Goal: Task Accomplishment & Management: Complete application form

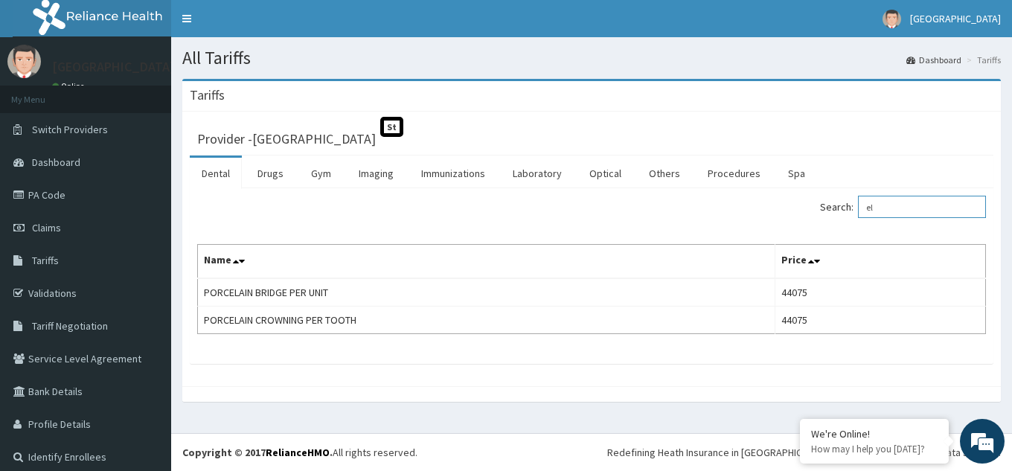
type input "e"
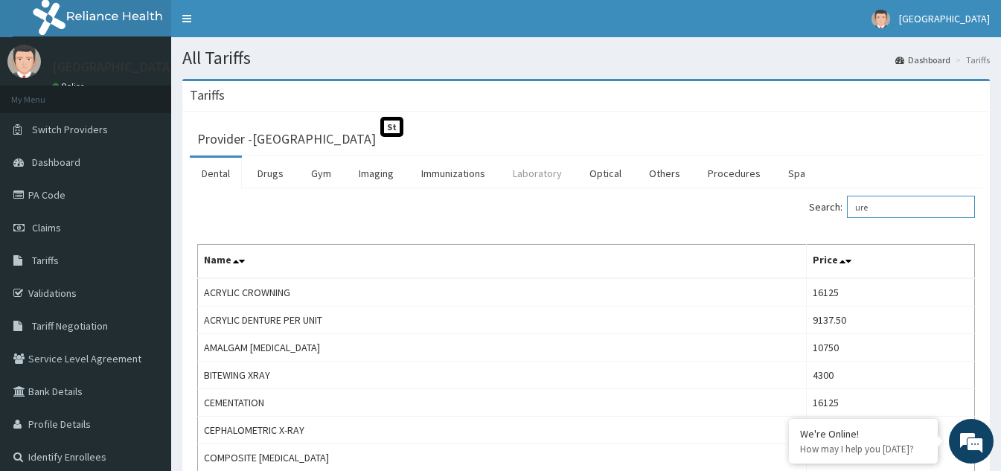
type input "ure"
click at [543, 179] on link "Laboratory" at bounding box center [537, 173] width 73 height 31
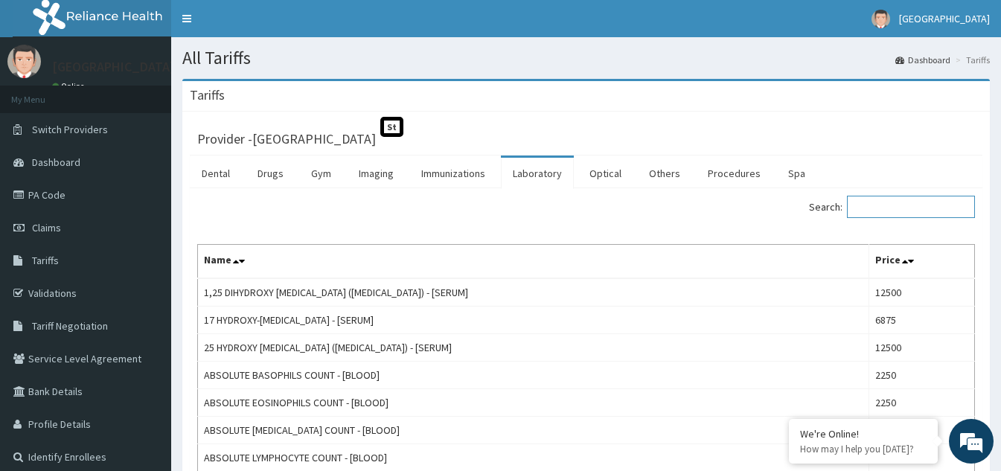
click at [878, 203] on input "Search:" at bounding box center [911, 207] width 128 height 22
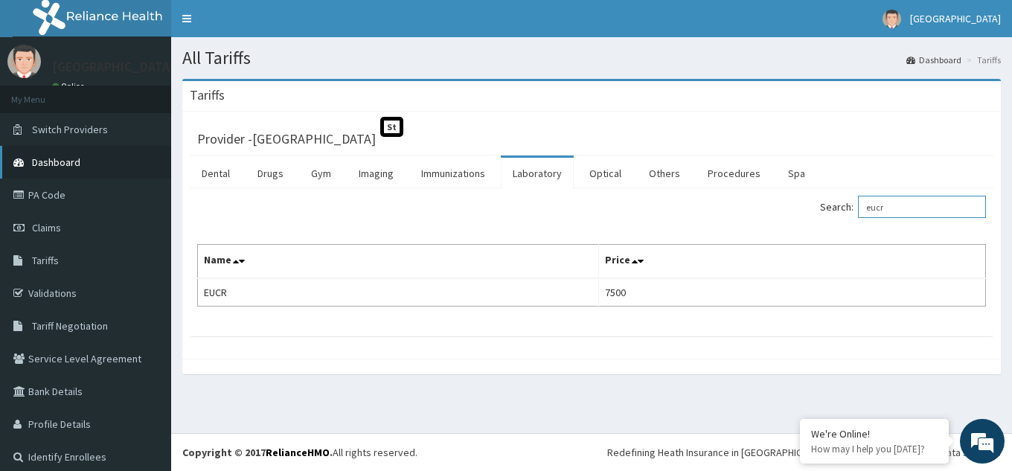
type input "eucr"
click at [57, 162] on span "Dashboard" at bounding box center [56, 162] width 48 height 13
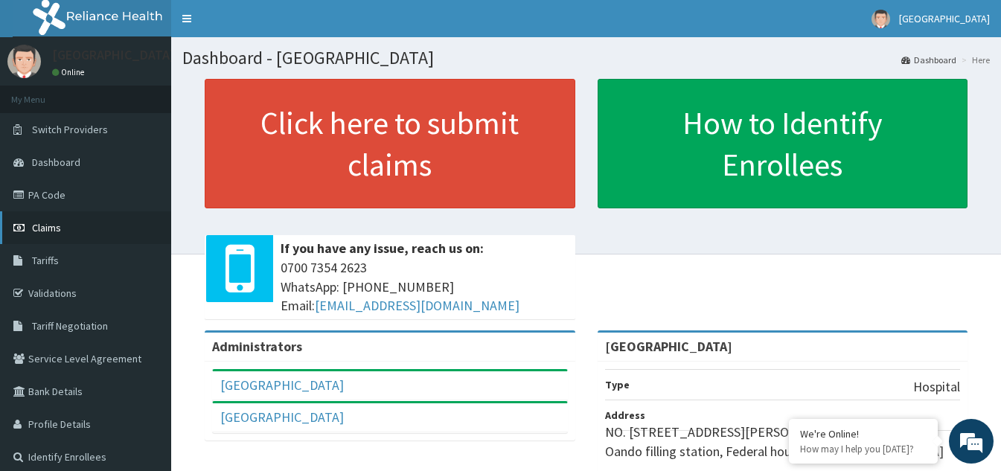
click at [45, 230] on span "Claims" at bounding box center [46, 227] width 29 height 13
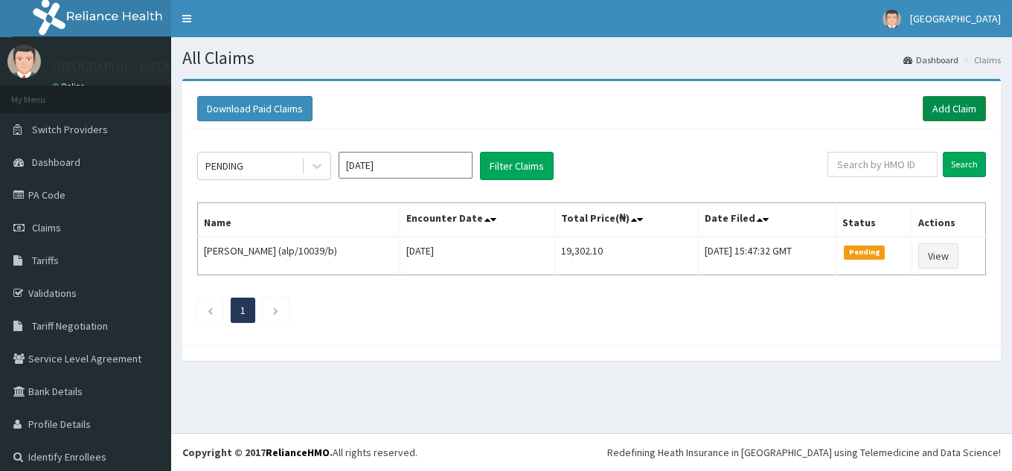
click at [933, 112] on link "Add Claim" at bounding box center [954, 108] width 63 height 25
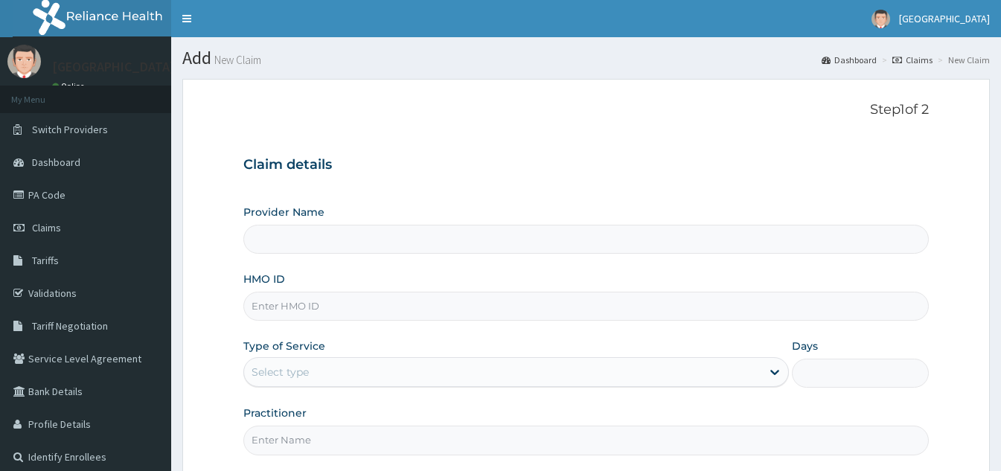
type input "[GEOGRAPHIC_DATA]"
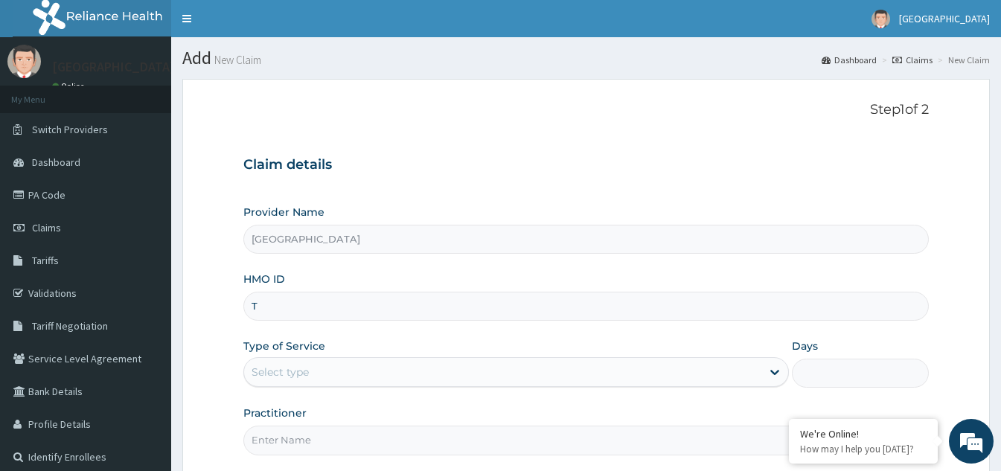
type input "Too/10034/a"
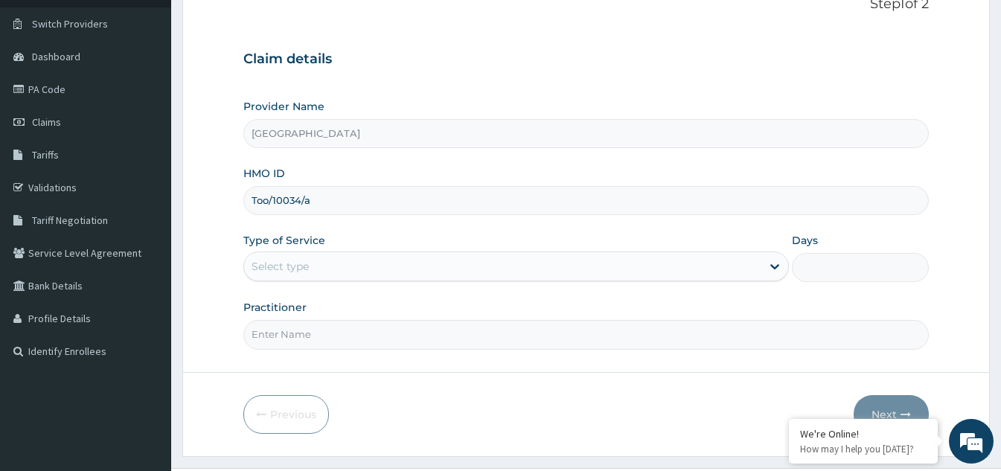
scroll to position [141, 0]
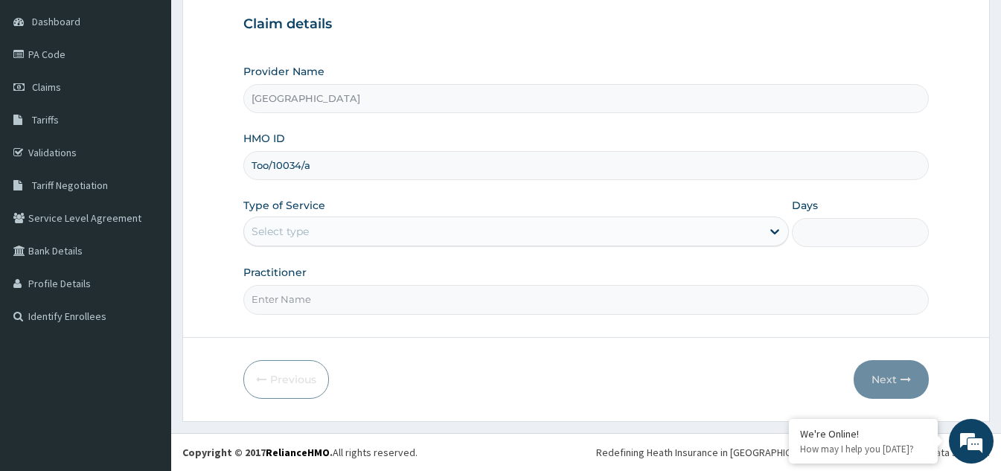
click at [523, 237] on div "Select type" at bounding box center [502, 232] width 517 height 24
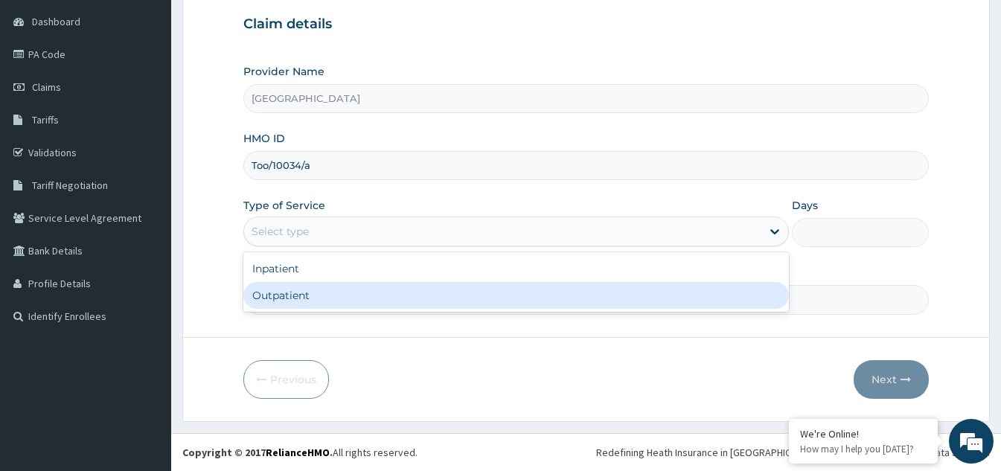
click at [360, 296] on div "Outpatient" at bounding box center [516, 295] width 546 height 27
type input "1"
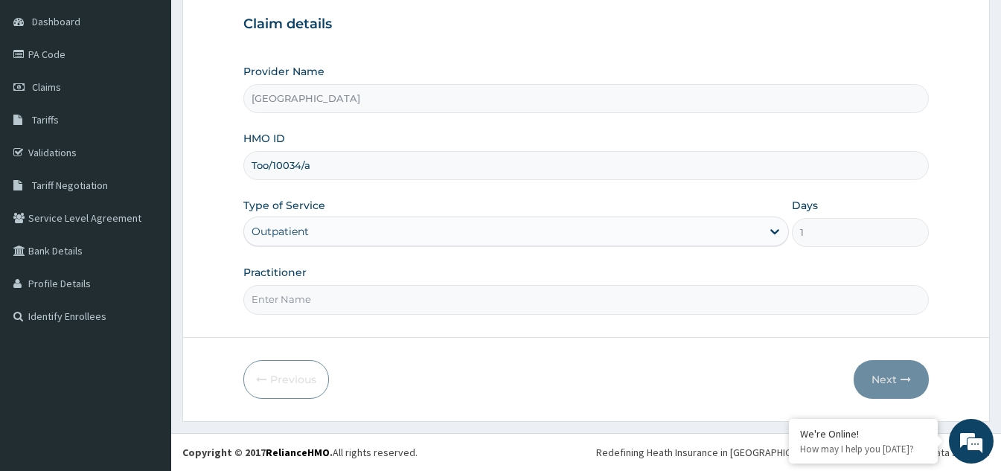
click at [443, 310] on input "Practitioner" at bounding box center [586, 299] width 686 height 29
type input "Dr Victor"
click at [870, 375] on button "Next" at bounding box center [891, 379] width 75 height 39
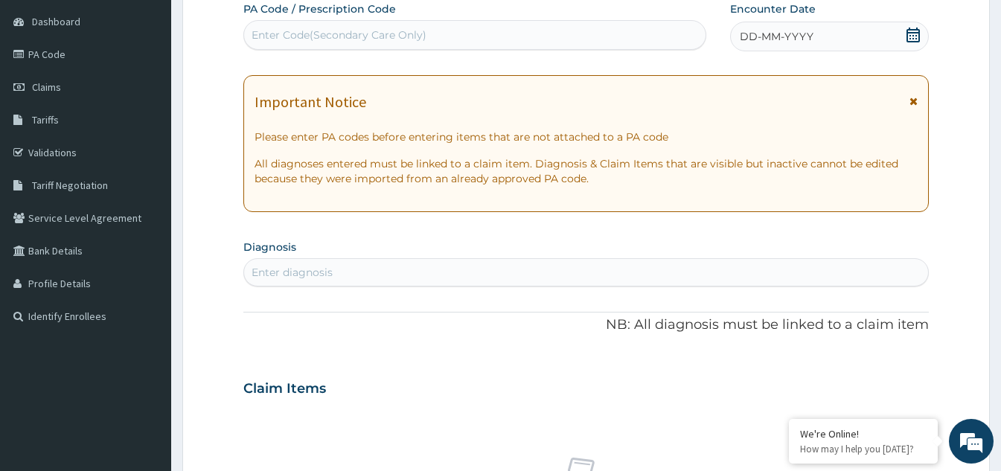
click at [913, 32] on icon at bounding box center [913, 35] width 13 height 15
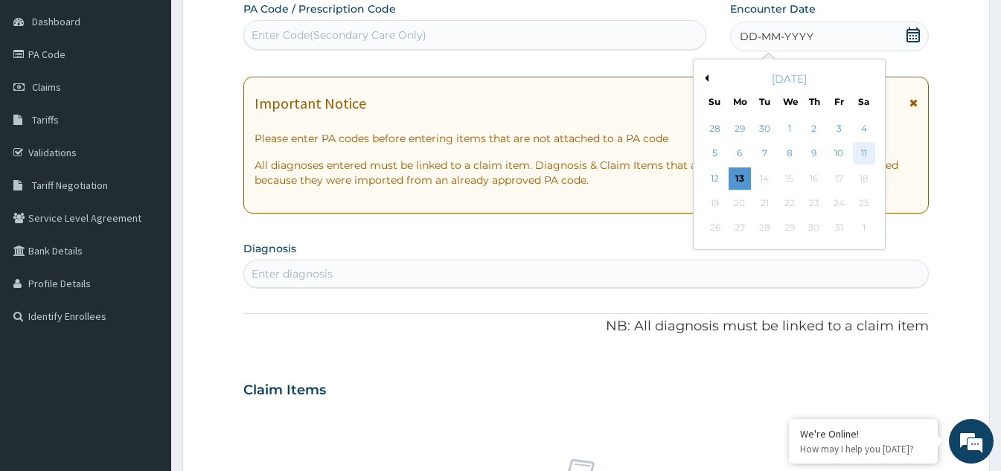
click at [863, 153] on div "11" at bounding box center [864, 154] width 22 height 22
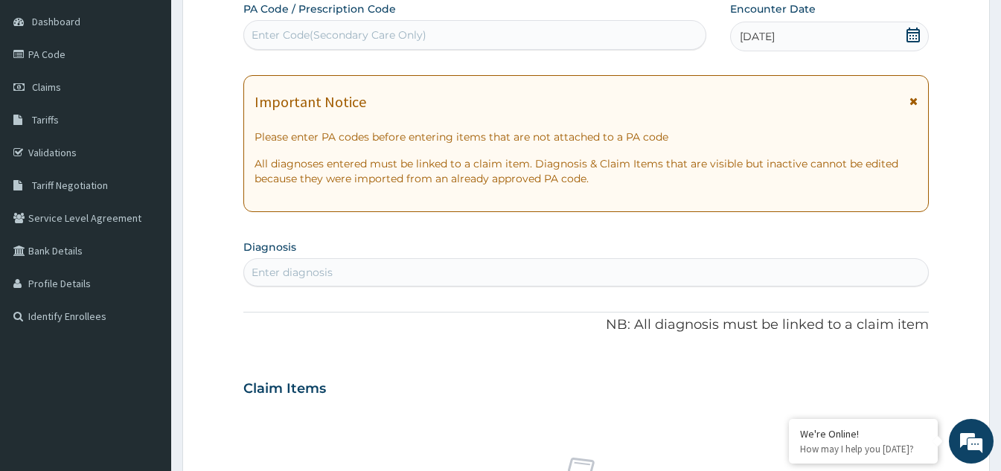
click at [411, 268] on div "Enter diagnosis" at bounding box center [586, 273] width 684 height 24
type input "tooth"
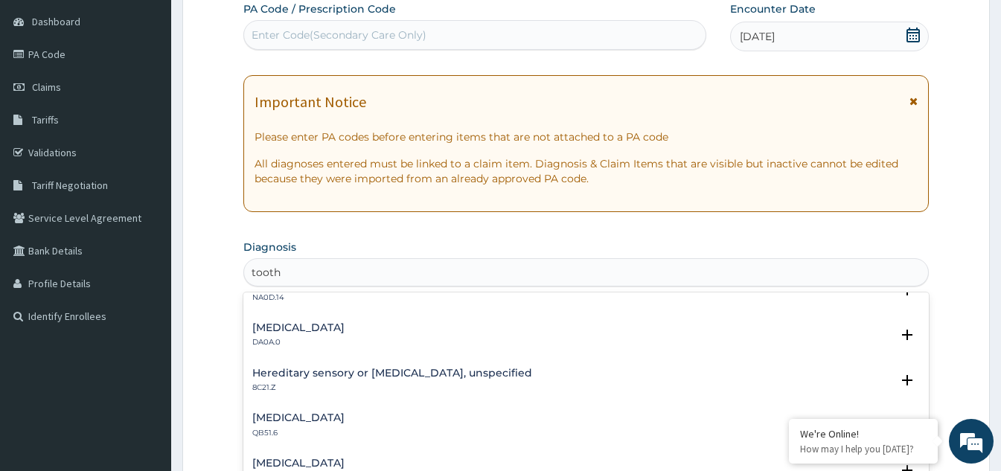
scroll to position [1892, 0]
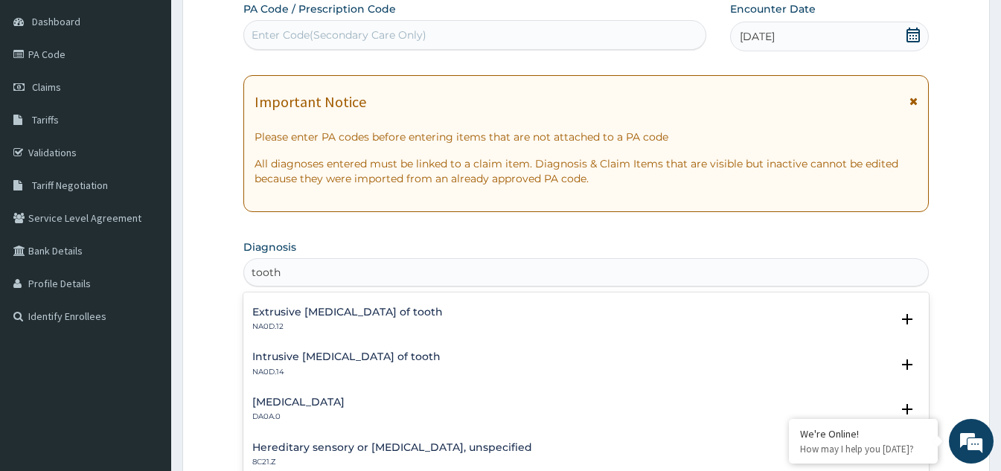
click at [343, 322] on p "NA0D.12" at bounding box center [347, 327] width 191 height 10
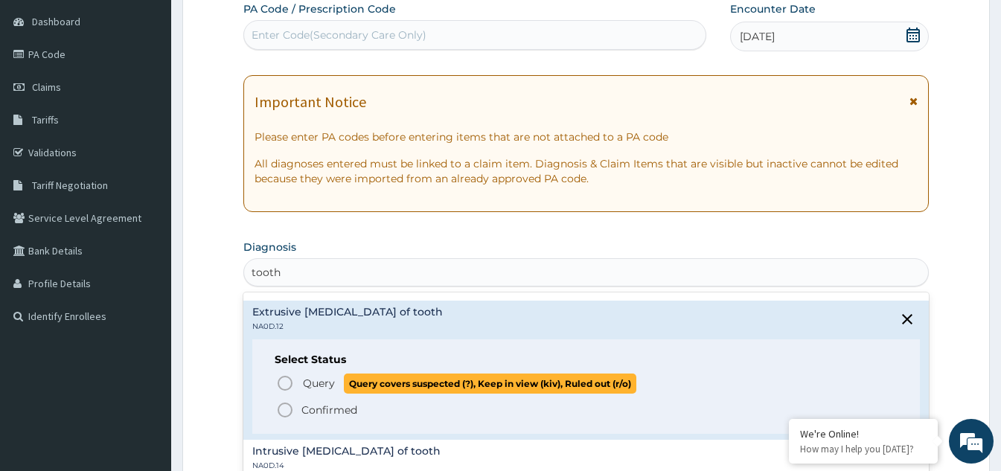
click at [284, 383] on icon "status option query" at bounding box center [285, 383] width 18 height 18
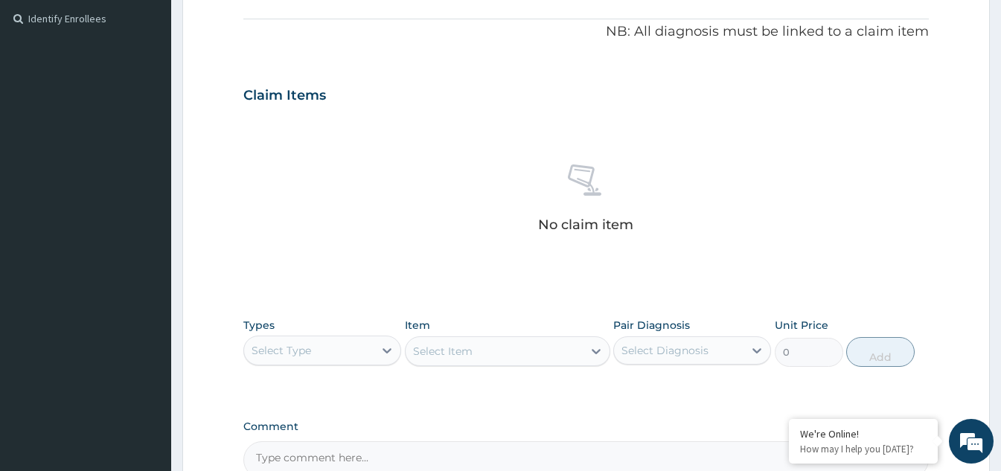
scroll to position [513, 0]
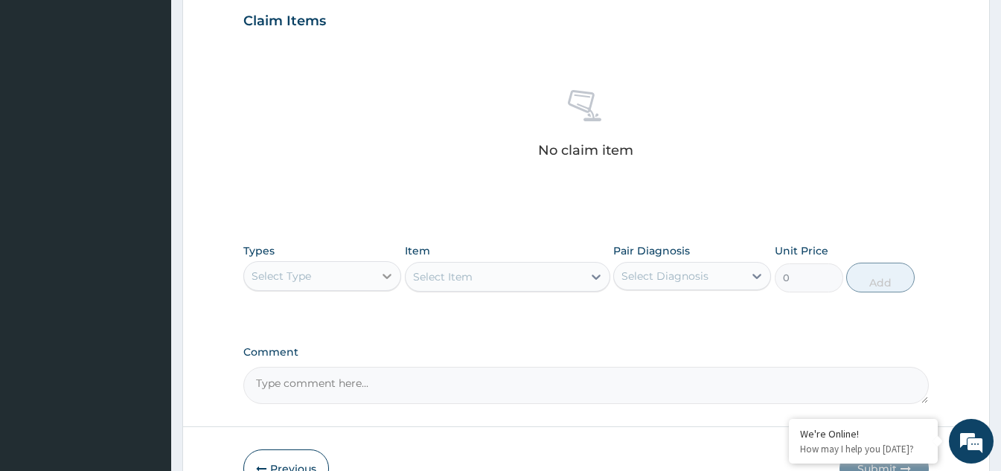
click at [376, 286] on div at bounding box center [387, 276] width 27 height 27
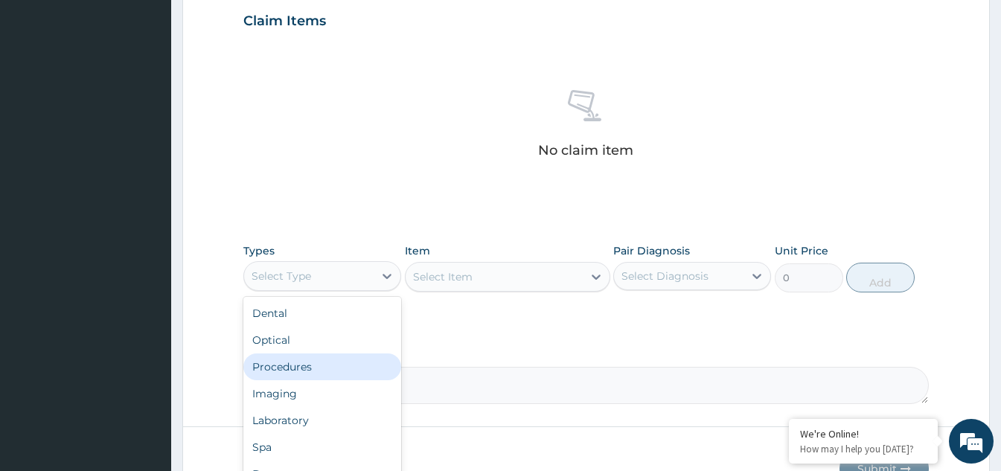
drag, startPoint x: 291, startPoint y: 362, endPoint x: 411, endPoint y: 360, distance: 119.9
click at [304, 363] on div "Procedures" at bounding box center [322, 367] width 158 height 27
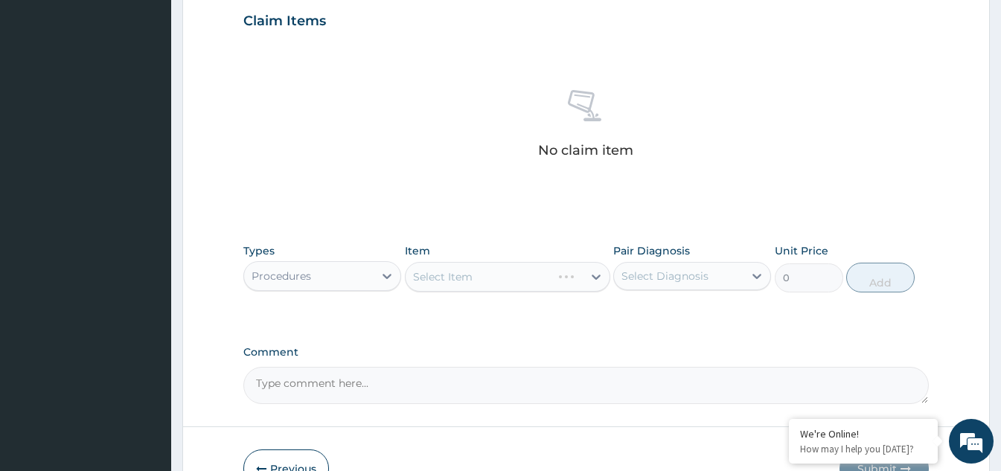
click at [579, 281] on div "Select Item" at bounding box center [507, 277] width 205 height 30
click at [568, 275] on div "Select Item" at bounding box center [494, 277] width 177 height 24
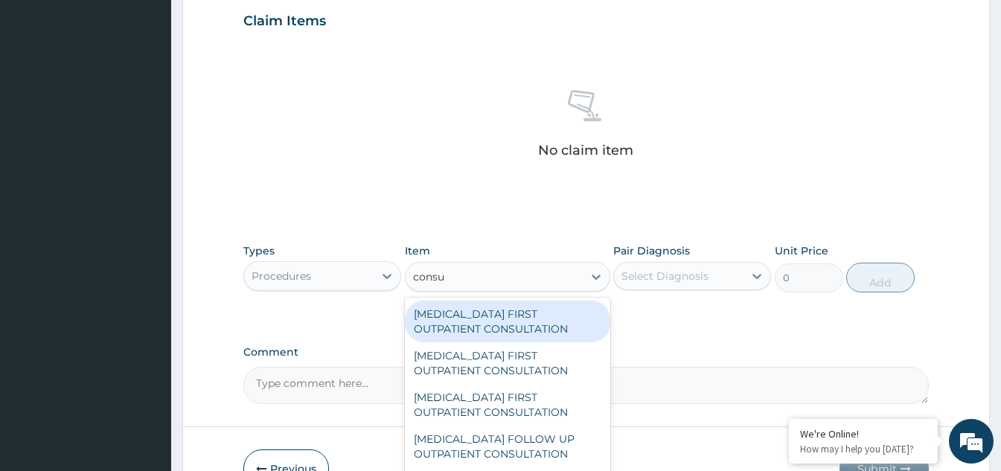
type input "consul"
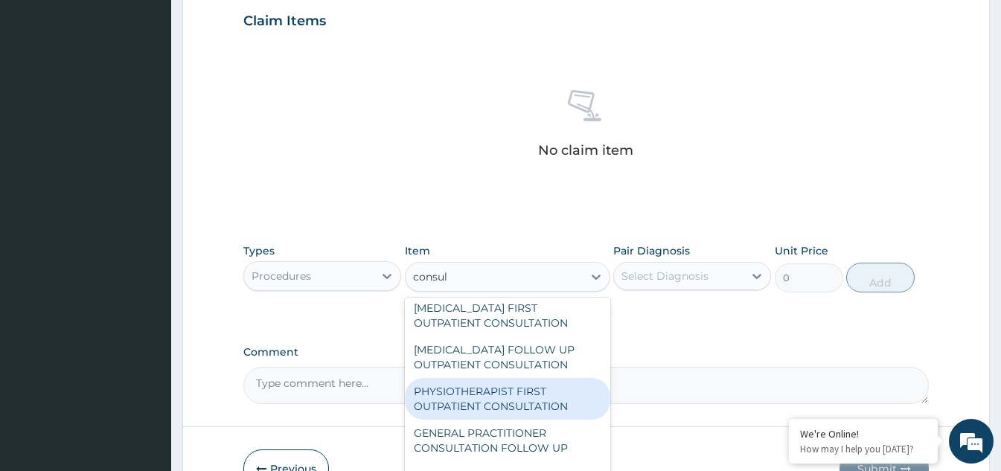
scroll to position [595, 0]
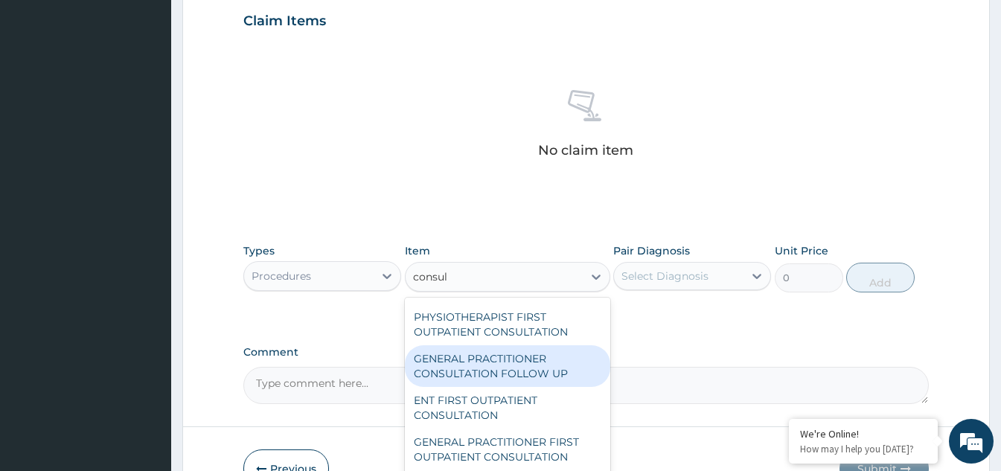
click at [503, 373] on div "GENERAL PRACTITIONER CONSULTATION FOLLOW UP" at bounding box center [507, 366] width 205 height 42
type input "1875"
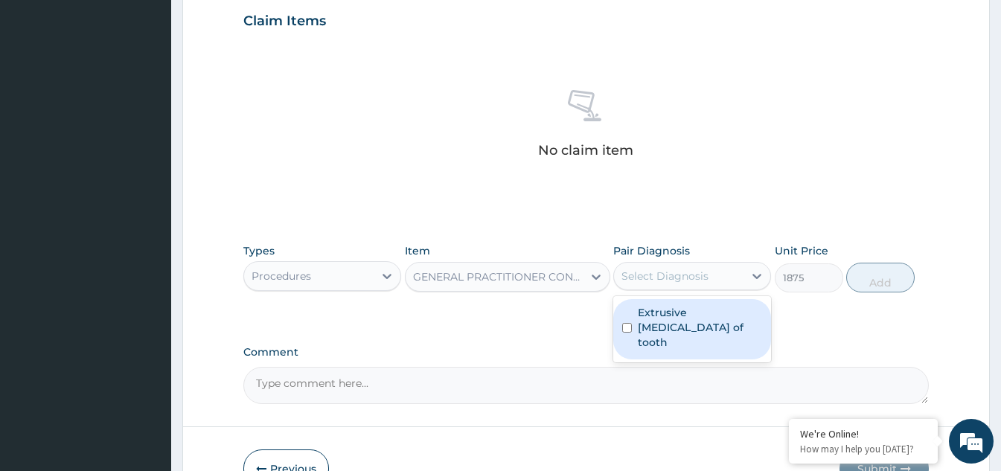
click at [651, 281] on div "Select Diagnosis" at bounding box center [665, 276] width 87 height 15
click at [631, 323] on input "checkbox" at bounding box center [627, 328] width 10 height 10
checkbox input "true"
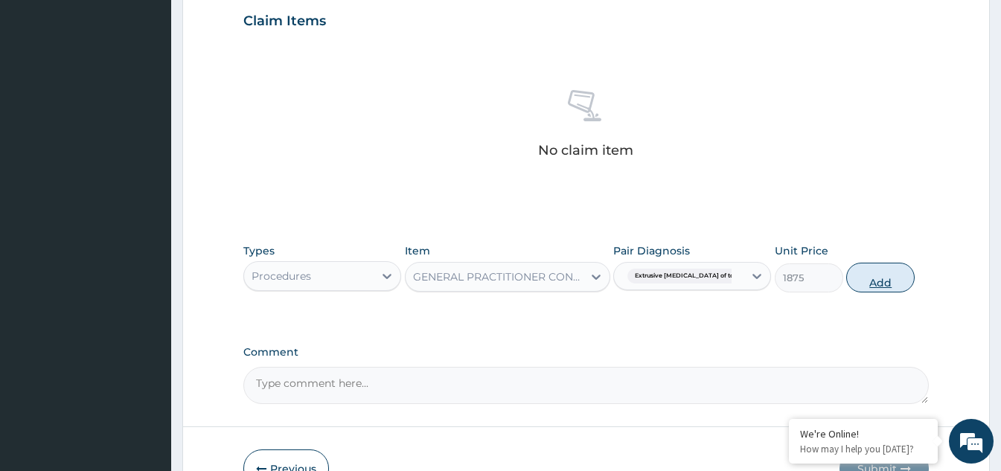
click at [869, 281] on button "Add" at bounding box center [880, 278] width 68 height 30
type input "0"
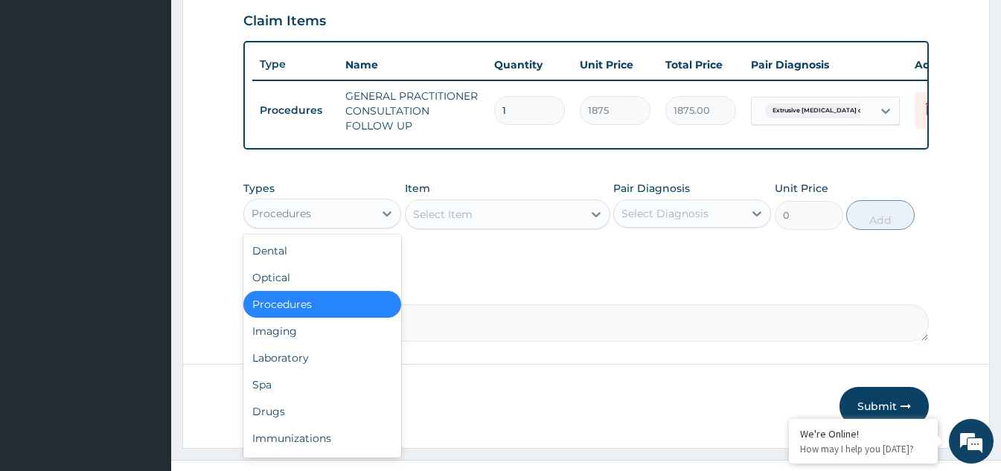
click at [366, 226] on div "Procedures" at bounding box center [309, 214] width 130 height 24
click at [316, 425] on div "Drugs" at bounding box center [322, 411] width 158 height 27
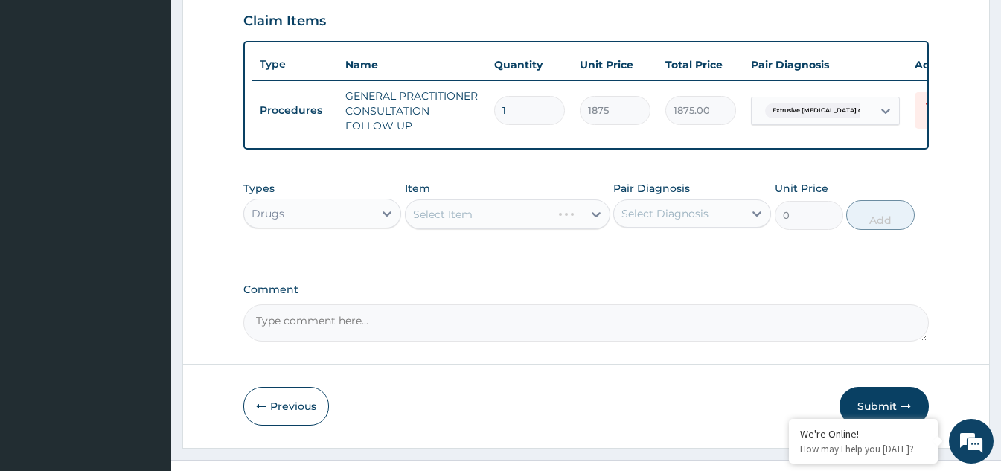
click at [565, 223] on div "Select Item" at bounding box center [507, 214] width 205 height 30
click at [592, 220] on icon at bounding box center [596, 214] width 15 height 15
type input "aug"
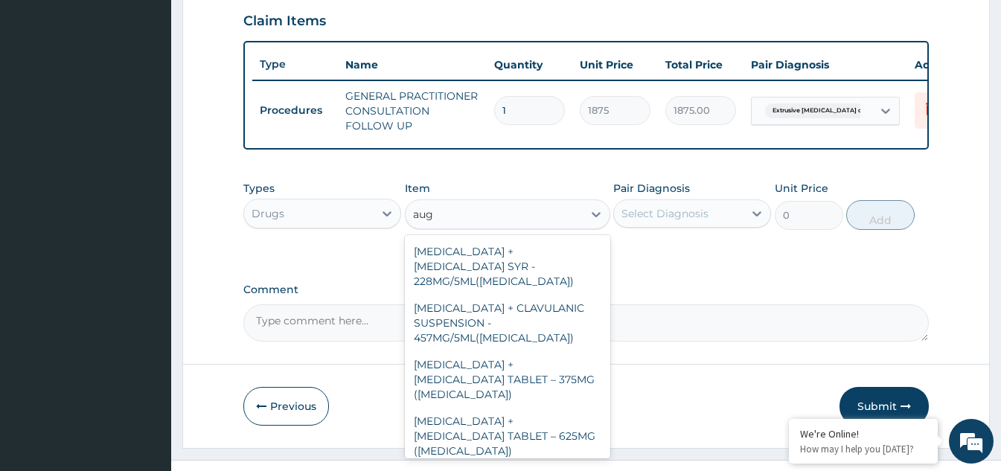
scroll to position [66, 0]
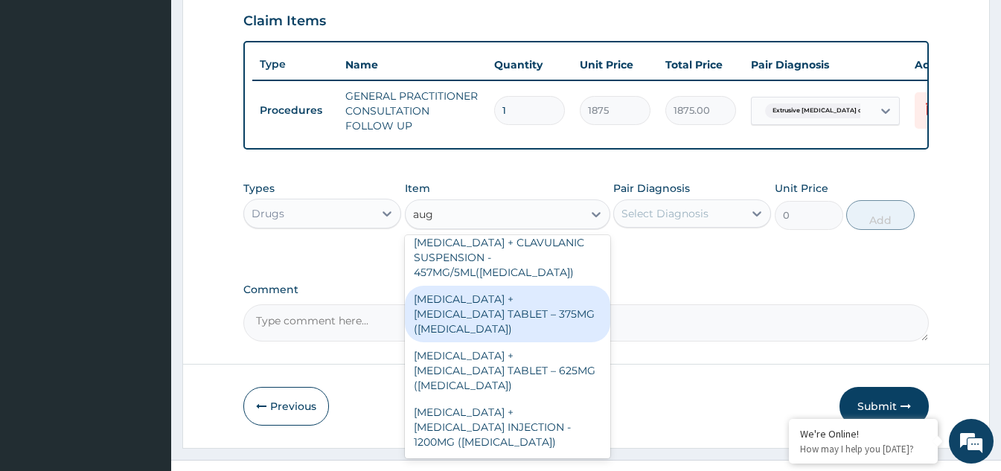
click at [496, 337] on div "[MEDICAL_DATA] + [MEDICAL_DATA] TABLET – 375MG ([MEDICAL_DATA])" at bounding box center [507, 314] width 205 height 57
type input "1120"
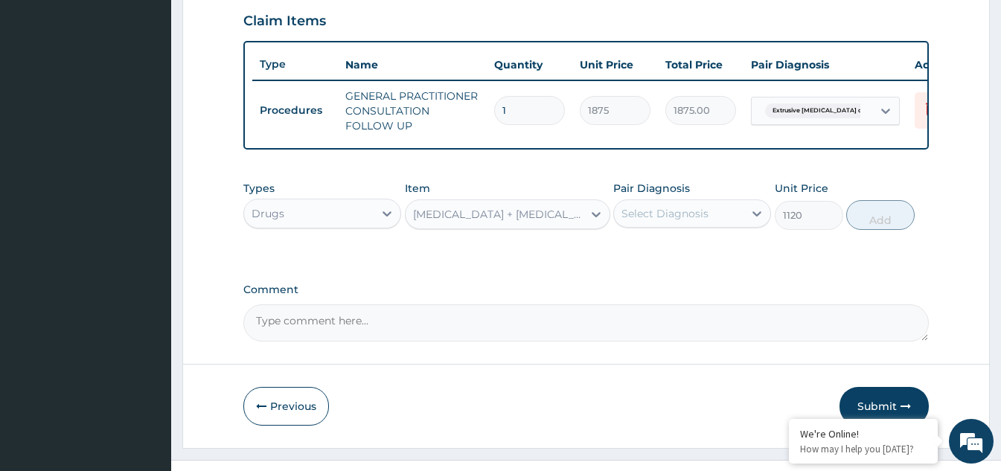
click at [697, 213] on div "Select Diagnosis" at bounding box center [679, 214] width 130 height 24
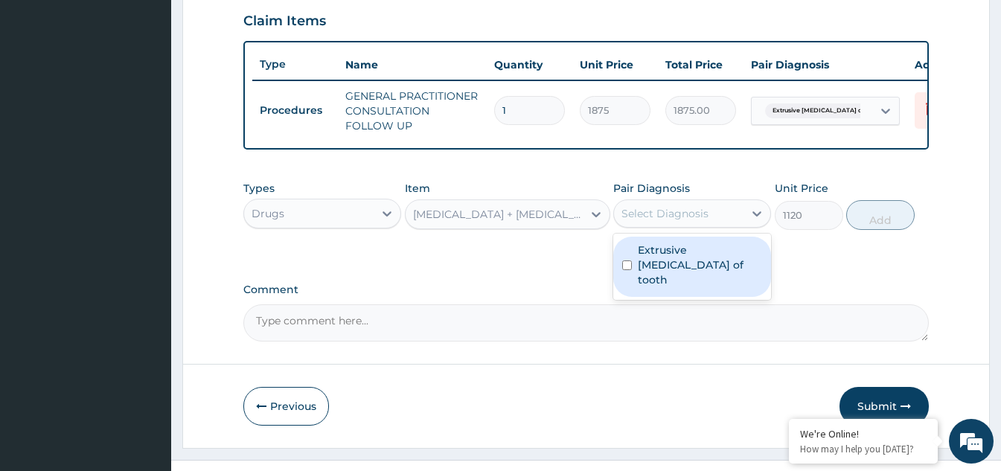
click at [630, 270] on input "checkbox" at bounding box center [627, 266] width 10 height 10
checkbox input "true"
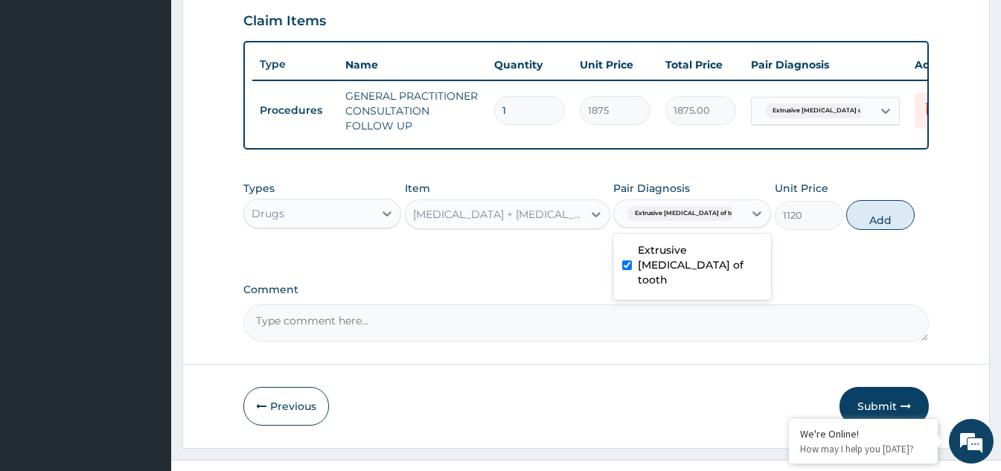
drag, startPoint x: 875, startPoint y: 226, endPoint x: 866, endPoint y: 234, distance: 11.6
click at [875, 229] on button "Add" at bounding box center [880, 215] width 68 height 30
type input "0"
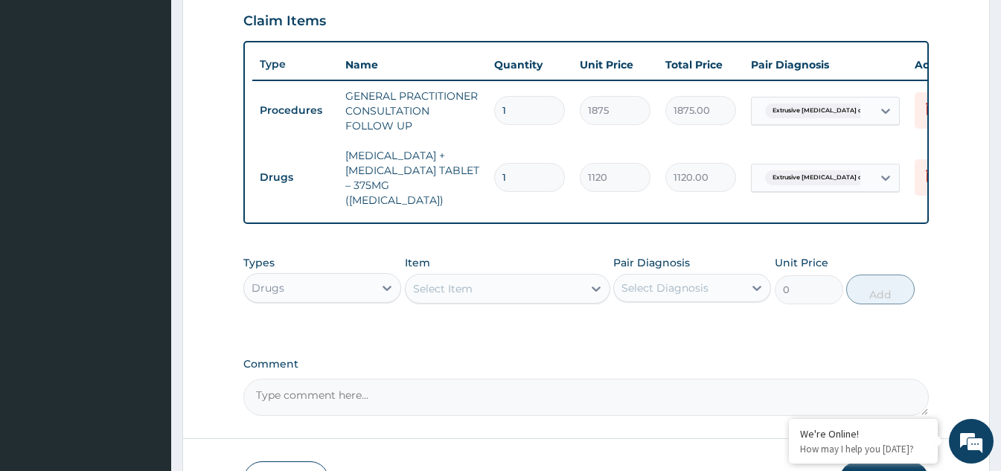
click at [539, 300] on div "Select Item" at bounding box center [494, 289] width 177 height 24
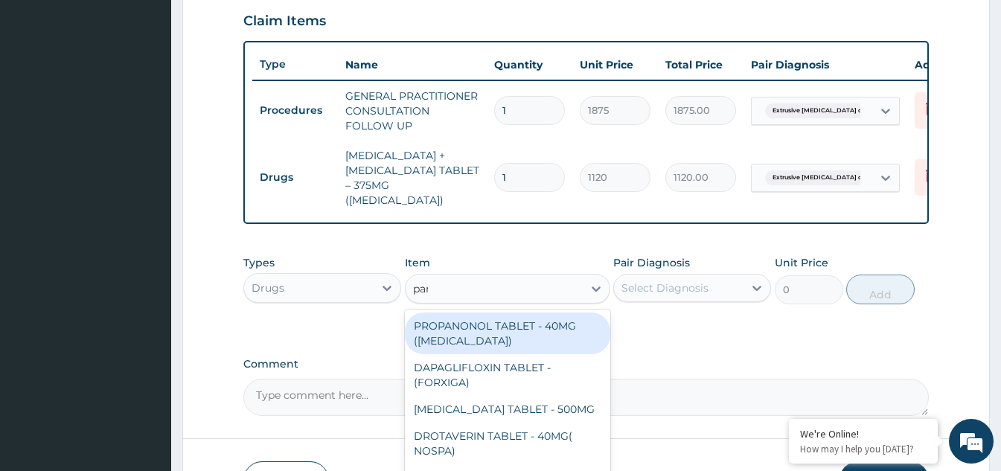
type input "para"
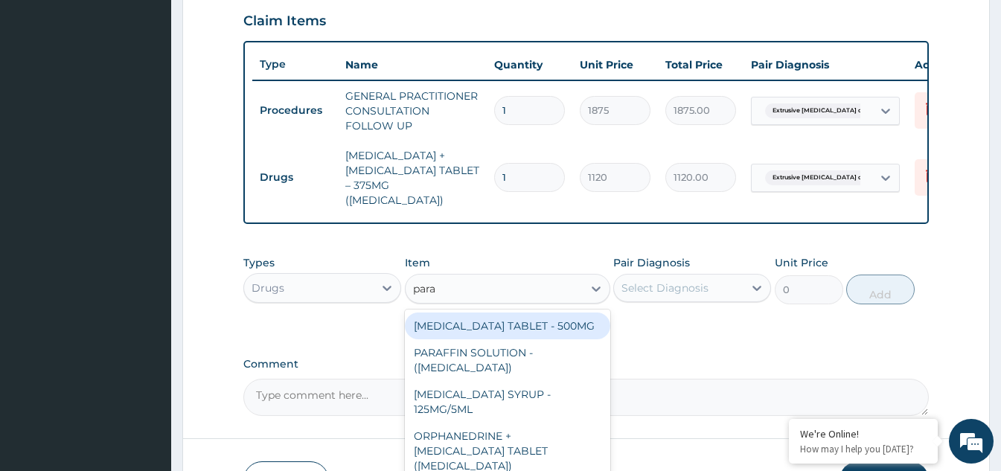
click at [525, 336] on div "[MEDICAL_DATA] TABLET - 500MG" at bounding box center [507, 326] width 205 height 27
type input "33.599999999999994"
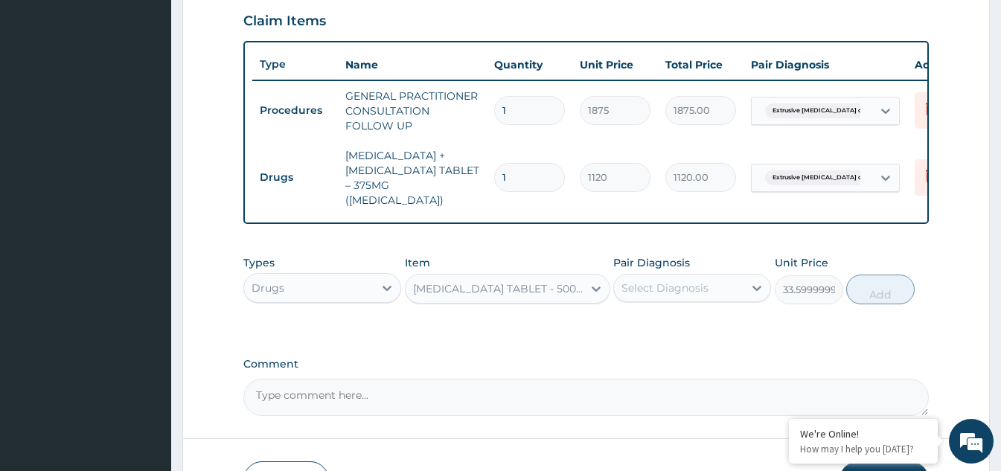
click at [709, 296] on div "Select Diagnosis" at bounding box center [679, 288] width 130 height 24
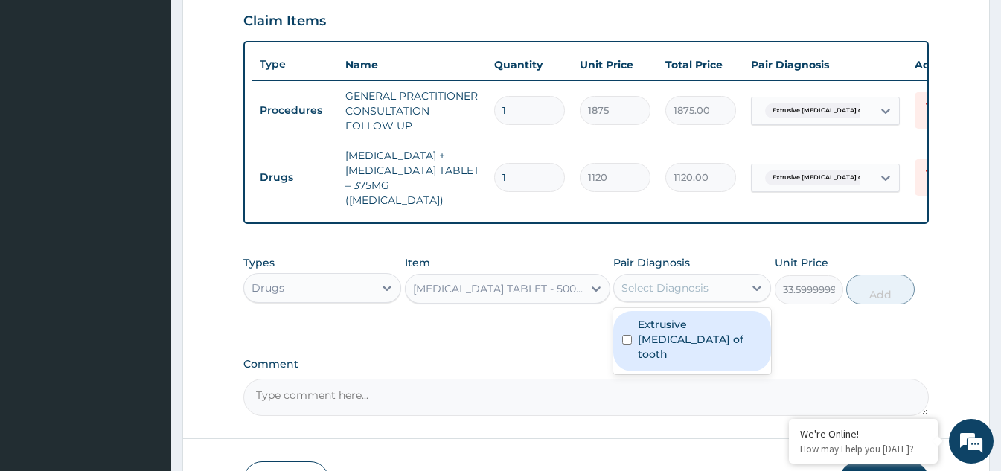
drag, startPoint x: 627, startPoint y: 342, endPoint x: 791, endPoint y: 335, distance: 164.7
click at [627, 342] on input "checkbox" at bounding box center [627, 340] width 10 height 10
checkbox input "true"
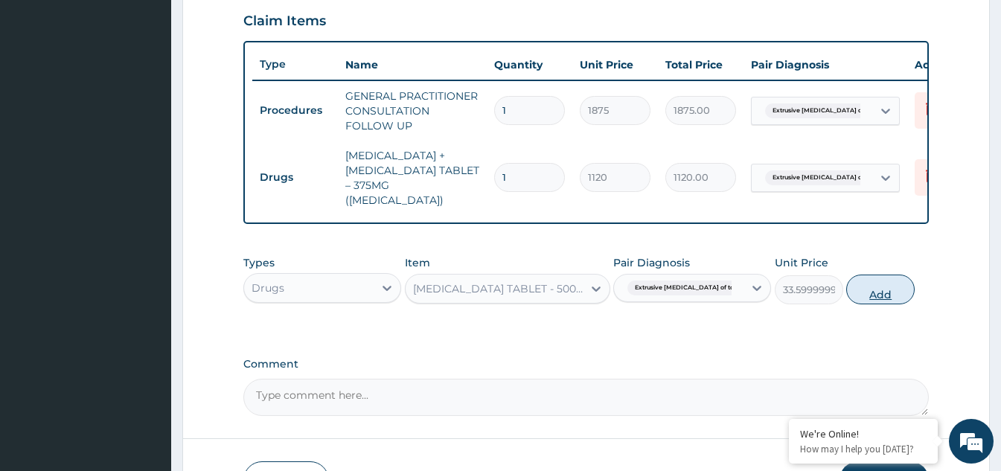
click at [864, 304] on button "Add" at bounding box center [880, 290] width 68 height 30
type input "0"
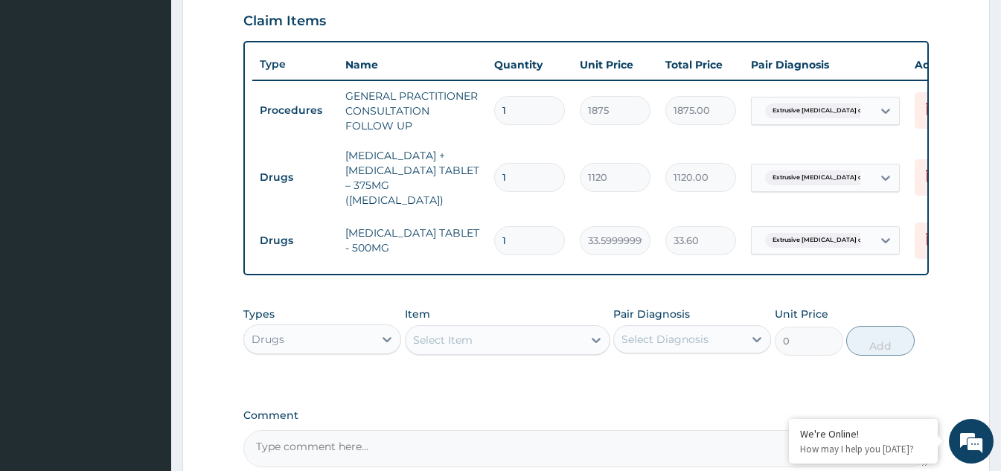
type input "18"
type input "604.80"
type input "18"
click at [490, 352] on div "Select Item" at bounding box center [494, 340] width 177 height 24
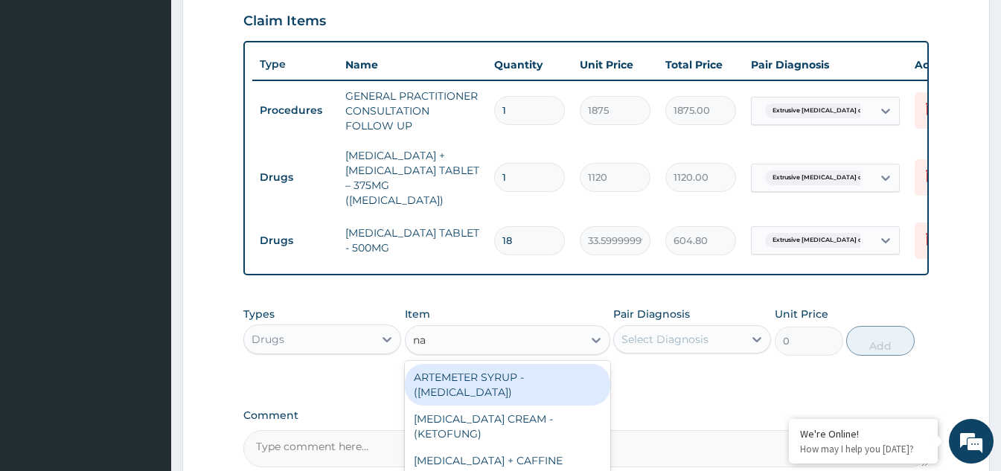
type input "nap"
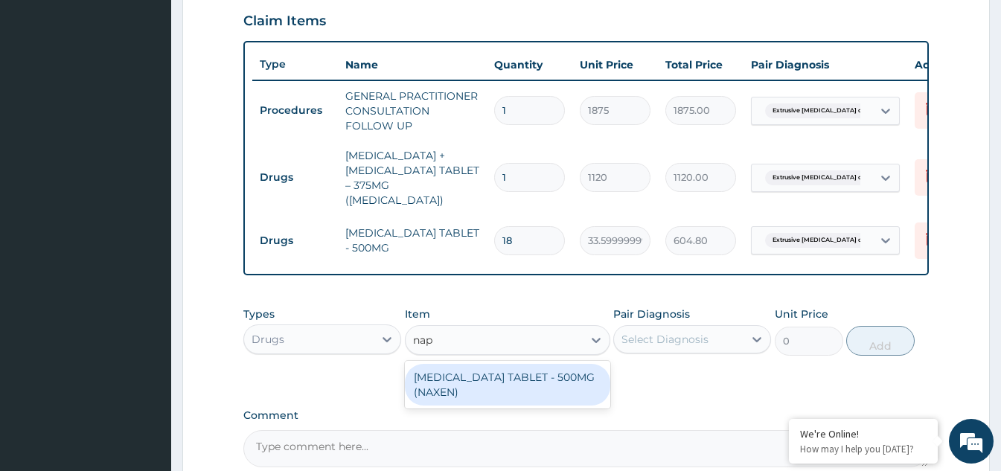
click at [482, 394] on div "[MEDICAL_DATA] TABLET - 500MG (NAXEN)" at bounding box center [507, 385] width 205 height 42
type input "81.19999999999999"
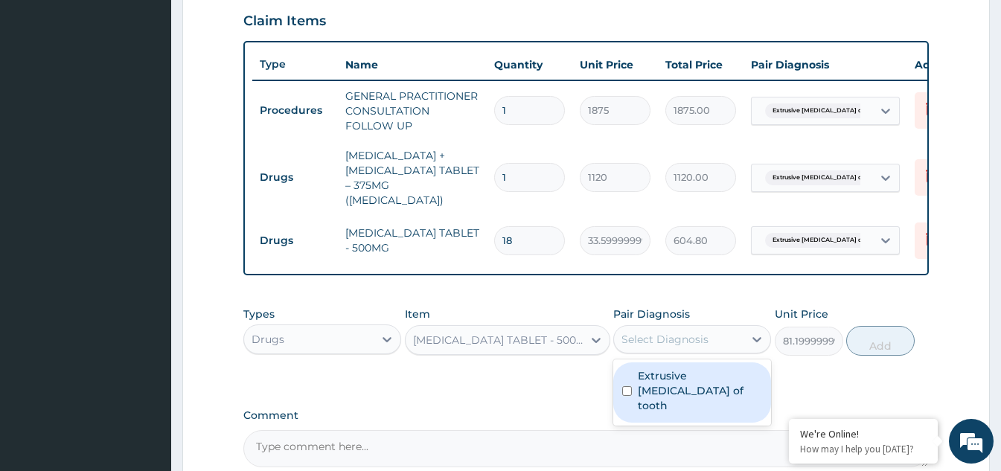
click at [741, 350] on div "Select Diagnosis" at bounding box center [679, 340] width 130 height 24
drag, startPoint x: 624, startPoint y: 392, endPoint x: 823, endPoint y: 368, distance: 200.2
click at [631, 392] on input "checkbox" at bounding box center [627, 391] width 10 height 10
checkbox input "true"
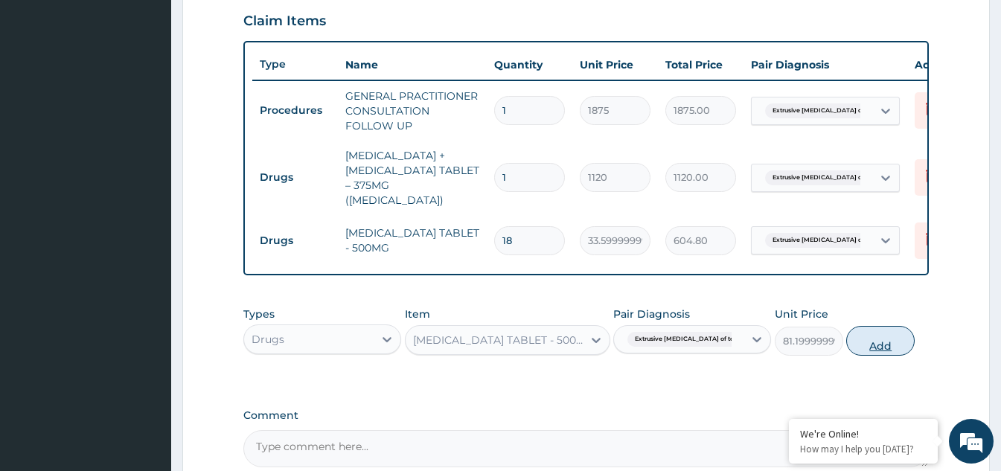
click at [907, 348] on button "Add" at bounding box center [880, 341] width 68 height 30
type input "0"
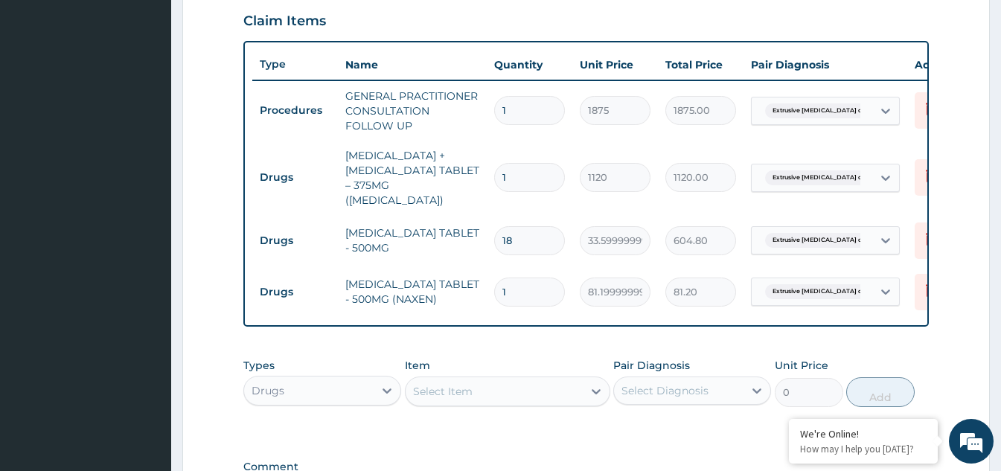
type input "10"
type input "812.00"
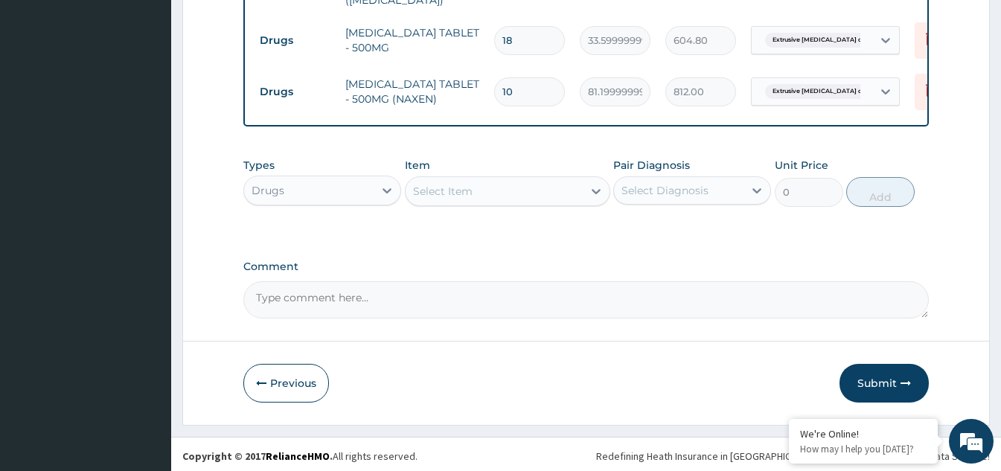
scroll to position [728, 0]
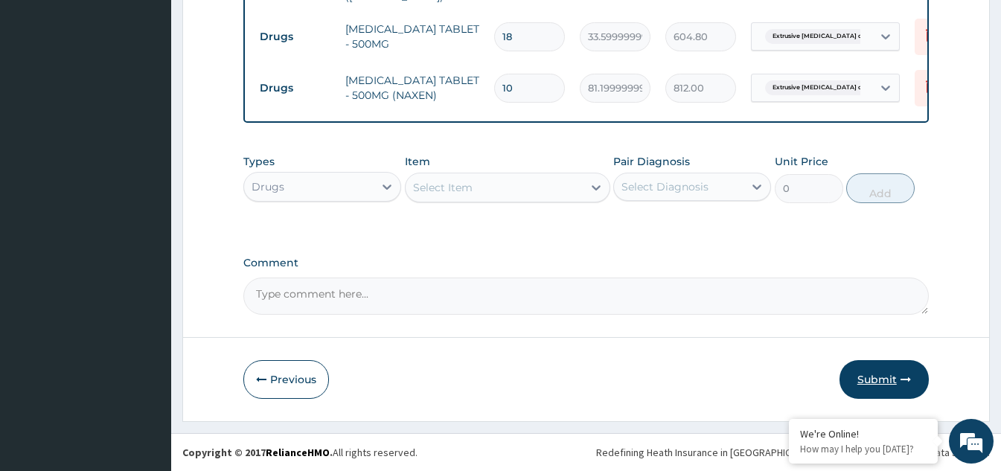
type input "10"
click at [884, 381] on button "Submit" at bounding box center [884, 379] width 89 height 39
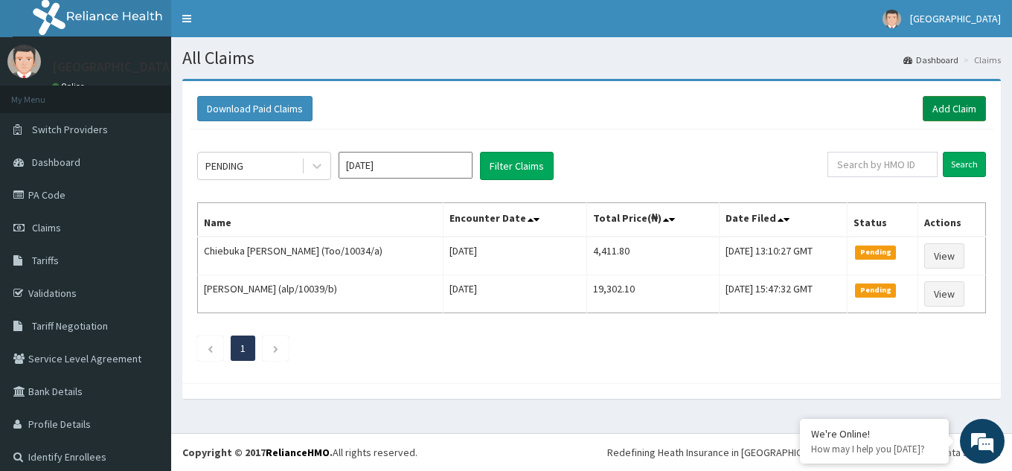
click at [925, 103] on link "Add Claim" at bounding box center [954, 108] width 63 height 25
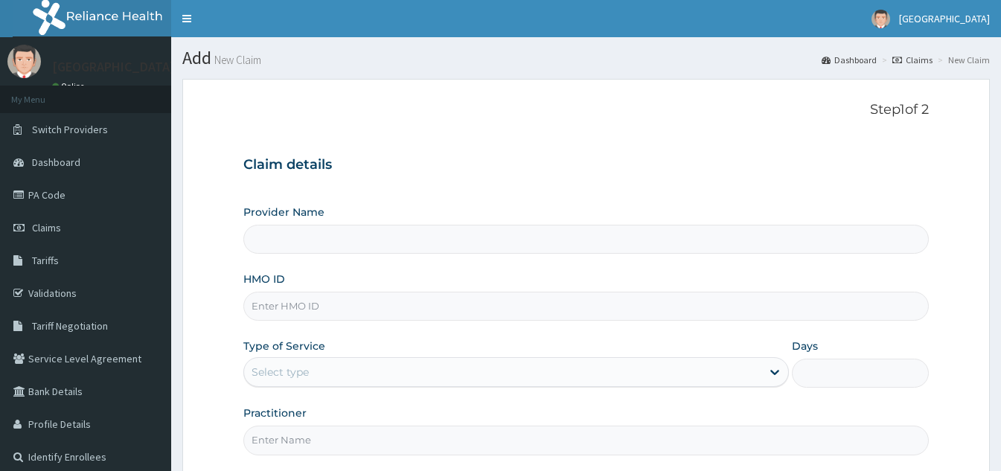
type input "[GEOGRAPHIC_DATA]"
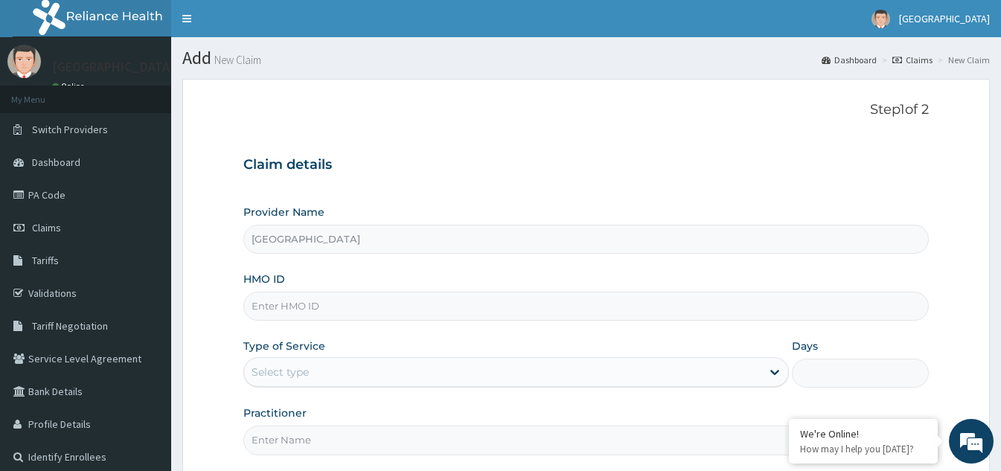
click at [393, 304] on input "HMO ID" at bounding box center [586, 306] width 686 height 29
type input "GTC/100242/a"
click at [447, 385] on div "Select type" at bounding box center [516, 372] width 546 height 30
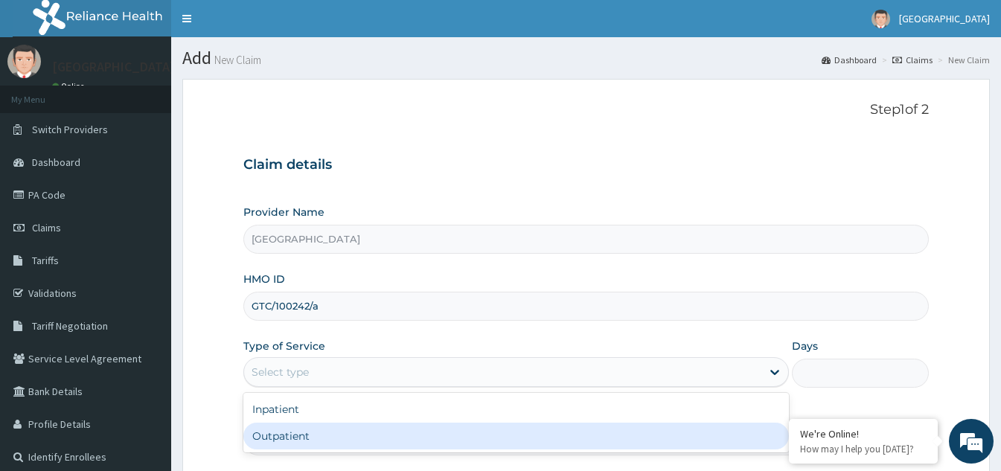
click at [348, 434] on div "Outpatient" at bounding box center [516, 436] width 546 height 27
type input "1"
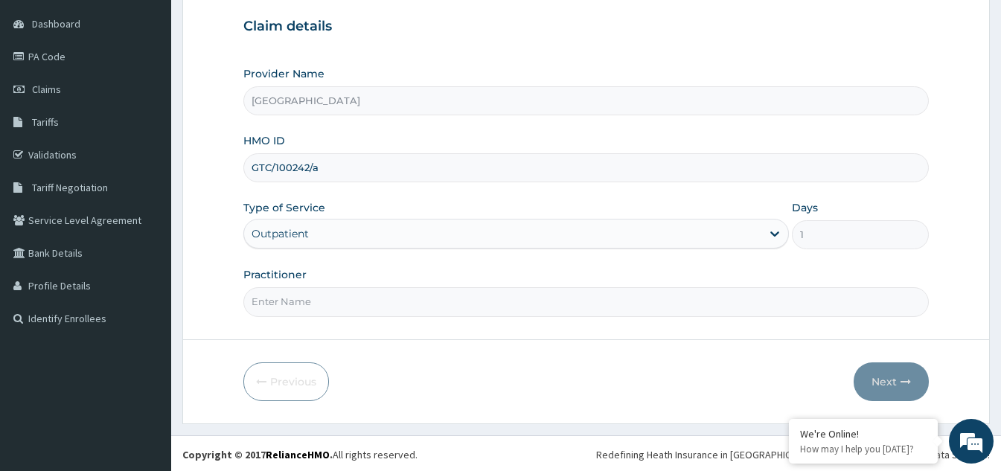
scroll to position [141, 0]
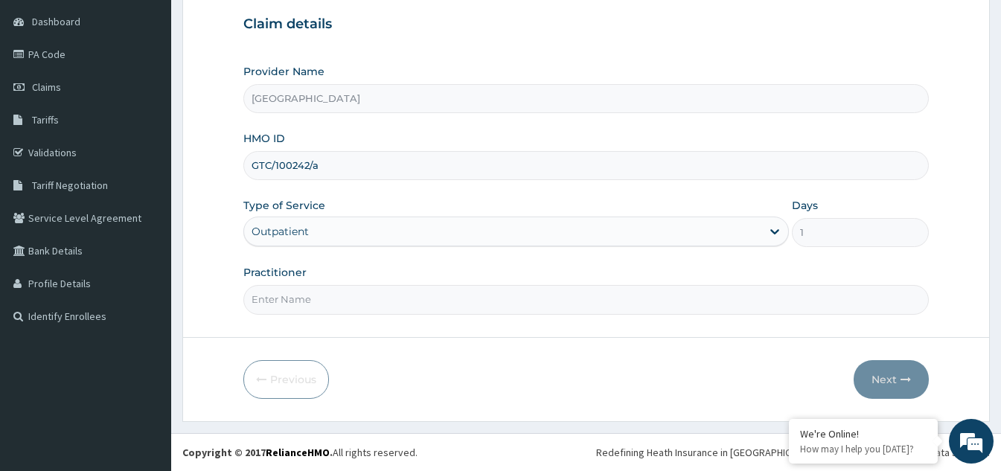
click at [435, 314] on input "Practitioner" at bounding box center [586, 299] width 686 height 29
type input "Dr [PERSON_NAME]"
click at [886, 381] on button "Next" at bounding box center [891, 379] width 75 height 39
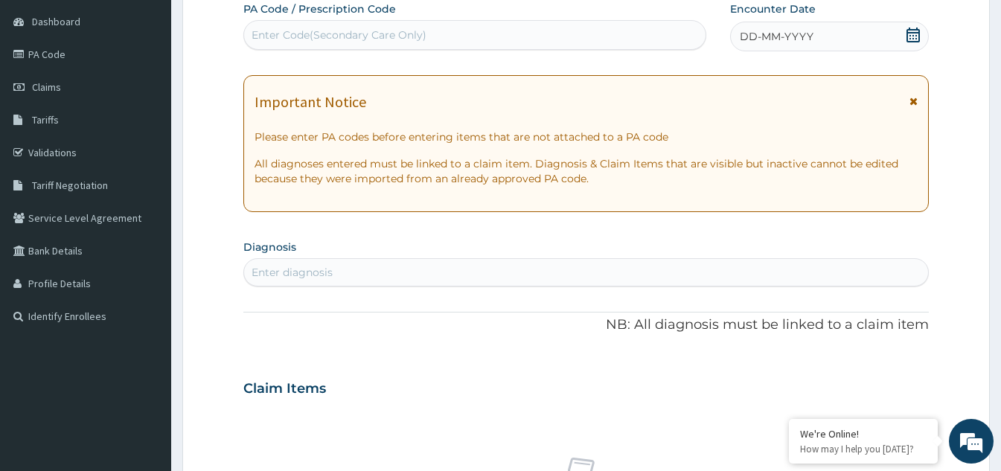
click at [920, 36] on icon at bounding box center [913, 35] width 15 height 15
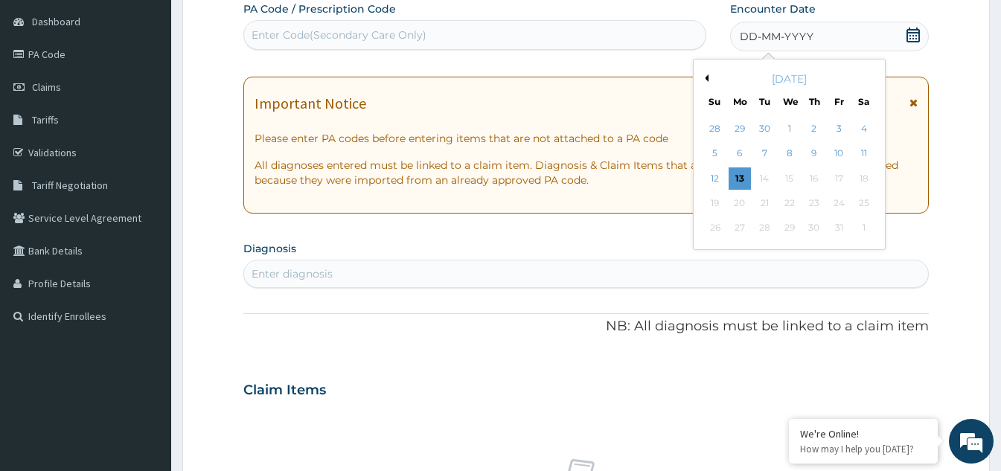
click at [862, 151] on div "11" at bounding box center [864, 154] width 22 height 22
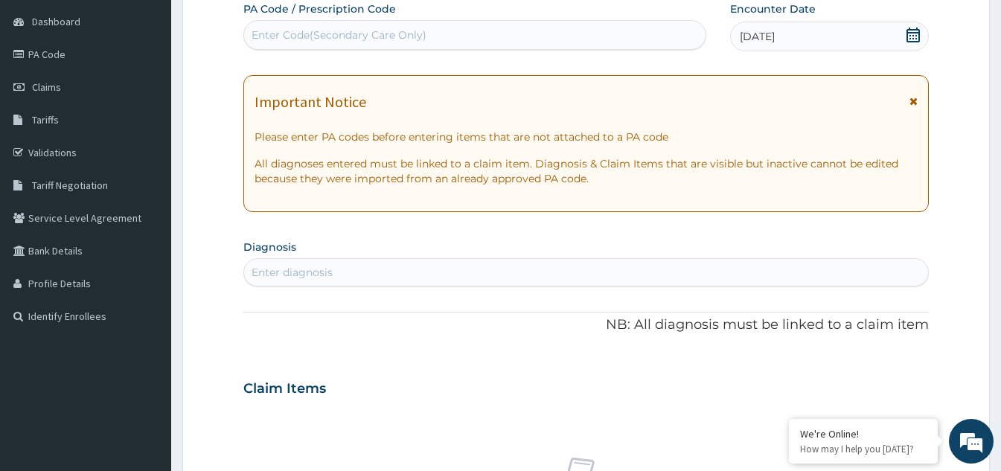
click at [403, 265] on div "Enter diagnosis" at bounding box center [586, 273] width 684 height 24
type input "hypertensive"
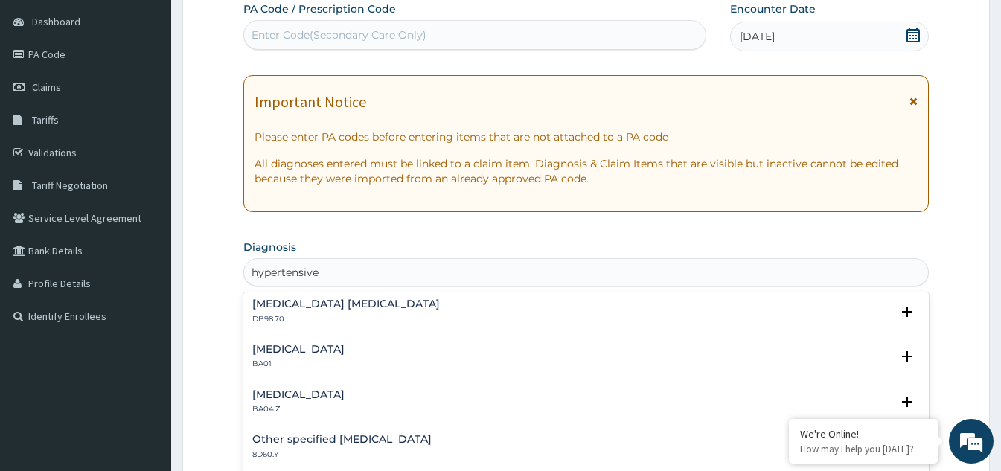
scroll to position [819, 0]
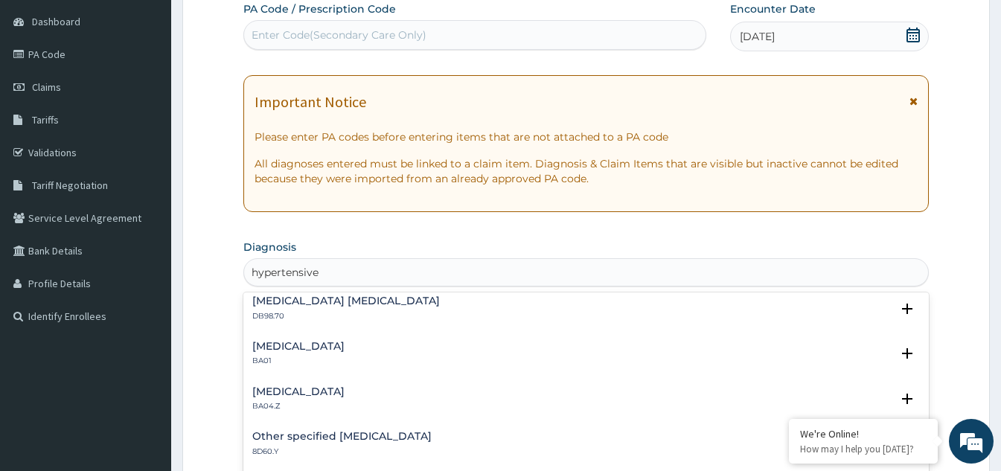
click at [345, 344] on h4 "Hypertensive heart disease" at bounding box center [298, 346] width 92 height 11
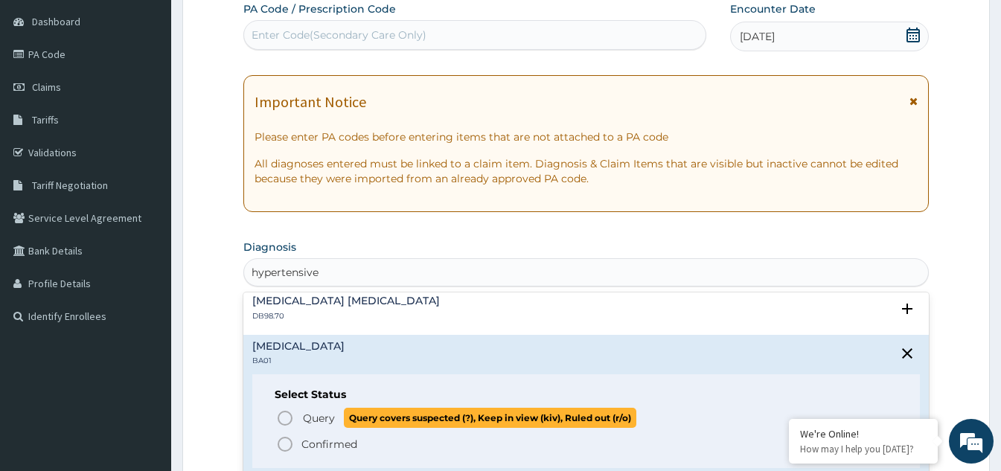
click at [281, 417] on icon "status option query" at bounding box center [285, 418] width 18 height 18
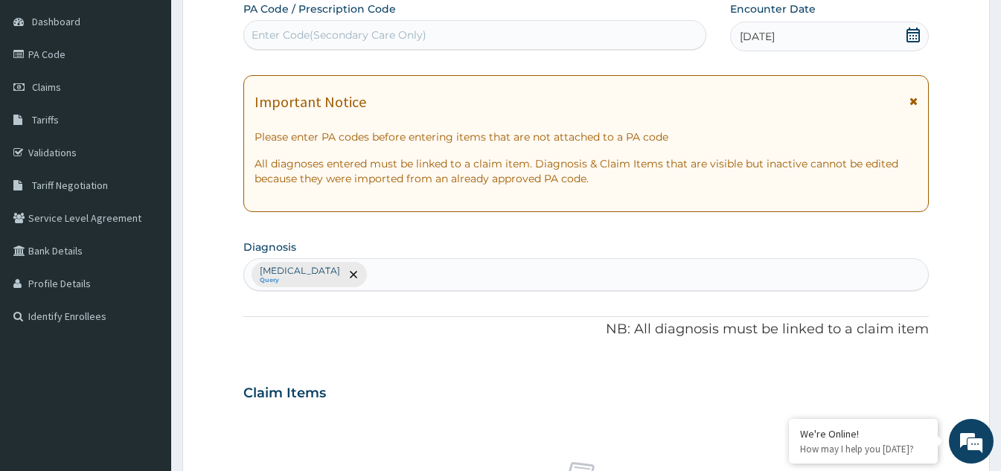
click at [419, 275] on div "Hypertensive heart disease Query" at bounding box center [586, 274] width 684 height 31
type input "l"
type input "s"
type input "os"
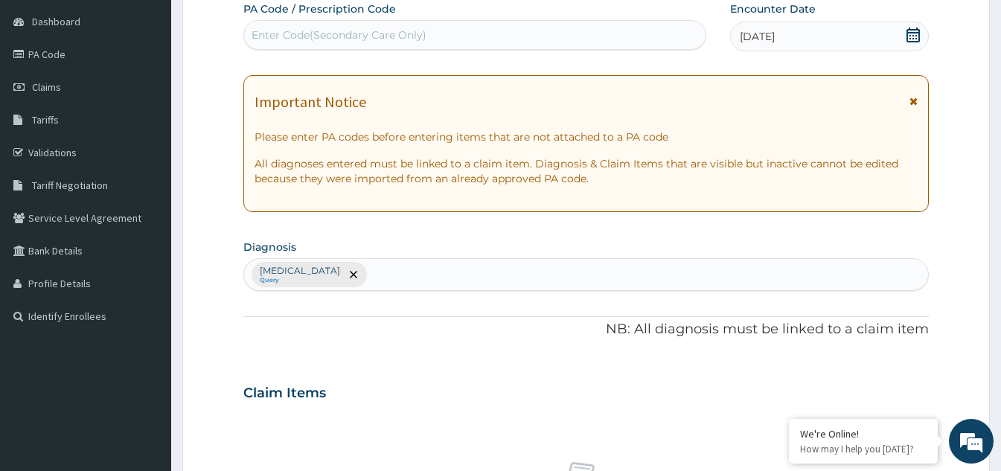
click at [426, 268] on div "Hypertensive heart disease Query" at bounding box center [586, 274] width 684 height 31
type input "osteo"
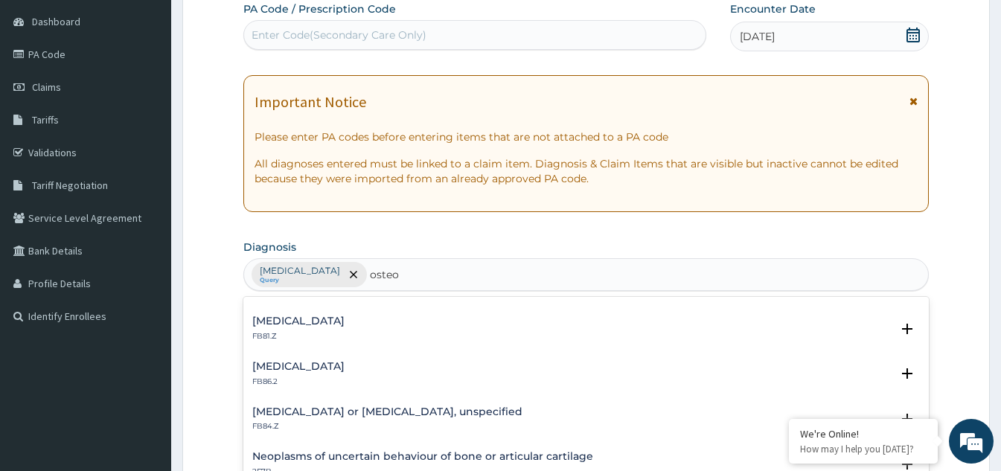
scroll to position [372, 0]
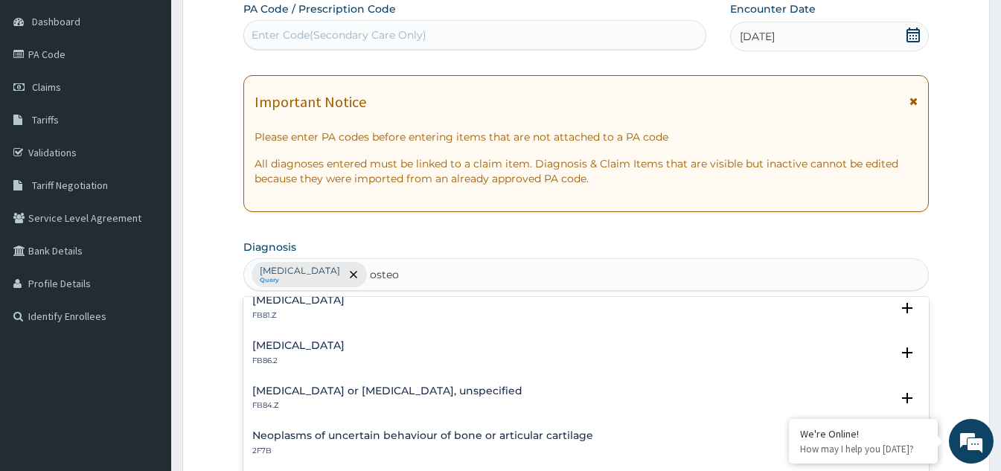
click at [345, 305] on h4 "Osteonecrosis, unspecified" at bounding box center [298, 300] width 92 height 11
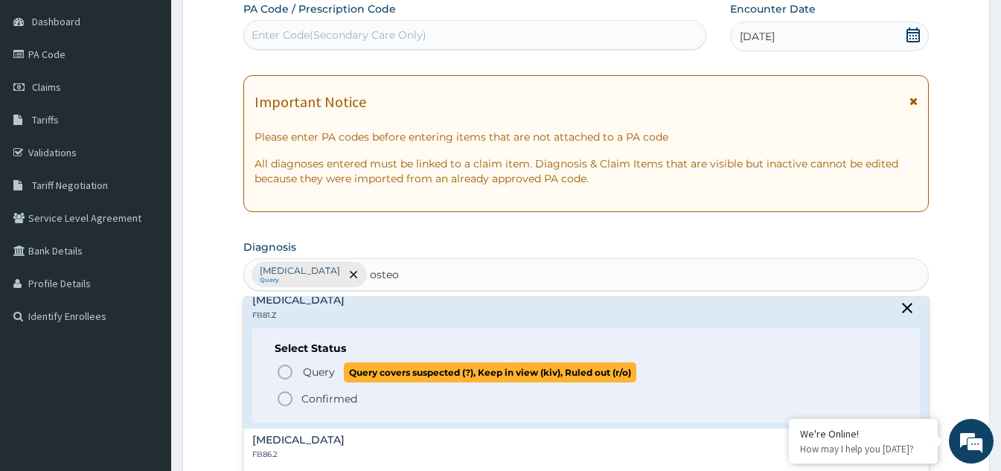
click at [288, 377] on icon "status option query" at bounding box center [285, 372] width 18 height 18
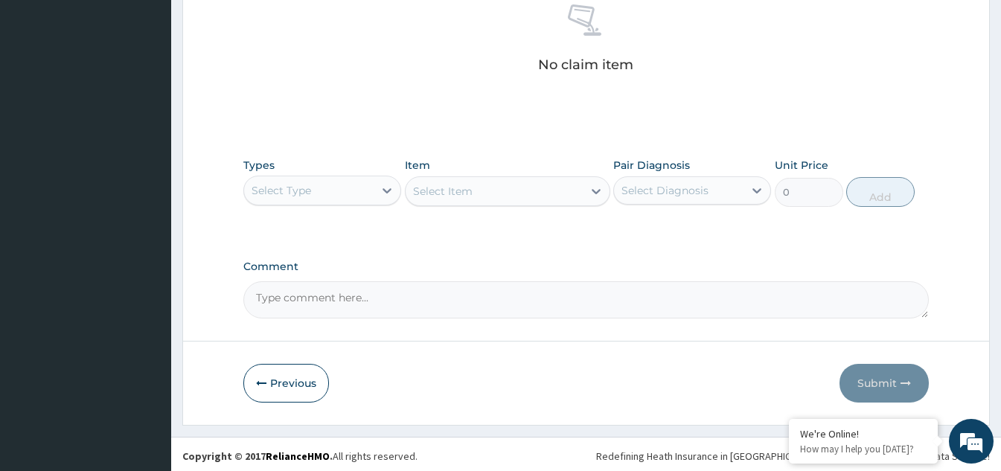
scroll to position [602, 0]
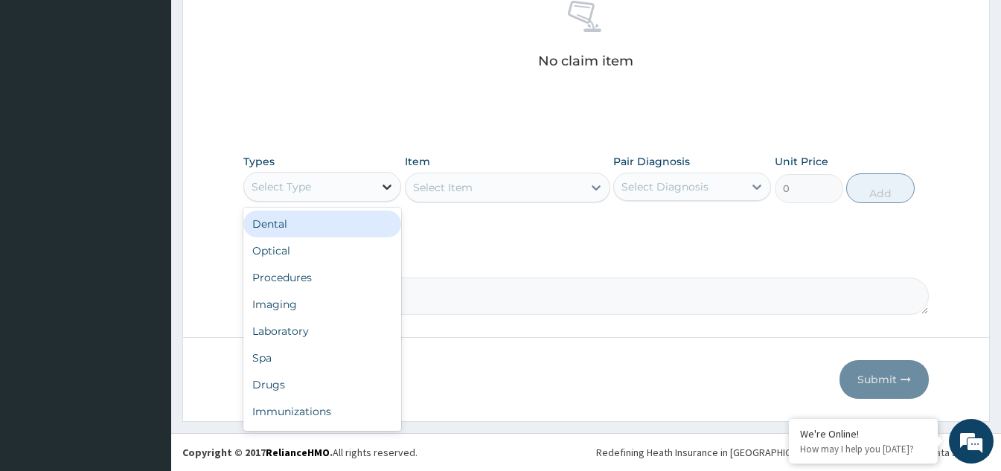
click at [386, 192] on icon at bounding box center [387, 186] width 15 height 15
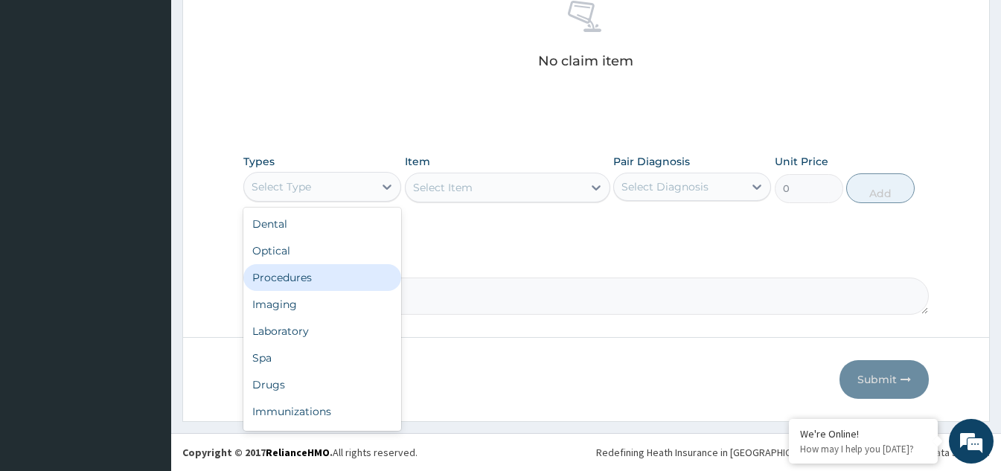
click at [272, 278] on div "Procedures" at bounding box center [322, 277] width 158 height 27
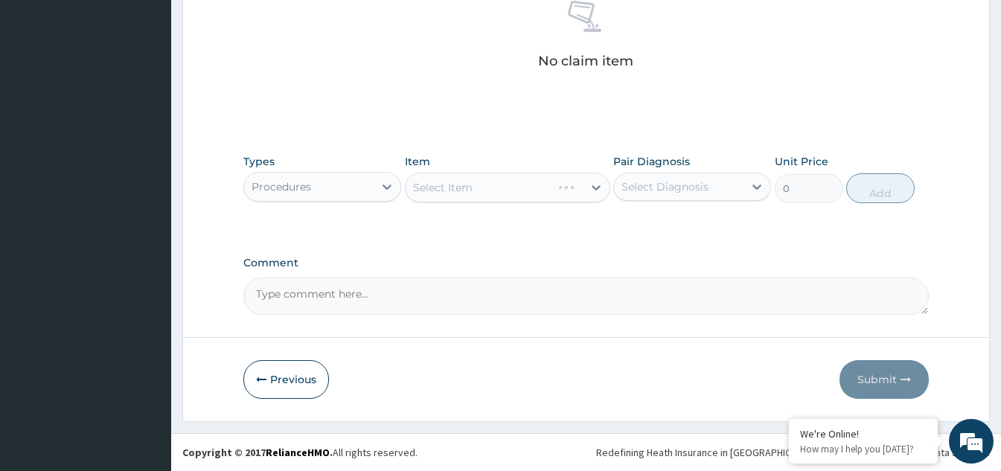
click at [589, 191] on div "Select Item" at bounding box center [507, 188] width 205 height 30
click at [595, 194] on icon at bounding box center [596, 187] width 15 height 15
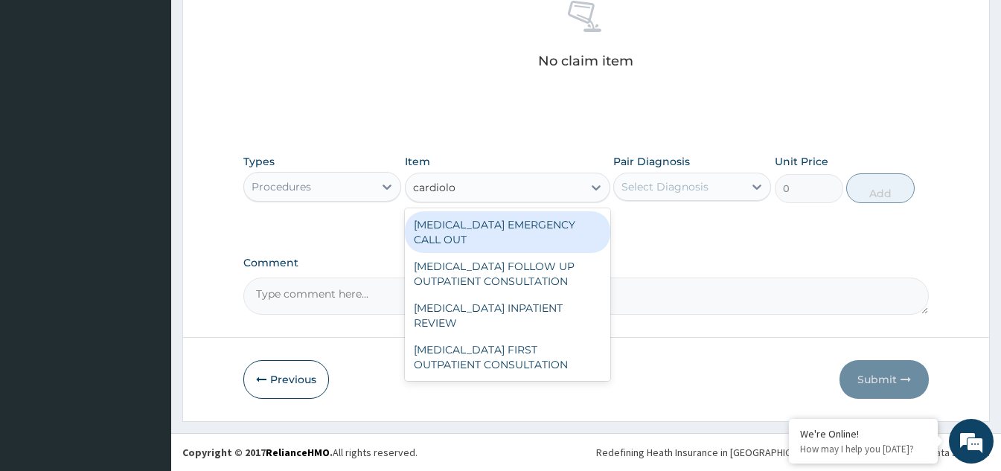
type input "cardiolog"
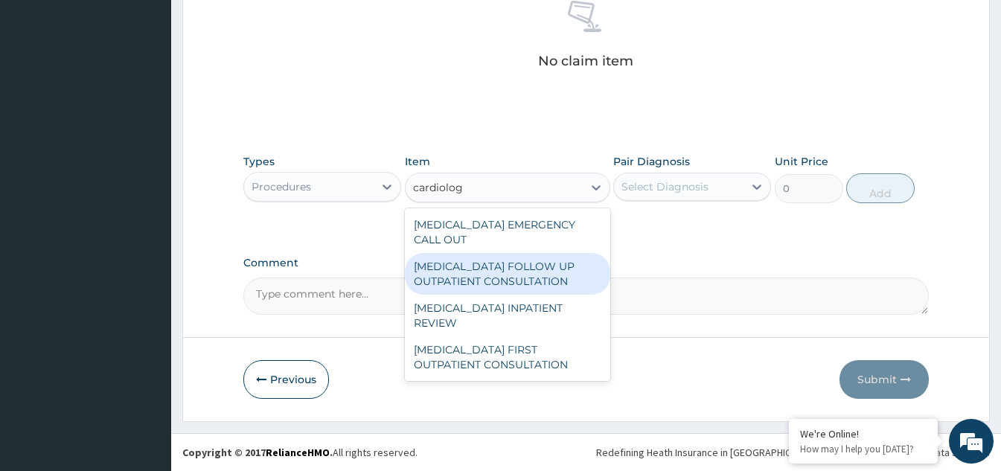
click at [531, 290] on div "[MEDICAL_DATA] FOLLOW UP OUTPATIENT CONSULTATION" at bounding box center [507, 274] width 205 height 42
type input "15000"
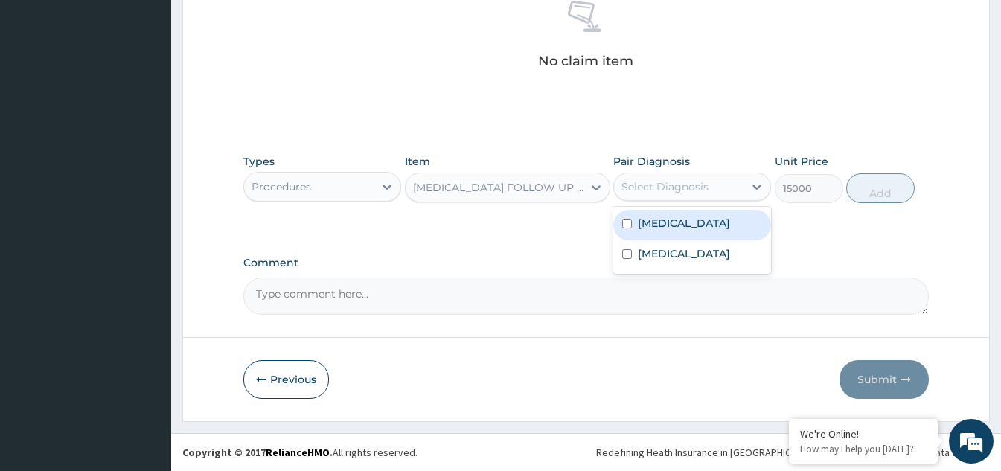
click at [714, 194] on div "Select Diagnosis" at bounding box center [679, 187] width 130 height 24
click at [625, 229] on input "checkbox" at bounding box center [627, 224] width 10 height 10
checkbox input "true"
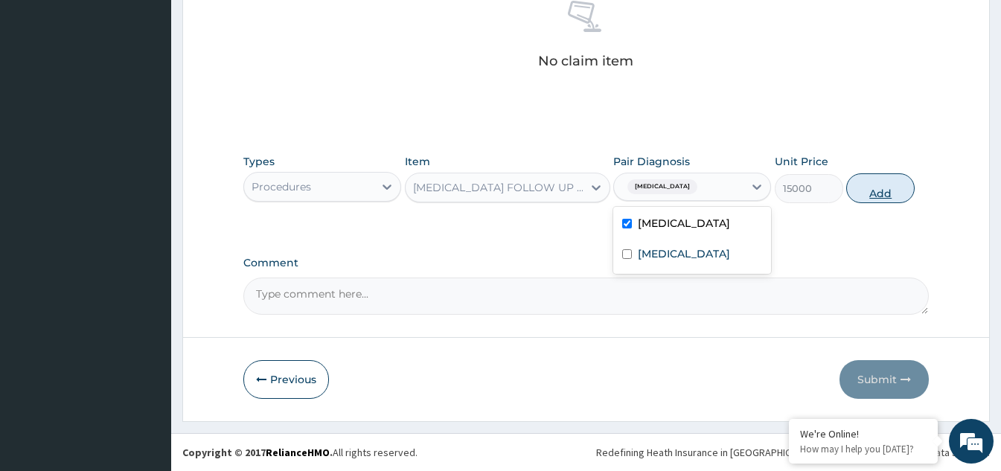
click at [890, 194] on button "Add" at bounding box center [880, 188] width 68 height 30
type input "0"
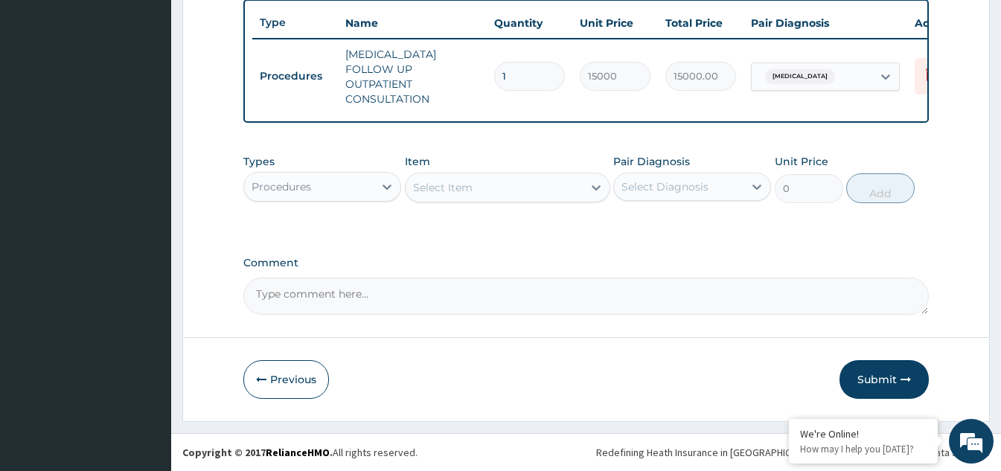
scroll to position [551, 0]
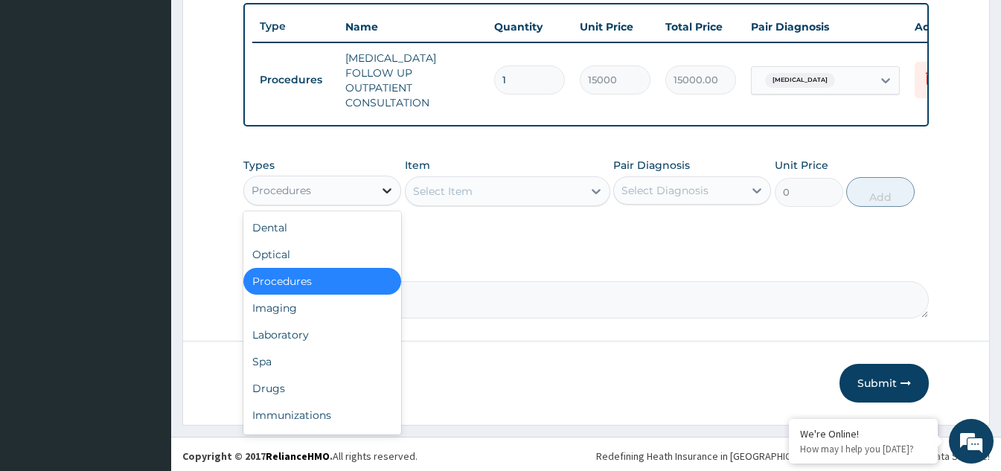
click at [394, 188] on div at bounding box center [387, 190] width 27 height 27
click at [323, 322] on div "Laboratory" at bounding box center [322, 335] width 158 height 27
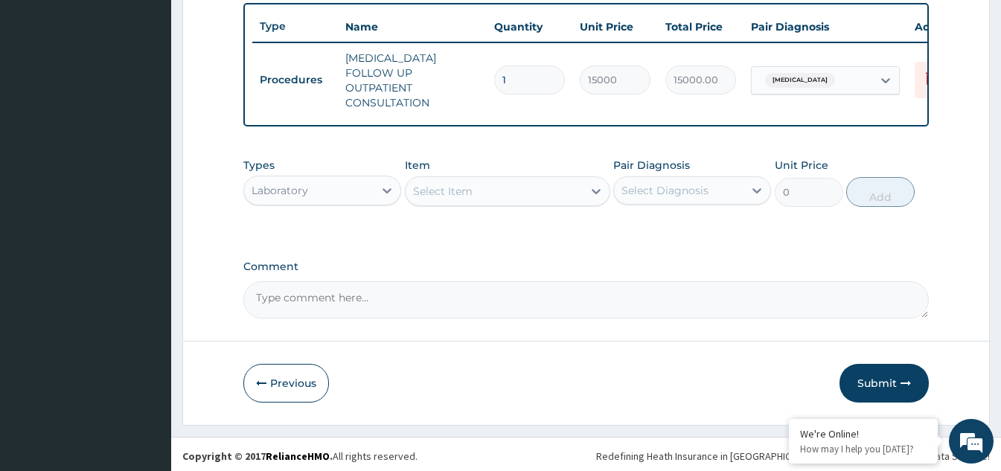
click at [560, 191] on div "Select Item" at bounding box center [494, 191] width 177 height 24
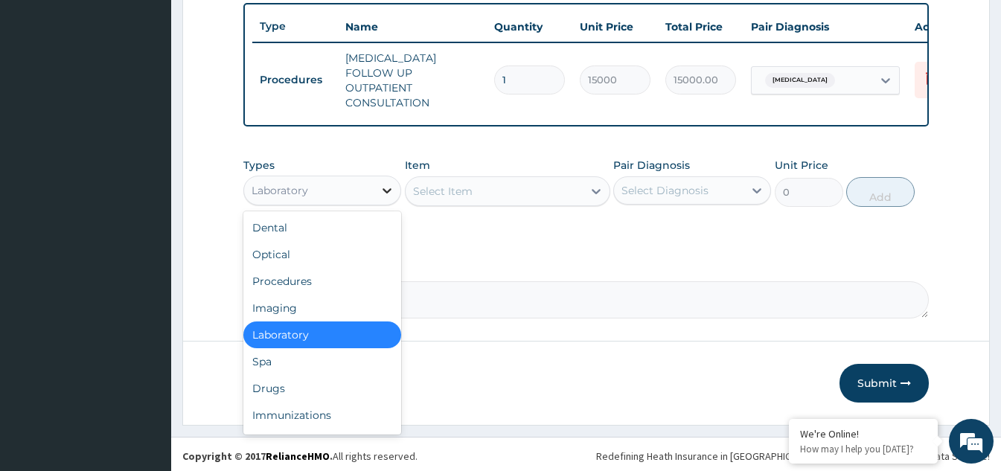
click at [382, 184] on icon at bounding box center [387, 190] width 15 height 15
click at [284, 395] on div "Drugs" at bounding box center [322, 388] width 158 height 27
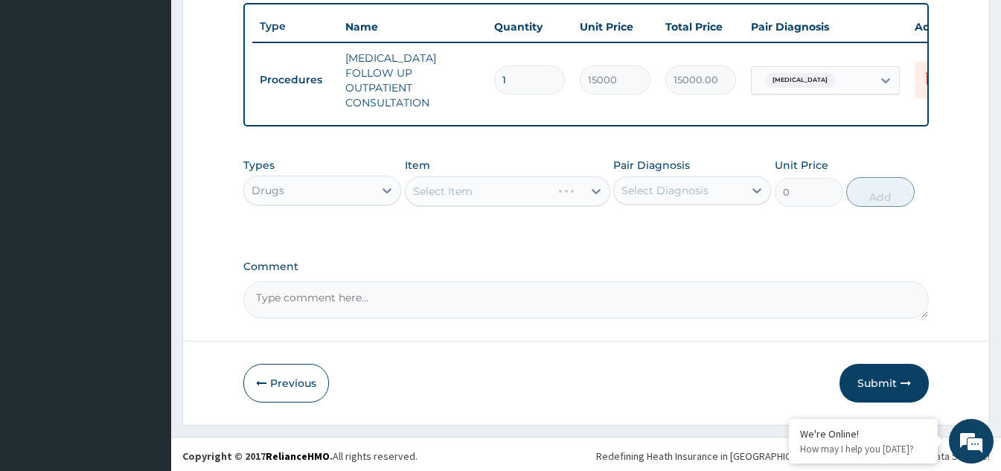
click at [568, 196] on div "Select Item" at bounding box center [507, 191] width 205 height 30
click at [550, 180] on div "Select Item" at bounding box center [507, 191] width 205 height 30
click at [587, 182] on div at bounding box center [596, 191] width 27 height 27
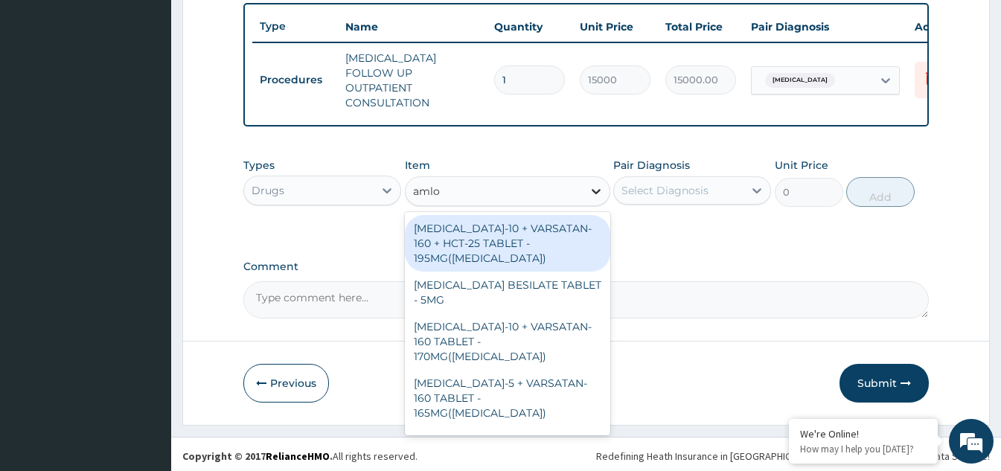
type input "amlod"
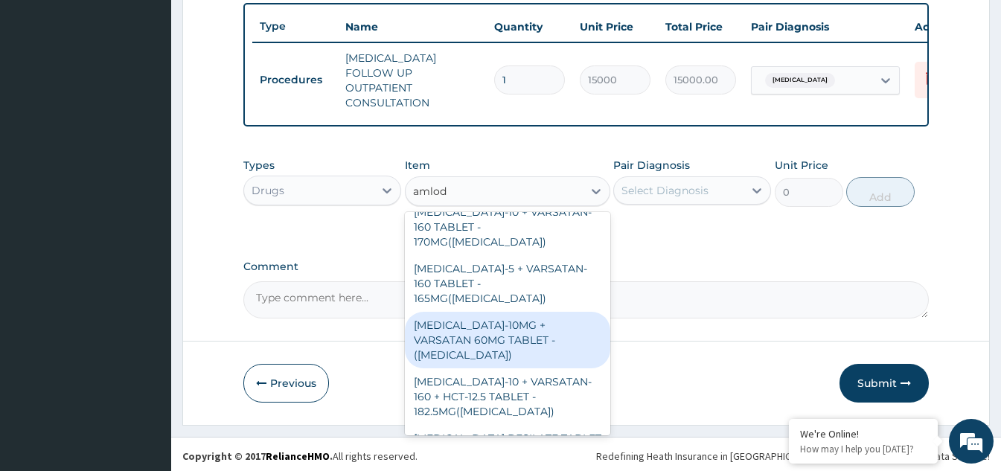
scroll to position [149, 0]
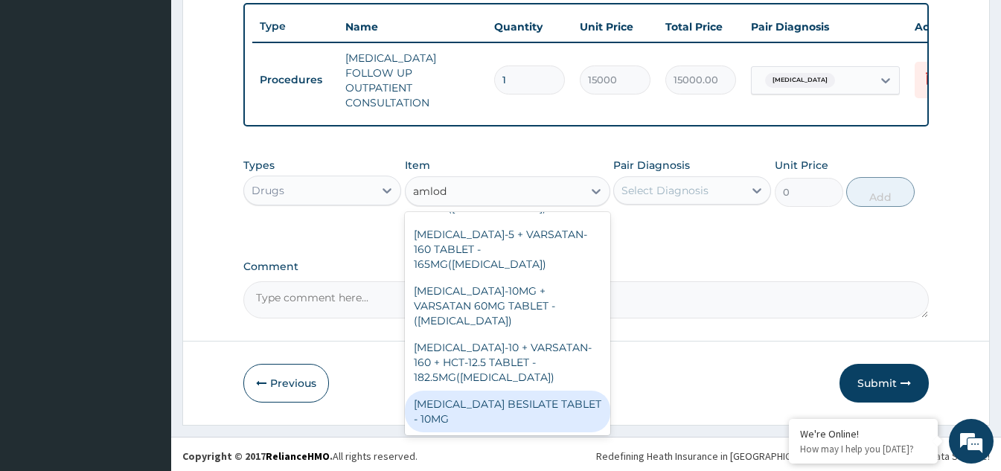
click at [496, 391] on div "[MEDICAL_DATA] BESILATE TABLET - 10MG" at bounding box center [507, 412] width 205 height 42
type input "112"
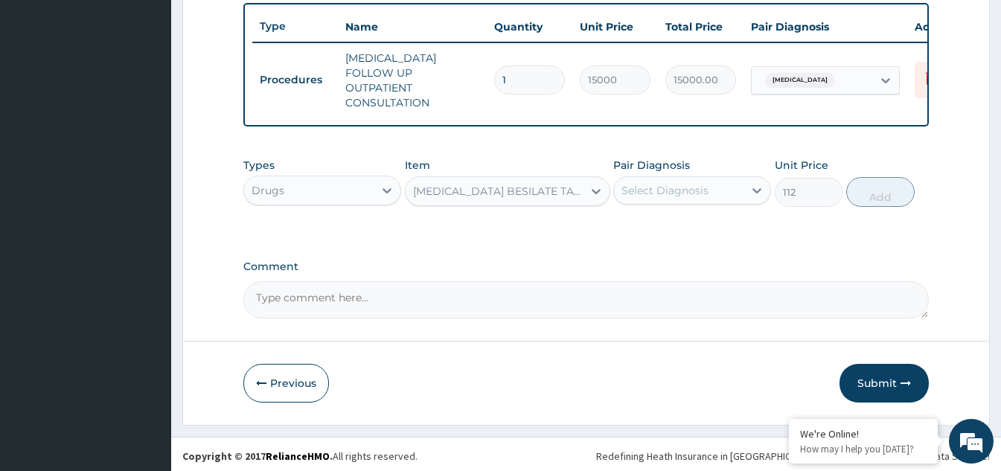
click at [700, 193] on div "Select Diagnosis" at bounding box center [665, 190] width 87 height 15
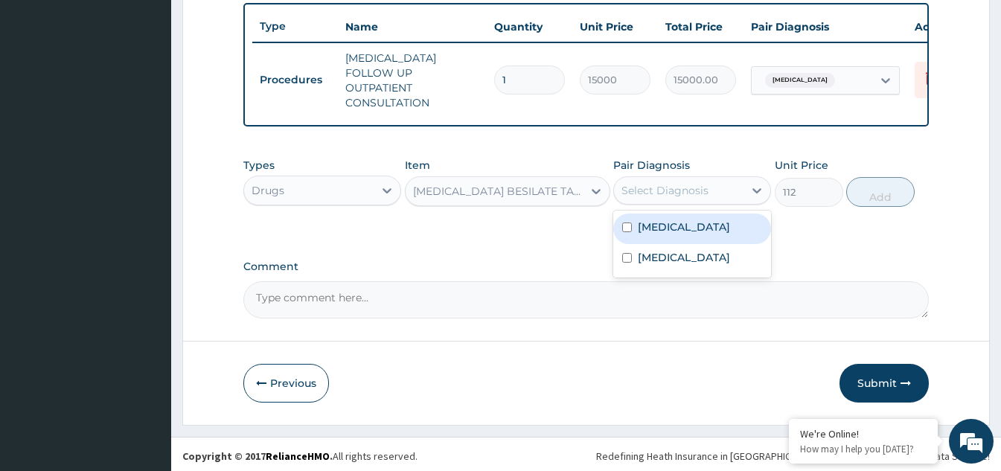
click at [630, 232] on input "checkbox" at bounding box center [627, 228] width 10 height 10
checkbox input "true"
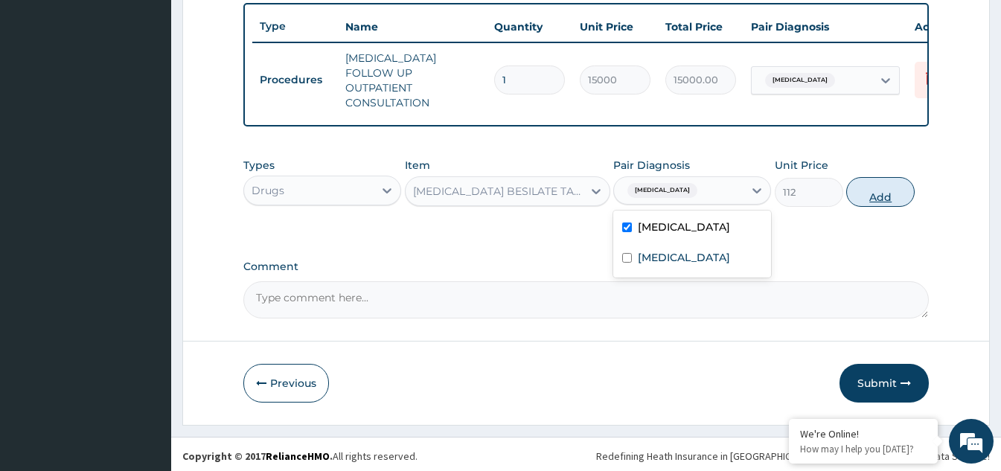
click at [872, 196] on button "Add" at bounding box center [880, 192] width 68 height 30
type input "0"
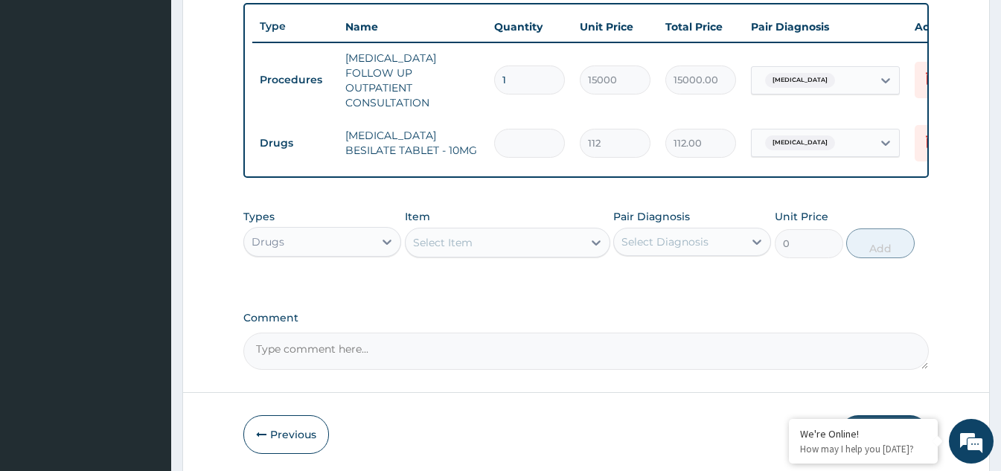
type input "0.00"
type input "3"
type input "336.00"
type input "30"
type input "3360.00"
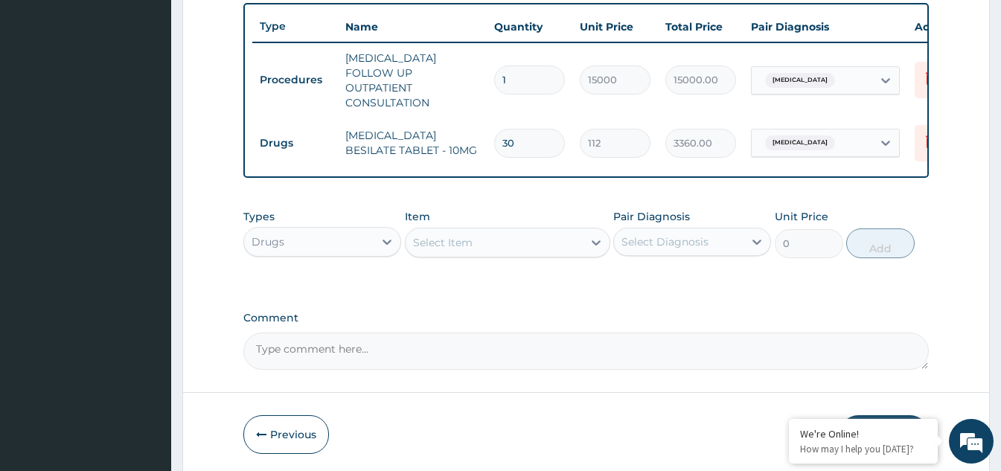
type input "30"
click at [454, 247] on div "Select Item" at bounding box center [494, 243] width 177 height 24
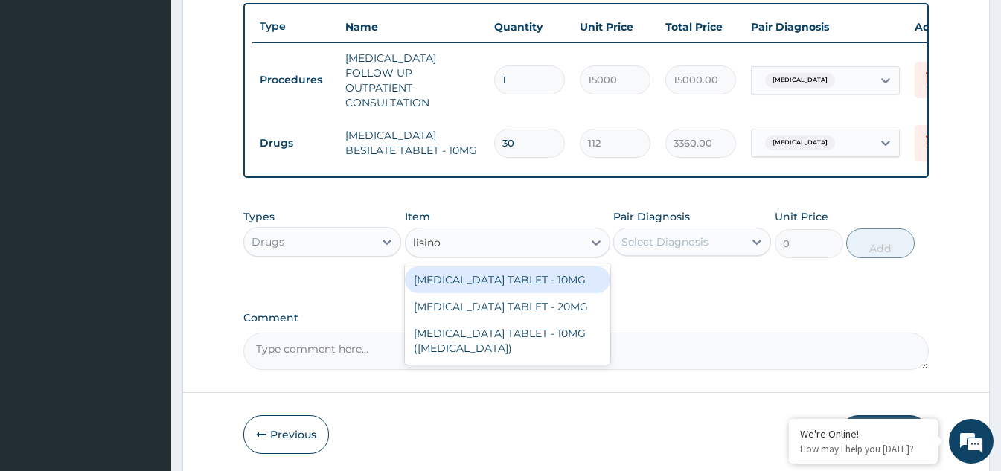
type input "lisinop"
click at [517, 282] on div "[MEDICAL_DATA] TABLET - 10MG" at bounding box center [507, 279] width 205 height 27
type input "84"
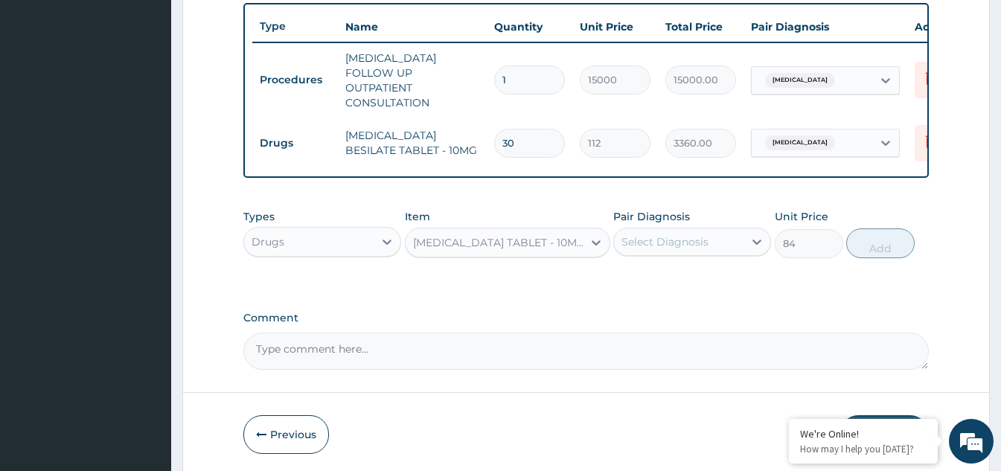
click at [725, 236] on div "Select Diagnosis" at bounding box center [679, 242] width 130 height 24
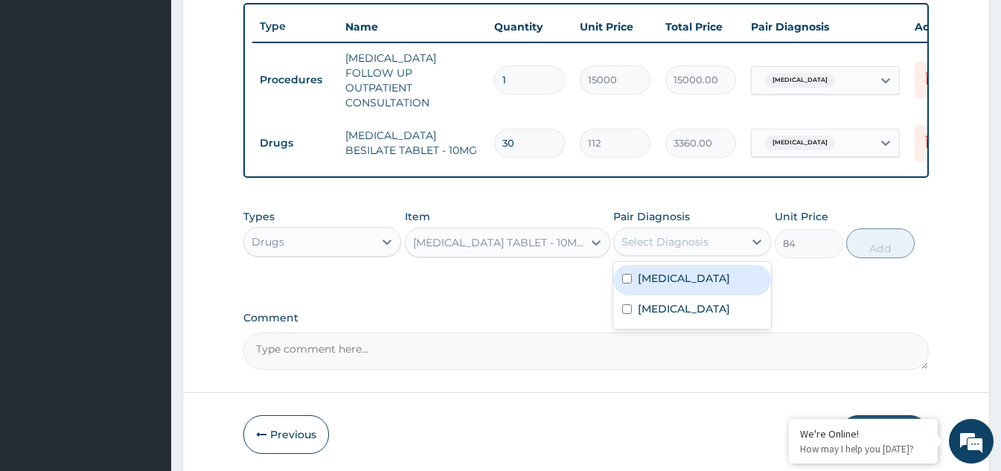
click at [634, 286] on div "[MEDICAL_DATA]" at bounding box center [692, 280] width 158 height 31
checkbox input "true"
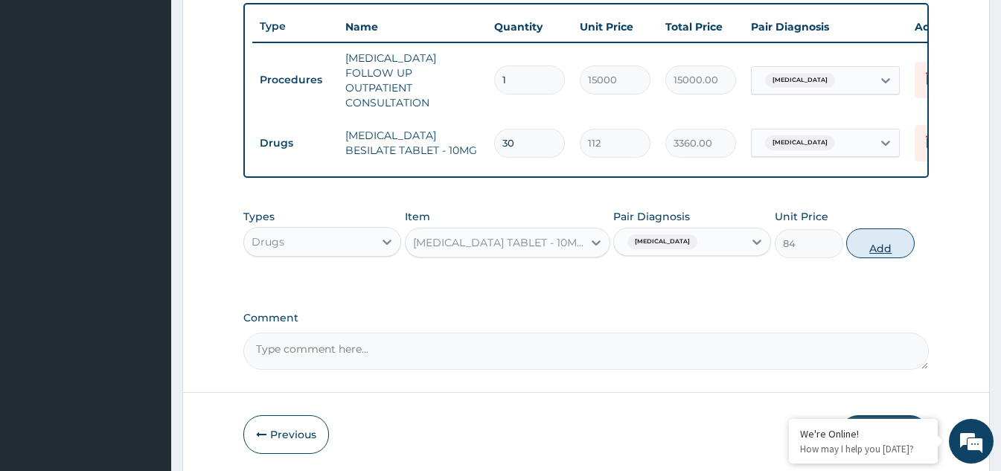
click at [878, 244] on button "Add" at bounding box center [880, 244] width 68 height 30
type input "0"
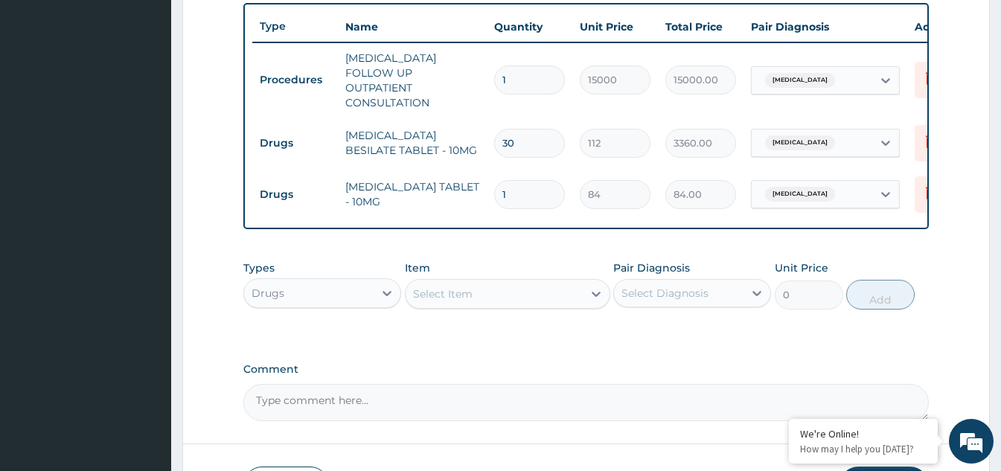
type input "0.00"
type input "3"
type input "252.00"
type input "30"
type input "2520.00"
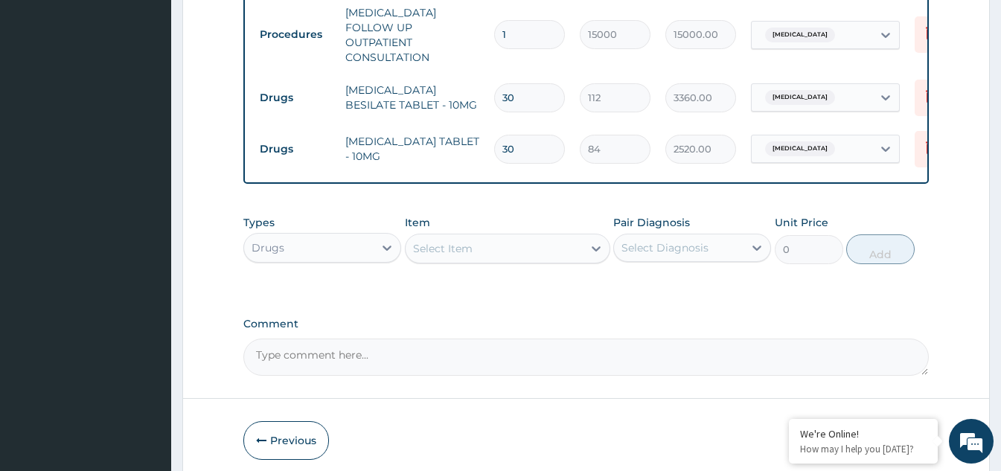
scroll to position [654, 0]
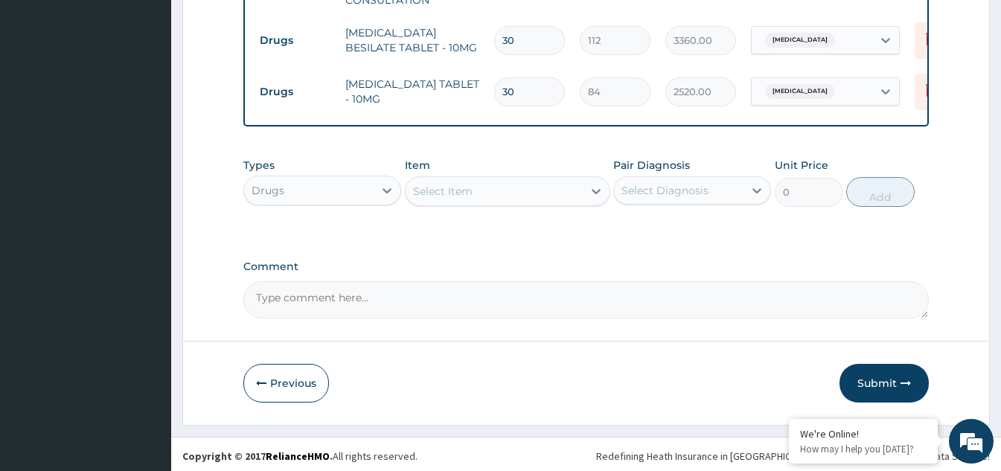
type input "30"
click at [529, 198] on div "Select Item" at bounding box center [494, 191] width 177 height 24
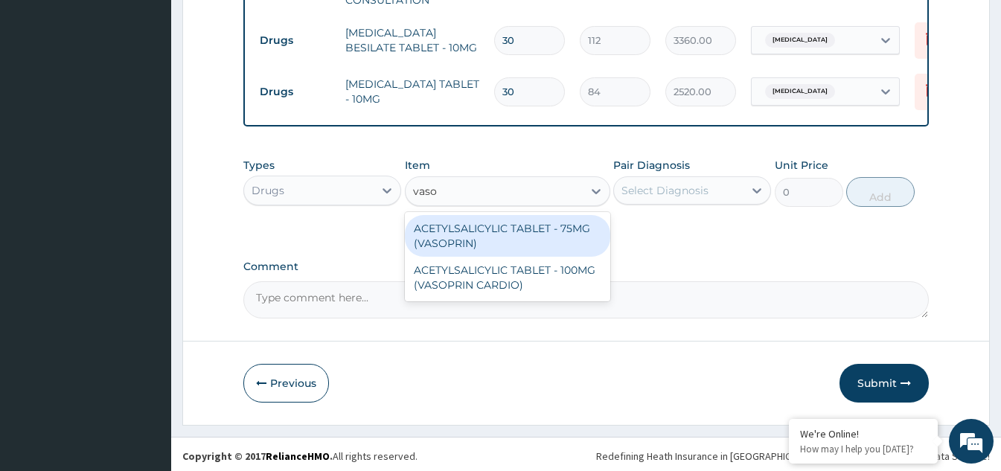
type input "vasop"
click at [530, 228] on div "ACETYLSALICYLIC TABLET - 75MG (VASOPRIN)" at bounding box center [507, 236] width 205 height 42
type input "16.799999999999997"
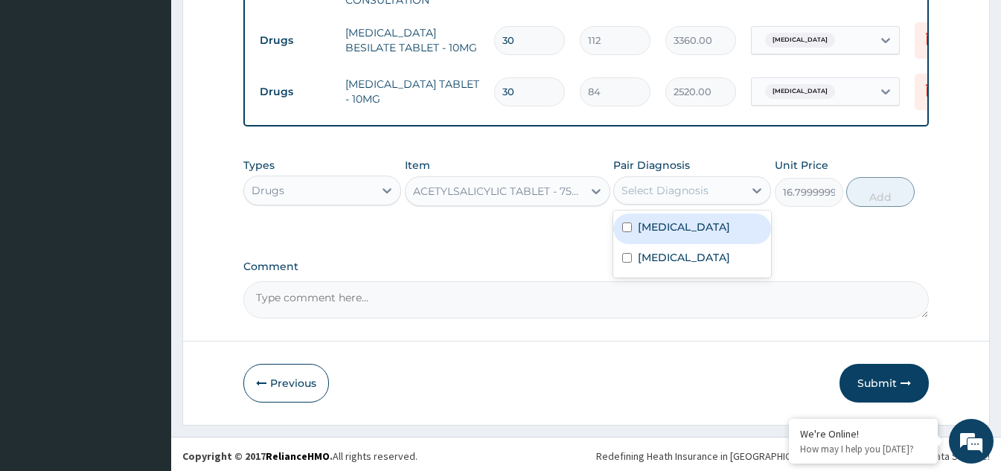
click at [727, 194] on div "Select Diagnosis" at bounding box center [679, 191] width 130 height 24
drag, startPoint x: 636, startPoint y: 227, endPoint x: 673, endPoint y: 226, distance: 36.5
click at [639, 227] on div "[MEDICAL_DATA]" at bounding box center [692, 229] width 158 height 31
checkbox input "true"
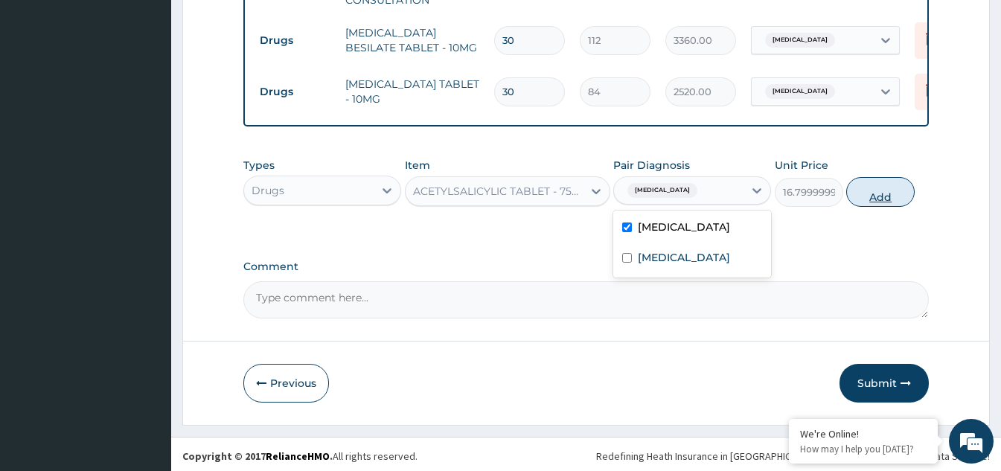
click at [881, 188] on button "Add" at bounding box center [880, 192] width 68 height 30
type input "0"
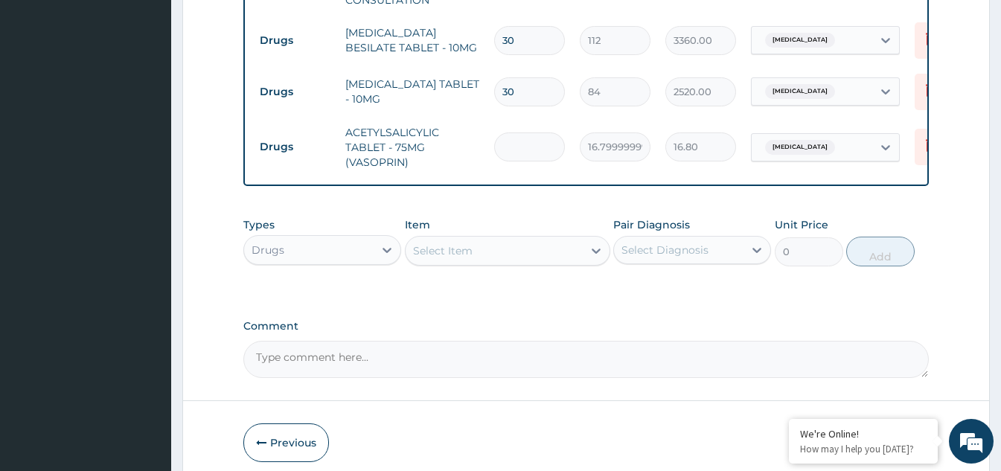
type input "0.00"
type input "3"
type input "50.40"
type input "30"
type input "504.00"
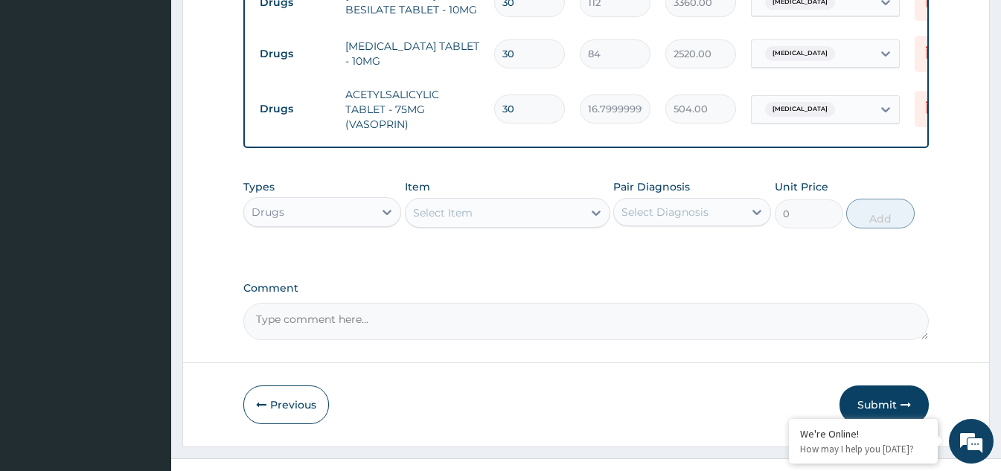
scroll to position [713, 0]
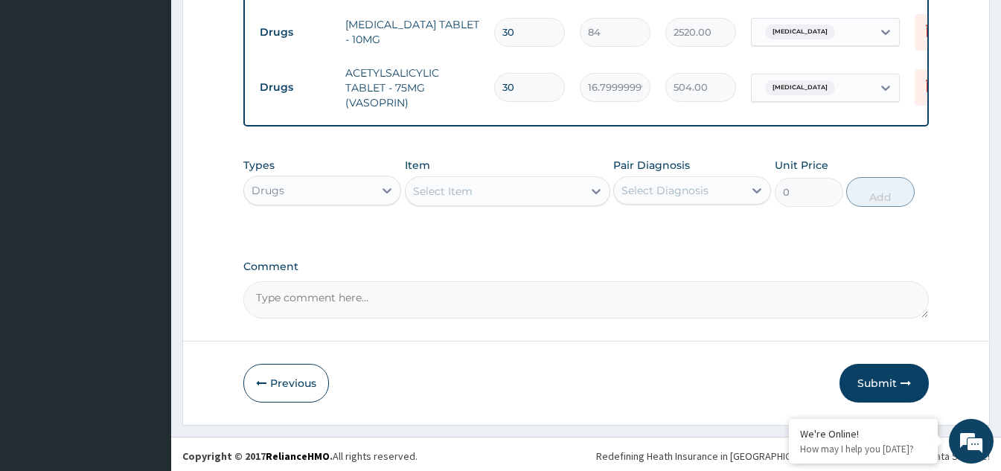
type input "30"
click at [481, 171] on div "Item Select Item" at bounding box center [507, 182] width 205 height 49
click at [485, 189] on div "Select Item" at bounding box center [494, 191] width 177 height 24
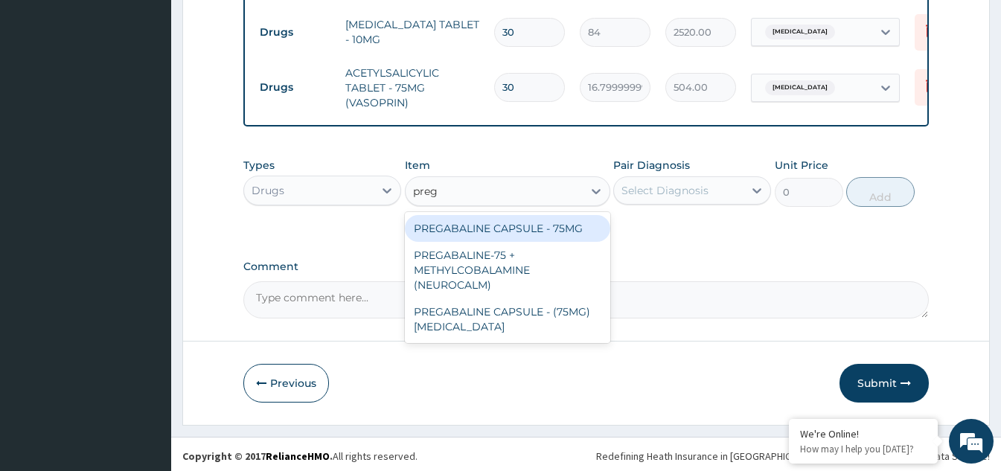
type input "prega"
click at [525, 229] on div "PREGABALINE CAPSULE - 75MG" at bounding box center [507, 228] width 205 height 27
type input "168"
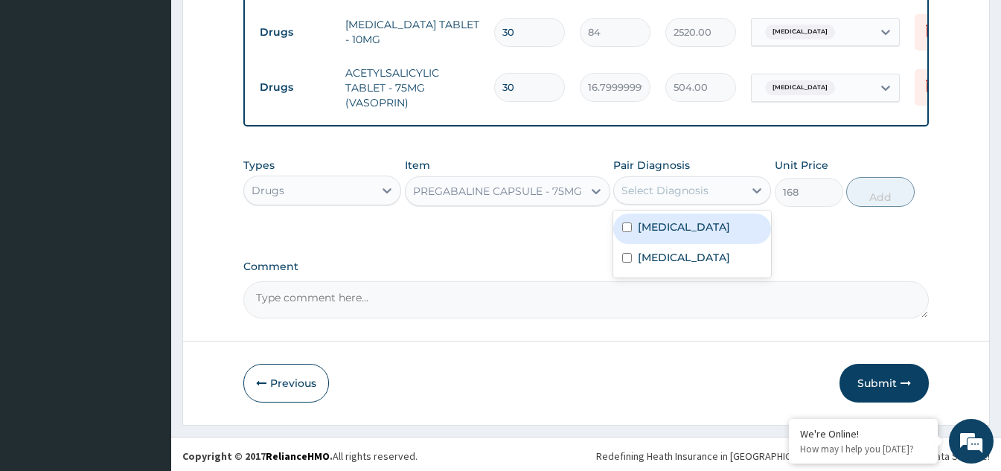
click at [706, 179] on div "Select Diagnosis" at bounding box center [679, 191] width 130 height 24
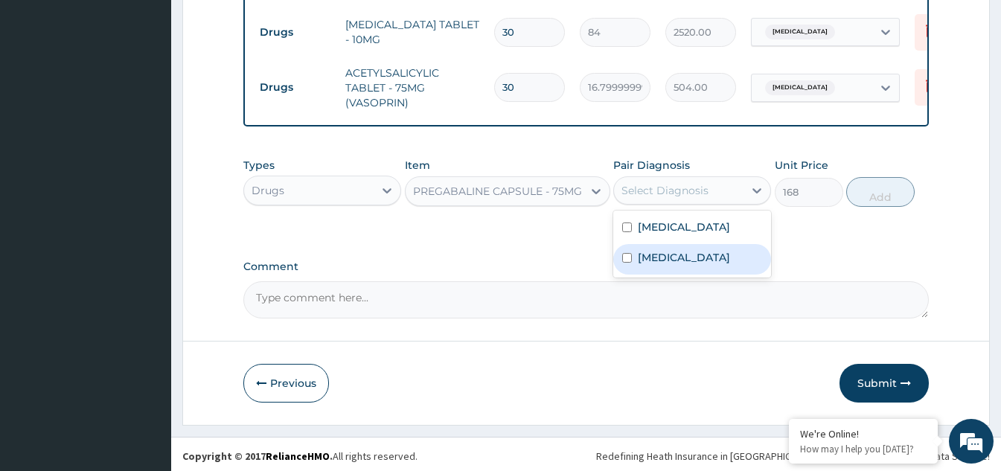
click at [626, 263] on input "checkbox" at bounding box center [627, 258] width 10 height 10
checkbox input "true"
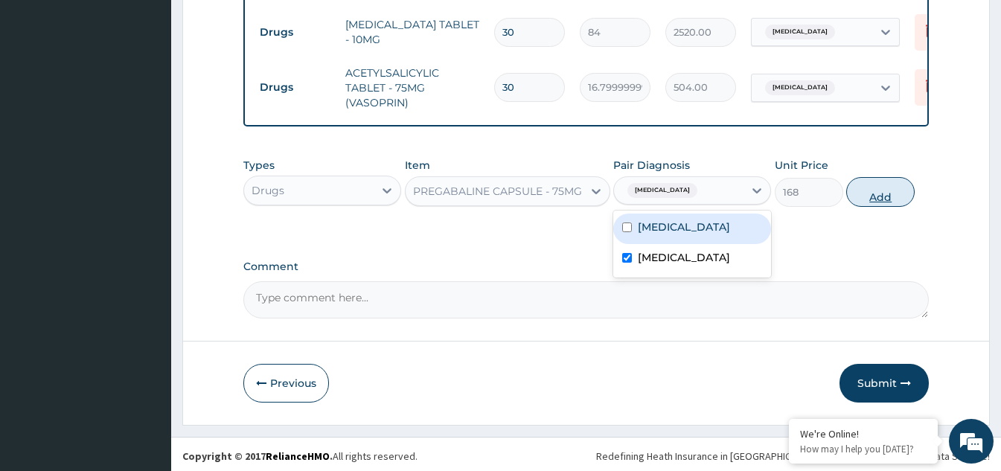
click at [902, 194] on button "Add" at bounding box center [880, 192] width 68 height 30
type input "0"
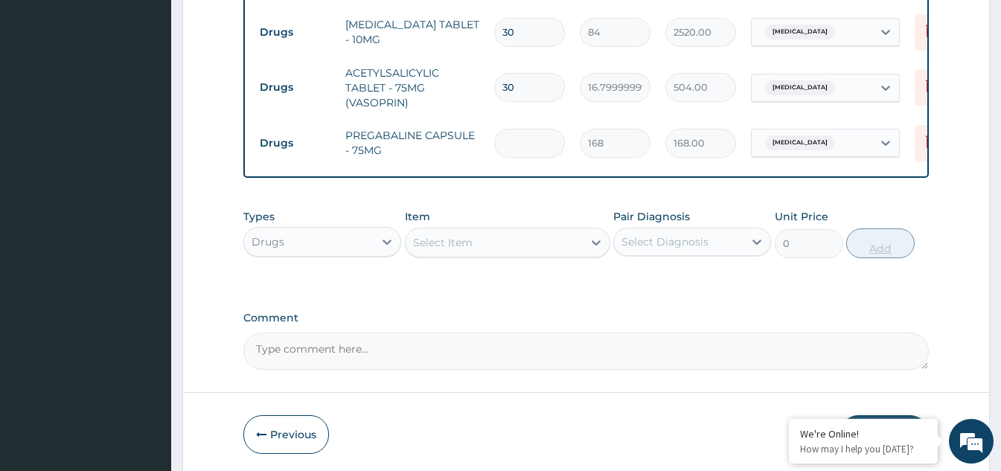
type input "0.00"
type input "5"
type input "840.00"
type input "5"
click at [591, 237] on icon at bounding box center [596, 242] width 15 height 15
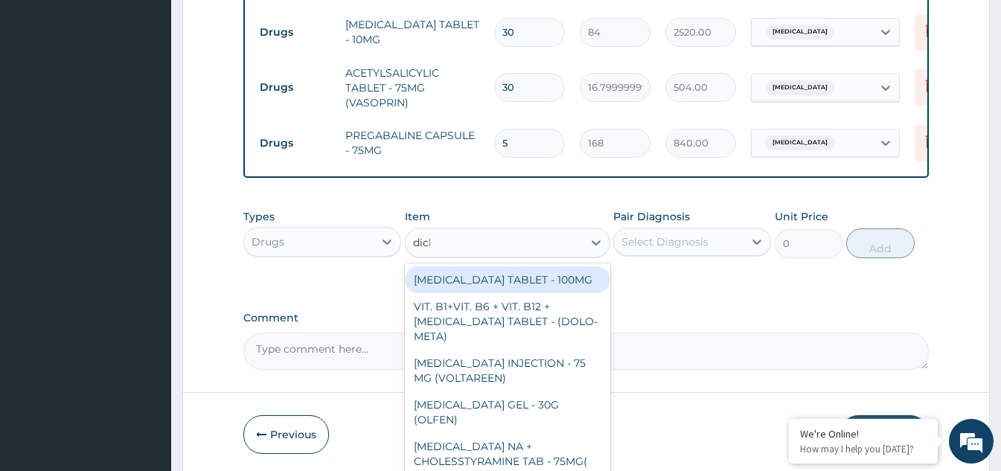
type input "diclo"
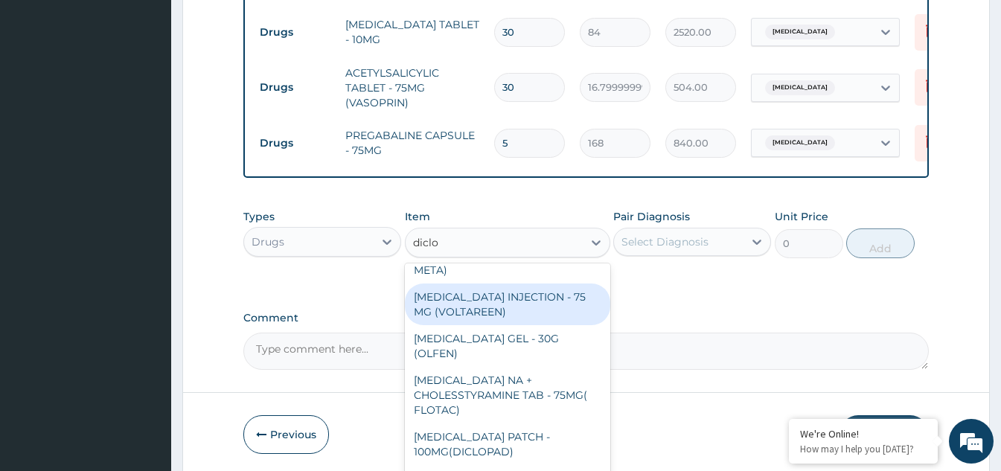
scroll to position [74, 0]
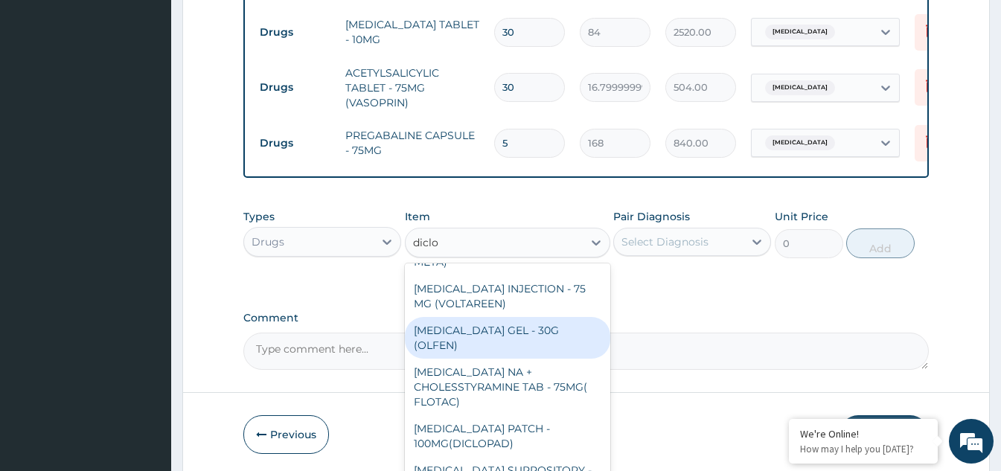
click at [450, 332] on div "DICLOFENAC GEL - 30G (OLFEN)" at bounding box center [507, 338] width 205 height 42
type input "1120"
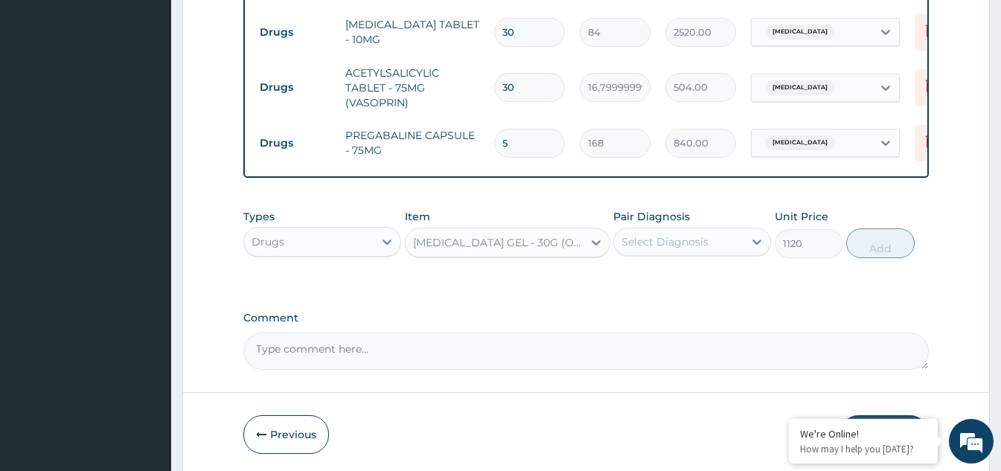
click at [739, 238] on div "Select Diagnosis" at bounding box center [679, 242] width 130 height 24
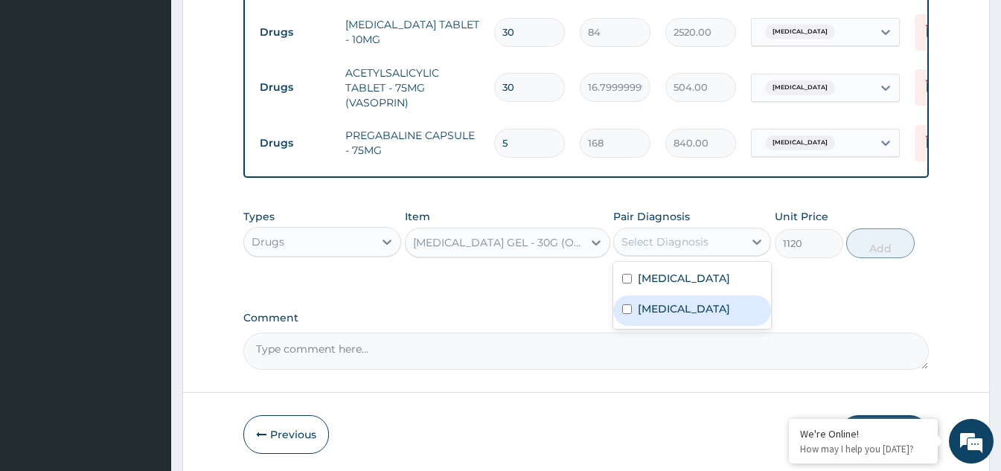
click at [634, 322] on div "Osteonecrosis, unspecified" at bounding box center [692, 310] width 158 height 31
checkbox input "true"
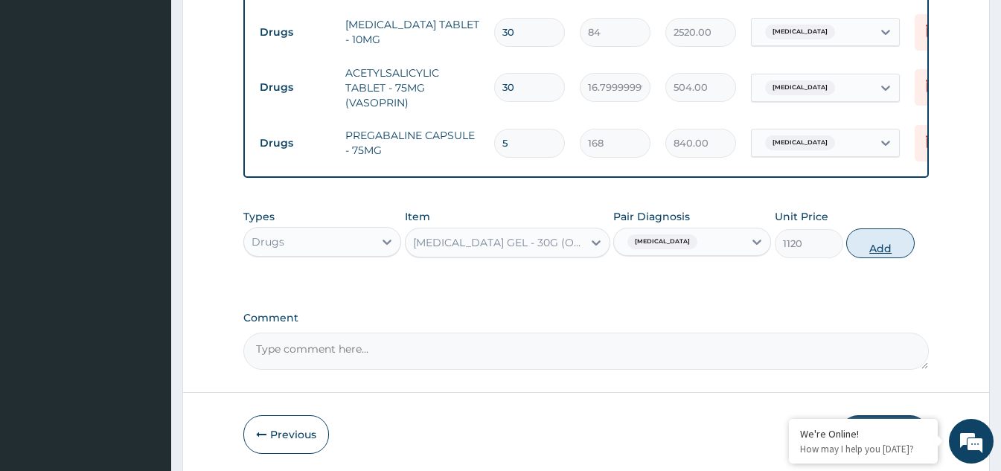
click at [866, 241] on button "Add" at bounding box center [880, 244] width 68 height 30
type input "0"
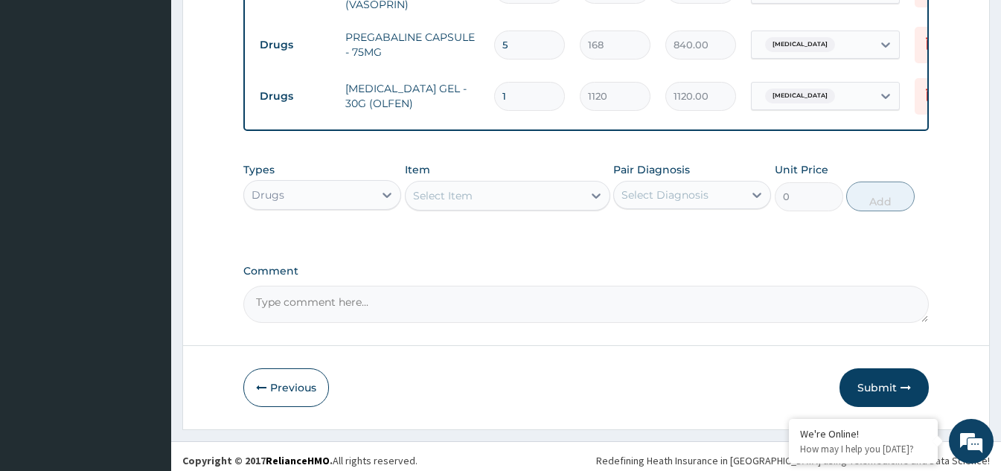
scroll to position [816, 0]
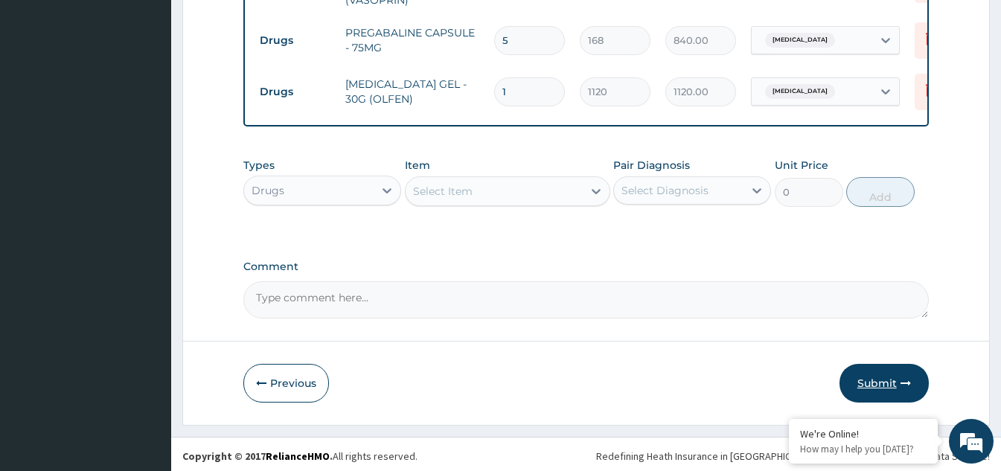
click at [876, 380] on button "Submit" at bounding box center [884, 383] width 89 height 39
click at [866, 377] on button "Submit" at bounding box center [884, 383] width 89 height 39
click at [289, 379] on button "Previous" at bounding box center [286, 383] width 86 height 39
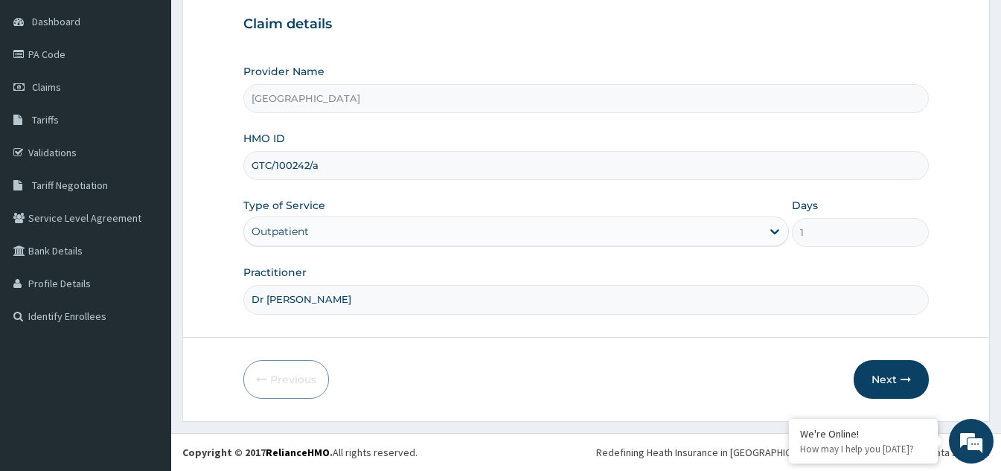
drag, startPoint x: 329, startPoint y: 167, endPoint x: 233, endPoint y: 170, distance: 96.1
click at [233, 170] on form "Step 1 of 2 Claim details Provider Name Bakor Medical centre HMO ID GTC/100242/…" at bounding box center [586, 180] width 808 height 484
type input "GTC/10242/A"
click at [878, 383] on button "Next" at bounding box center [891, 379] width 75 height 39
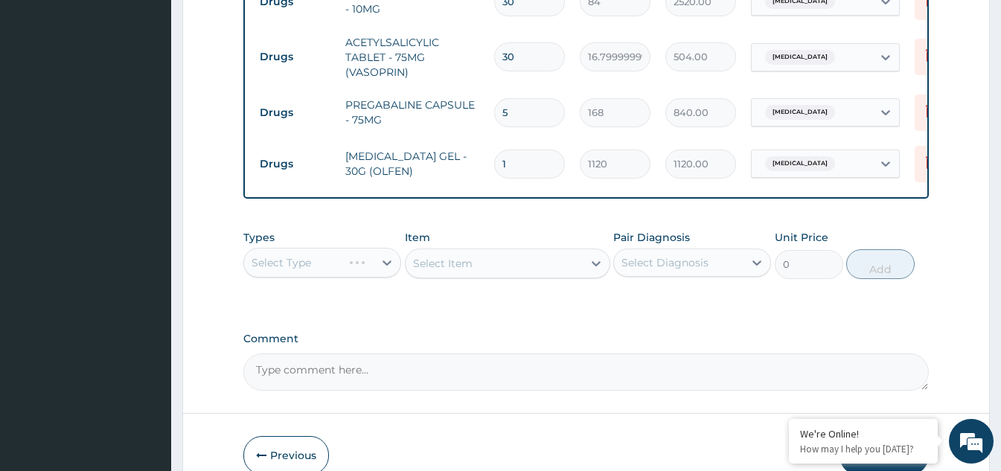
scroll to position [816, 0]
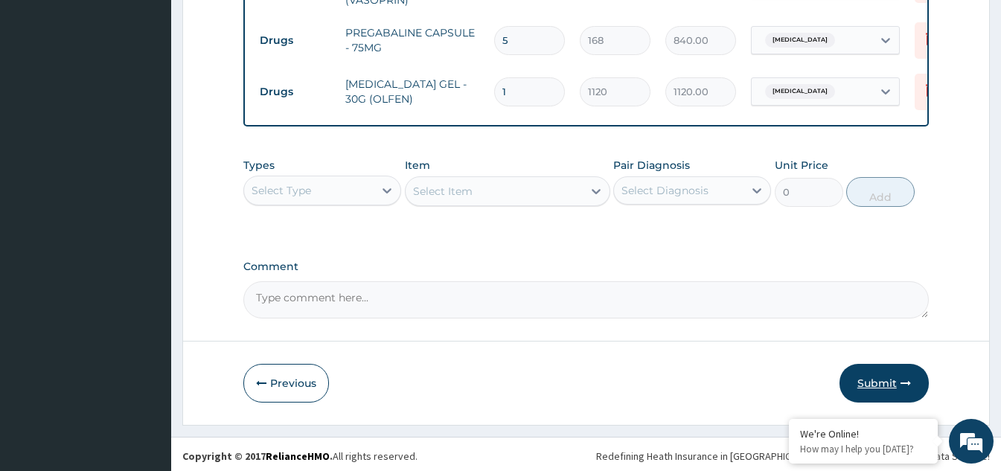
click at [880, 378] on button "Submit" at bounding box center [884, 383] width 89 height 39
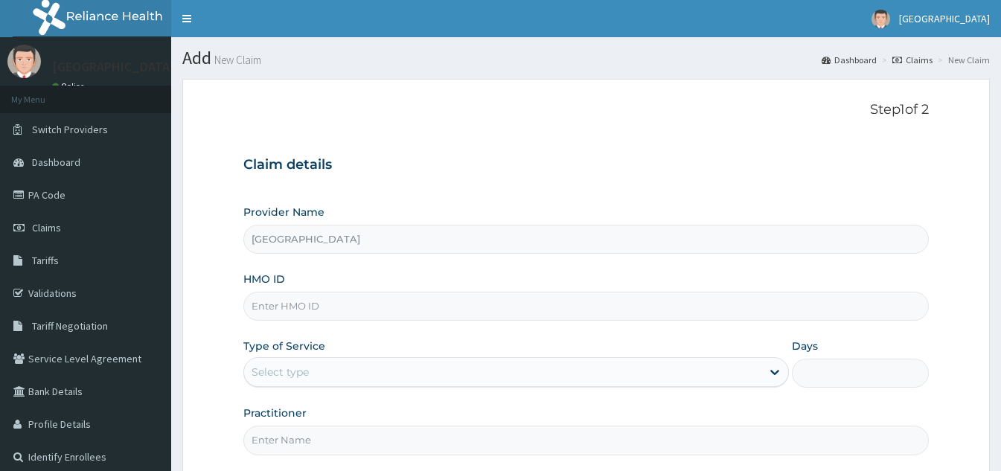
type input "[GEOGRAPHIC_DATA]"
click at [456, 312] on input "HMO ID" at bounding box center [586, 306] width 686 height 29
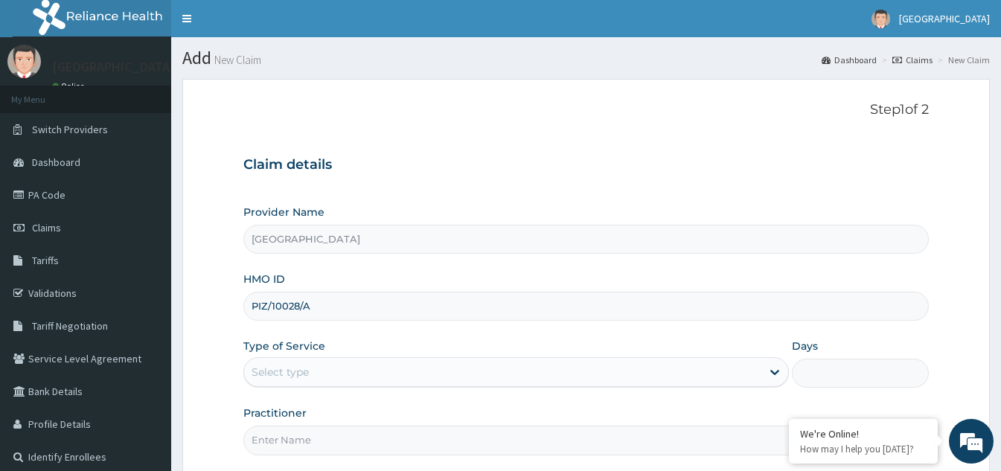
type input "PIZ/10028/A"
click at [419, 380] on div "Select type" at bounding box center [502, 372] width 517 height 24
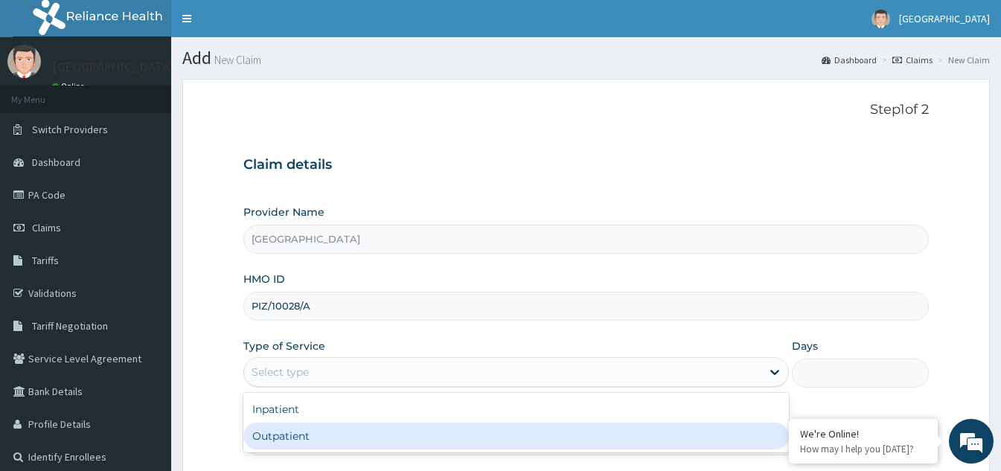
drag, startPoint x: 290, startPoint y: 431, endPoint x: 384, endPoint y: 431, distance: 93.8
click at [292, 431] on div "Outpatient" at bounding box center [516, 436] width 546 height 27
type input "1"
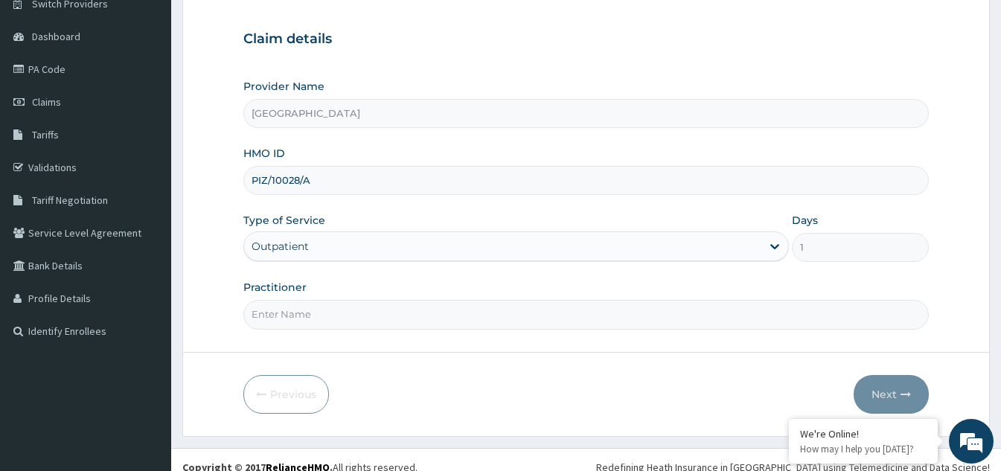
scroll to position [141, 0]
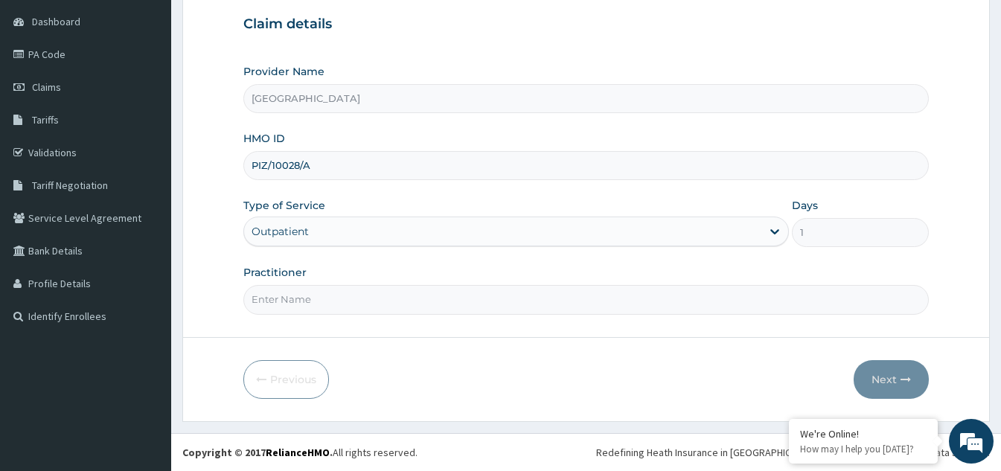
click at [426, 301] on input "Practitioner" at bounding box center [586, 299] width 686 height 29
type input "Dr [PERSON_NAME]"
click at [878, 376] on button "Next" at bounding box center [891, 379] width 75 height 39
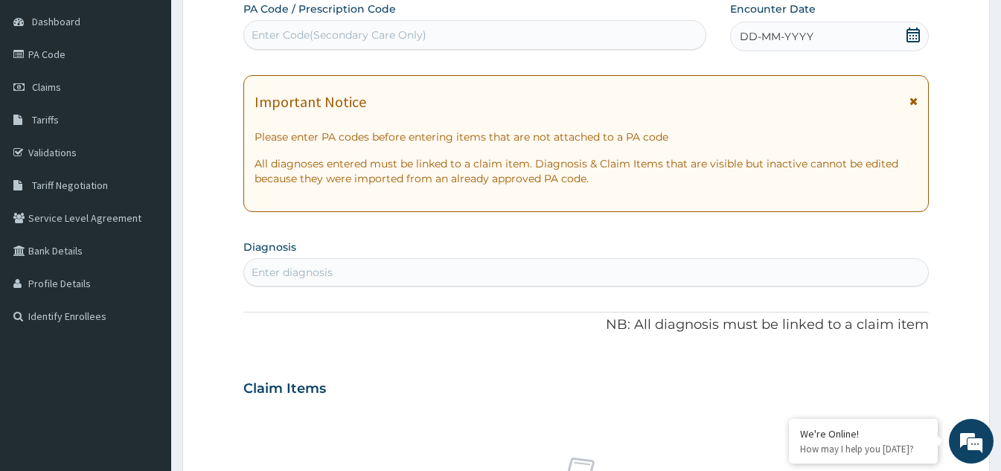
click at [913, 42] on icon at bounding box center [913, 35] width 13 height 15
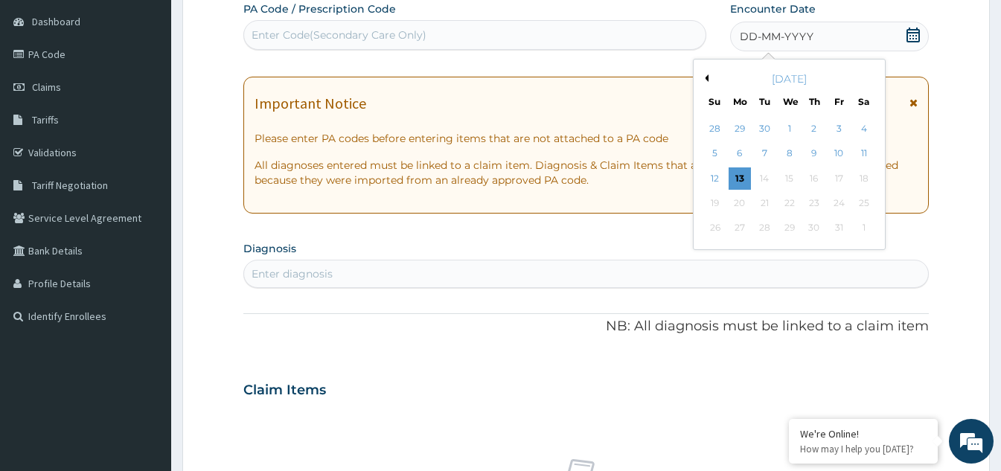
click at [806, 150] on div "9" at bounding box center [814, 154] width 22 height 22
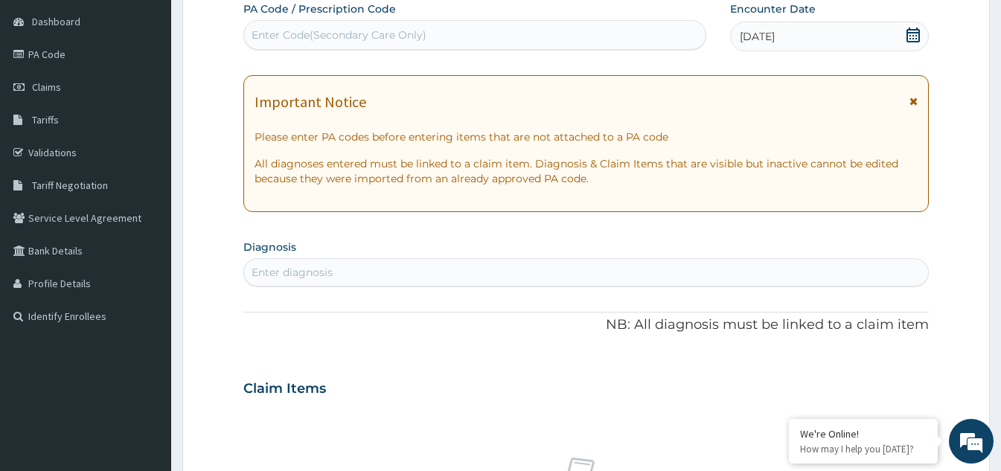
click at [393, 273] on div "Enter diagnosis" at bounding box center [586, 273] width 684 height 24
type input "upper"
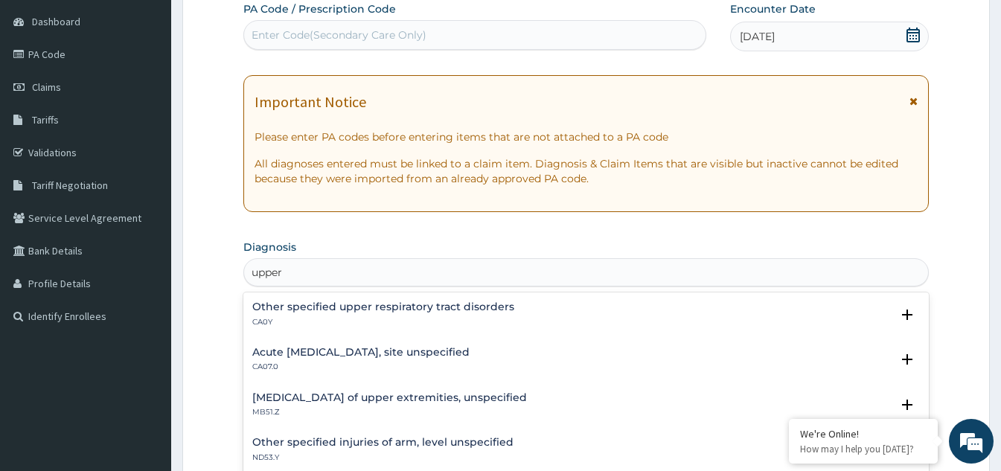
click at [429, 357] on h4 "Acute [MEDICAL_DATA], site unspecified" at bounding box center [360, 352] width 217 height 11
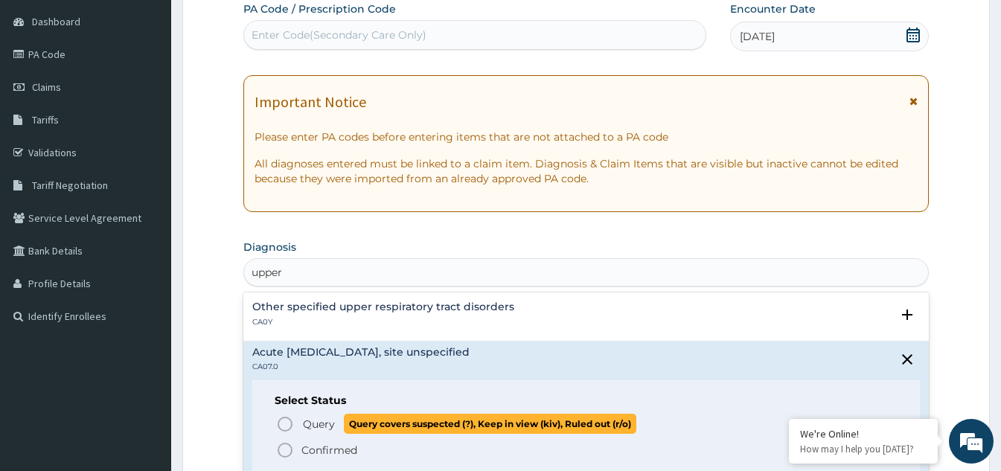
click at [284, 427] on icon "status option query" at bounding box center [285, 424] width 18 height 18
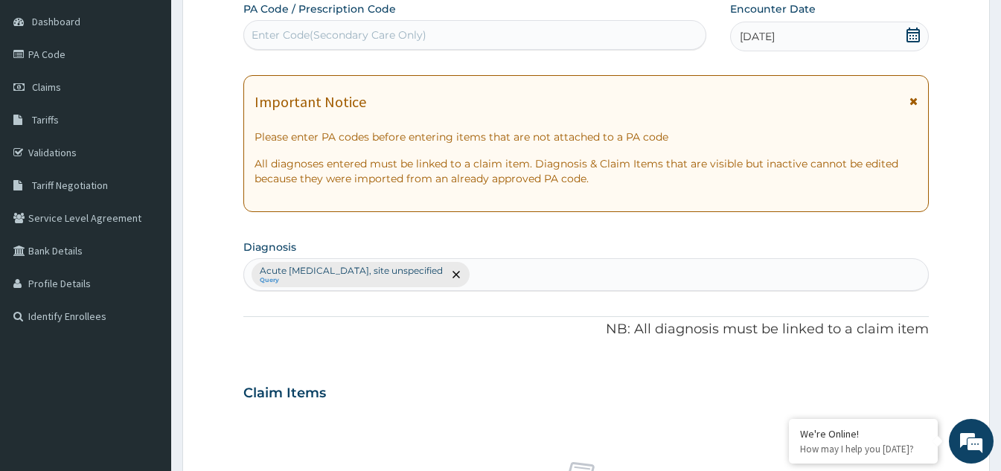
click at [520, 276] on div "Acute [MEDICAL_DATA], site unspecified Query" at bounding box center [586, 274] width 684 height 31
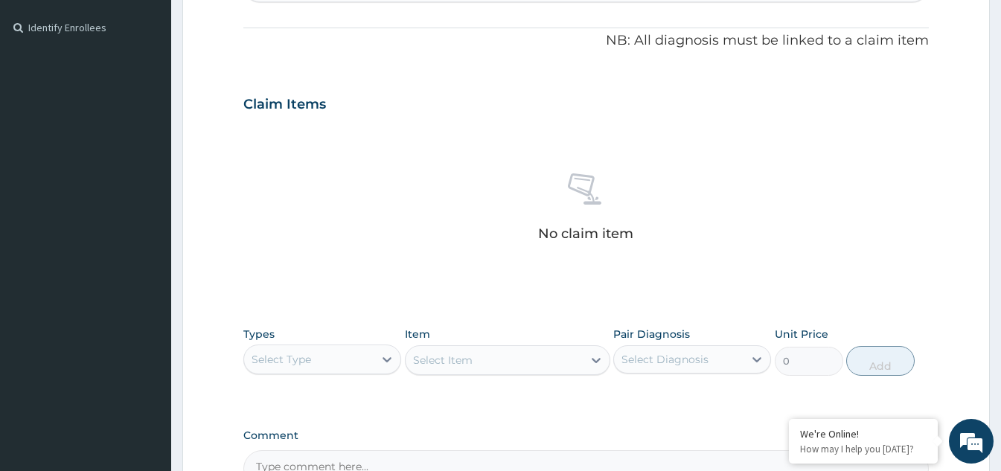
scroll to position [513, 0]
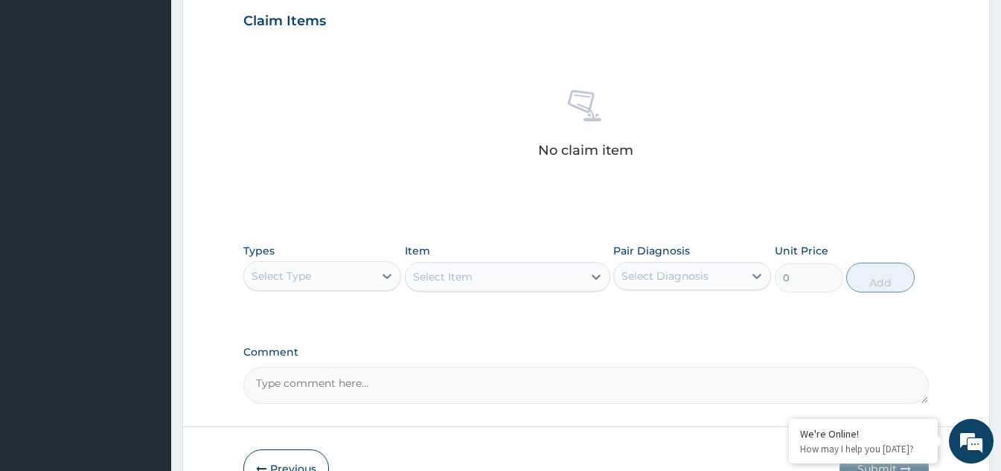
click at [332, 279] on div "Select Type" at bounding box center [309, 276] width 130 height 24
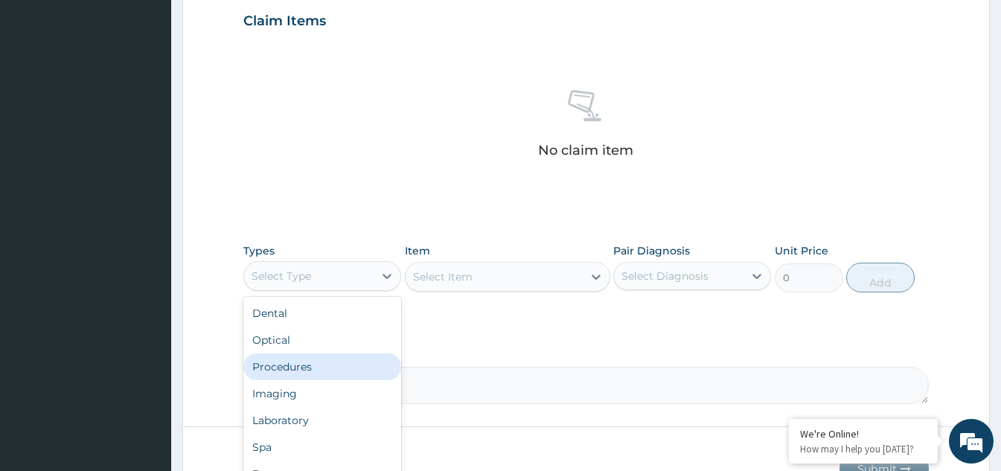
drag, startPoint x: 285, startPoint y: 363, endPoint x: 419, endPoint y: 298, distance: 149.1
click at [297, 361] on div "Procedures" at bounding box center [322, 367] width 158 height 27
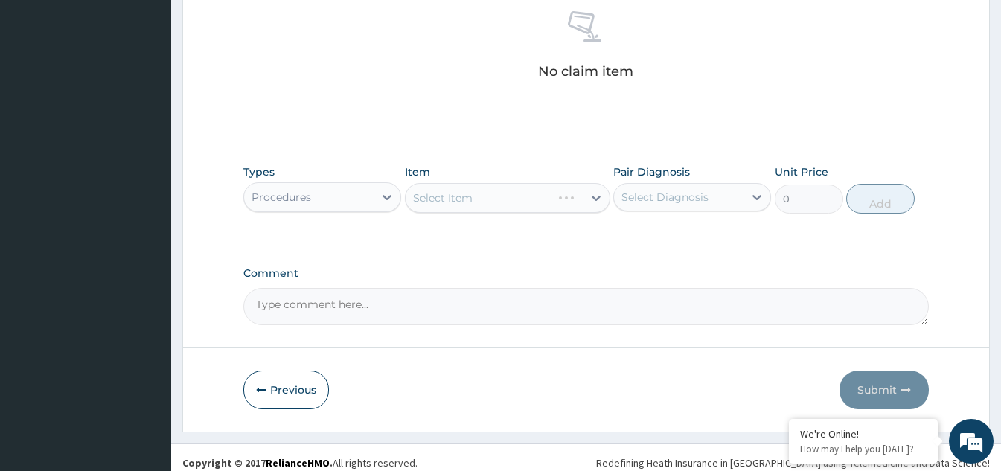
scroll to position [602, 0]
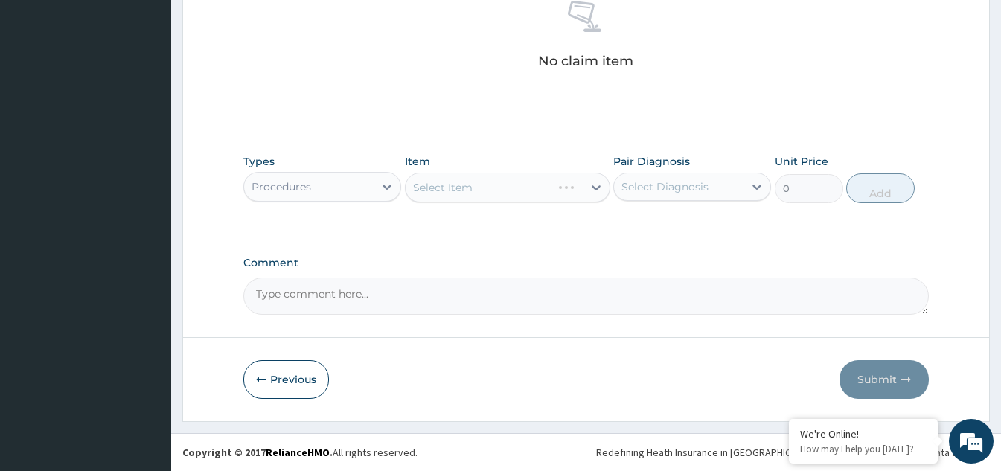
click at [598, 191] on div "Select Item" at bounding box center [507, 188] width 205 height 30
click at [566, 194] on div "Select Item" at bounding box center [494, 188] width 177 height 24
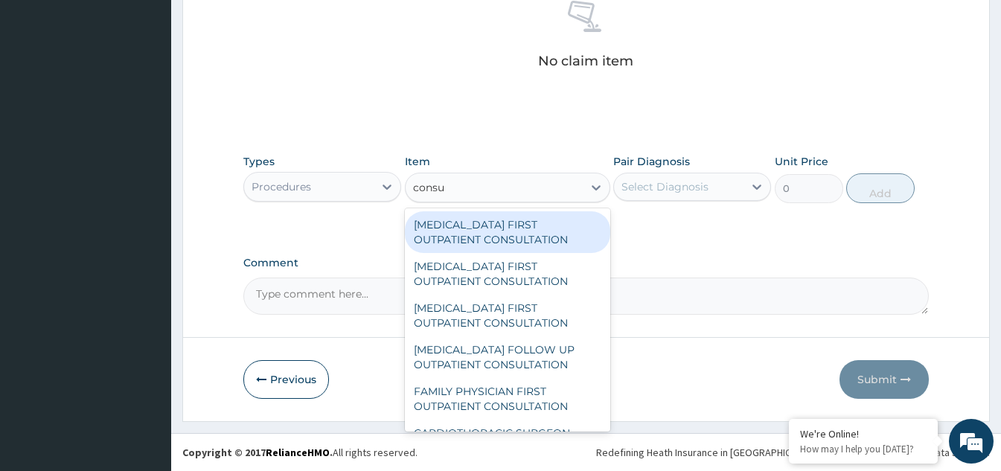
type input "consul"
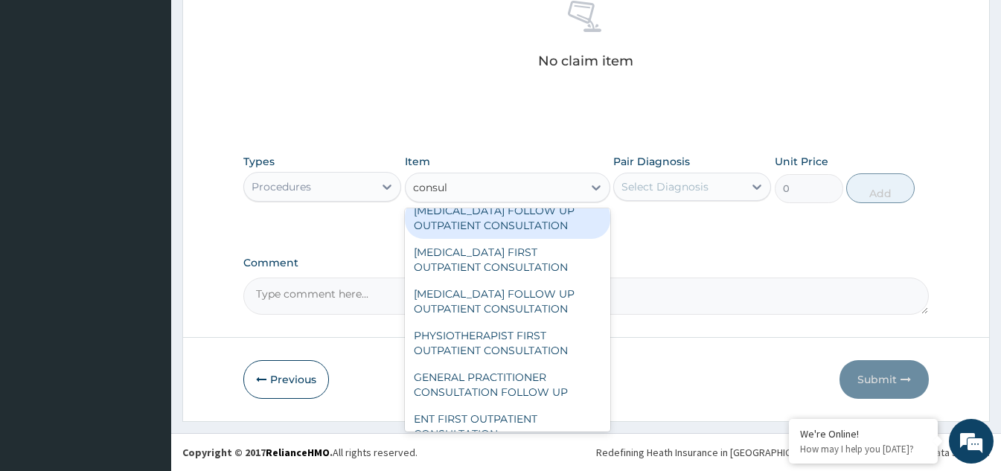
scroll to position [521, 0]
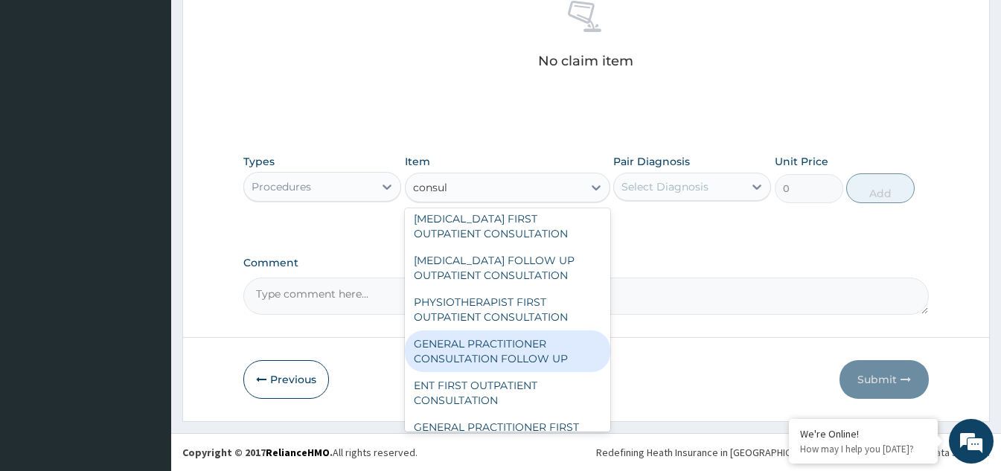
click at [476, 370] on div "GENERAL PRACTITIONER CONSULTATION FOLLOW UP" at bounding box center [507, 351] width 205 height 42
type input "1875"
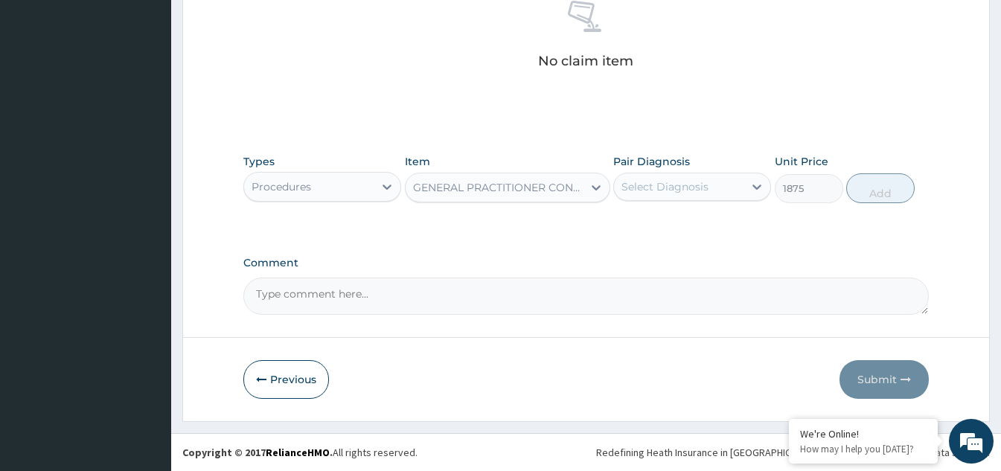
click at [700, 193] on div "Select Diagnosis" at bounding box center [665, 186] width 87 height 15
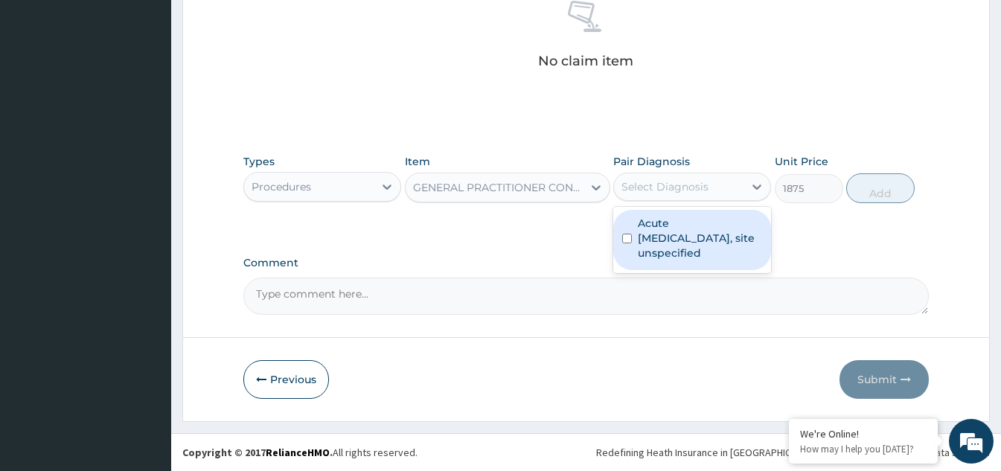
drag, startPoint x: 622, startPoint y: 234, endPoint x: 633, endPoint y: 236, distance: 12.0
click at [623, 236] on div "Acute upper respiratory infection, site unspecified" at bounding box center [692, 240] width 158 height 60
checkbox input "true"
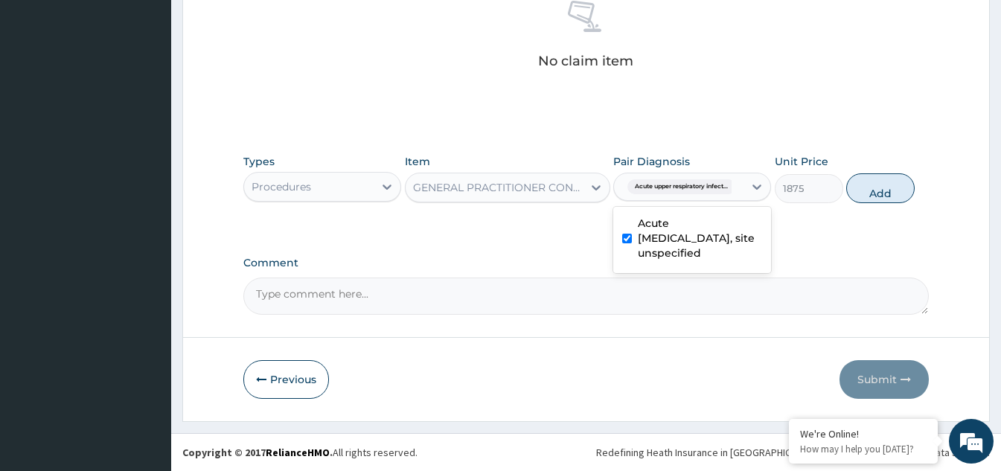
drag, startPoint x: 868, startPoint y: 187, endPoint x: 811, endPoint y: 205, distance: 59.3
click at [868, 188] on button "Add" at bounding box center [880, 188] width 68 height 30
type input "0"
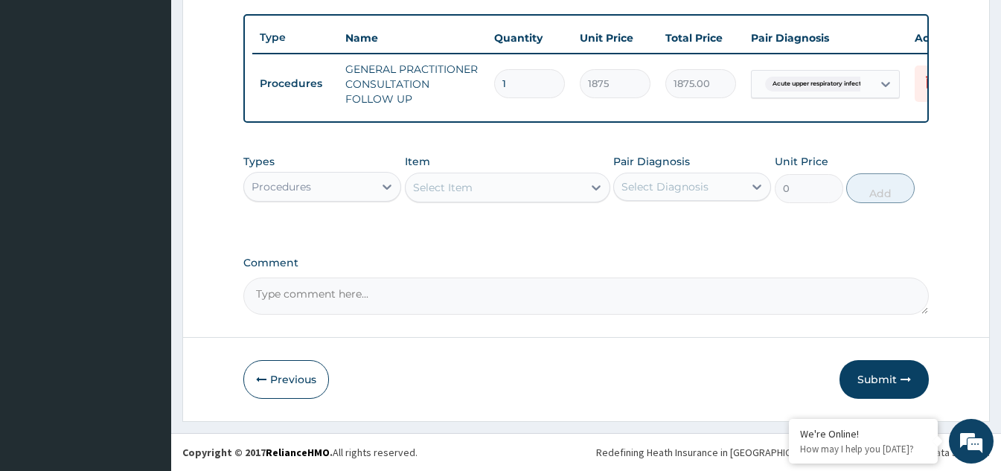
scroll to position [551, 0]
click at [379, 174] on div at bounding box center [387, 186] width 27 height 27
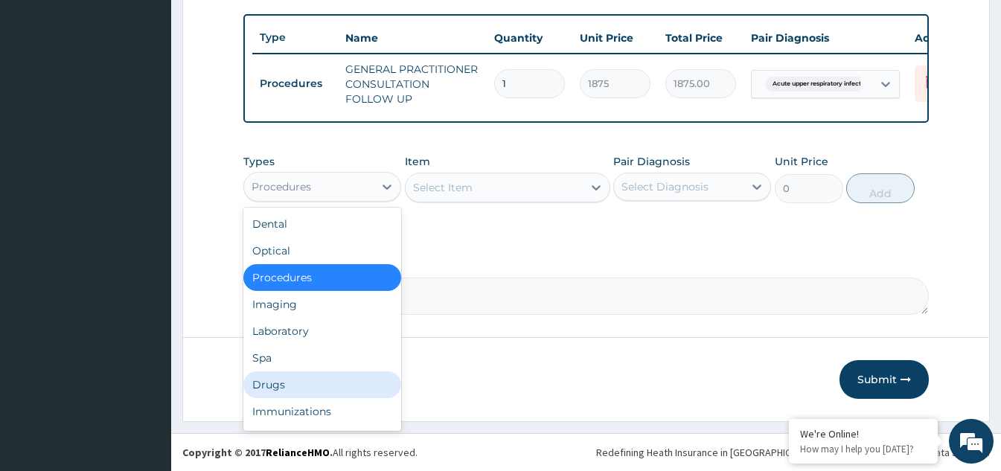
scroll to position [51, 0]
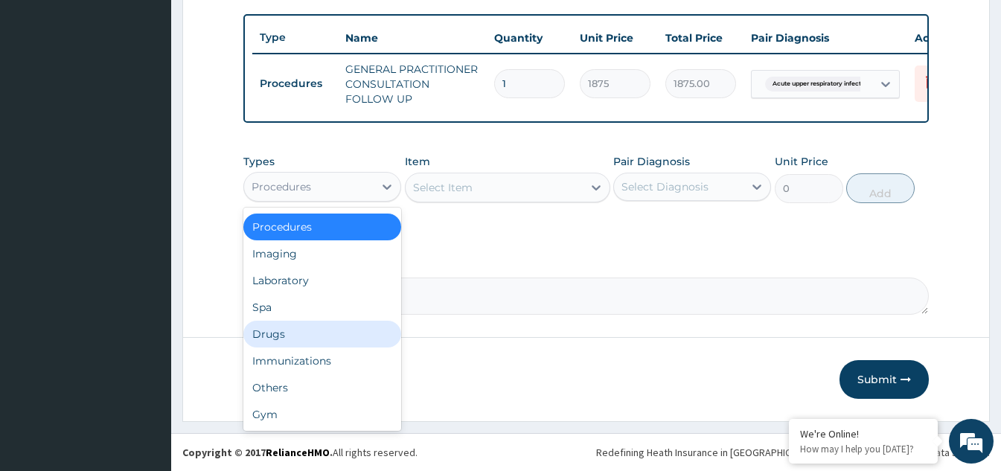
click at [289, 331] on div "Drugs" at bounding box center [322, 334] width 158 height 27
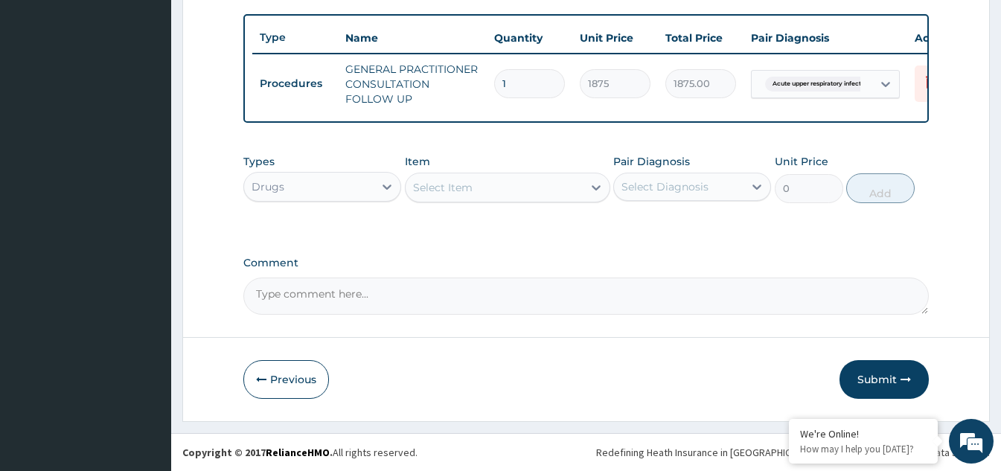
click at [572, 191] on div "Select Item" at bounding box center [494, 188] width 177 height 24
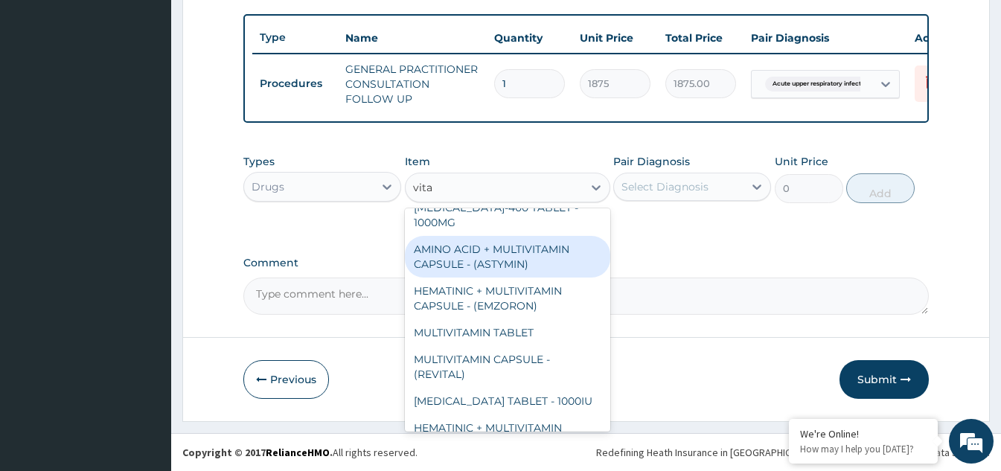
scroll to position [149, 0]
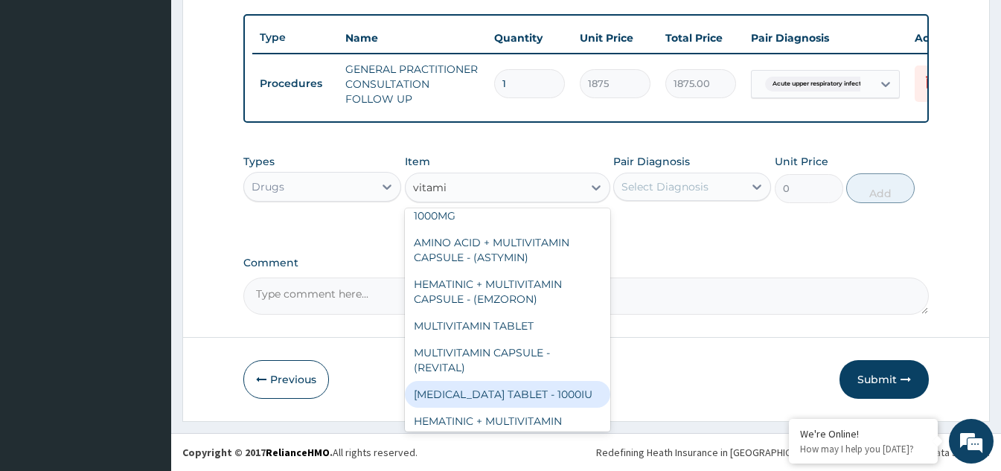
type input "vitamin"
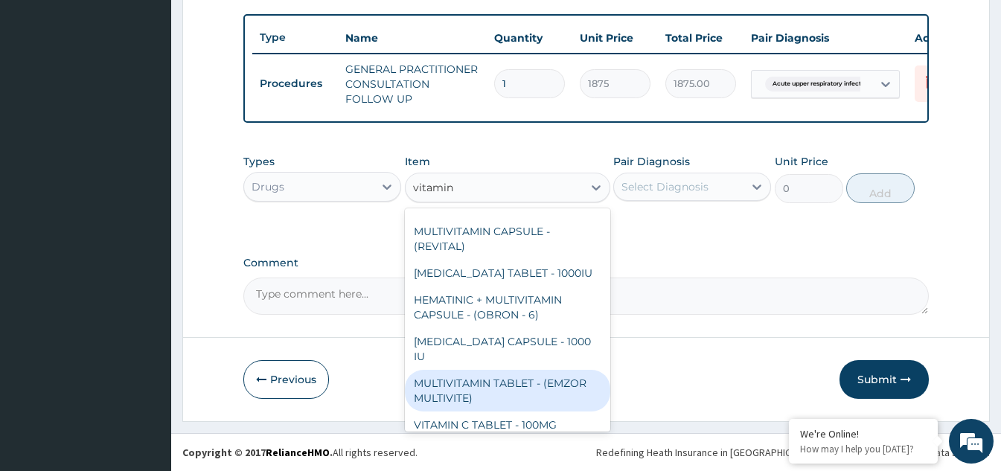
scroll to position [298, 0]
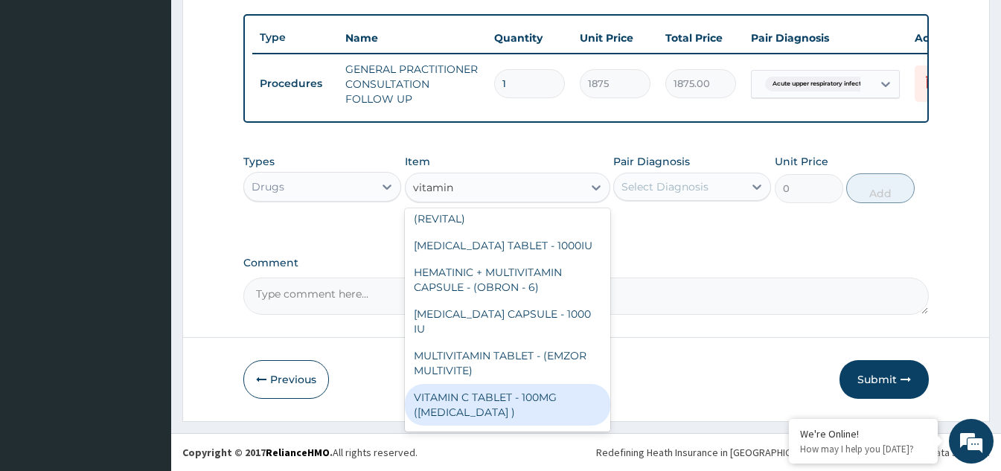
click at [493, 384] on div "VITAMIN C TABLET - 100MG ([MEDICAL_DATA] )" at bounding box center [507, 405] width 205 height 42
type input "16.799999999999997"
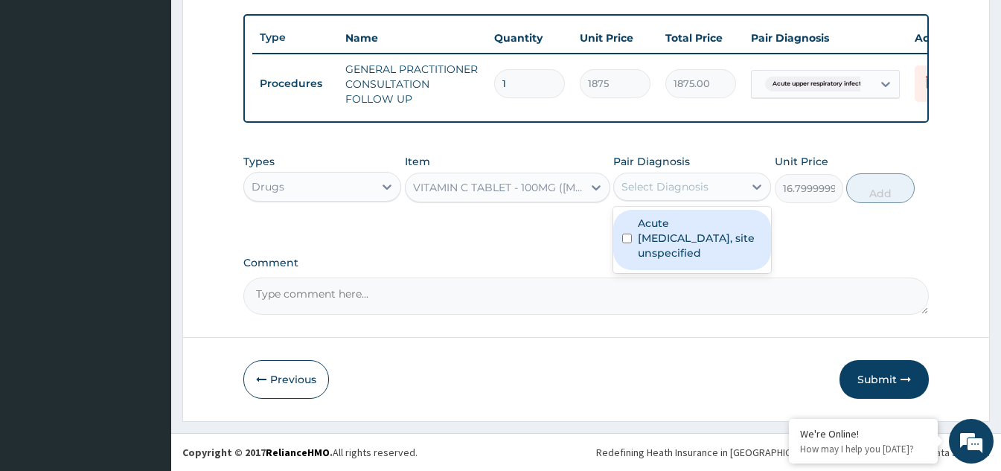
click at [723, 189] on div "Select Diagnosis" at bounding box center [679, 187] width 130 height 24
click at [652, 234] on label "Acute upper respiratory infection, site unspecified" at bounding box center [700, 238] width 124 height 45
checkbox input "true"
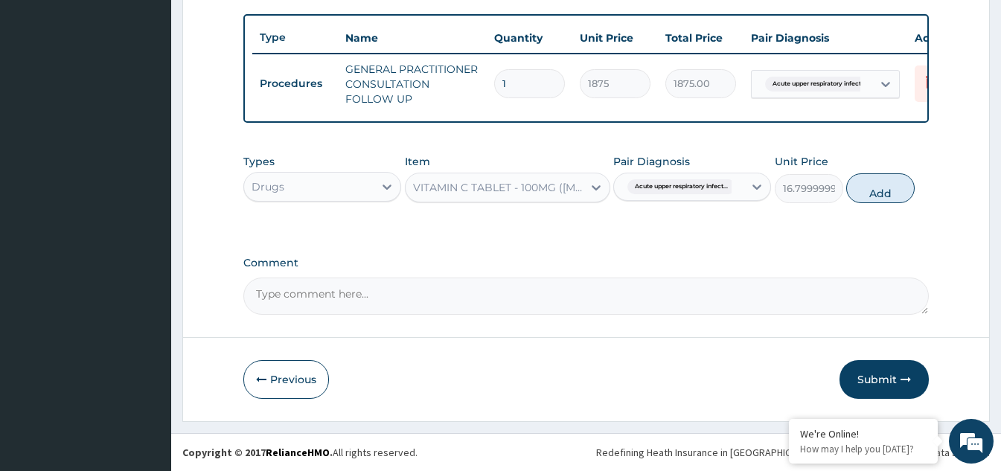
drag, startPoint x: 882, startPoint y: 196, endPoint x: 834, endPoint y: 206, distance: 48.8
click at [883, 196] on button "Add" at bounding box center [880, 188] width 68 height 30
type input "0"
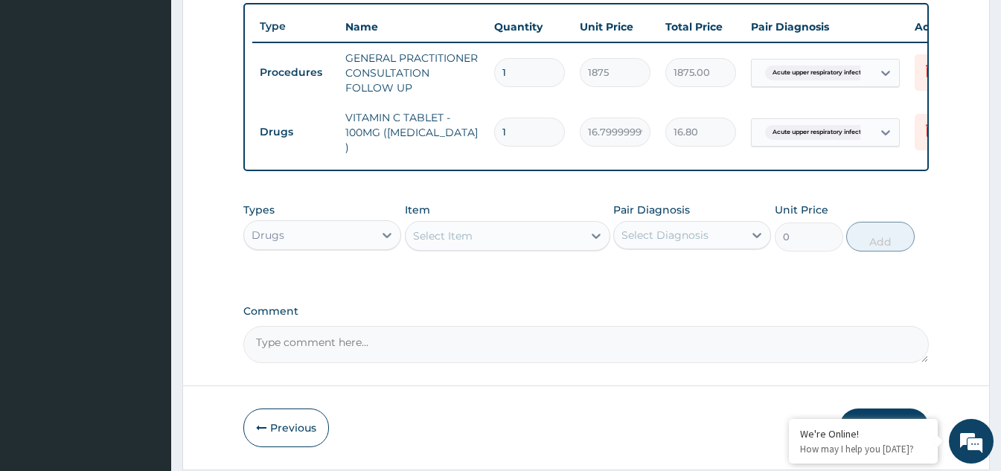
click at [528, 138] on input "1" at bounding box center [529, 132] width 71 height 29
type input "15"
type input "252.00"
type input "15"
click at [479, 242] on div "Select Item" at bounding box center [494, 236] width 177 height 24
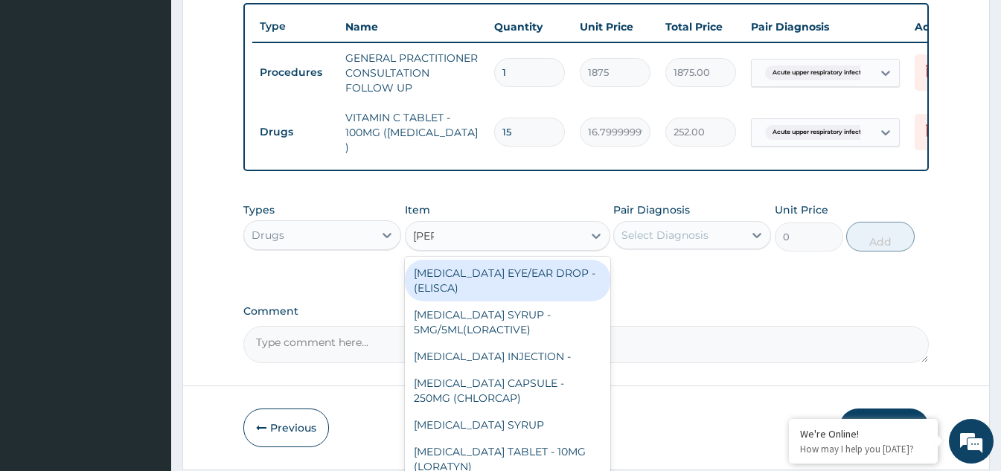
type input "lorat"
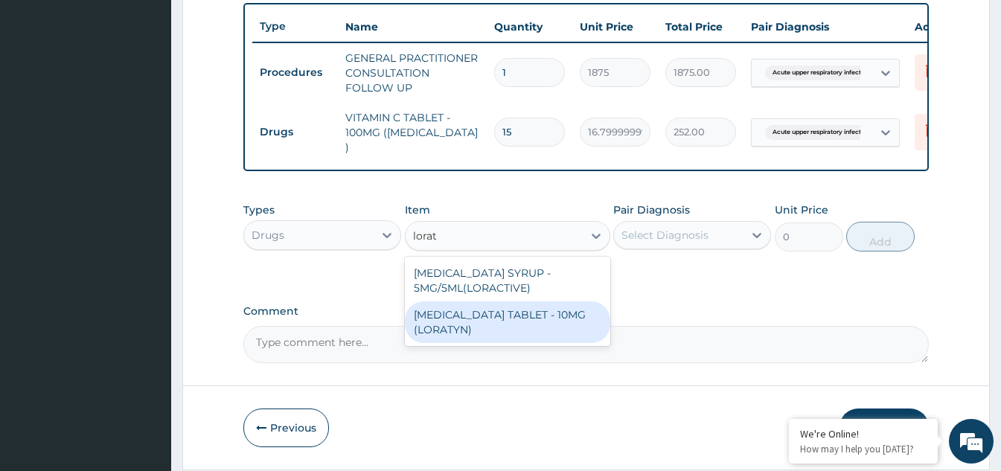
click at [494, 332] on div "[MEDICAL_DATA] TABLET - 10MG (LORATYN)" at bounding box center [507, 322] width 205 height 42
type input "98"
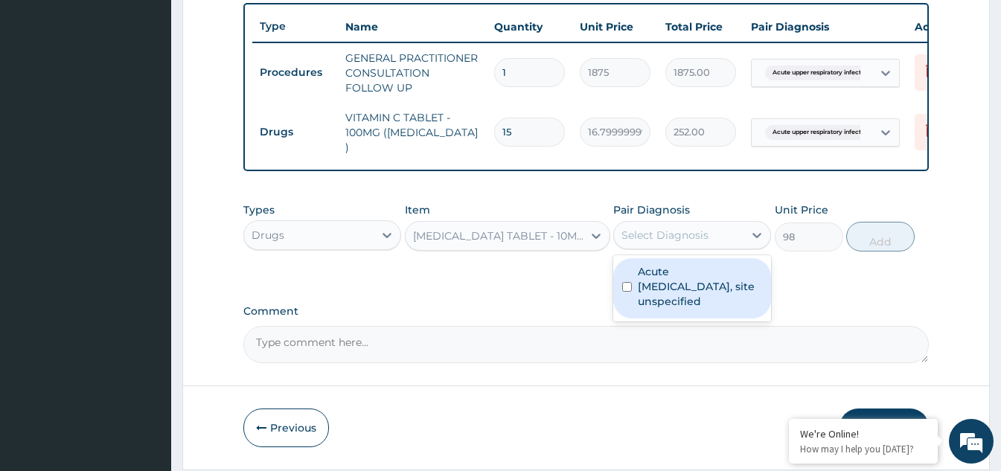
click at [721, 242] on div "Select Diagnosis" at bounding box center [679, 235] width 130 height 24
click at [674, 284] on label "Acute upper respiratory infection, site unspecified" at bounding box center [700, 286] width 124 height 45
checkbox input "true"
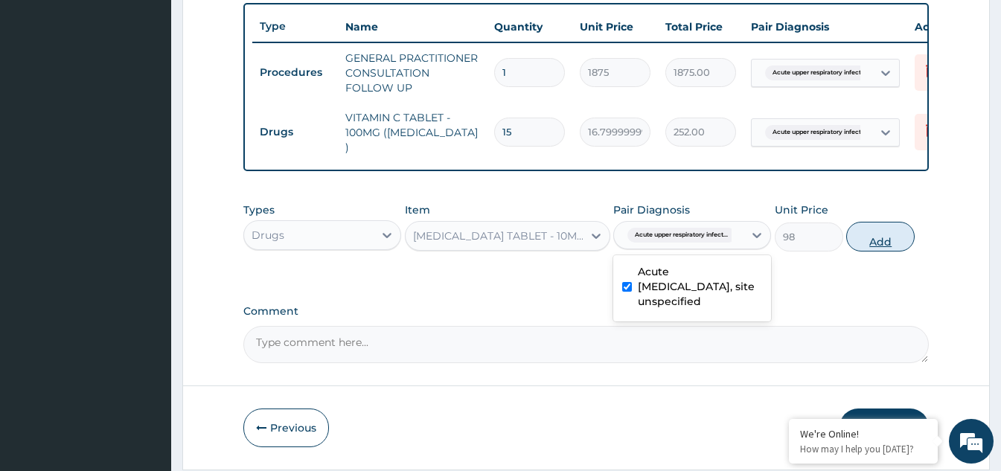
click at [880, 251] on button "Add" at bounding box center [880, 237] width 68 height 30
type input "0"
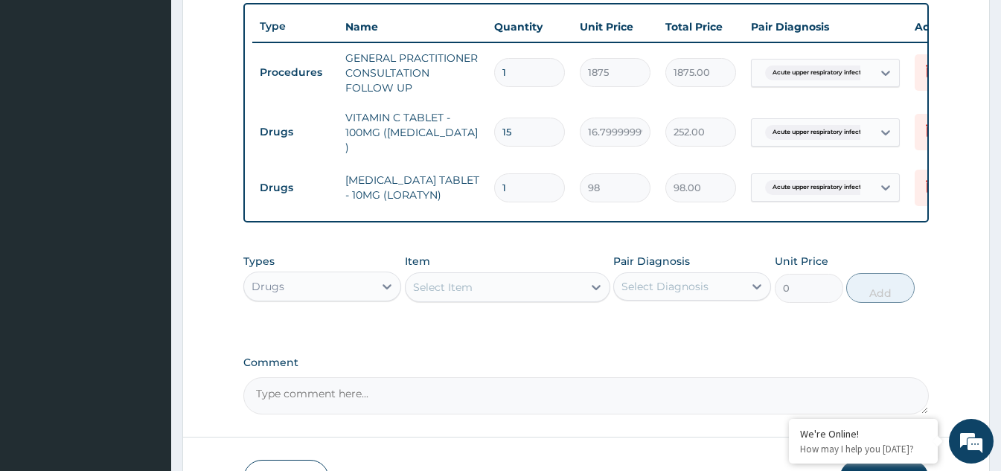
drag, startPoint x: 477, startPoint y: 170, endPoint x: 441, endPoint y: 164, distance: 36.2
click at [441, 164] on tr "Drugs LORATADINE TABLET - 10MG (LORATYN) 1 98 98.00 Acute upper respiratory inf…" at bounding box center [616, 187] width 729 height 51
drag, startPoint x: 517, startPoint y: 176, endPoint x: 485, endPoint y: 184, distance: 33.0
click at [485, 184] on tr "Drugs LORATADINE TABLET - 10MG (LORATYN) 1 98 98.00 Acute upper respiratory inf…" at bounding box center [616, 187] width 729 height 51
type input "5"
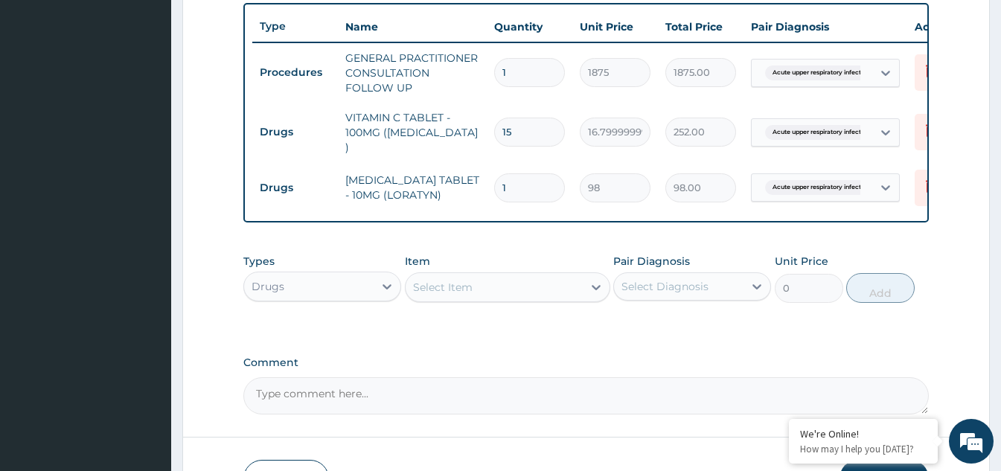
type input "490.00"
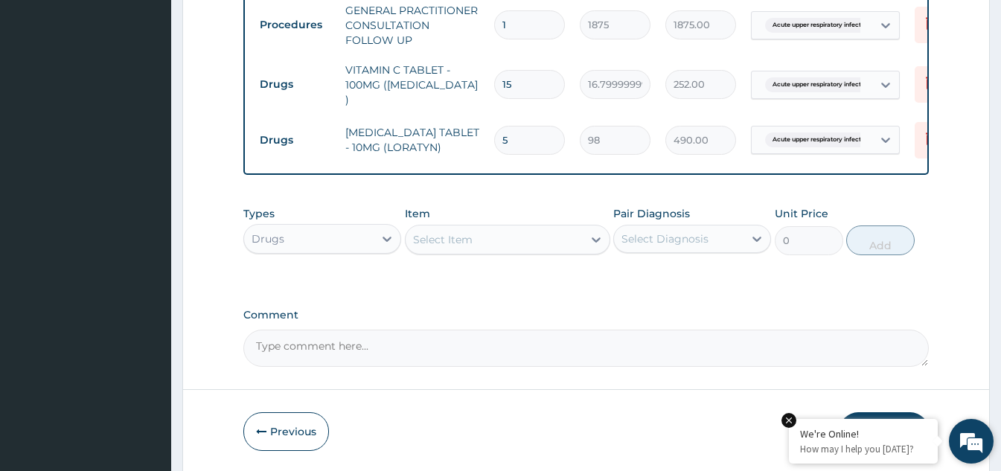
scroll to position [625, 0]
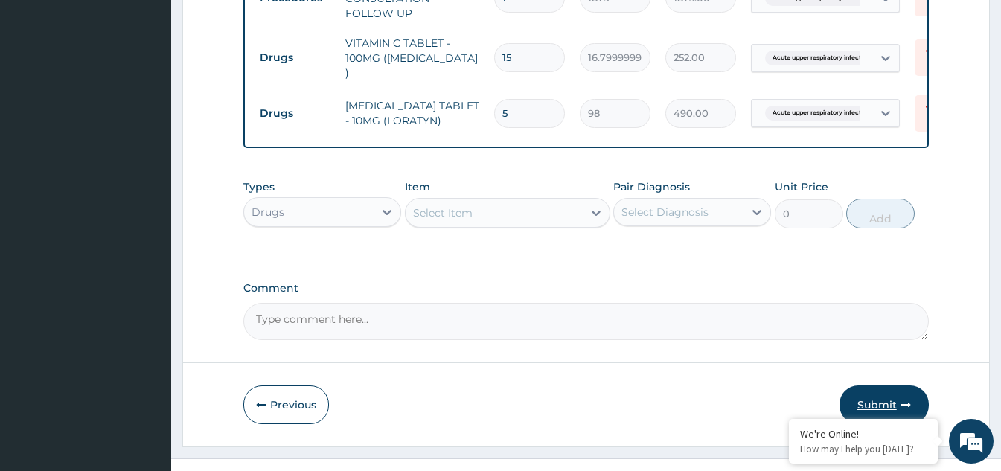
type input "5"
click at [887, 400] on button "Submit" at bounding box center [884, 405] width 89 height 39
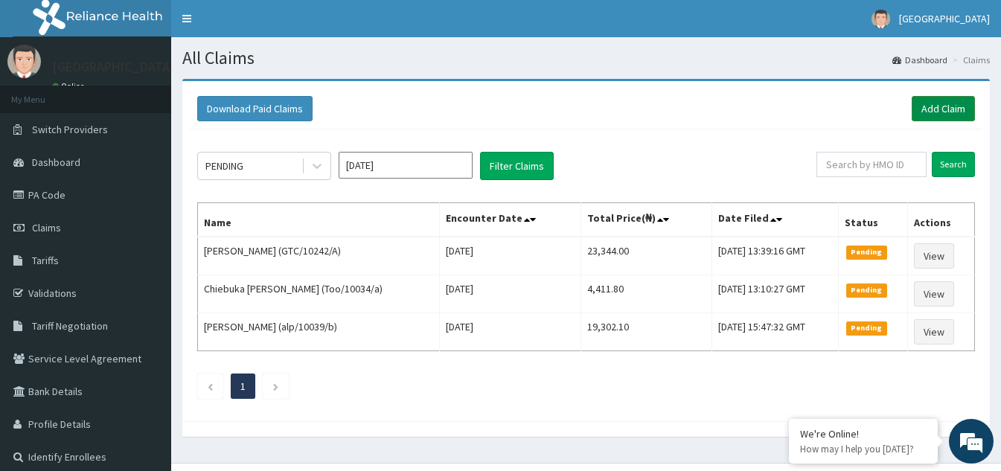
click at [943, 115] on link "Add Claim" at bounding box center [943, 108] width 63 height 25
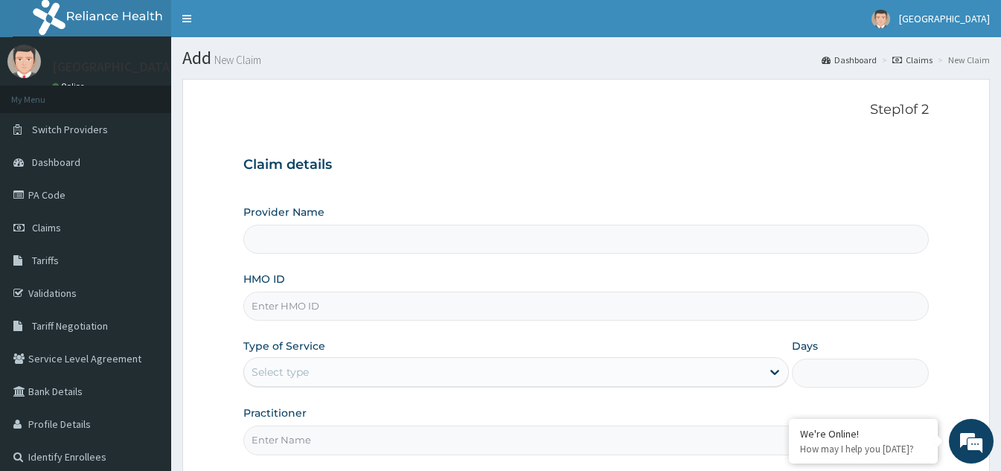
type input "[GEOGRAPHIC_DATA]"
click at [60, 293] on link "Validations" at bounding box center [85, 293] width 171 height 33
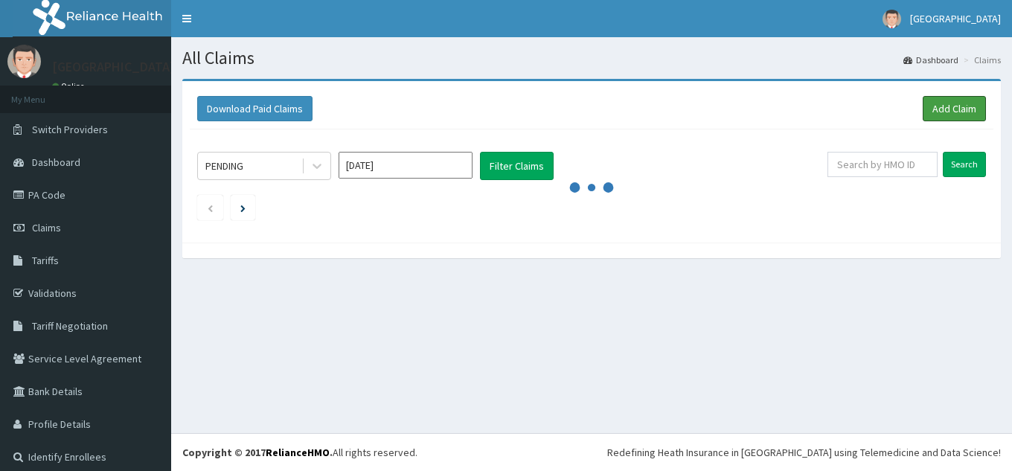
click at [949, 115] on link "Add Claim" at bounding box center [954, 108] width 63 height 25
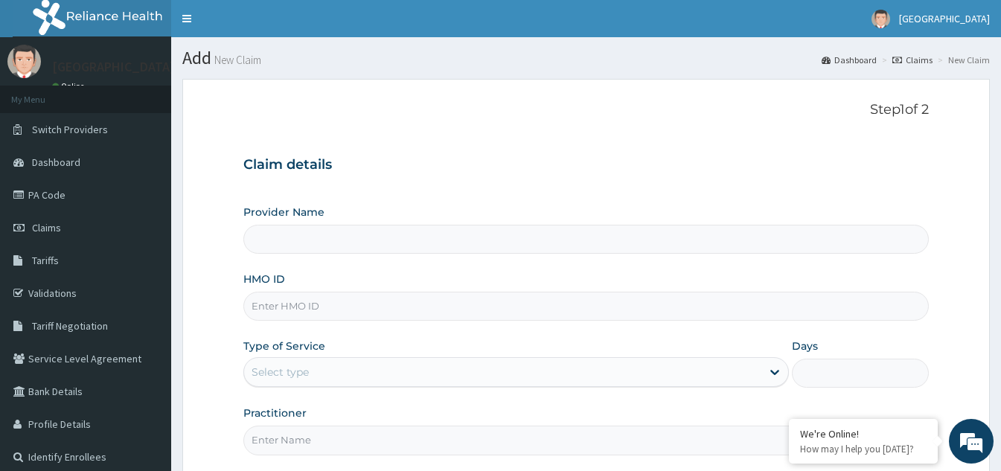
type input "oas/10031/b"
type input "[GEOGRAPHIC_DATA]"
type input "oas/10031/b"
click at [367, 374] on div "Select type" at bounding box center [502, 372] width 517 height 24
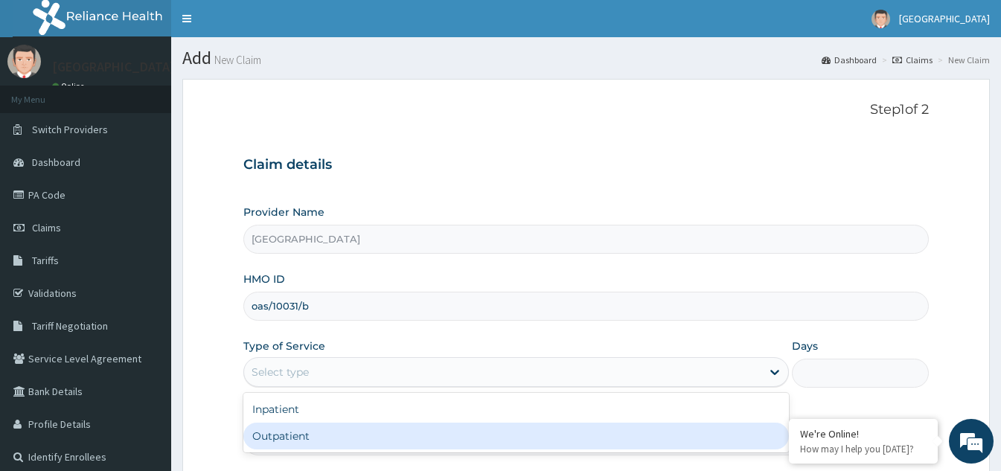
click at [327, 432] on div "Outpatient" at bounding box center [516, 436] width 546 height 27
type input "1"
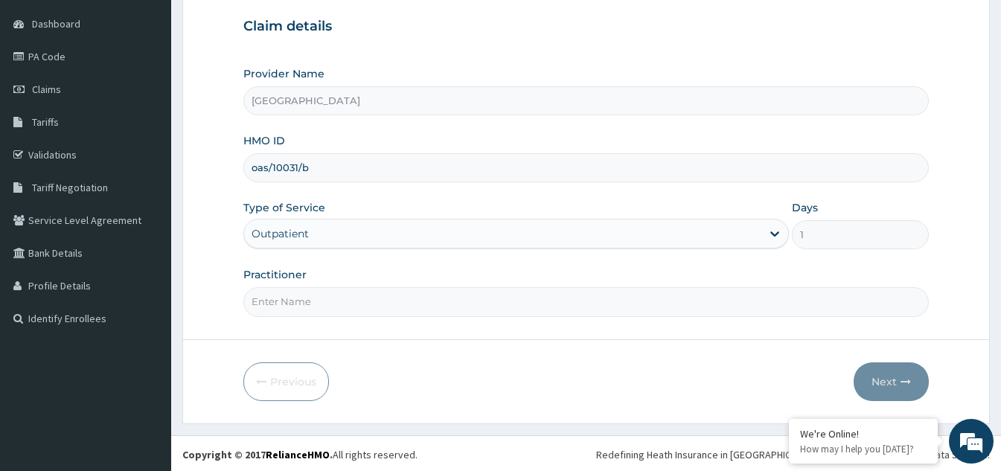
scroll to position [141, 0]
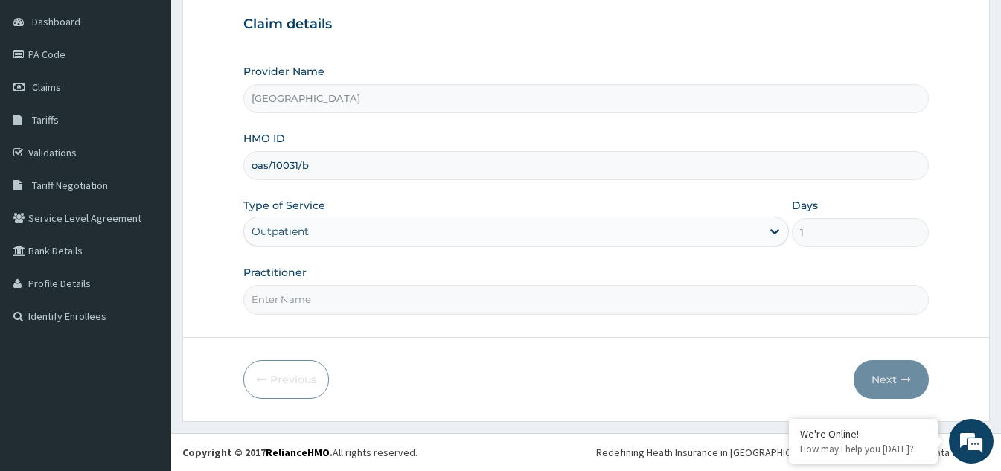
click at [427, 291] on input "Practitioner" at bounding box center [586, 299] width 686 height 29
type input "[PERSON_NAME]"
click at [886, 374] on button "Next" at bounding box center [891, 379] width 75 height 39
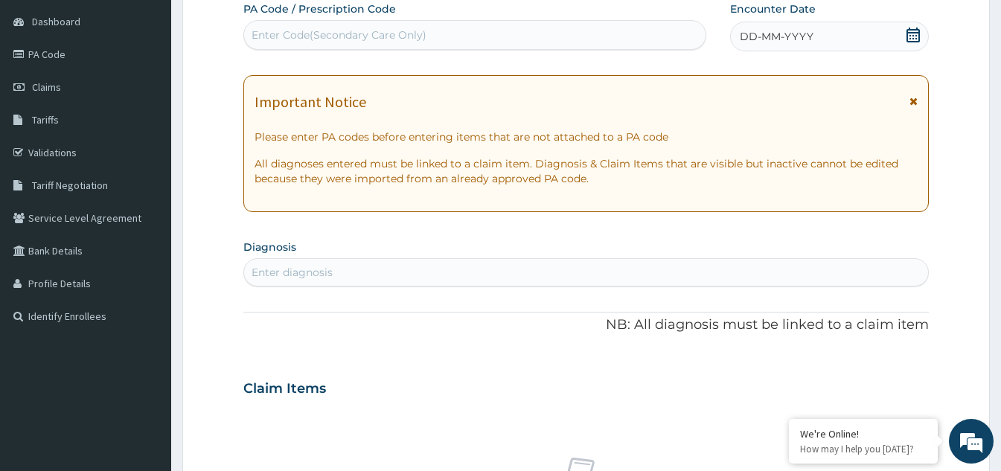
click at [916, 33] on icon at bounding box center [913, 35] width 15 height 15
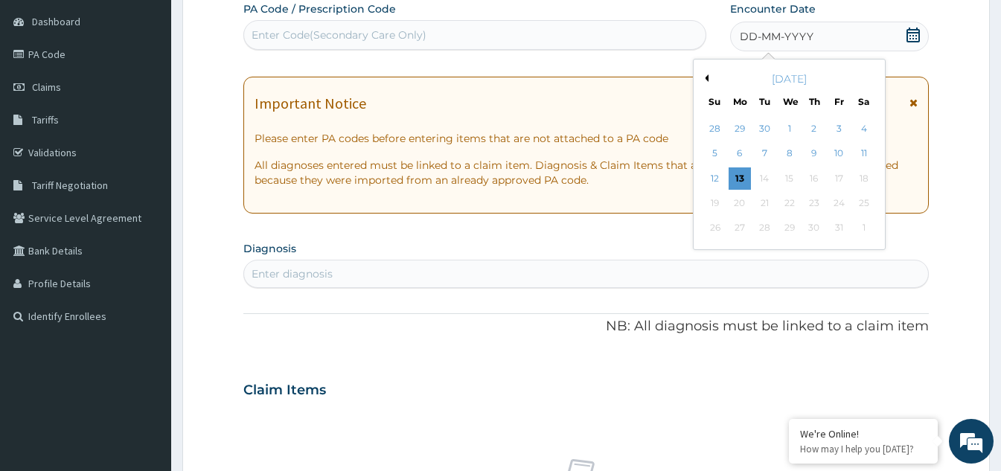
click at [805, 149] on div "9" at bounding box center [814, 154] width 22 height 22
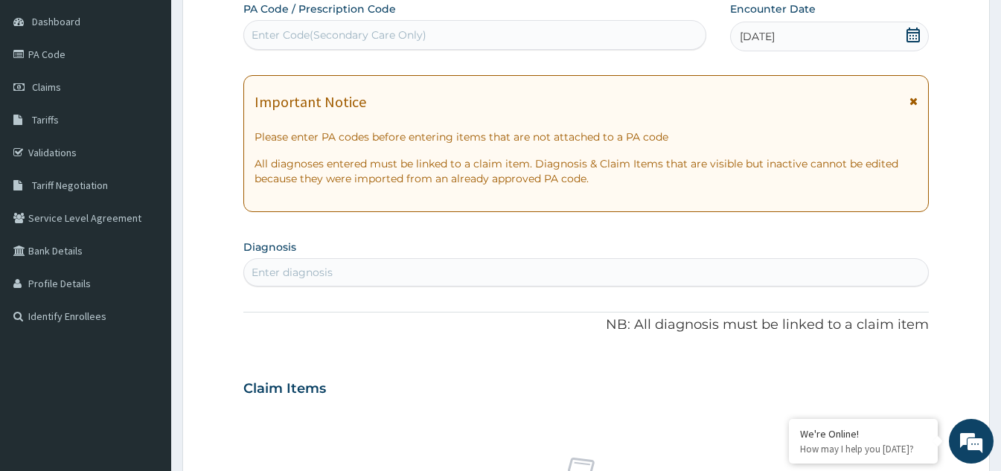
scroll to position [215, 0]
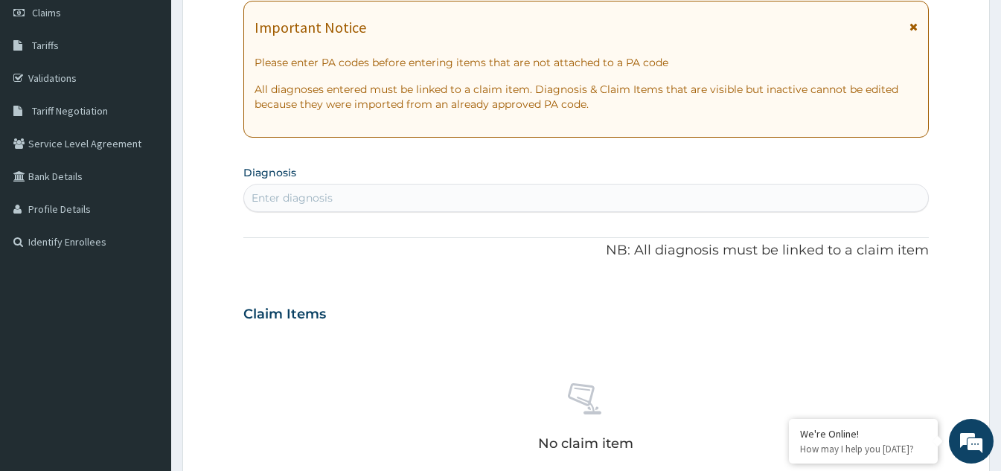
click at [420, 199] on div "Enter diagnosis" at bounding box center [586, 198] width 684 height 24
type input "[MEDICAL_DATA]"
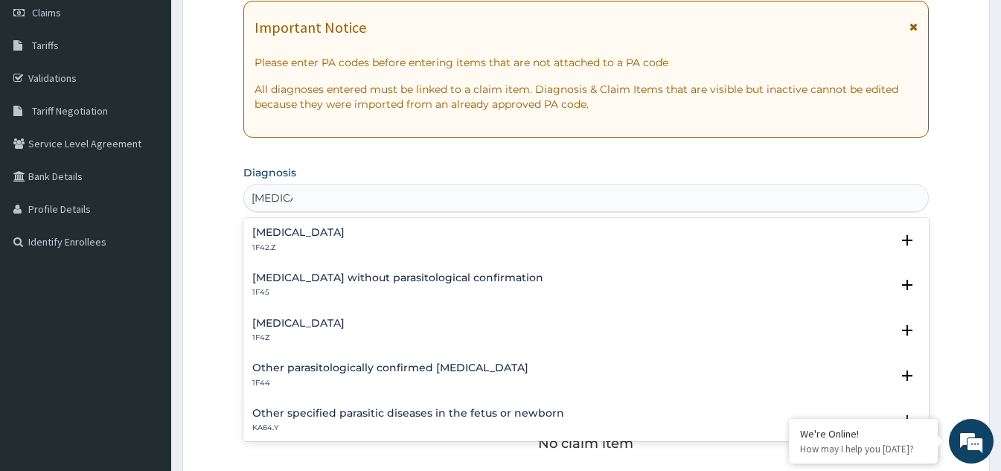
click at [334, 333] on p "1F4Z" at bounding box center [298, 338] width 92 height 10
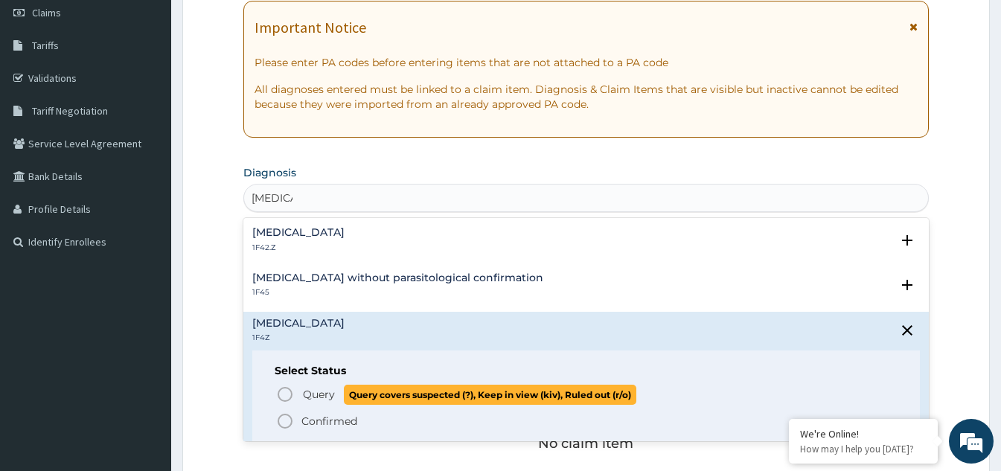
click at [287, 394] on icon "status option query" at bounding box center [285, 395] width 18 height 18
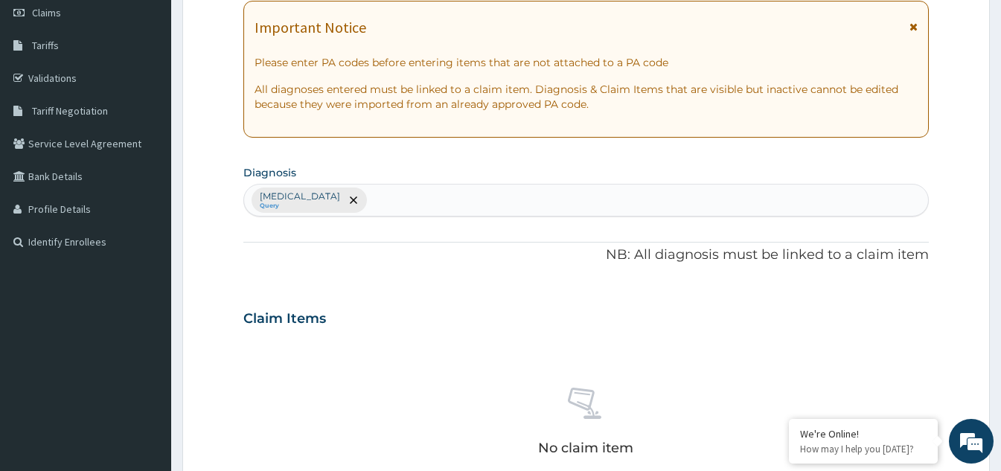
click at [393, 201] on div "[MEDICAL_DATA] Query" at bounding box center [586, 200] width 684 height 31
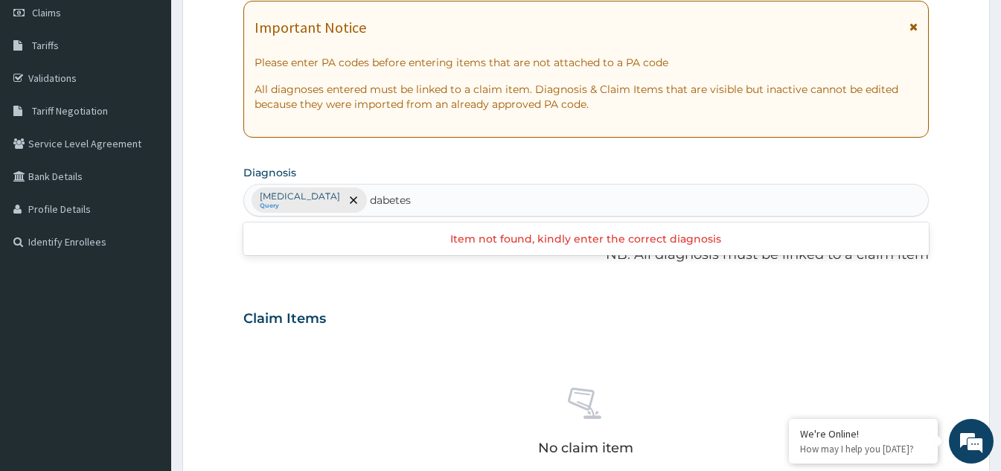
click at [386, 199] on input "dabetes" at bounding box center [391, 200] width 43 height 15
type input "[MEDICAL_DATA]"
click at [447, 204] on div "[MEDICAL_DATA] Query" at bounding box center [586, 200] width 684 height 31
click at [423, 198] on div "[MEDICAL_DATA] Query" at bounding box center [586, 200] width 684 height 31
type input "[MEDICAL_DATA]"
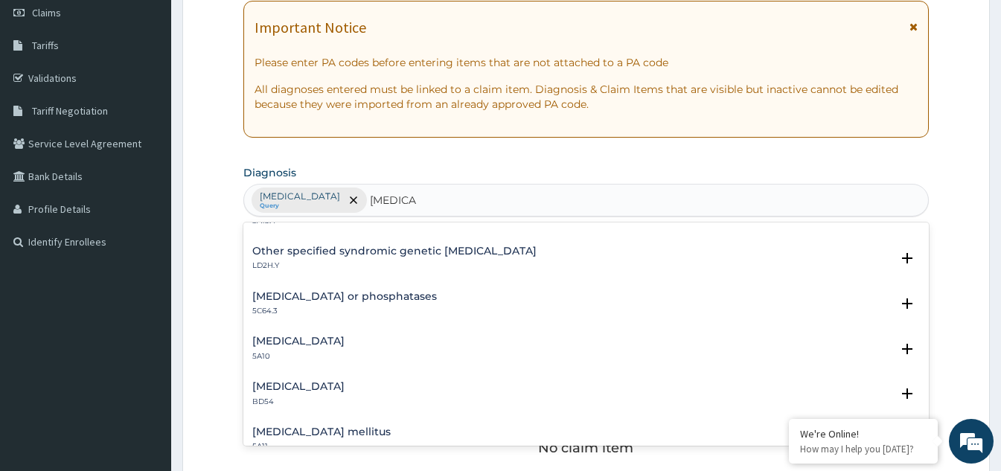
scroll to position [149, 0]
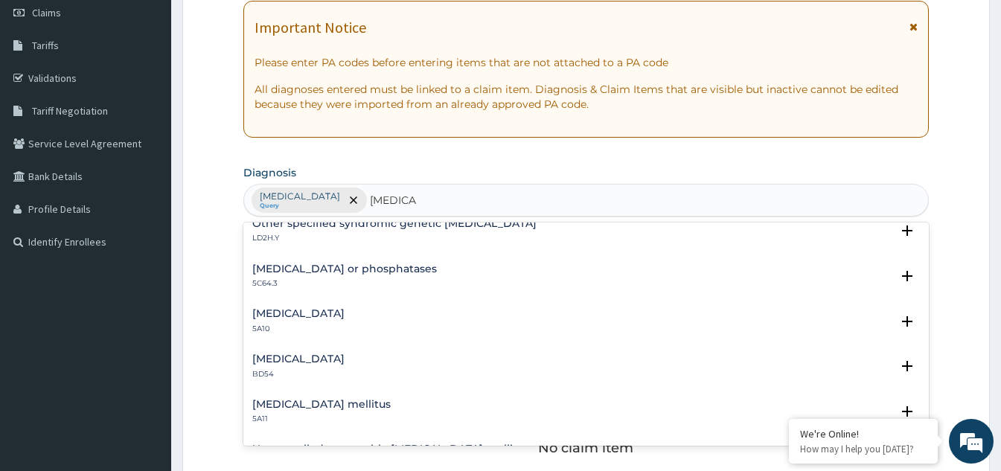
click at [337, 317] on h4 "Type 1 diabetes mellitus" at bounding box center [298, 313] width 92 height 11
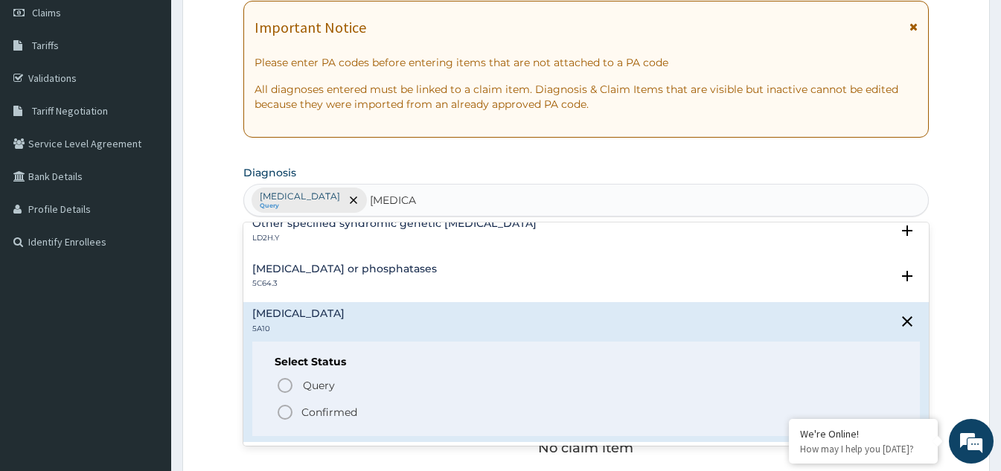
click at [438, 320] on div "Type 1 diabetes mellitus 5A10" at bounding box center [586, 321] width 668 height 26
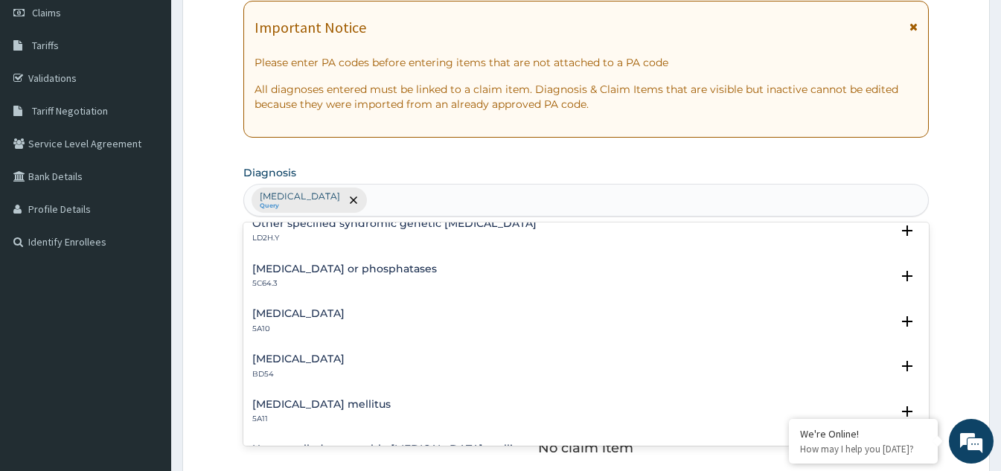
scroll to position [0, 0]
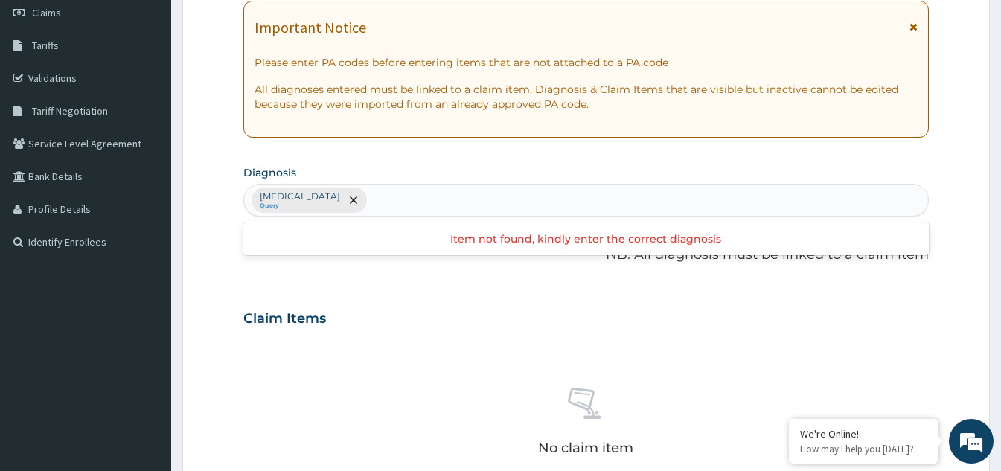
click at [518, 202] on div "Malaria, unspecified Query" at bounding box center [586, 200] width 684 height 31
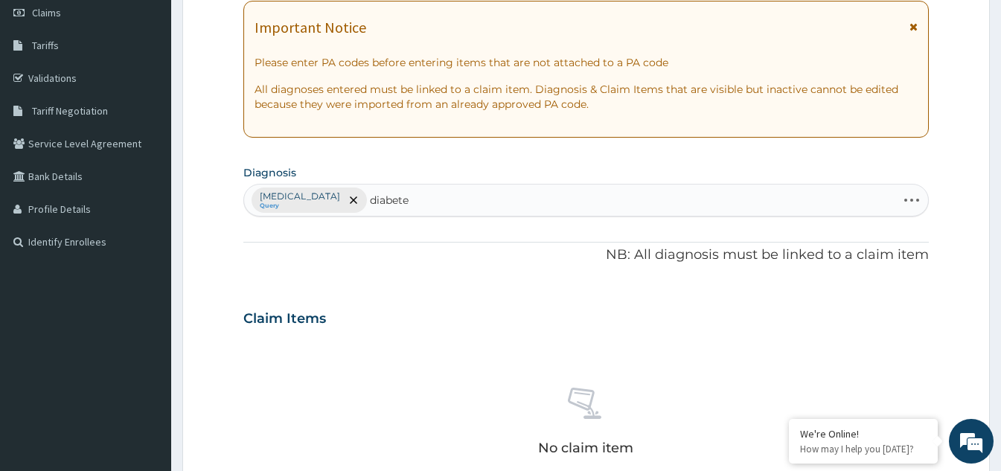
type input "diabetes"
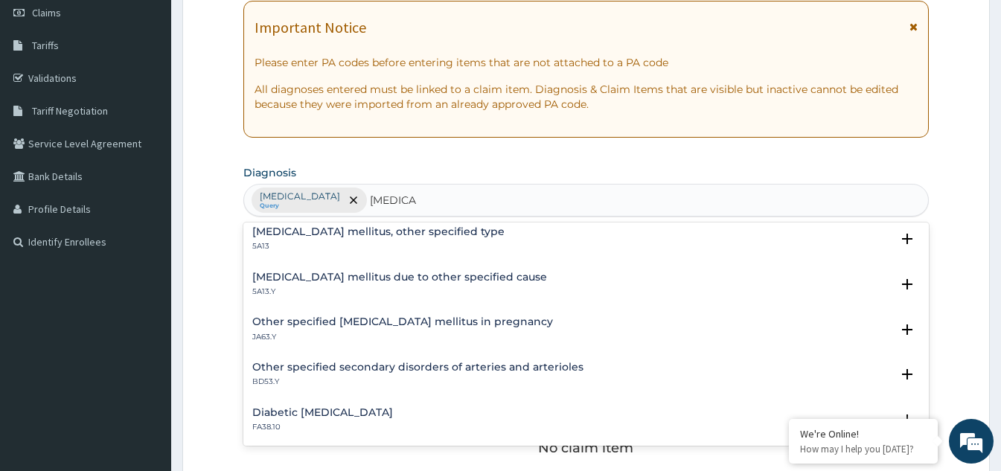
scroll to position [924, 0]
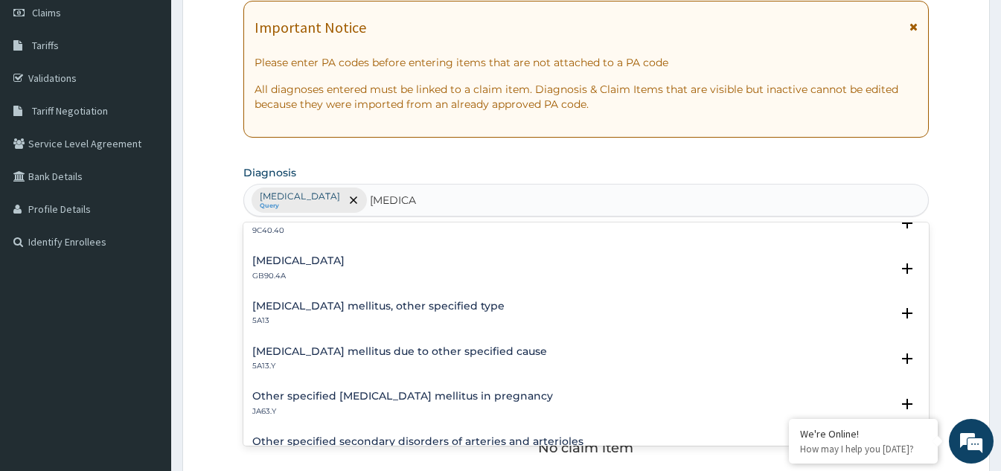
click at [396, 306] on h4 "Diabetes mellitus, other specified type" at bounding box center [378, 306] width 252 height 11
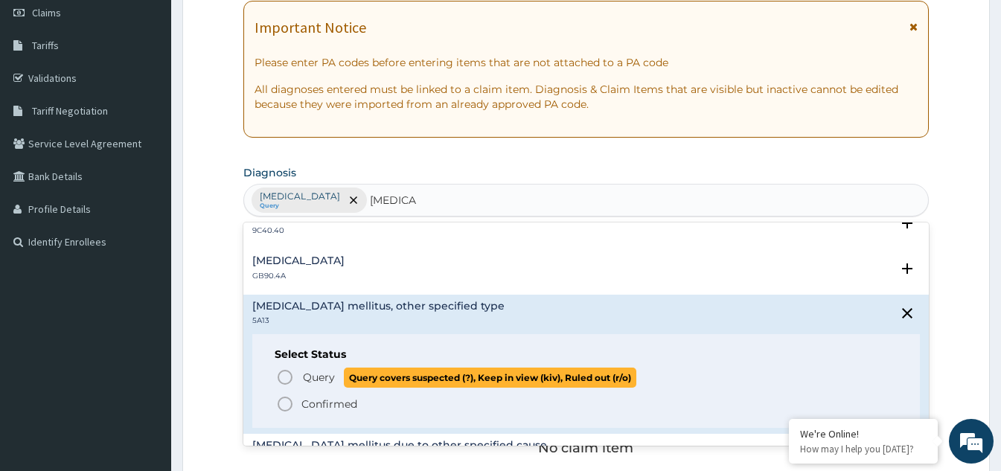
drag, startPoint x: 293, startPoint y: 384, endPoint x: 339, endPoint y: 362, distance: 50.9
click at [294, 384] on icon "status option query" at bounding box center [285, 377] width 18 height 18
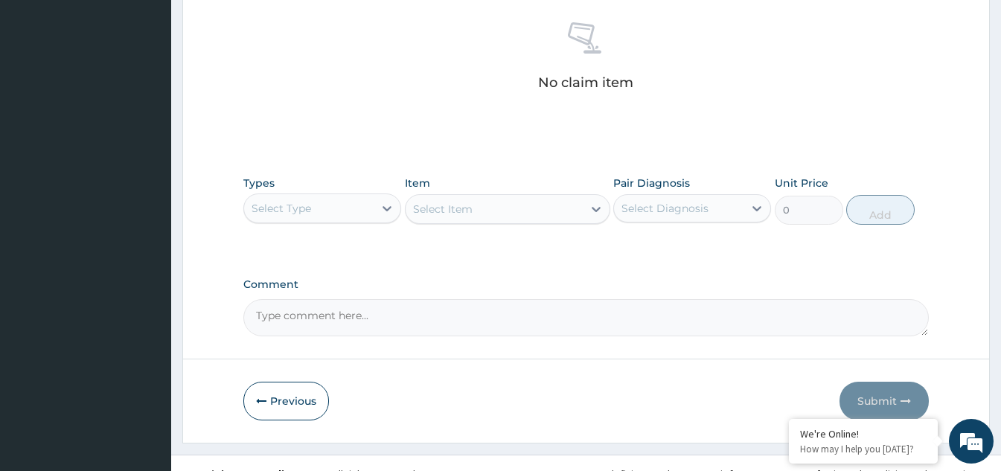
scroll to position [587, 0]
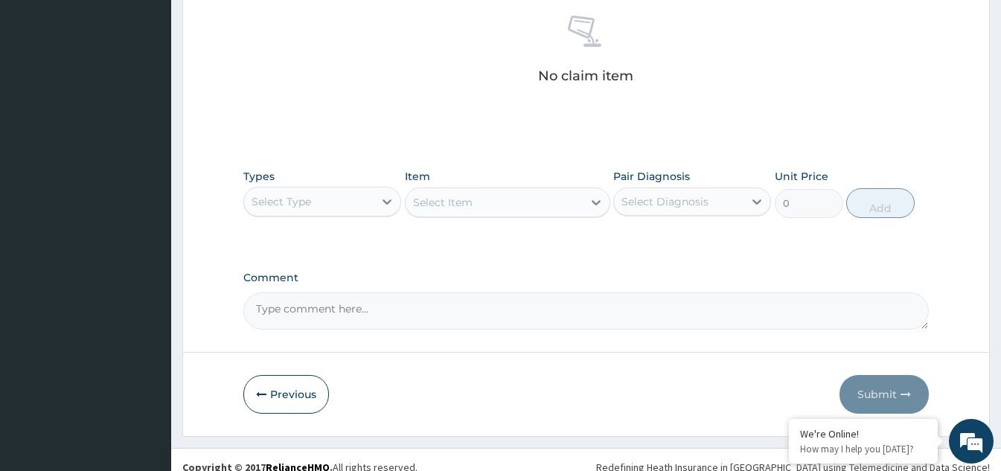
click at [365, 203] on div "Select Type" at bounding box center [309, 202] width 130 height 24
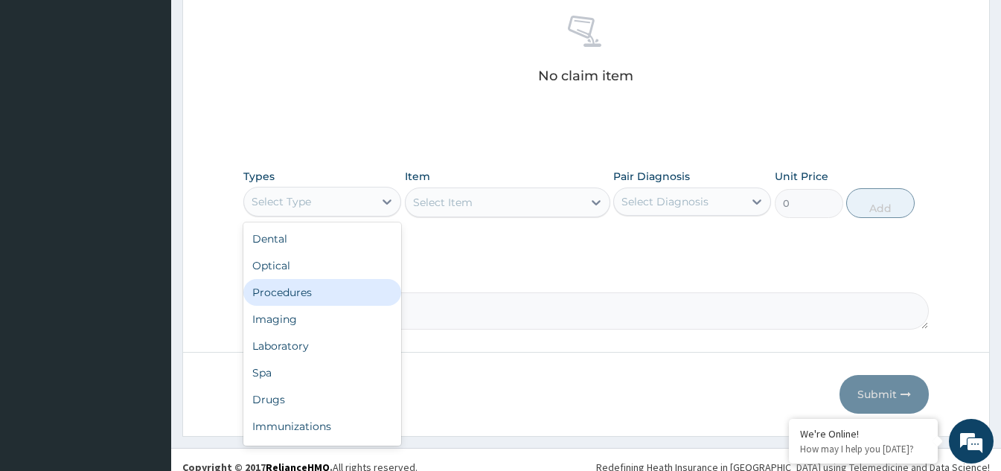
click at [320, 295] on div "Procedures" at bounding box center [322, 292] width 158 height 27
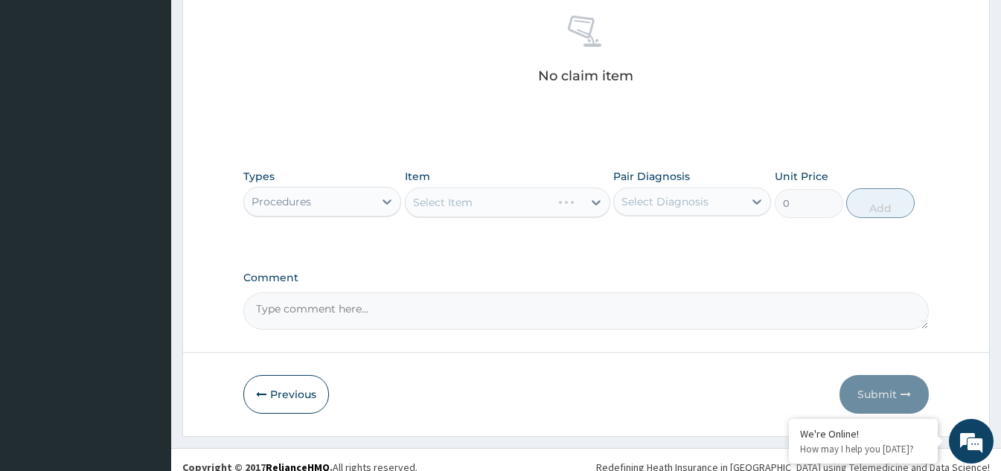
drag, startPoint x: 528, startPoint y: 208, endPoint x: 534, endPoint y: 212, distance: 7.7
click at [534, 212] on div "Select Item" at bounding box center [507, 203] width 205 height 30
click at [587, 206] on div at bounding box center [596, 202] width 27 height 27
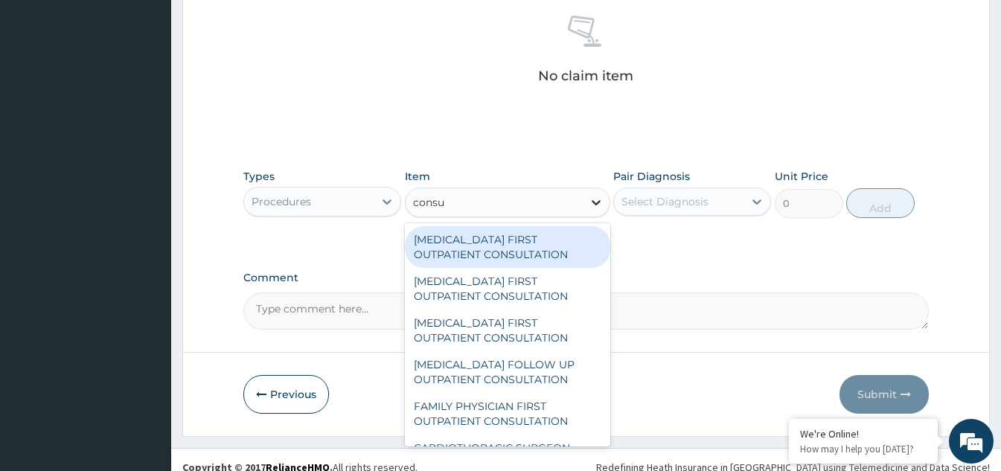
type input "consul"
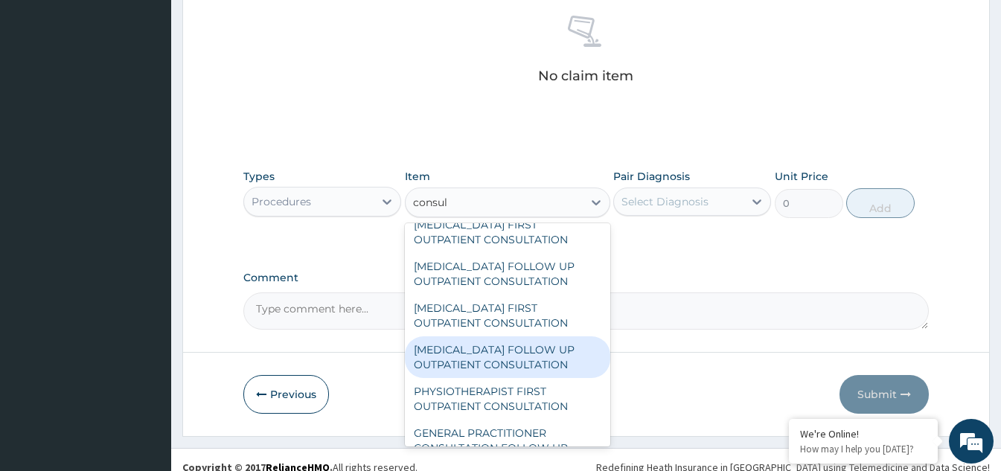
scroll to position [521, 0]
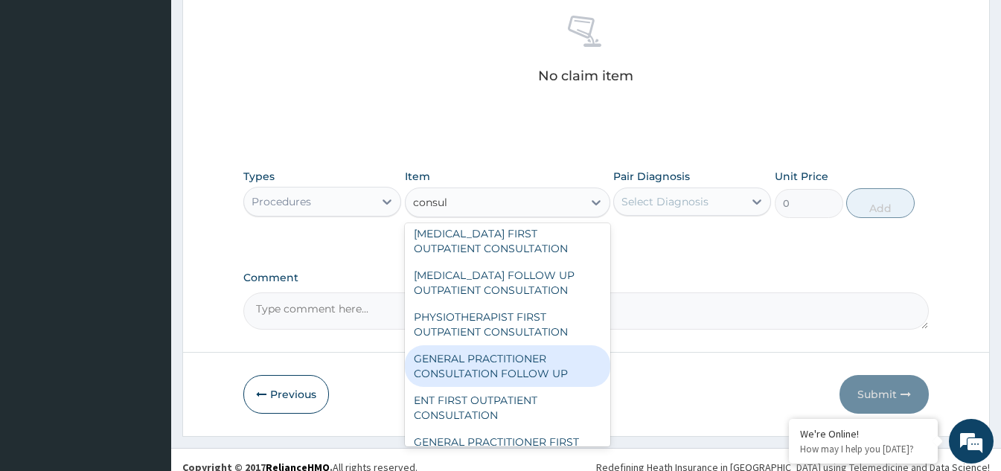
click at [484, 387] on div "GENERAL PRACTITIONER CONSULTATION FOLLOW UP" at bounding box center [507, 366] width 205 height 42
type input "1875"
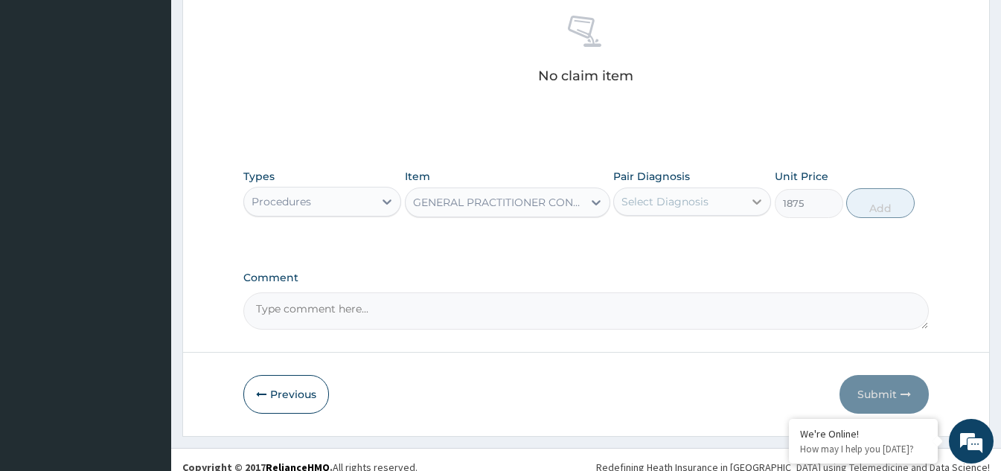
click at [748, 209] on div at bounding box center [757, 201] width 27 height 27
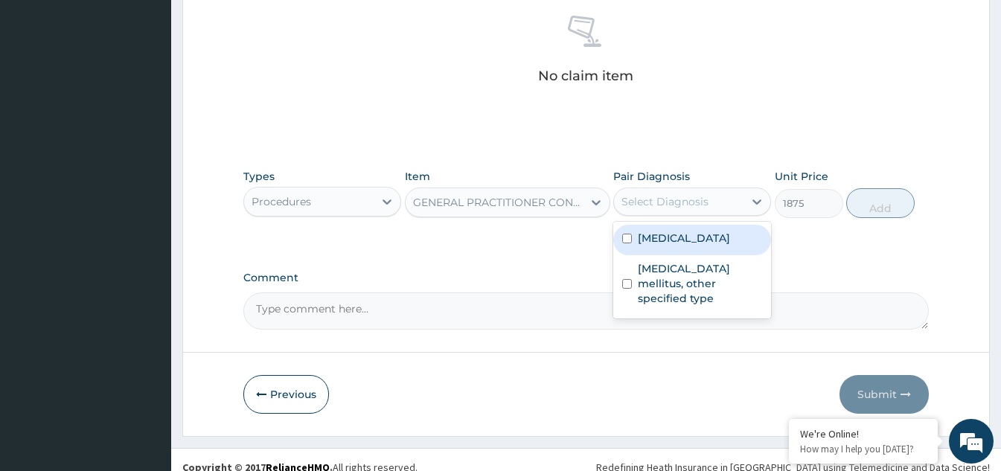
click at [628, 237] on input "checkbox" at bounding box center [627, 239] width 10 height 10
checkbox input "true"
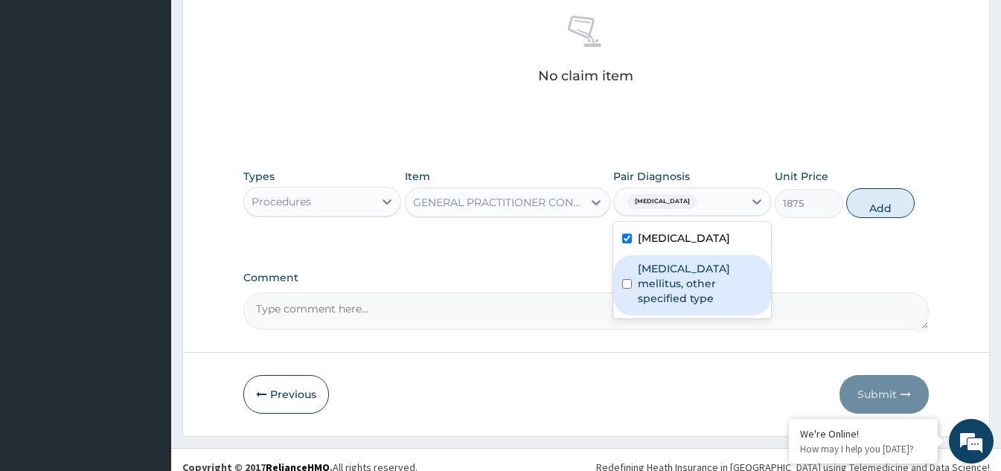
click at [628, 279] on input "checkbox" at bounding box center [627, 284] width 10 height 10
checkbox input "true"
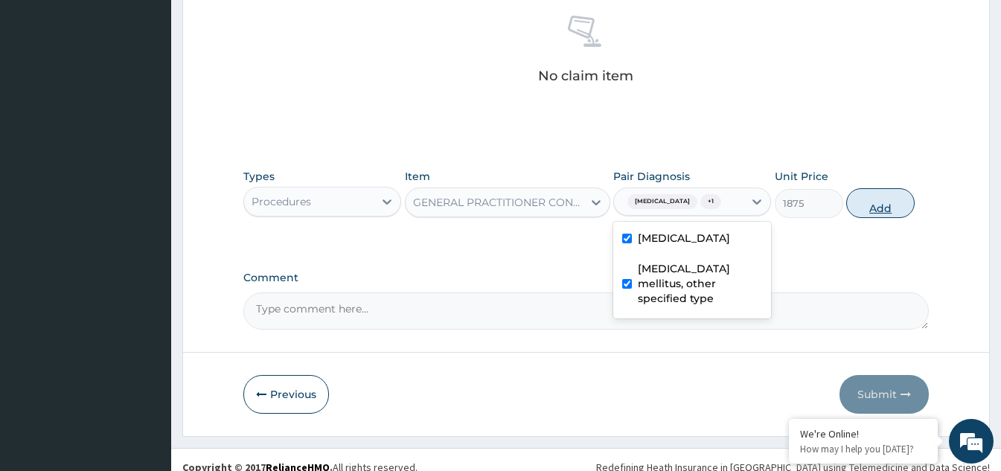
click at [881, 210] on button "Add" at bounding box center [880, 203] width 68 height 30
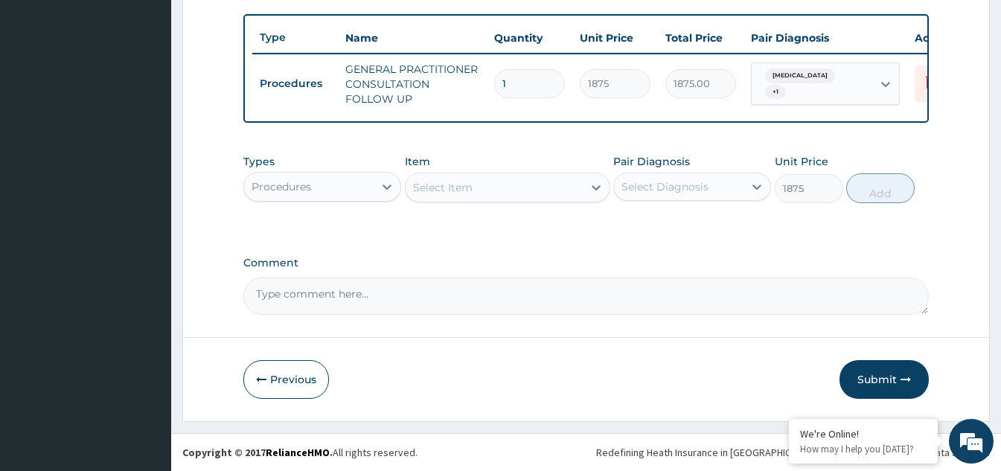
type input "0"
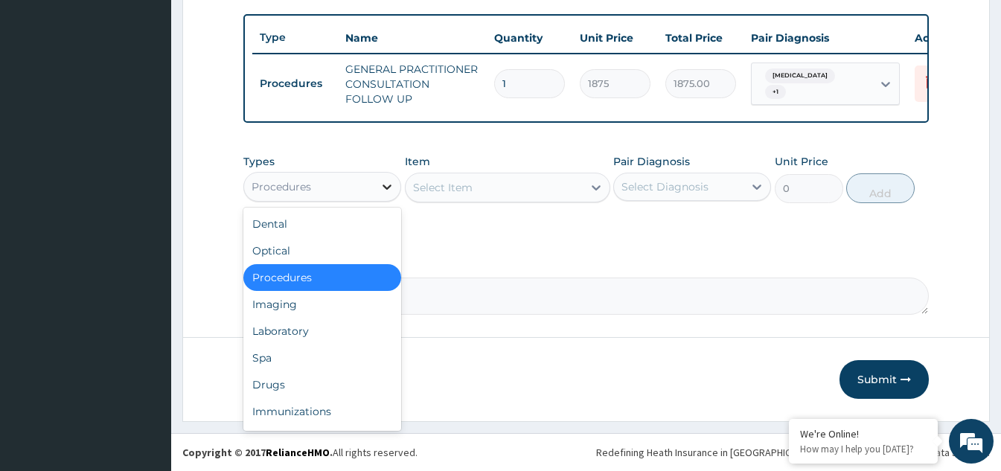
click at [382, 196] on div at bounding box center [387, 186] width 27 height 27
click at [295, 325] on div "Laboratory" at bounding box center [322, 331] width 158 height 27
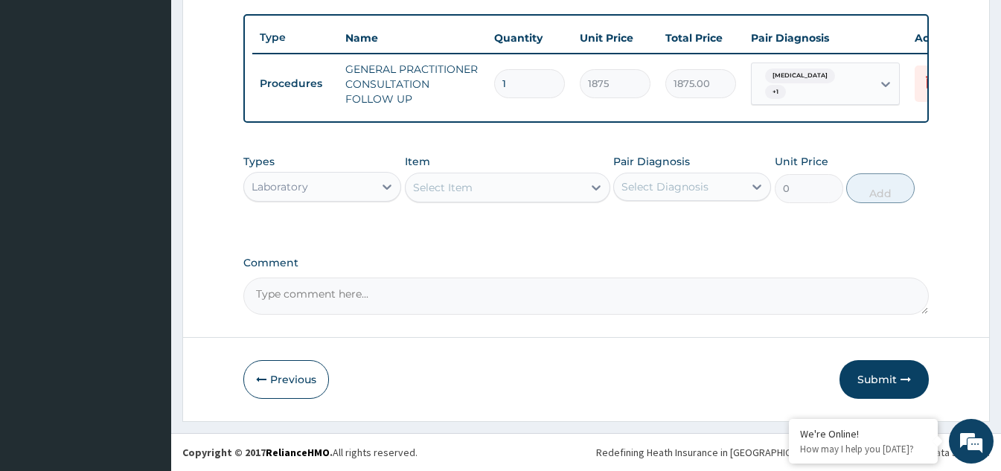
click at [532, 192] on div "Select Item" at bounding box center [494, 188] width 177 height 24
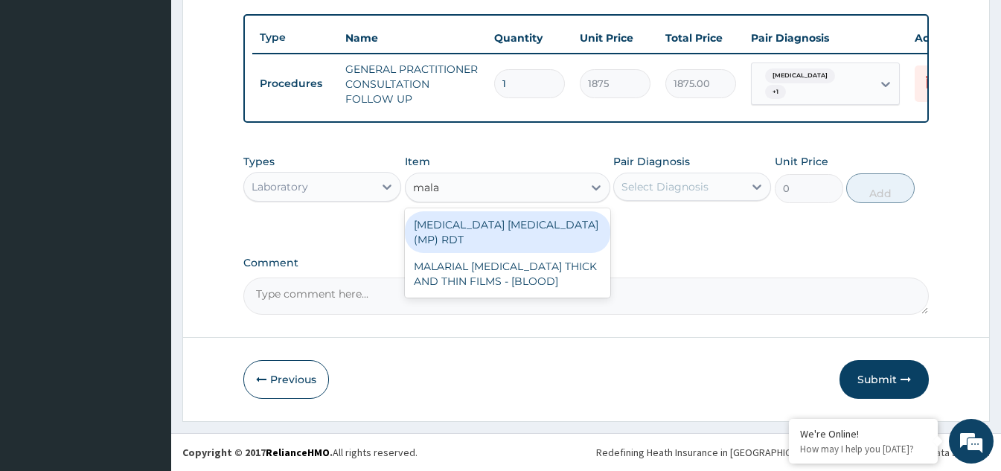
type input "malar"
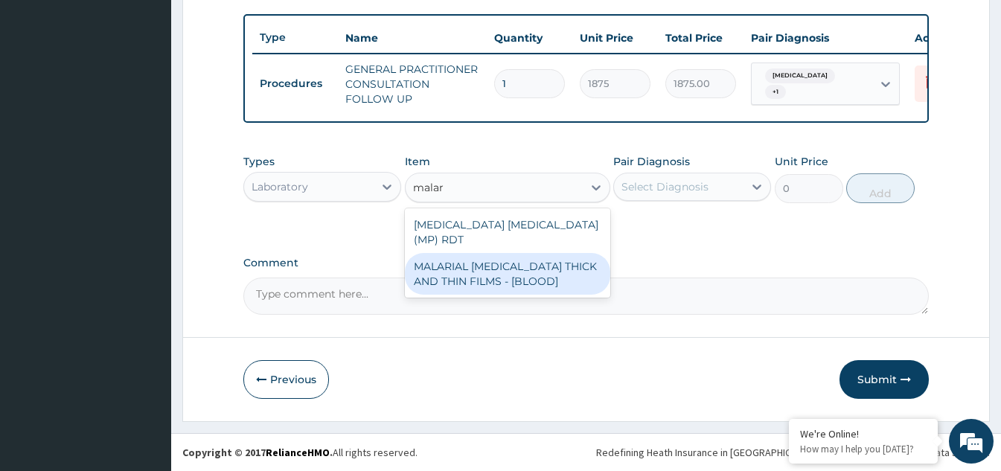
click at [487, 253] on div "MALARIAL [MEDICAL_DATA] THICK AND THIN FILMS - [BLOOD]" at bounding box center [507, 274] width 205 height 42
type input "2187.5"
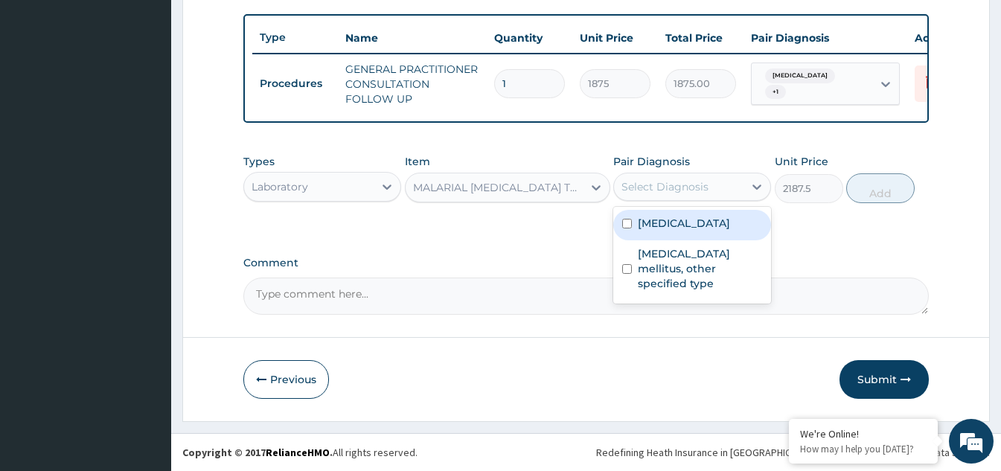
click at [737, 185] on div "Select Diagnosis" at bounding box center [679, 187] width 130 height 24
click at [656, 229] on label "[MEDICAL_DATA]" at bounding box center [684, 223] width 92 height 15
checkbox input "true"
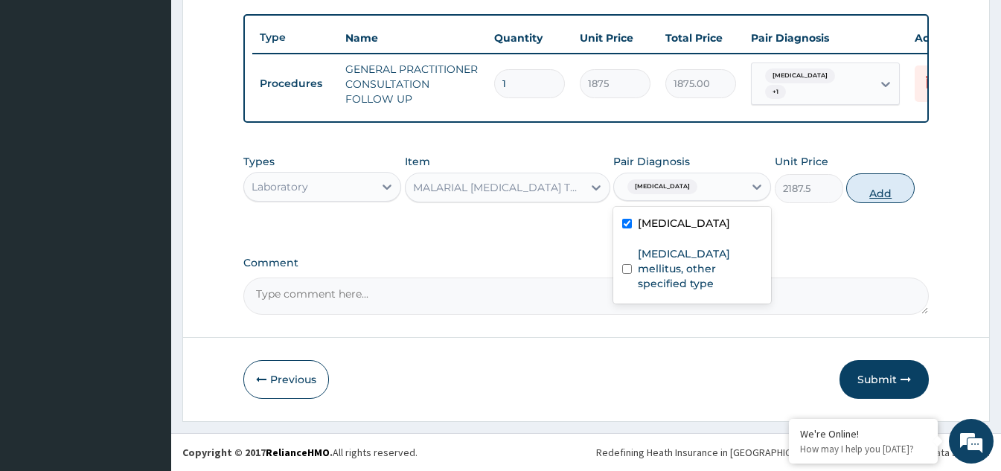
click at [862, 192] on button "Add" at bounding box center [880, 188] width 68 height 30
type input "0"
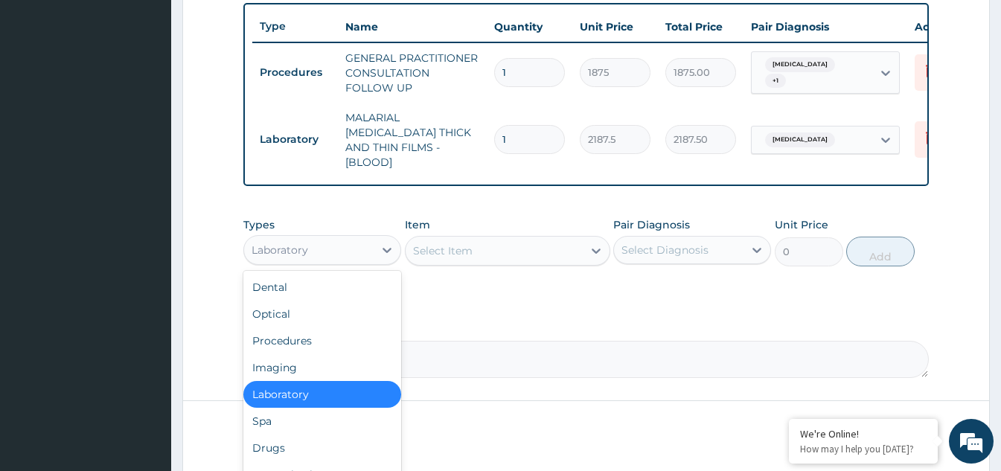
click at [352, 258] on div "Laboratory" at bounding box center [309, 250] width 130 height 24
drag, startPoint x: 293, startPoint y: 445, endPoint x: 350, endPoint y: 435, distance: 57.4
click at [294, 446] on div "Drugs" at bounding box center [322, 448] width 158 height 27
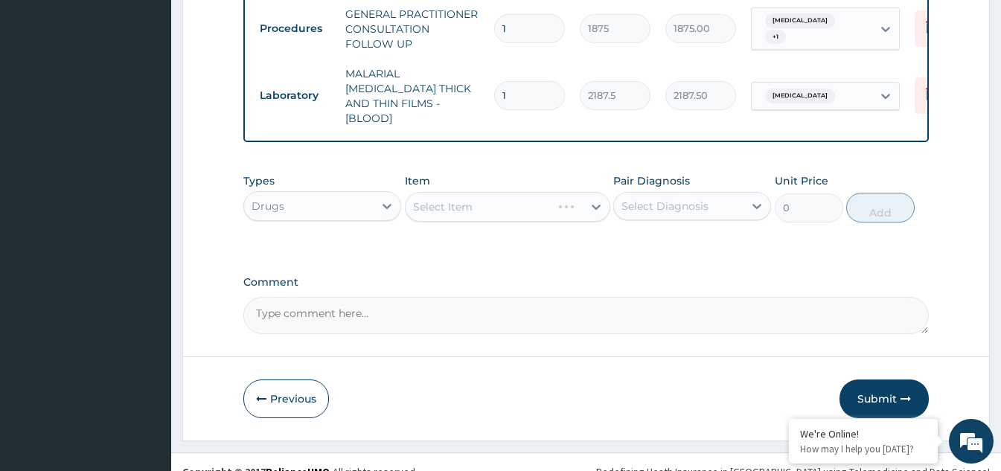
scroll to position [610, 0]
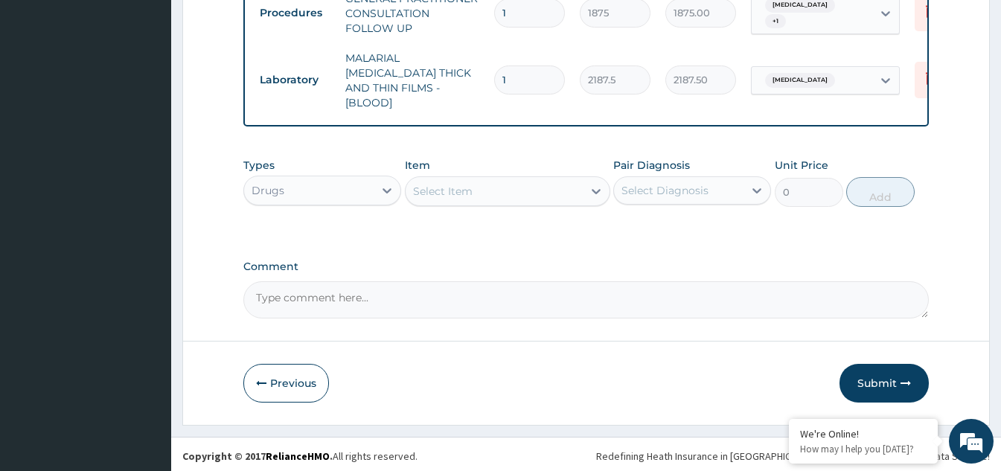
click at [577, 196] on div "Select Item" at bounding box center [494, 191] width 177 height 24
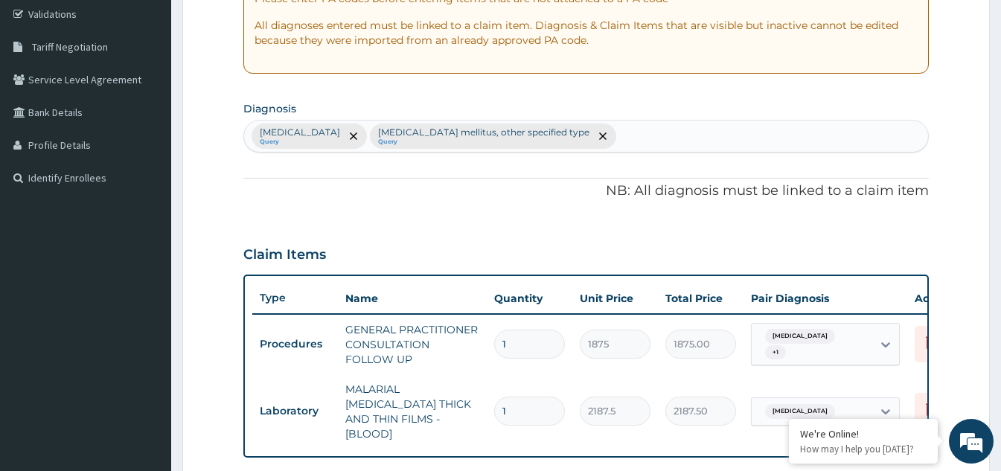
scroll to position [238, 0]
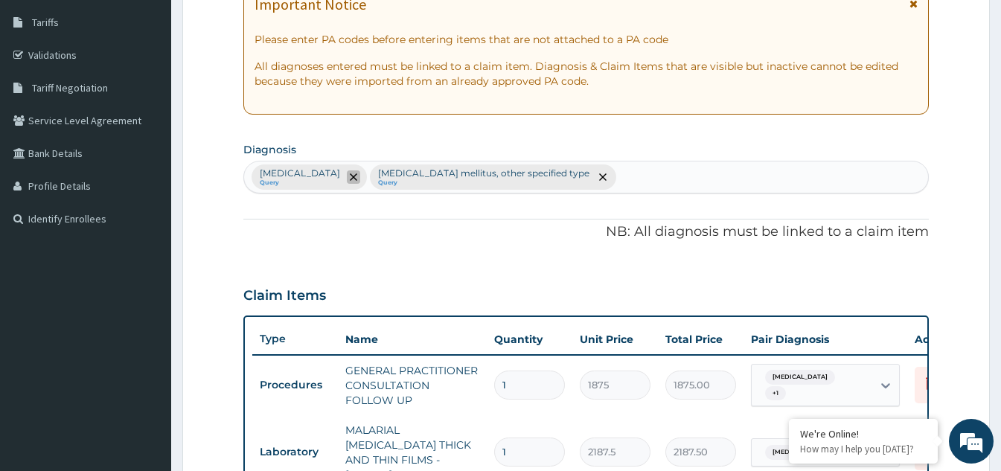
click at [357, 178] on icon "remove selection option" at bounding box center [353, 176] width 7 height 7
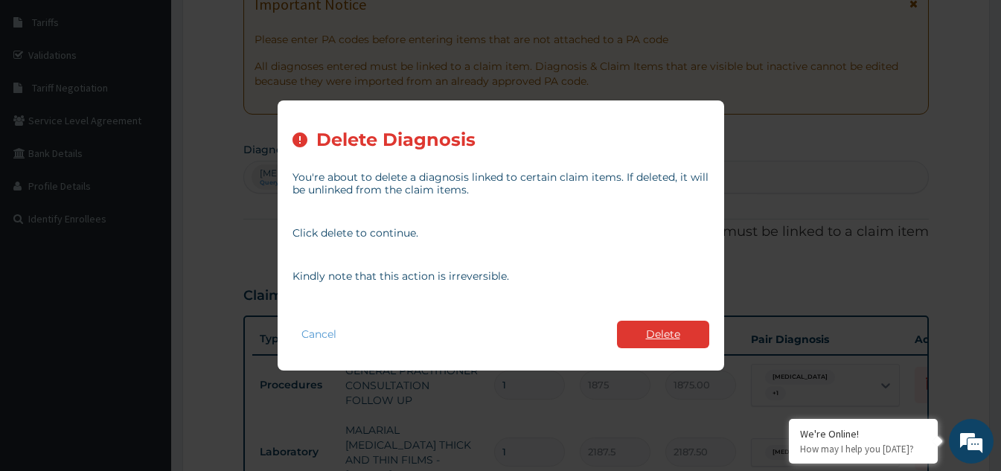
click at [647, 338] on button "Delete" at bounding box center [663, 335] width 92 height 28
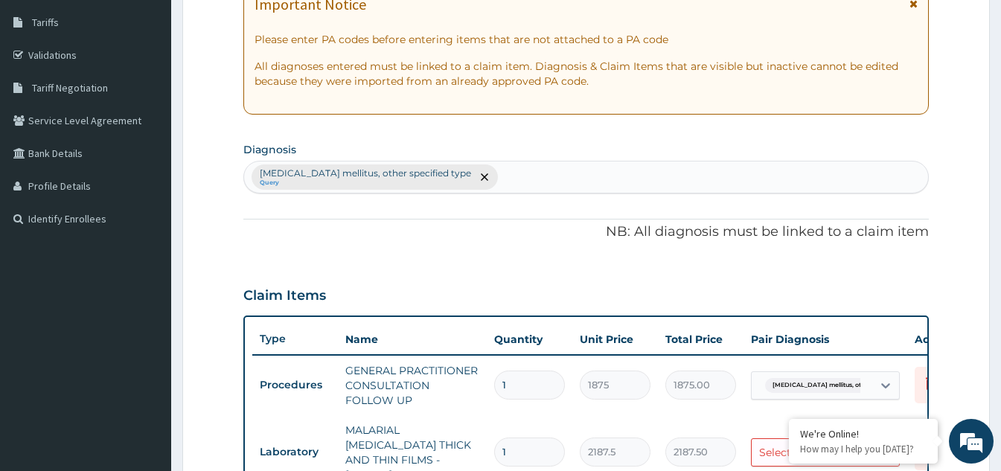
click at [488, 177] on div "Diabetes mellitus, other specified type Query" at bounding box center [586, 177] width 684 height 31
click at [501, 181] on input "malaaria" at bounding box center [524, 177] width 47 height 15
type input "malaria"
click at [511, 175] on div "Diabetes mellitus, other specified type Query" at bounding box center [586, 177] width 684 height 31
type input "malaria"
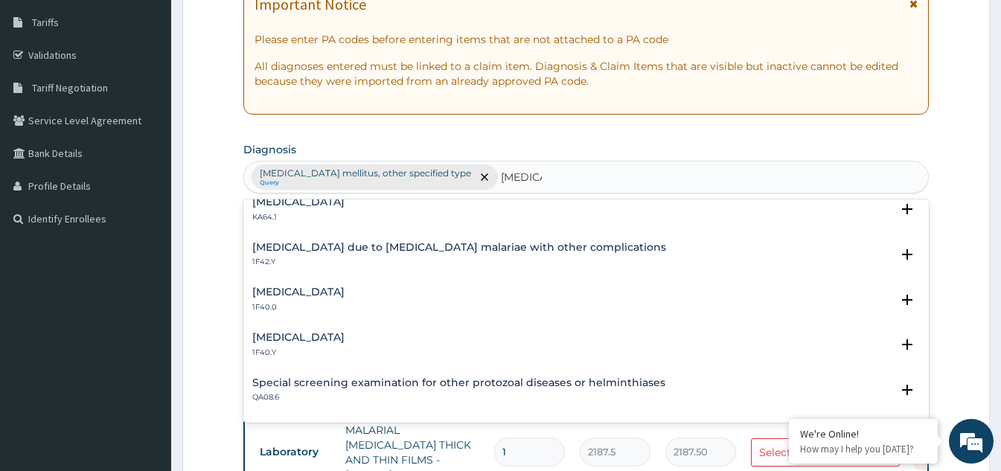
scroll to position [447, 0]
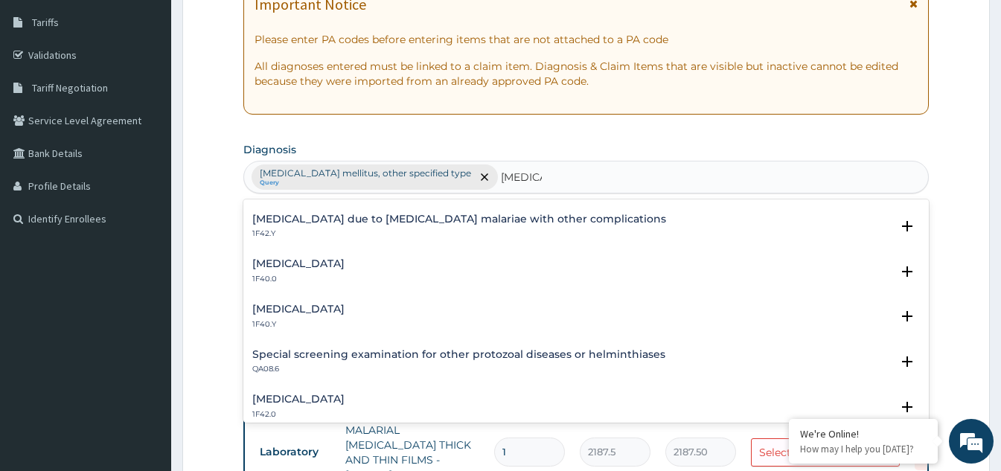
click at [336, 315] on h4 "Other severe and complicated Plasmodium falciparum malaria" at bounding box center [298, 309] width 92 height 11
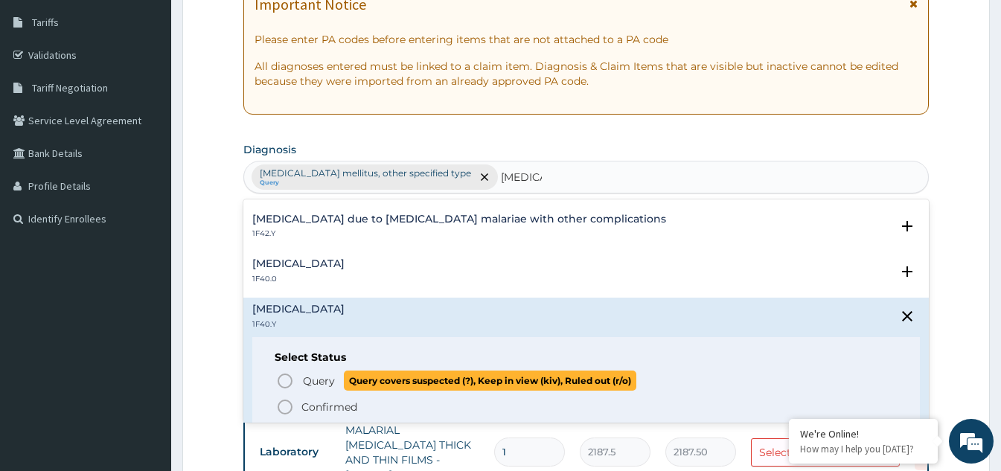
click at [282, 382] on icon "status option query" at bounding box center [285, 381] width 18 height 18
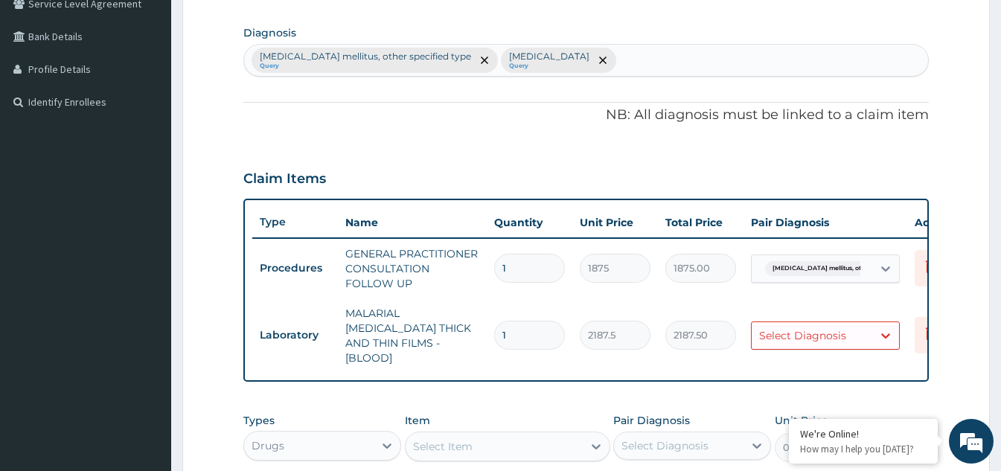
scroll to position [387, 0]
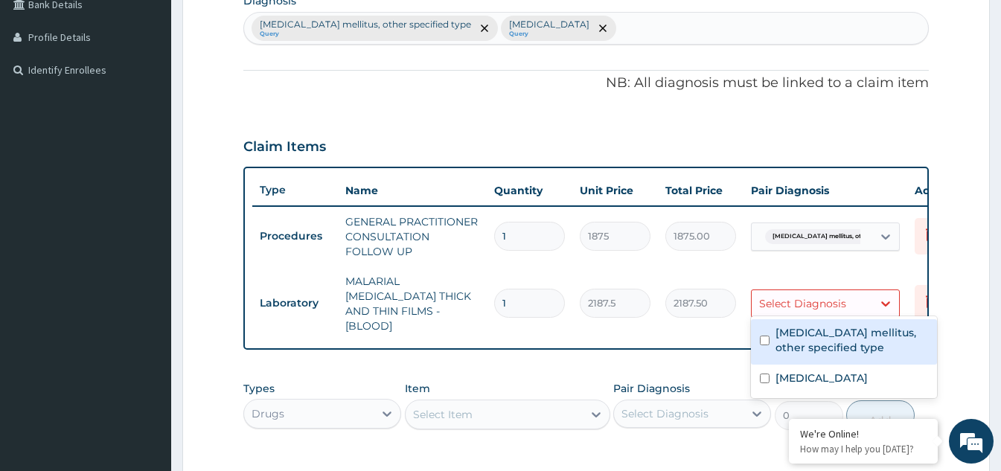
click at [832, 296] on div "Select Diagnosis" at bounding box center [802, 303] width 87 height 15
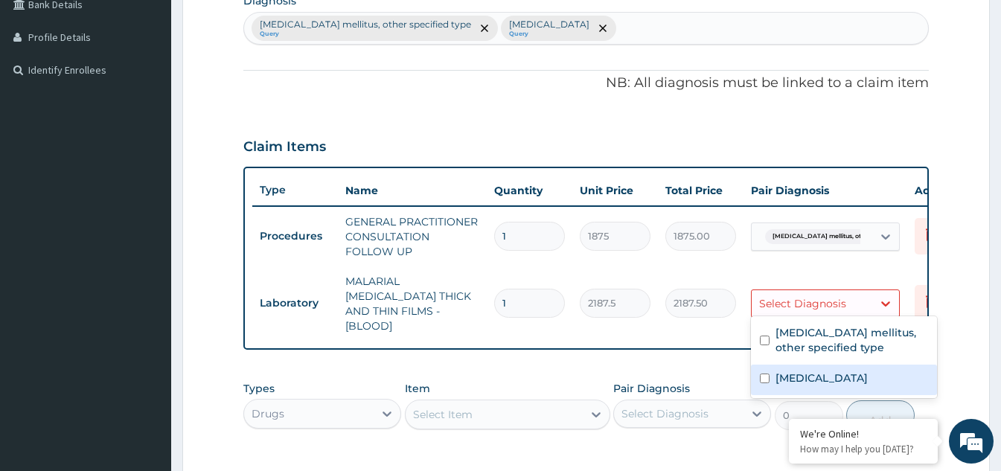
click at [765, 383] on input "checkbox" at bounding box center [765, 379] width 10 height 10
checkbox input "true"
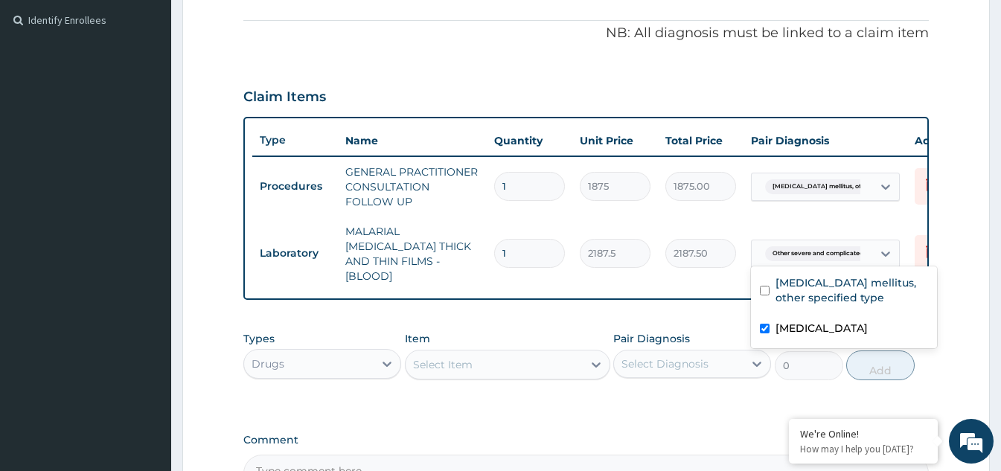
scroll to position [461, 0]
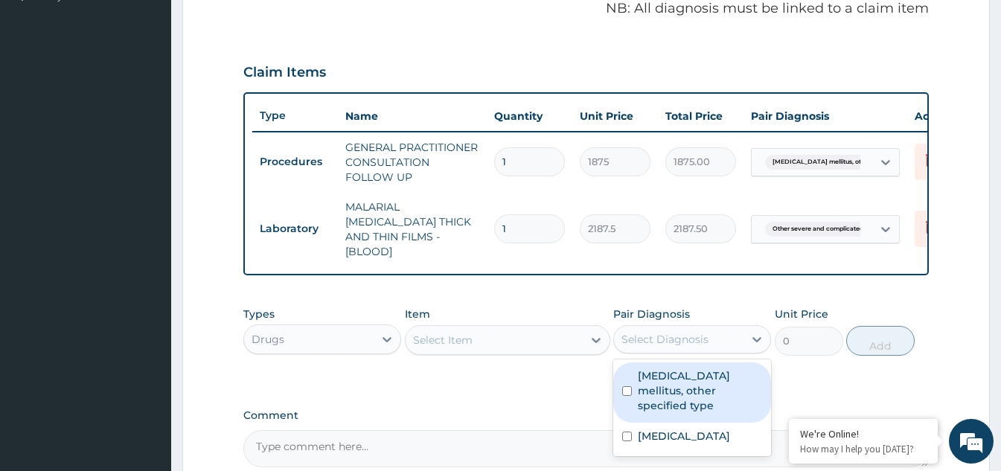
click at [717, 348] on div "Select Diagnosis" at bounding box center [692, 339] width 158 height 28
click at [544, 334] on div "Select Item" at bounding box center [494, 340] width 177 height 24
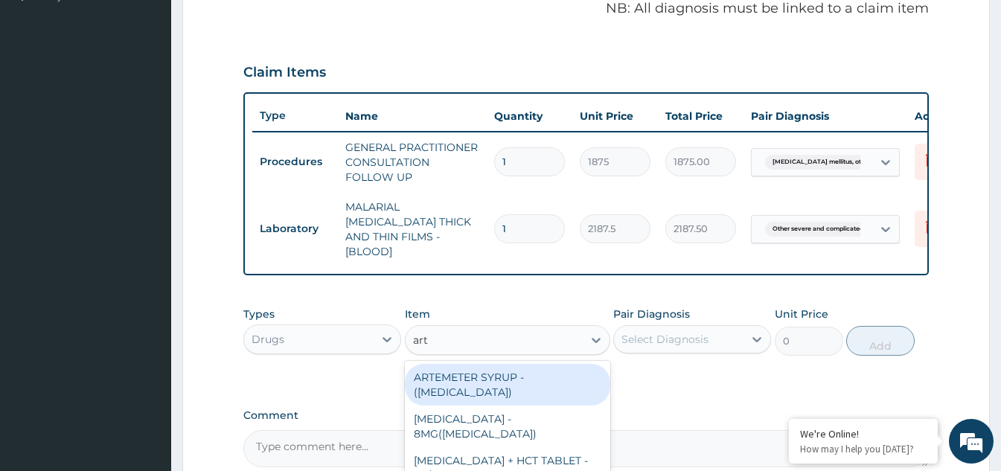
type input "arte"
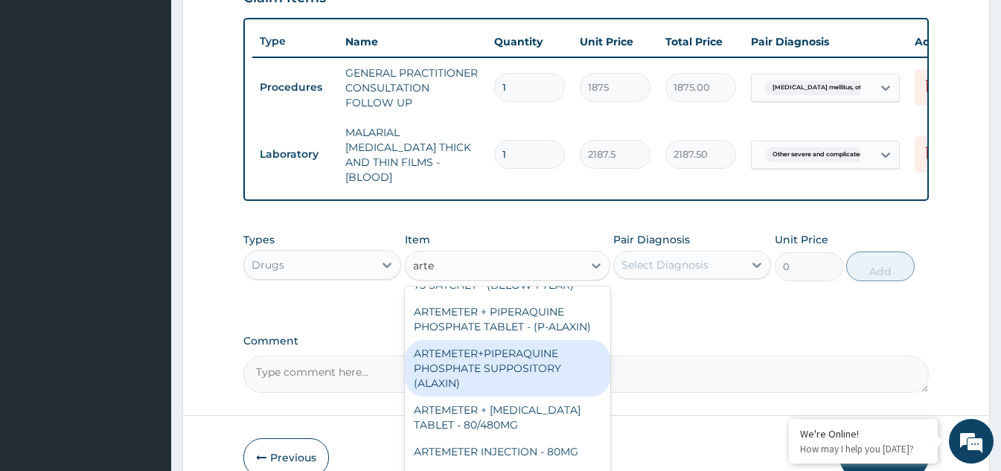
scroll to position [149, 0]
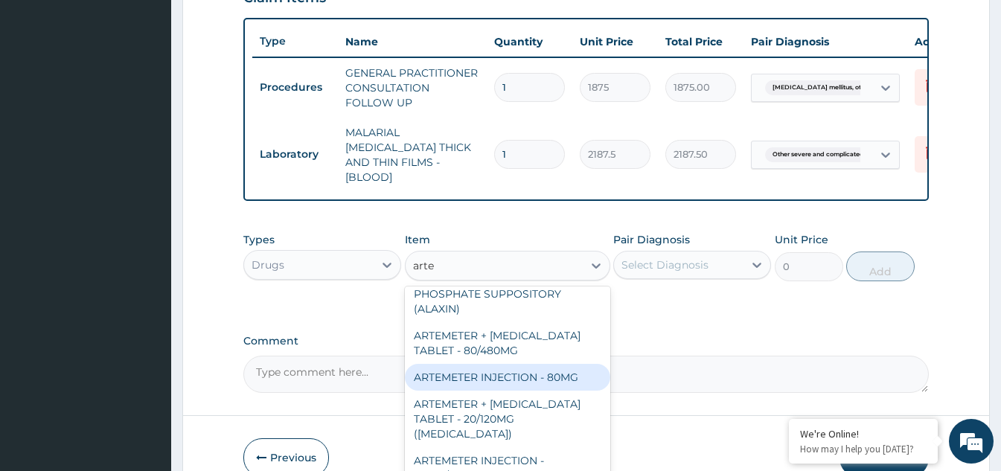
click at [525, 391] on div "ARTEMETER INJECTION - 80MG" at bounding box center [507, 377] width 205 height 27
type input "475.99999999999994"
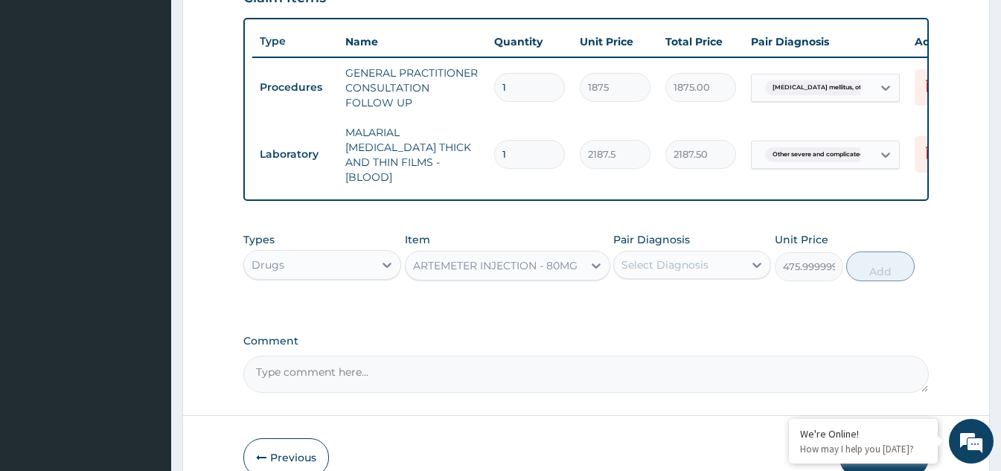
click at [701, 270] on div "Select Diagnosis" at bounding box center [679, 265] width 130 height 24
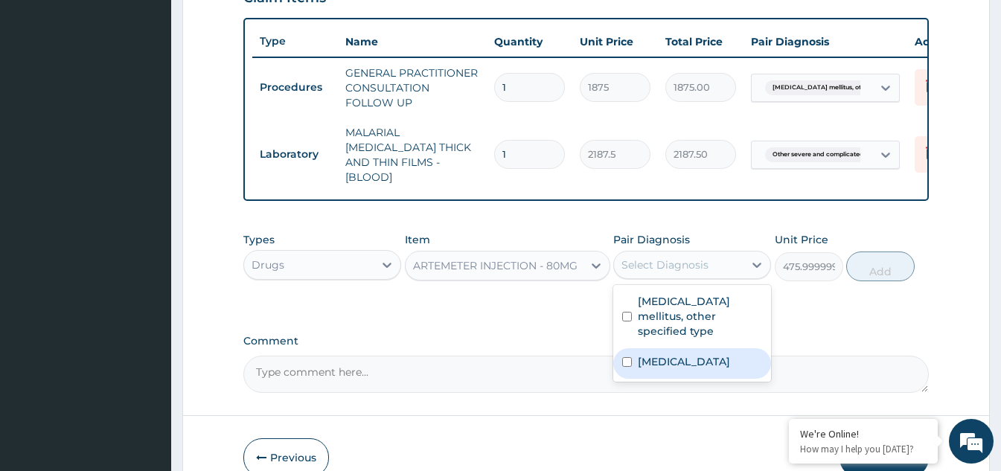
click at [622, 371] on div "Other severe and complicated Plasmodium falciparum malaria" at bounding box center [692, 363] width 158 height 31
checkbox input "true"
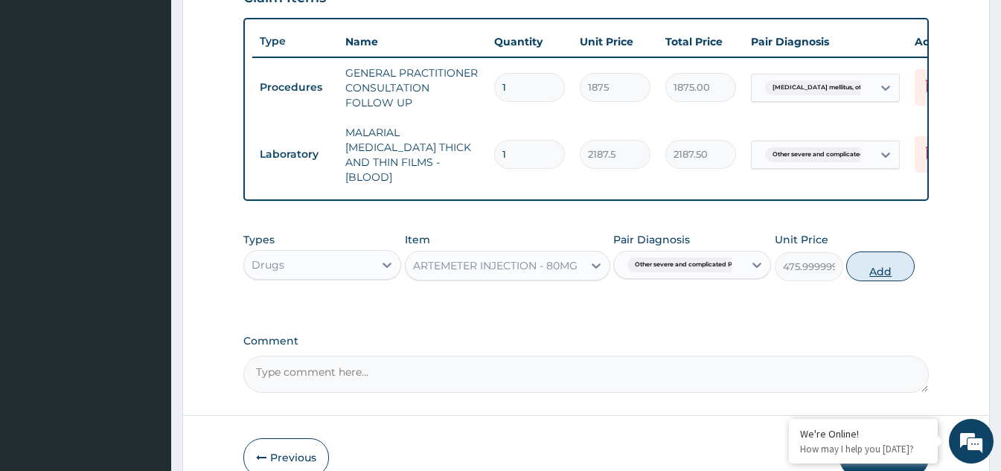
click at [866, 265] on button "Add" at bounding box center [880, 267] width 68 height 30
type input "0"
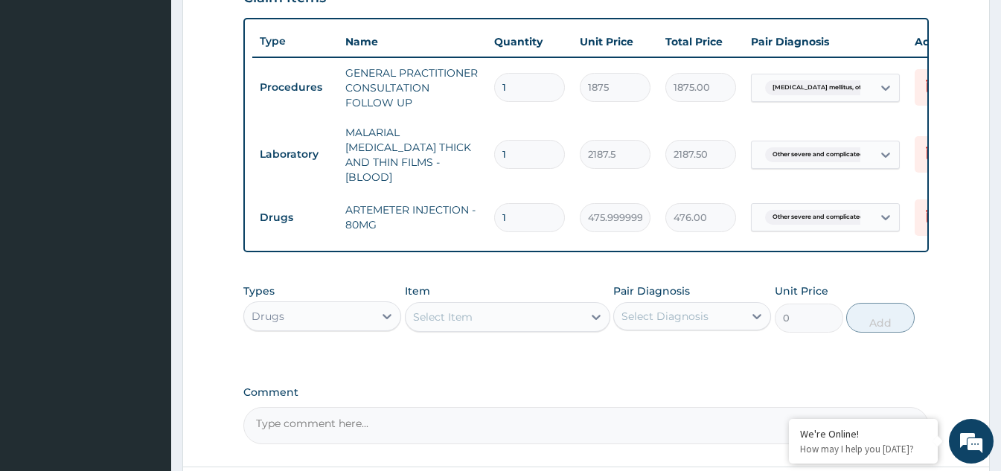
drag, startPoint x: 527, startPoint y: 202, endPoint x: 473, endPoint y: 211, distance: 55.2
click at [473, 211] on tr "Drugs ARTEMETER INJECTION - 80MG 1 475.99999999999994 476.00 Other severe and c…" at bounding box center [616, 217] width 729 height 51
type input "6"
type input "2856.00"
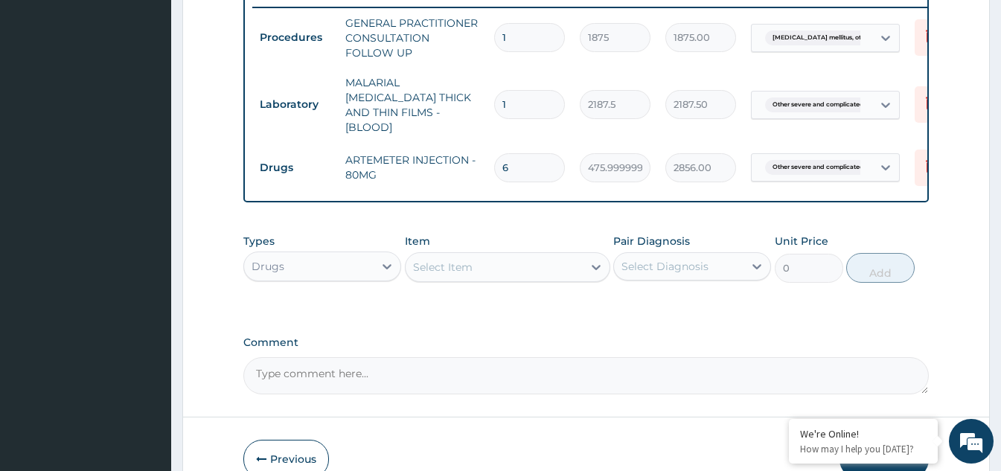
scroll to position [610, 0]
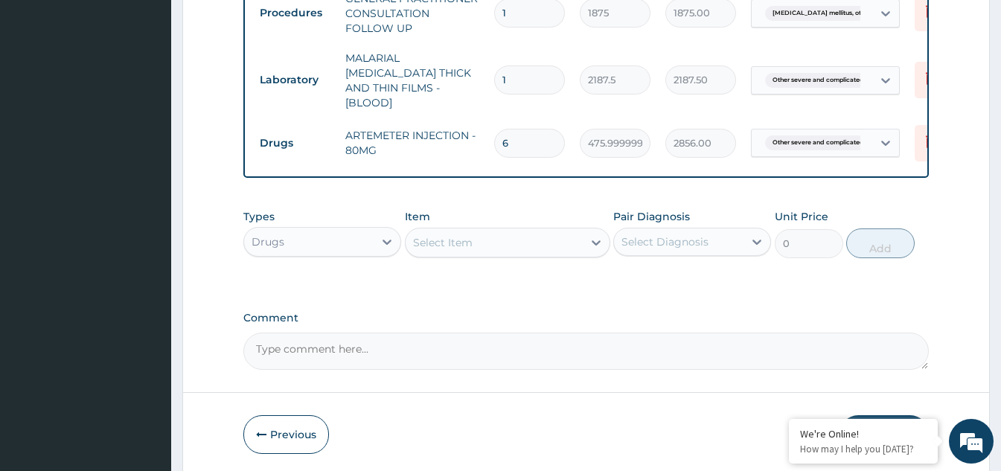
type input "6"
click at [575, 245] on div "Select Item" at bounding box center [494, 243] width 177 height 24
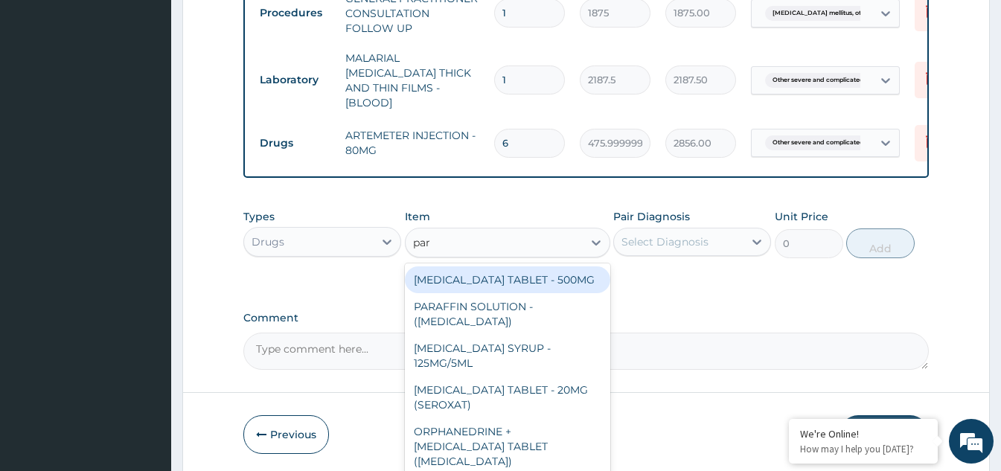
type input "para"
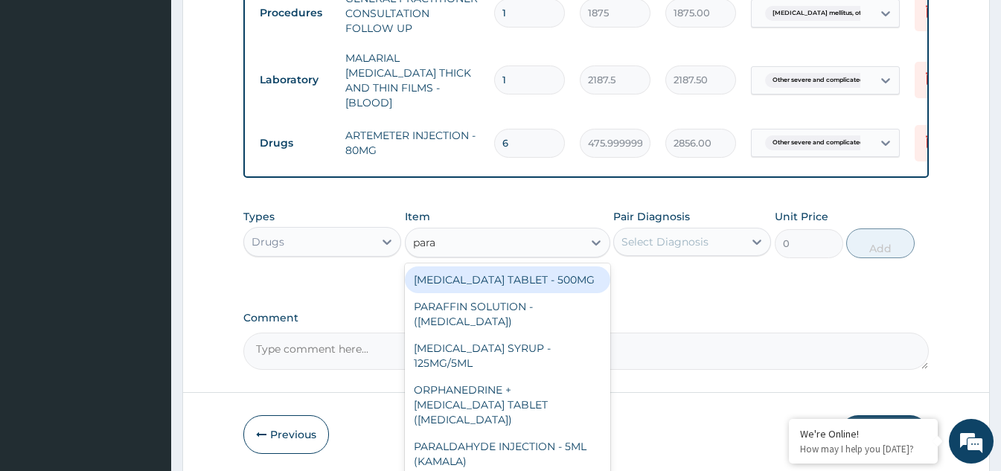
click at [535, 273] on div "PARACETAMOL TABLET - 500MG" at bounding box center [507, 279] width 205 height 27
type input "33.599999999999994"
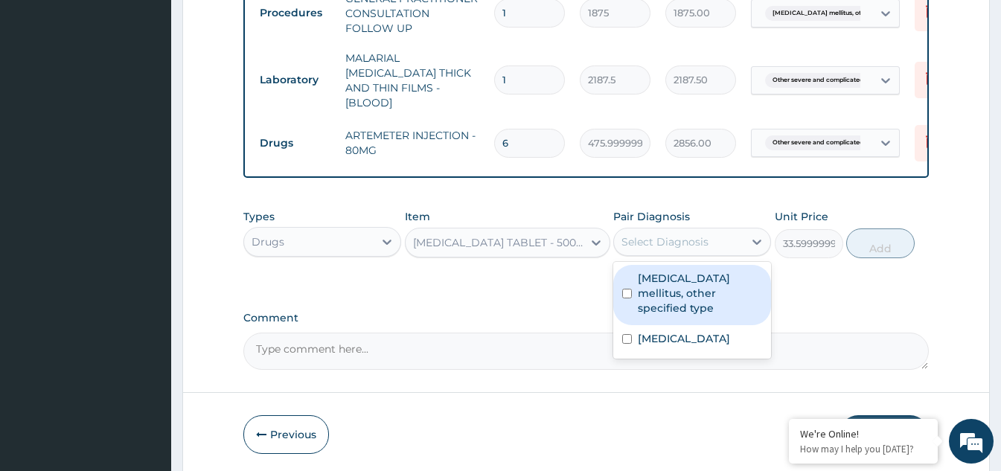
click at [683, 240] on div "Select Diagnosis" at bounding box center [665, 241] width 87 height 15
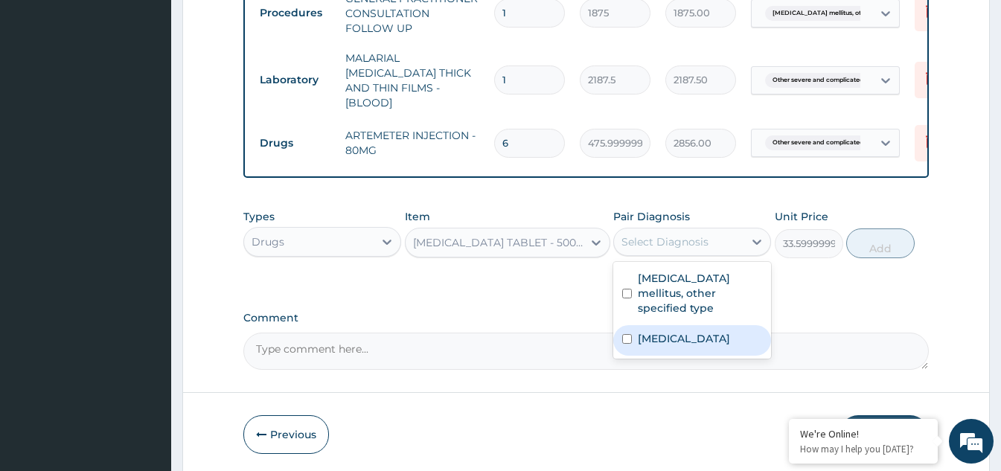
click at [627, 339] on input "checkbox" at bounding box center [627, 339] width 10 height 10
checkbox input "true"
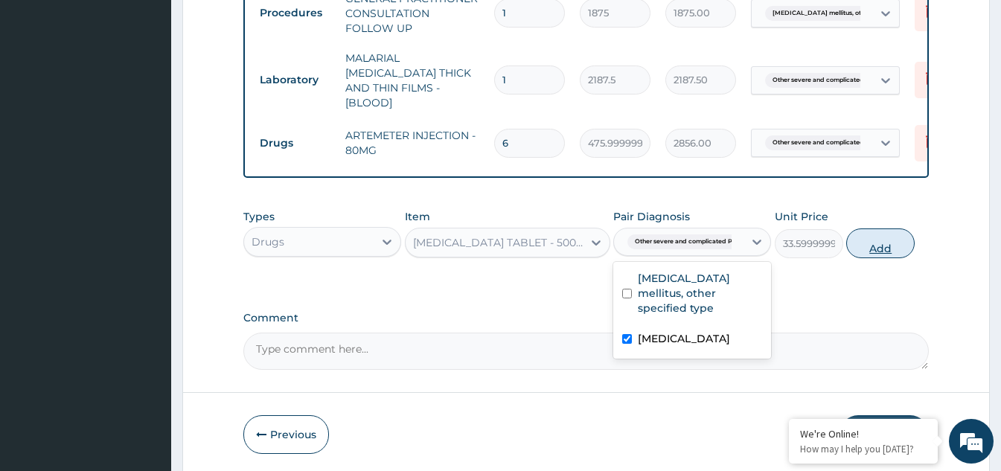
click at [876, 247] on button "Add" at bounding box center [880, 244] width 68 height 30
type input "0"
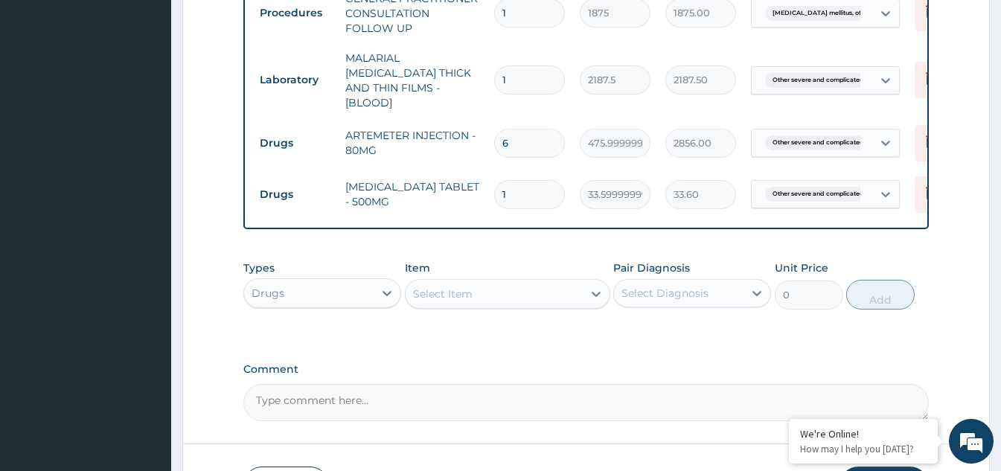
type input "18"
type input "604.80"
type input "18"
click at [537, 293] on div "Select Item" at bounding box center [494, 294] width 177 height 24
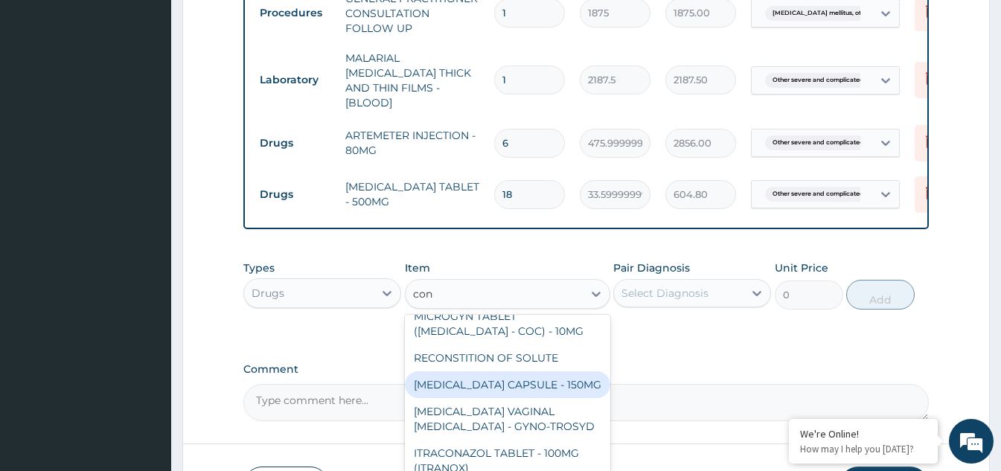
scroll to position [298, 0]
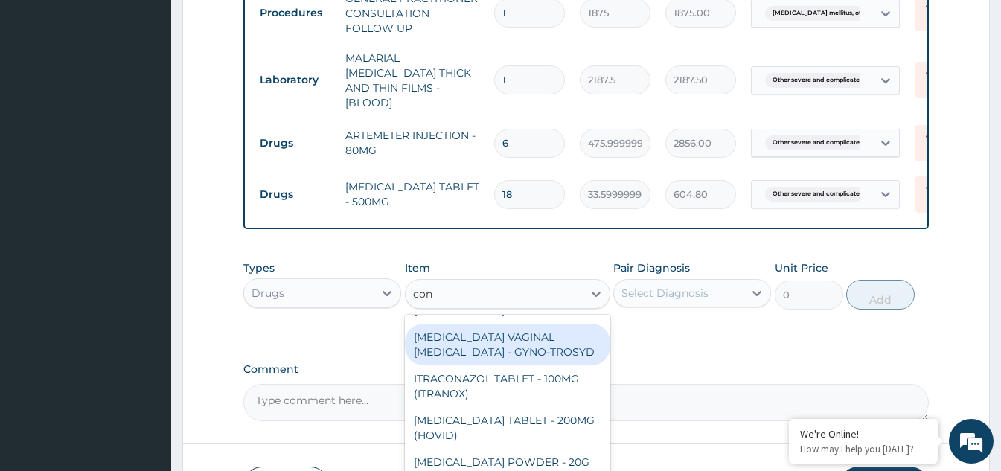
type input "con"
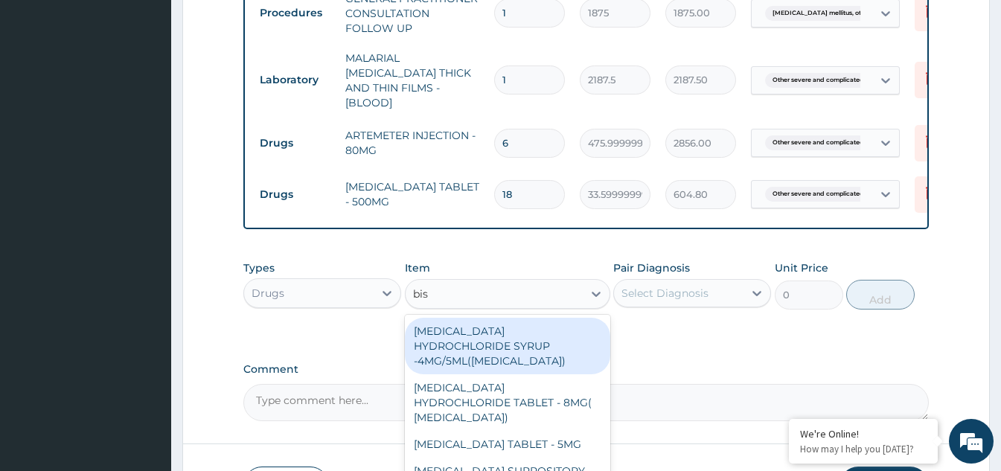
type input "biso"
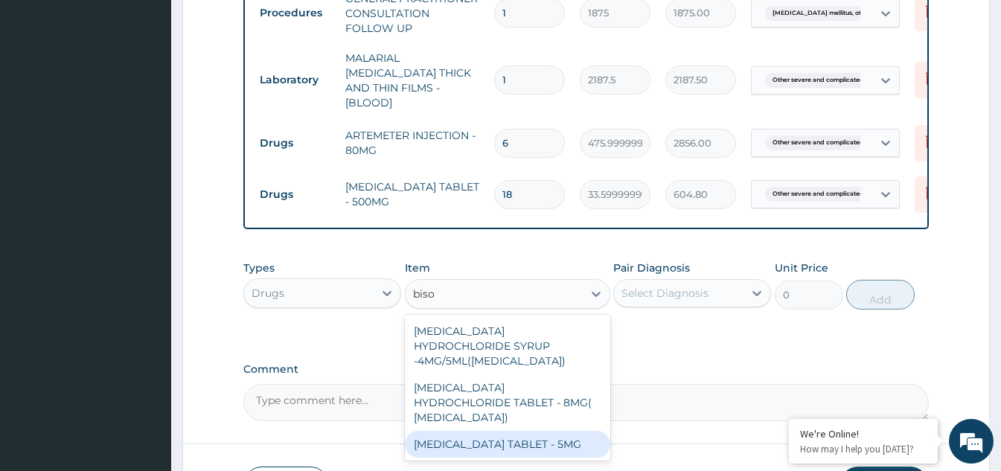
click at [503, 431] on div "BISOPROLOL TABLET - 5MG" at bounding box center [507, 444] width 205 height 27
type input "168"
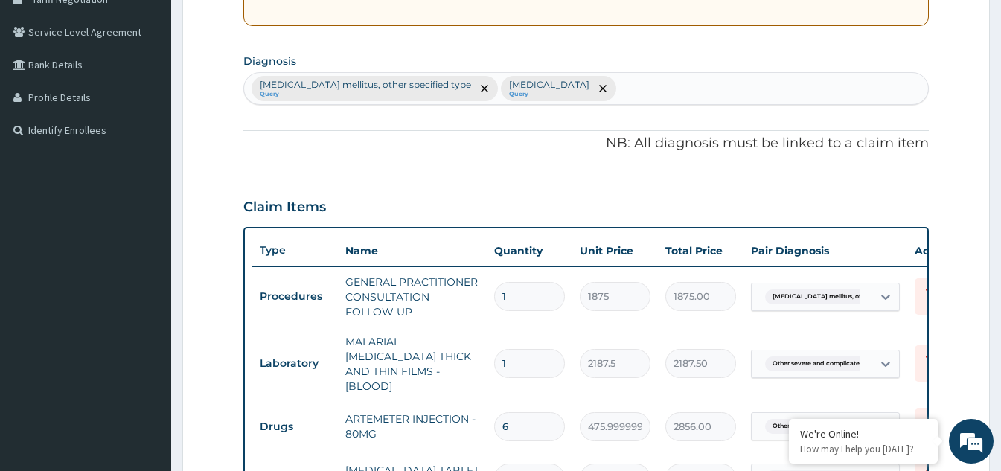
scroll to position [313, 0]
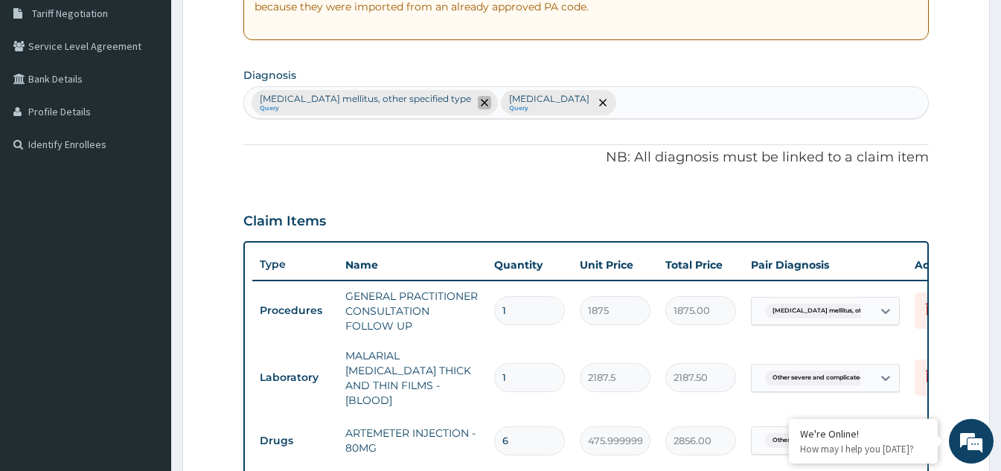
click at [481, 104] on icon "remove selection option" at bounding box center [484, 102] width 7 height 7
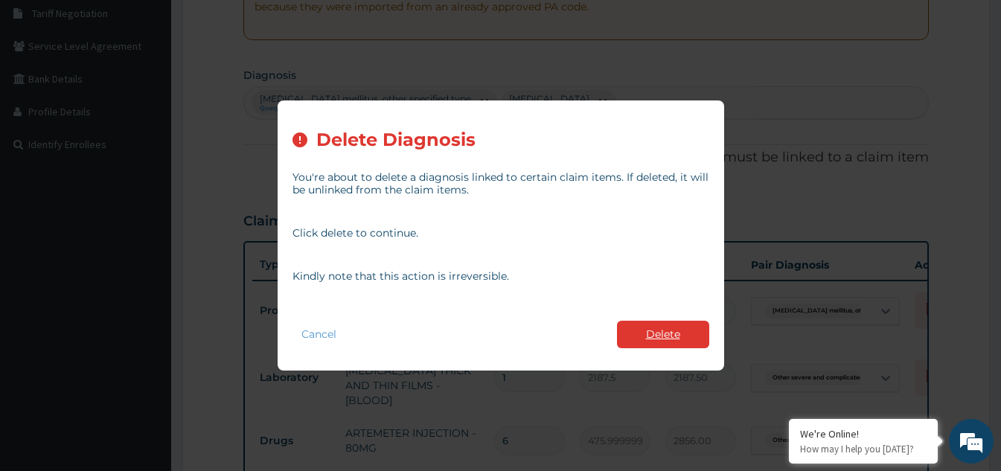
click at [666, 334] on button "Delete" at bounding box center [663, 335] width 92 height 28
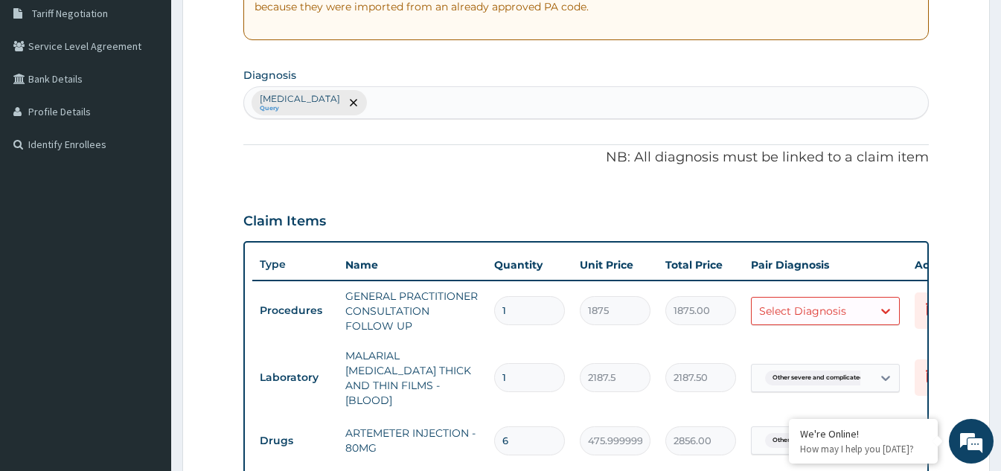
click at [584, 103] on div "Other severe and complicated Plasmodium falciparum malaria Query" at bounding box center [586, 102] width 684 height 31
type input "hypertensive"
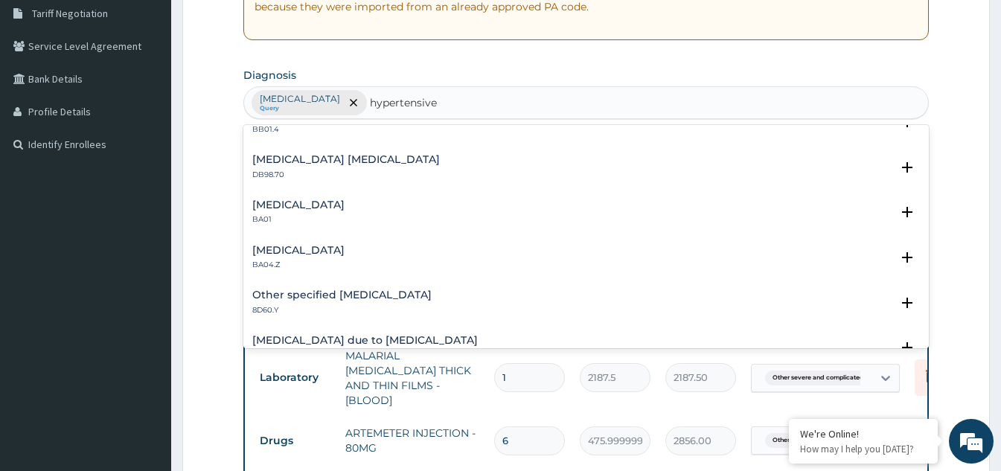
scroll to position [819, 0]
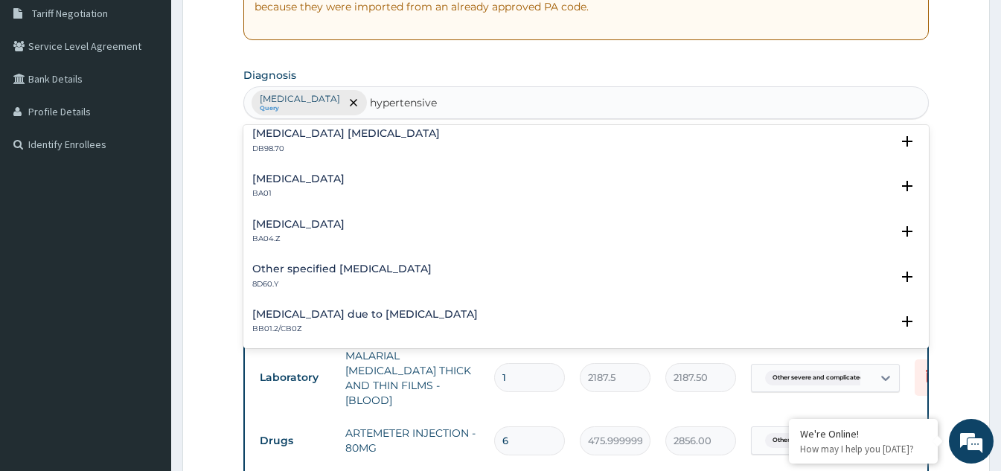
click at [330, 188] on div "Hypertensive heart disease BA01" at bounding box center [298, 186] width 92 height 26
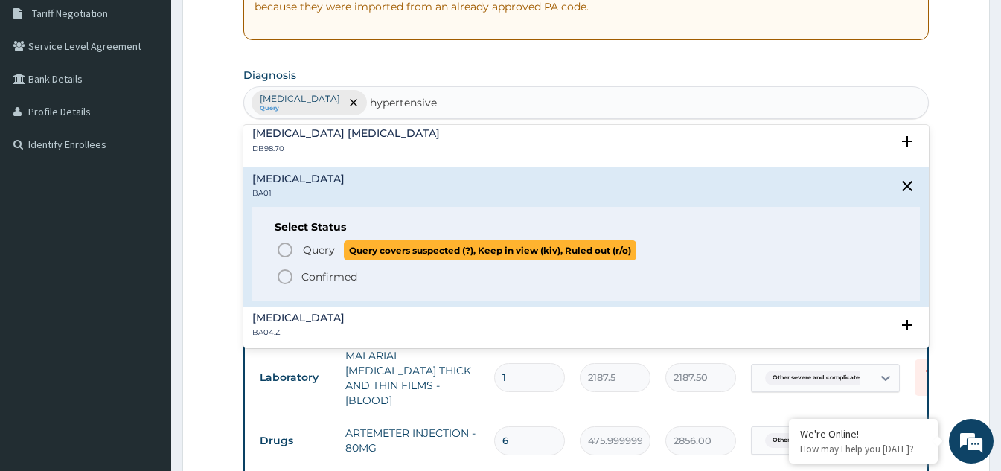
drag, startPoint x: 283, startPoint y: 242, endPoint x: 299, endPoint y: 243, distance: 16.4
click at [285, 243] on icon "status option query" at bounding box center [285, 250] width 18 height 18
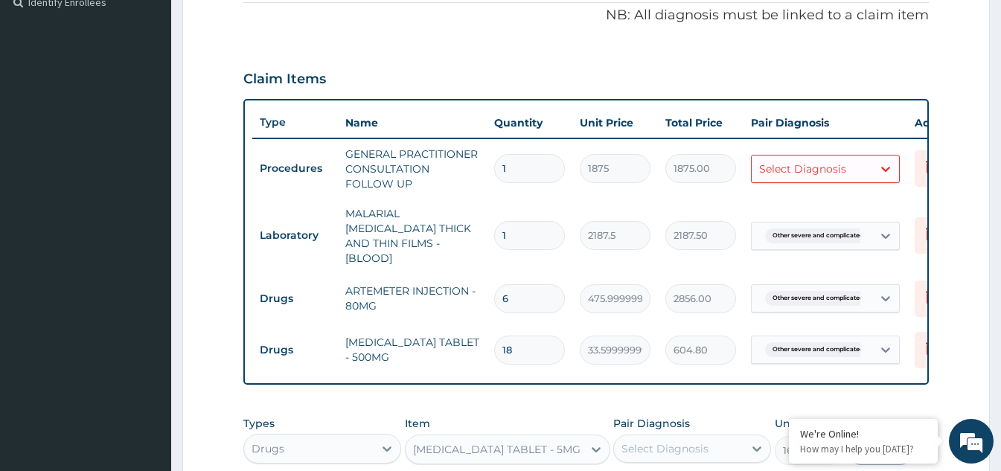
scroll to position [461, 0]
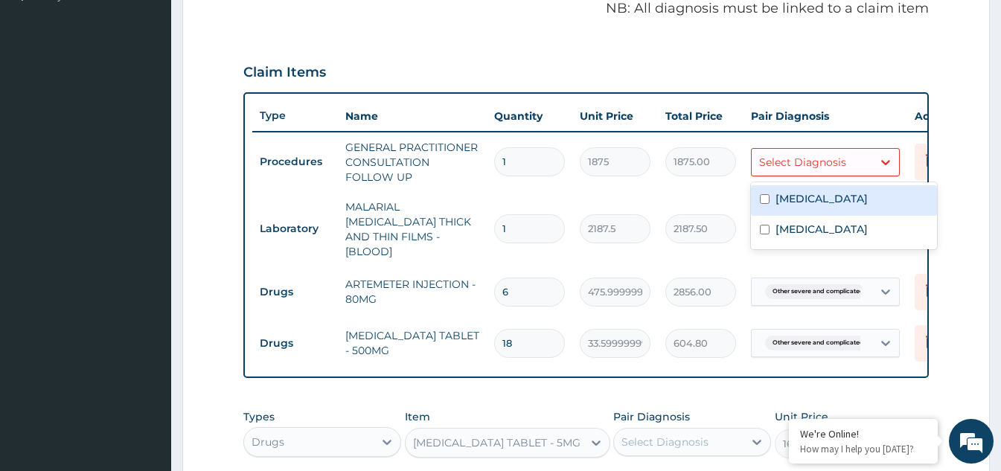
click at [784, 163] on div "Select Diagnosis" at bounding box center [802, 162] width 87 height 15
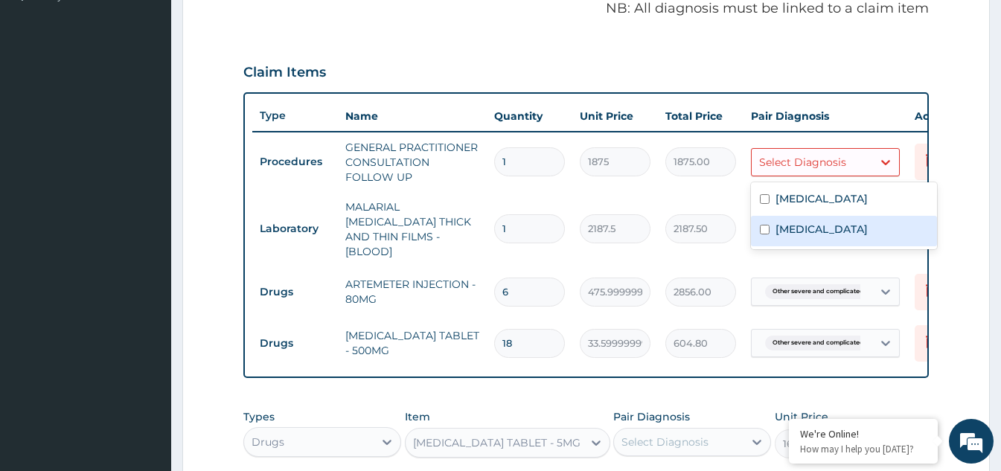
click at [762, 234] on input "checkbox" at bounding box center [765, 230] width 10 height 10
checkbox input "true"
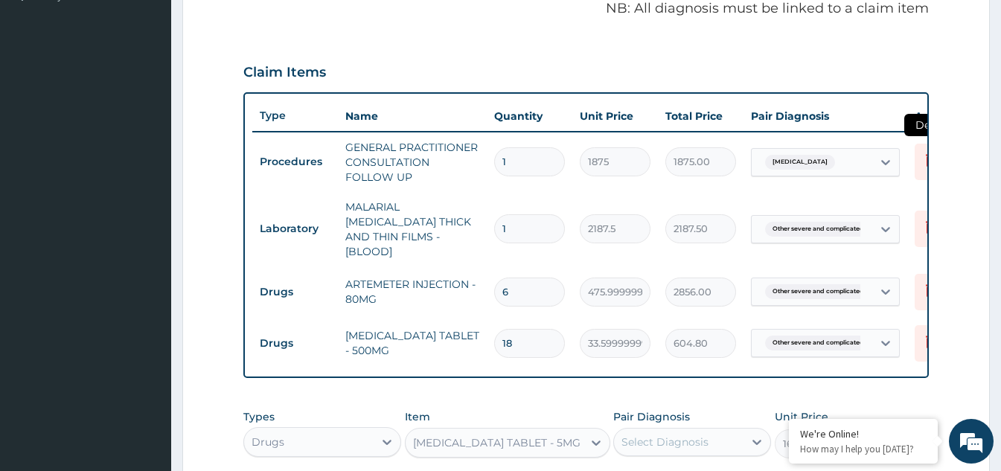
click at [921, 165] on icon at bounding box center [931, 162] width 33 height 36
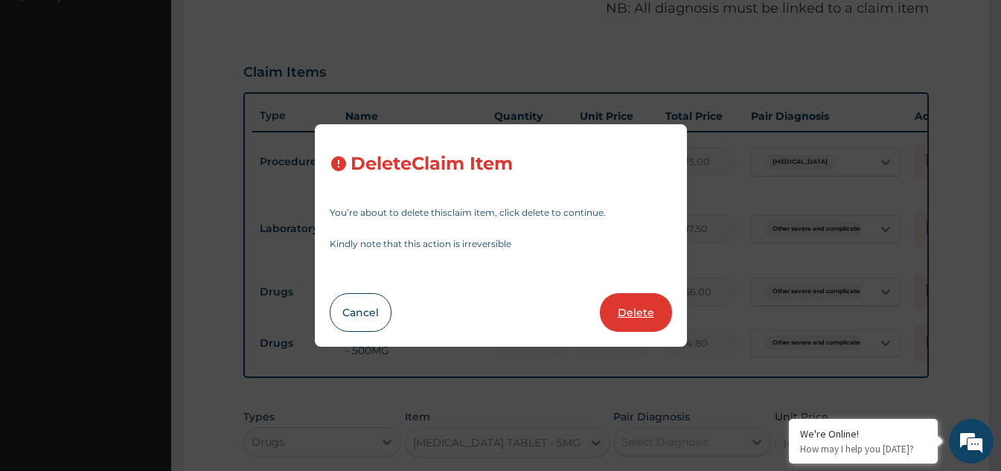
click at [633, 313] on button "Delete" at bounding box center [636, 312] width 72 height 39
type input "2187.5"
type input "2187.50"
type input "6"
type input "475.99999999999994"
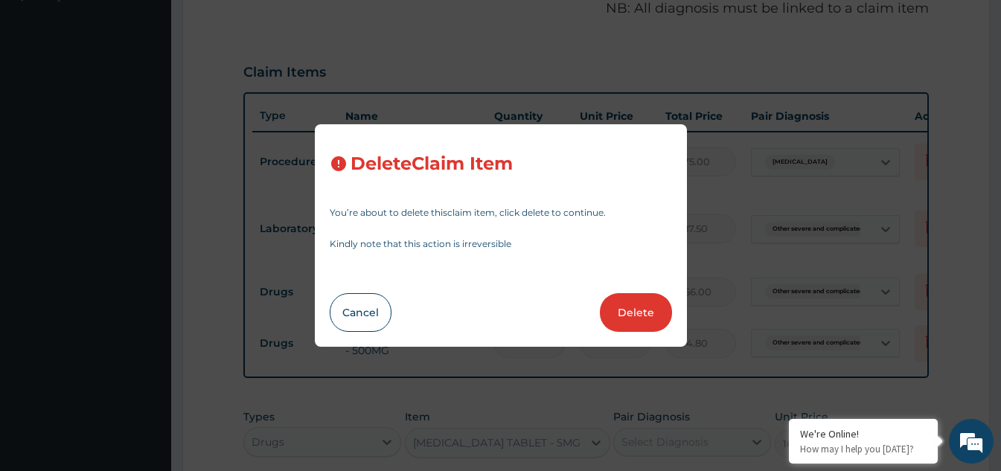
type input "2856.00"
type input "18"
type input "33.599999999999994"
type input "604.80"
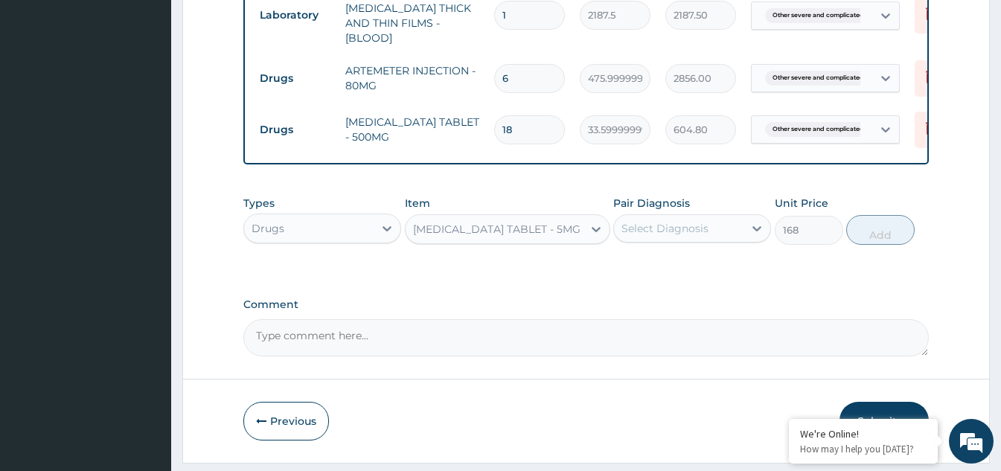
scroll to position [654, 0]
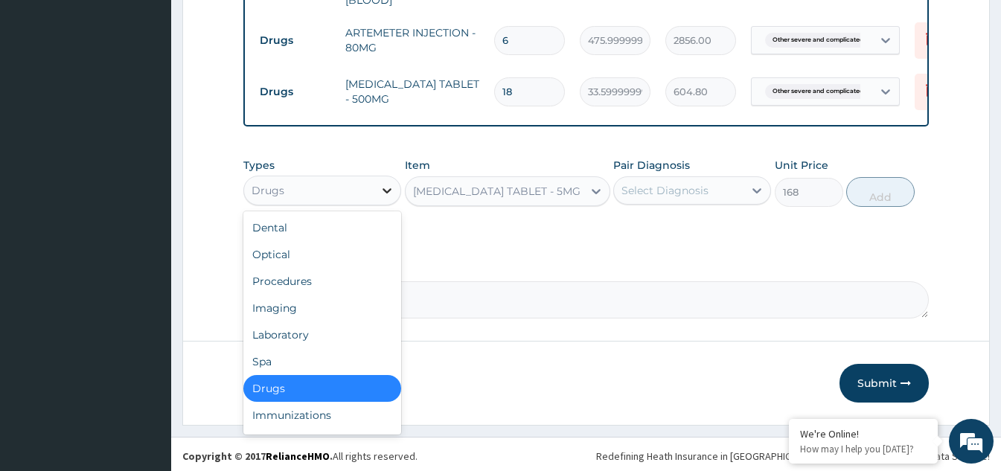
click at [376, 184] on div at bounding box center [387, 190] width 27 height 27
click at [295, 277] on div "Procedures" at bounding box center [322, 281] width 158 height 27
type input "0"
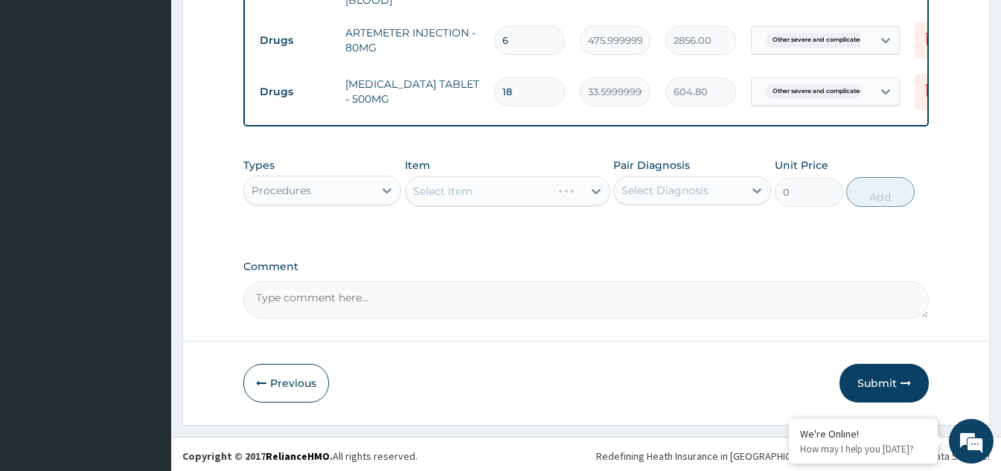
click at [496, 197] on div "Select Item" at bounding box center [507, 191] width 205 height 30
click at [496, 190] on div "Select Item" at bounding box center [494, 191] width 177 height 24
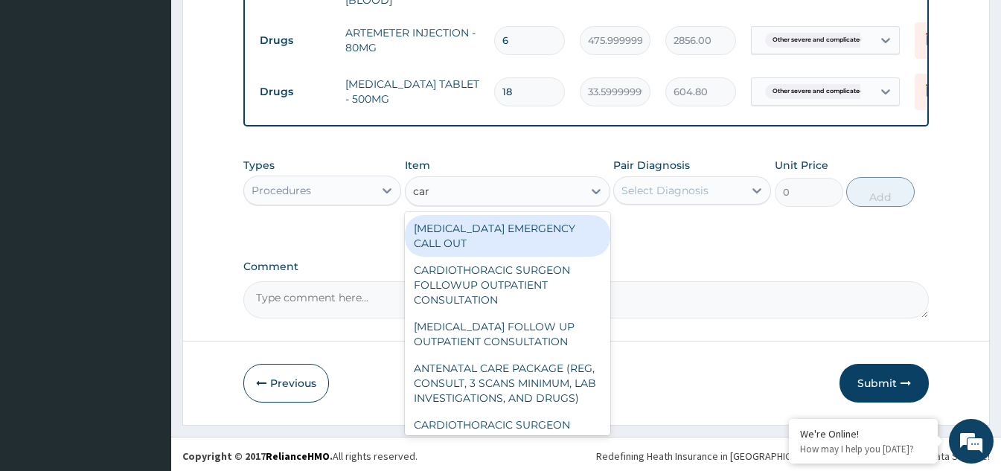
type input "card"
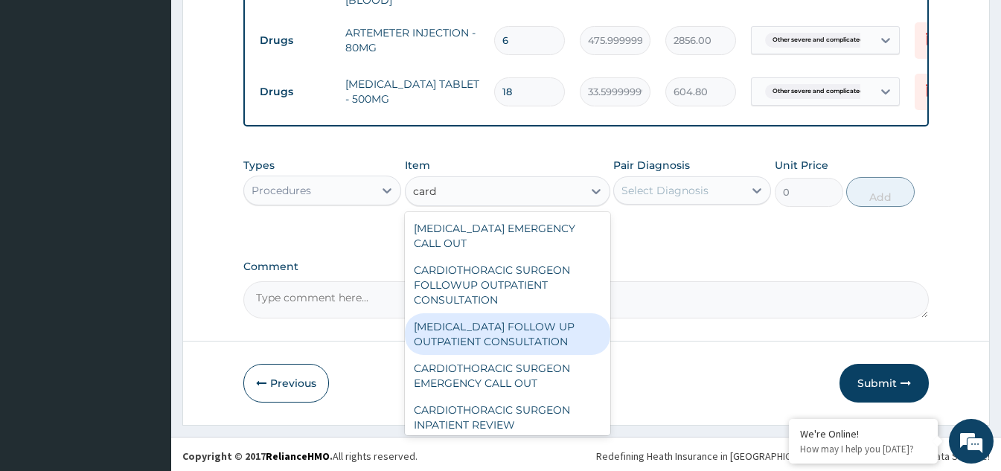
click at [509, 330] on div "CARDIOLOGIST FOLLOW UP OUTPATIENT CONSULTATION" at bounding box center [507, 334] width 205 height 42
type input "15000"
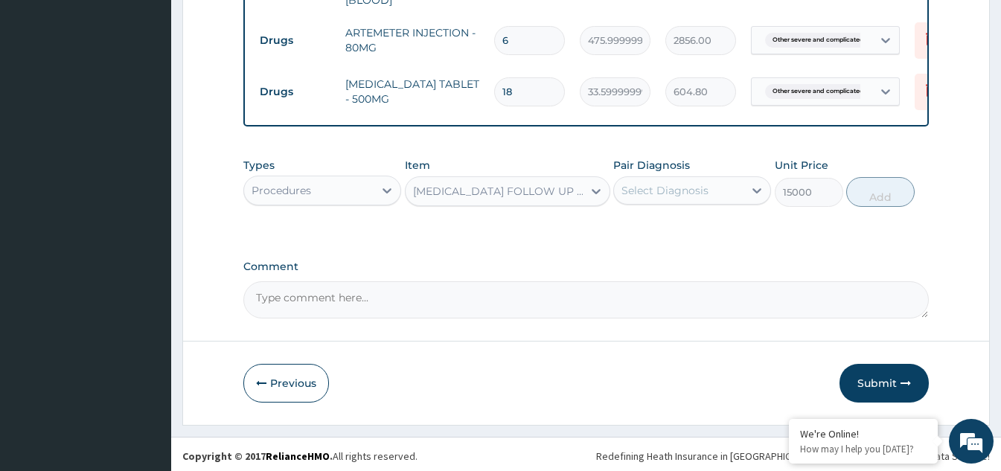
click at [721, 191] on div "Select Diagnosis" at bounding box center [679, 191] width 130 height 24
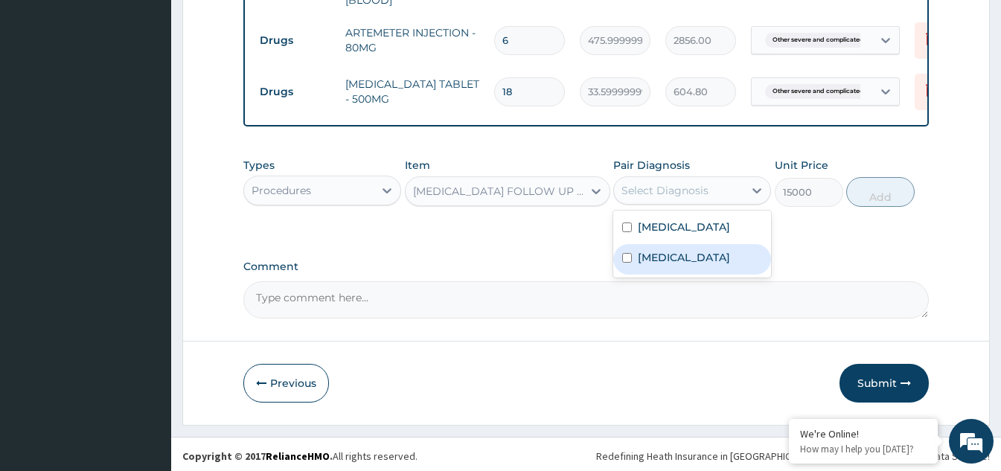
click at [623, 263] on input "checkbox" at bounding box center [627, 258] width 10 height 10
checkbox input "true"
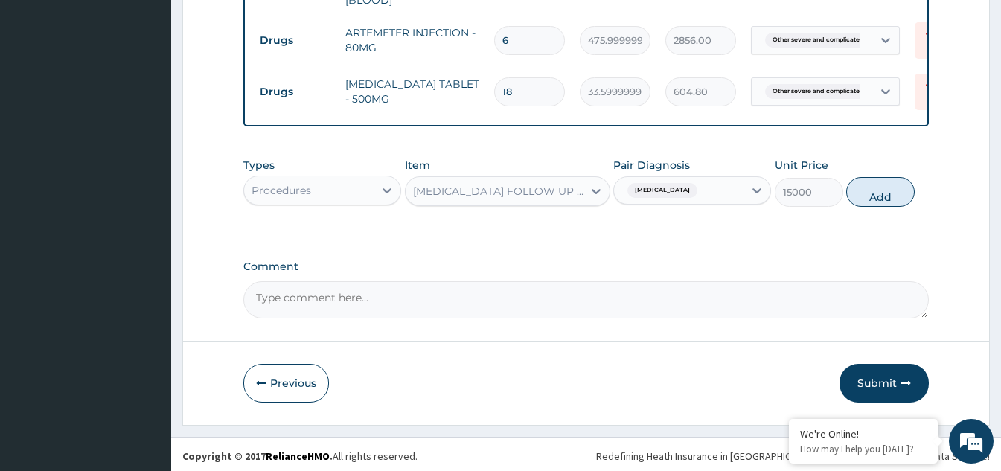
click at [881, 182] on button "Add" at bounding box center [880, 192] width 68 height 30
type input "0"
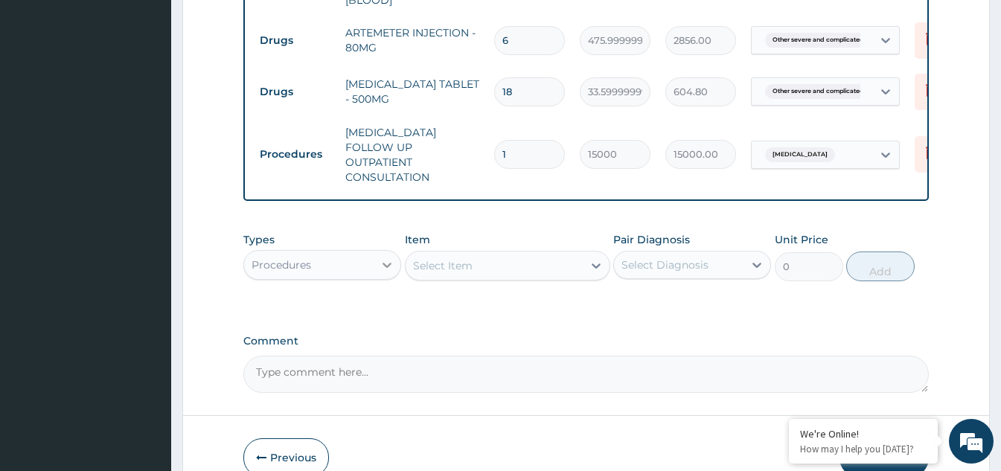
click at [385, 258] on icon at bounding box center [387, 265] width 15 height 15
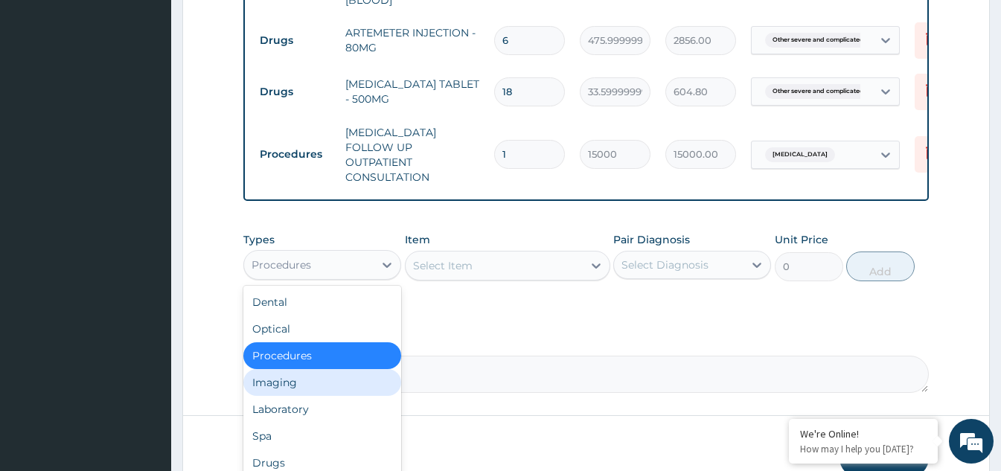
scroll to position [51, 0]
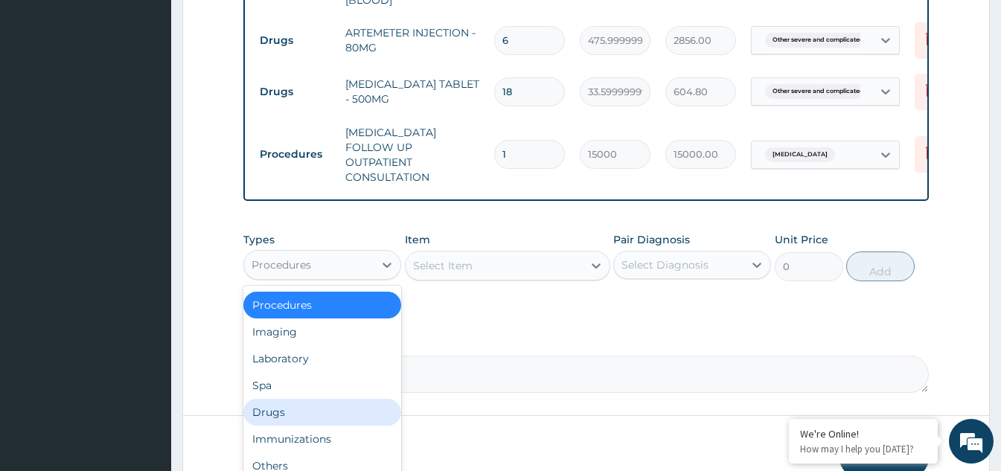
drag, startPoint x: 298, startPoint y: 390, endPoint x: 356, endPoint y: 373, distance: 60.5
click at [298, 399] on div "Drugs" at bounding box center [322, 412] width 158 height 27
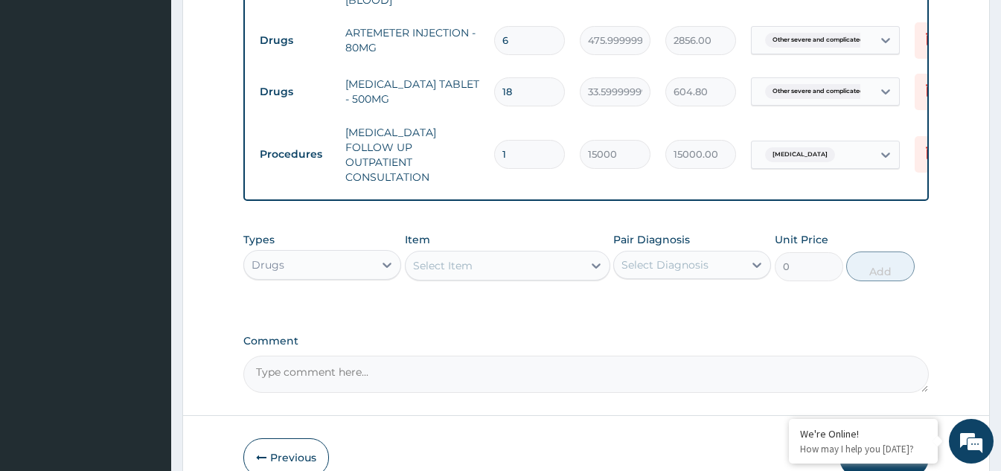
click at [552, 254] on div "Select Item" at bounding box center [494, 266] width 177 height 24
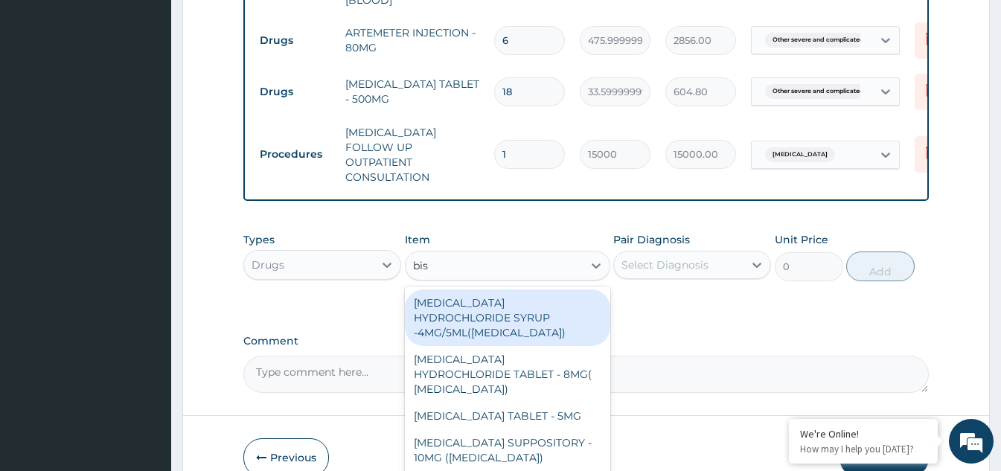
type input "biso"
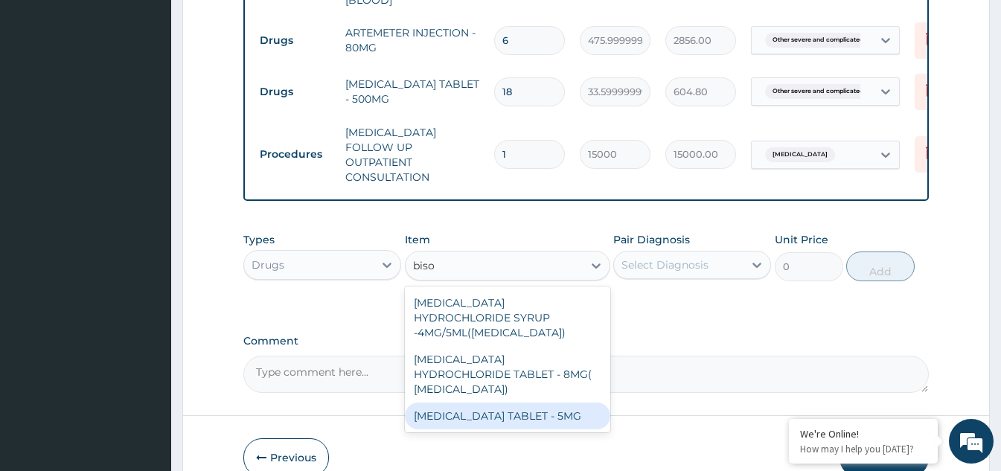
click at [537, 403] on div "BISOPROLOL TABLET - 5MG" at bounding box center [507, 416] width 205 height 27
type input "168"
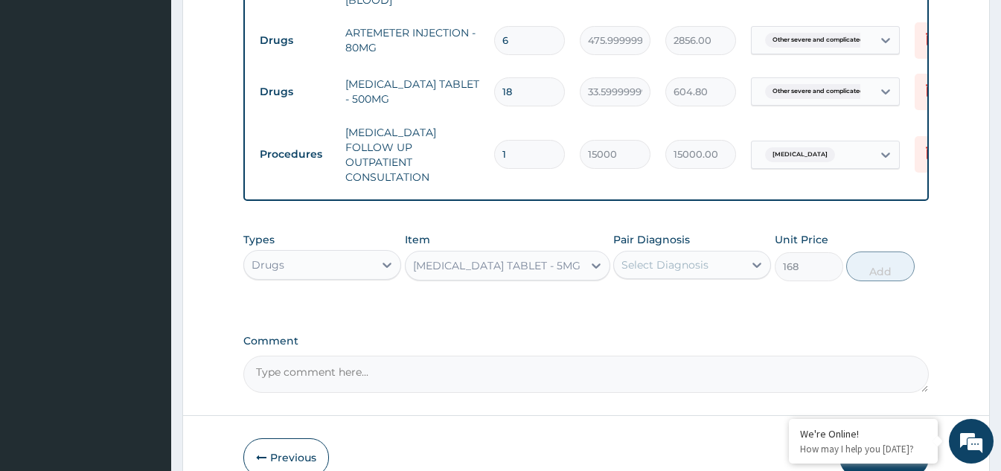
click at [711, 253] on div "Select Diagnosis" at bounding box center [679, 265] width 130 height 24
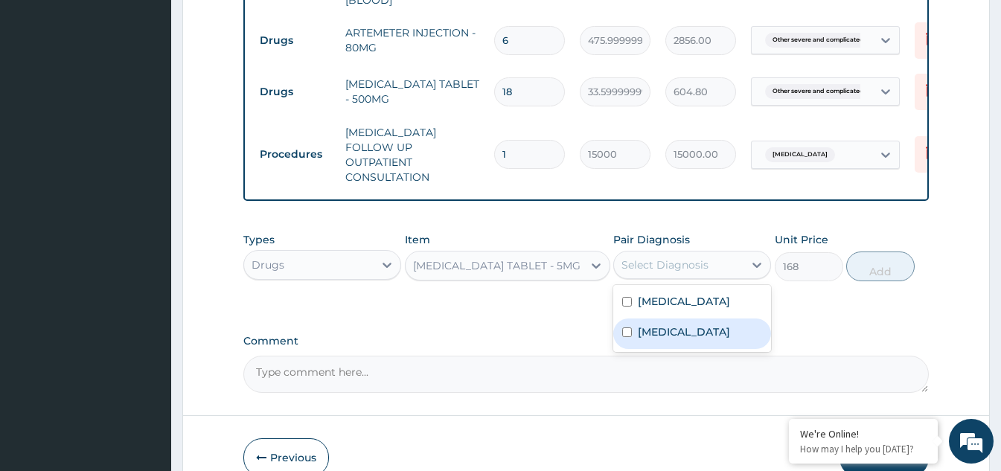
click at [624, 349] on div "Hypertensive heart disease" at bounding box center [692, 334] width 158 height 31
checkbox input "true"
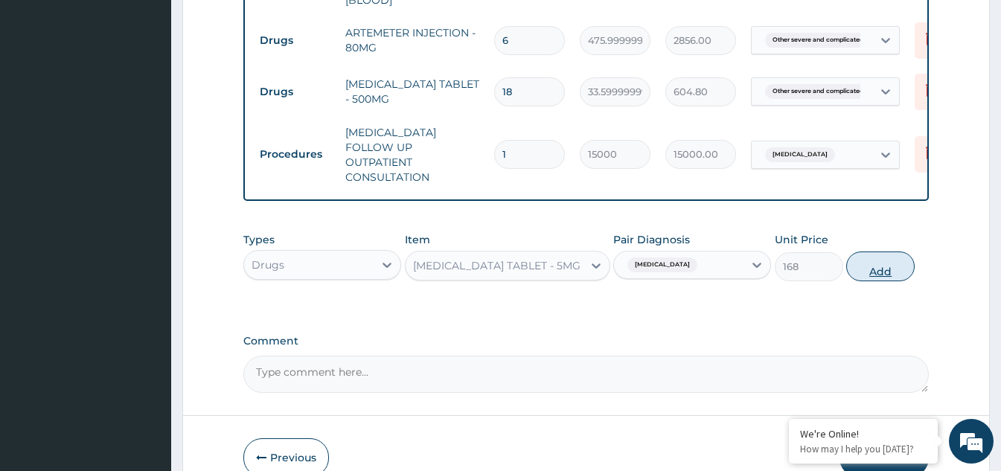
click at [867, 252] on button "Add" at bounding box center [880, 267] width 68 height 30
type input "0"
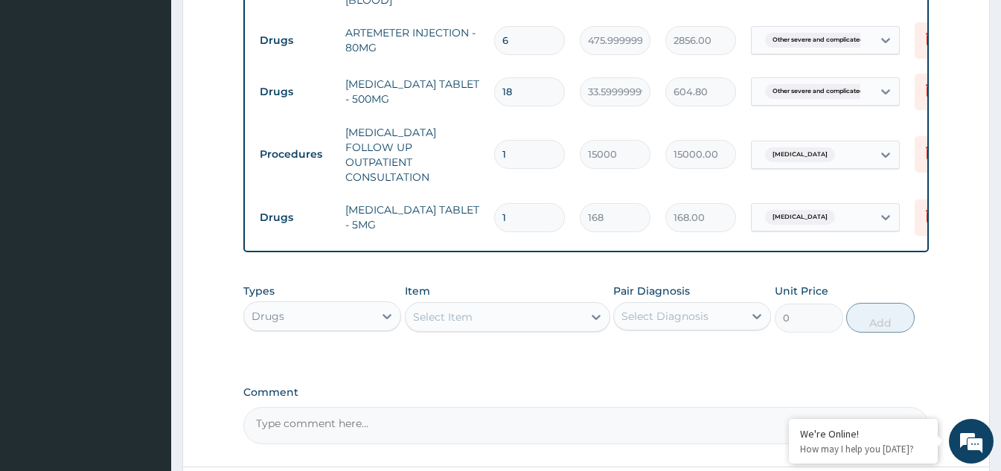
drag, startPoint x: 514, startPoint y: 187, endPoint x: 493, endPoint y: 197, distance: 23.3
click at [493, 197] on td "1" at bounding box center [530, 218] width 86 height 44
type input "0.00"
type input "3"
type input "504.00"
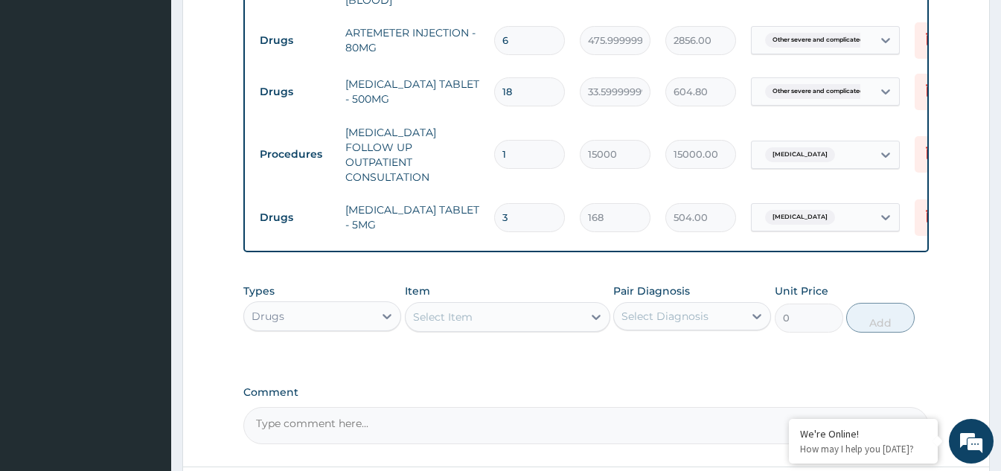
type input "30"
type input "5040.00"
type input "30"
click at [537, 305] on div "Select Item" at bounding box center [494, 317] width 177 height 24
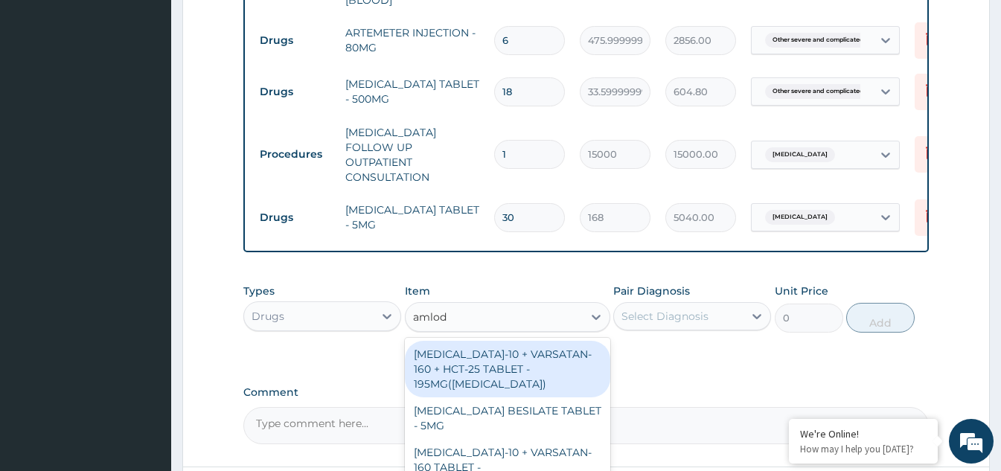
type input "amlodi"
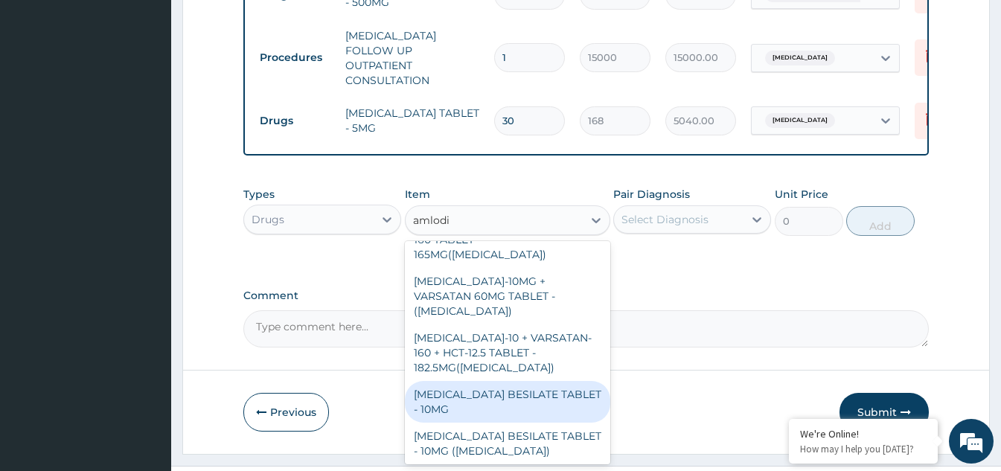
scroll to position [764, 0]
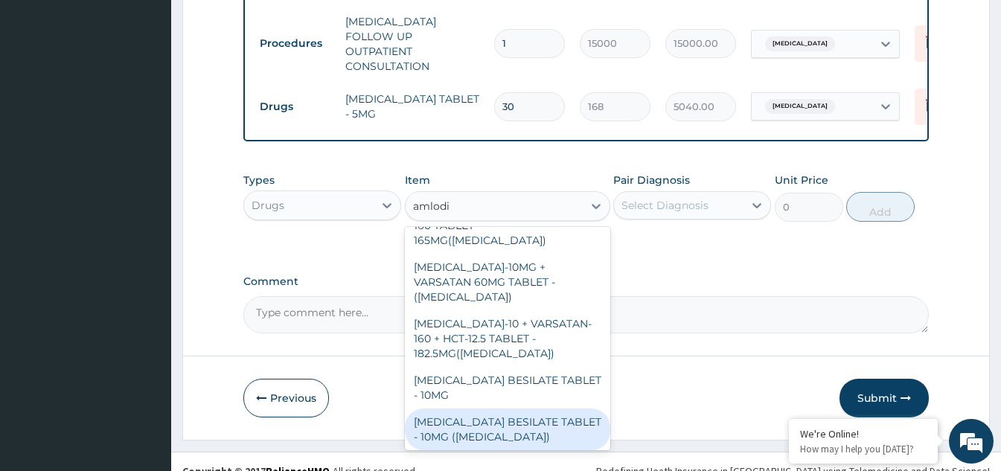
click at [543, 409] on div "AMLODIPINE BESILATE TABLET - 10MG (NORVASC)" at bounding box center [507, 430] width 205 height 42
type input "840"
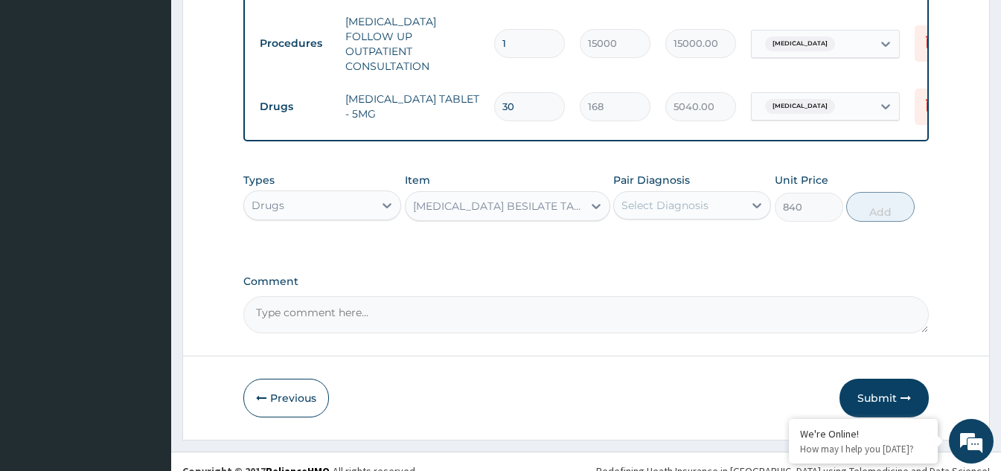
click at [732, 197] on div "Select Diagnosis" at bounding box center [679, 206] width 130 height 24
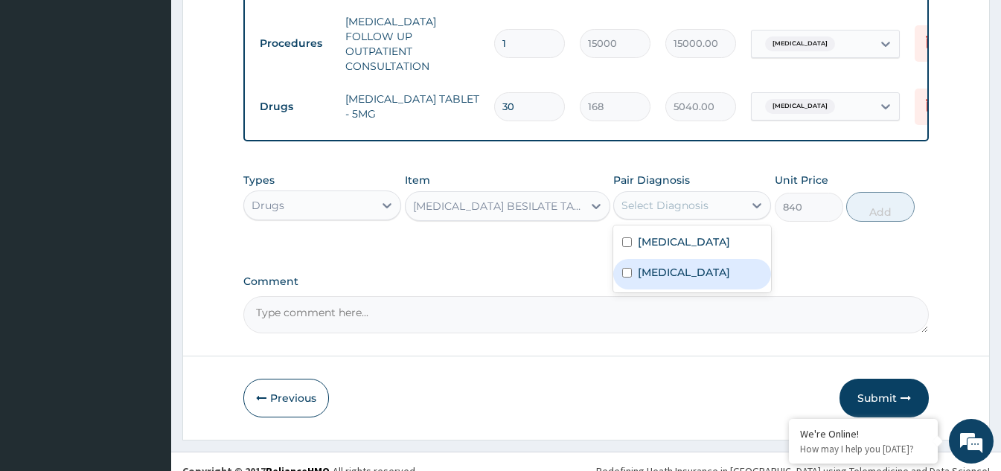
click at [635, 290] on div "Hypertensive heart disease" at bounding box center [692, 274] width 158 height 31
checkbox input "true"
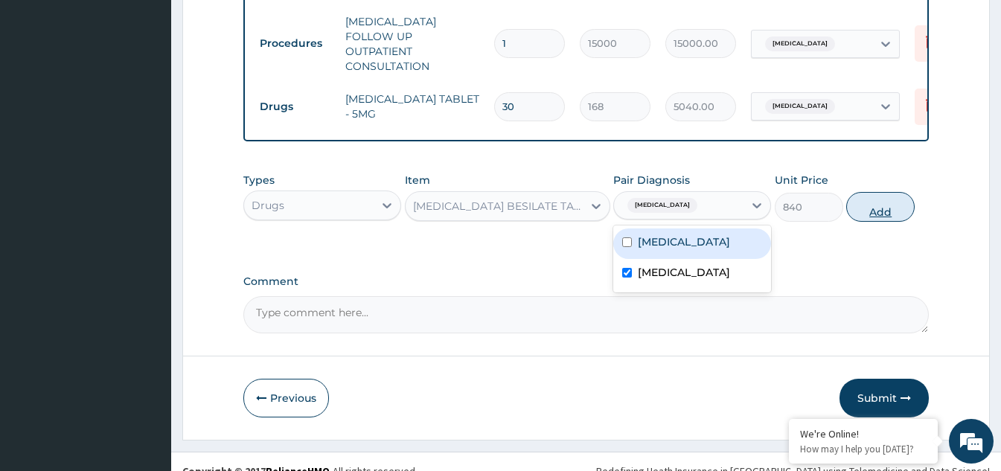
click at [863, 192] on button "Add" at bounding box center [880, 207] width 68 height 30
type input "0"
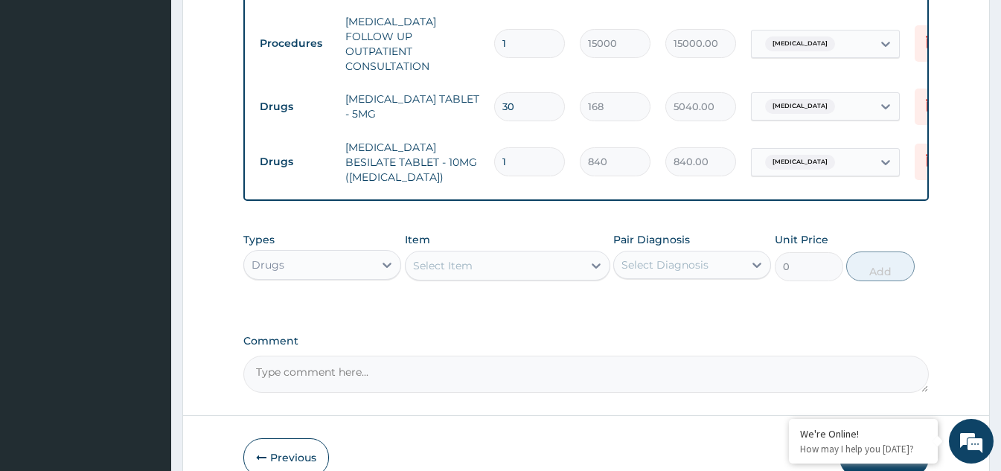
drag, startPoint x: 534, startPoint y: 135, endPoint x: 499, endPoint y: 140, distance: 34.5
click at [499, 147] on input "1" at bounding box center [529, 161] width 71 height 29
type input "3"
type input "2520.00"
type input "30"
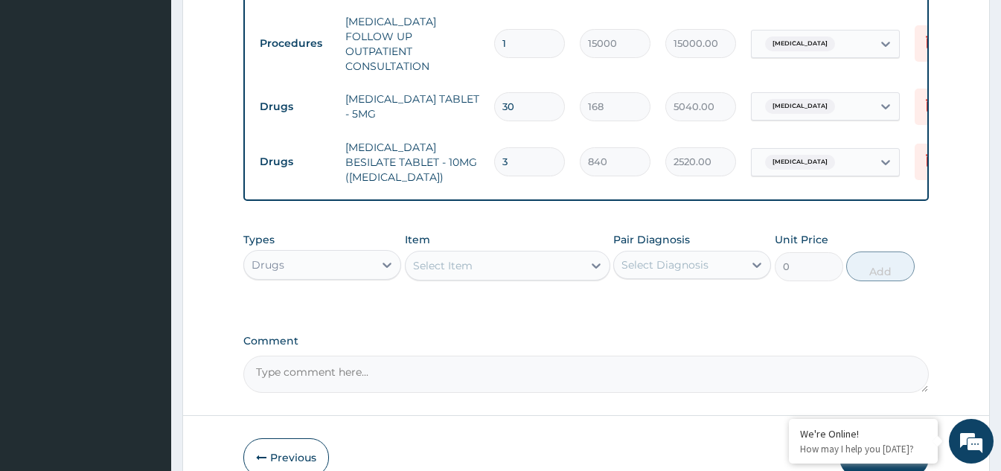
type input "25200.00"
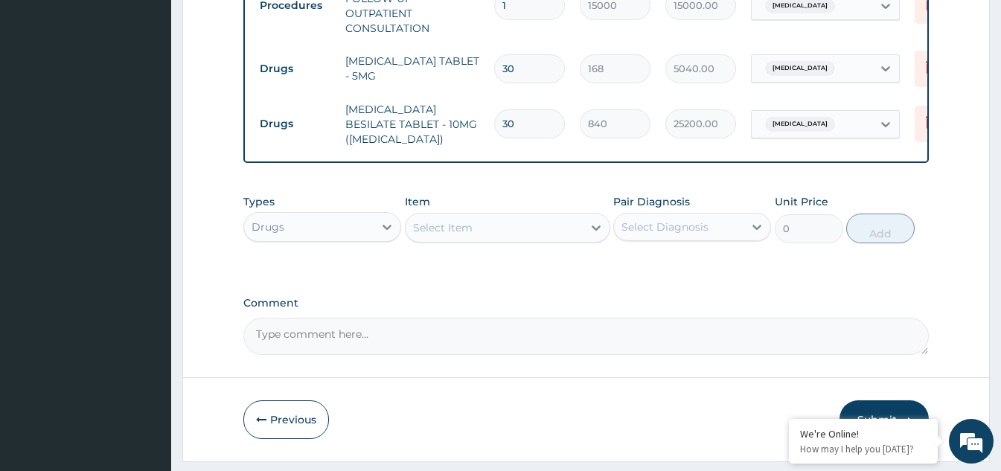
scroll to position [824, 0]
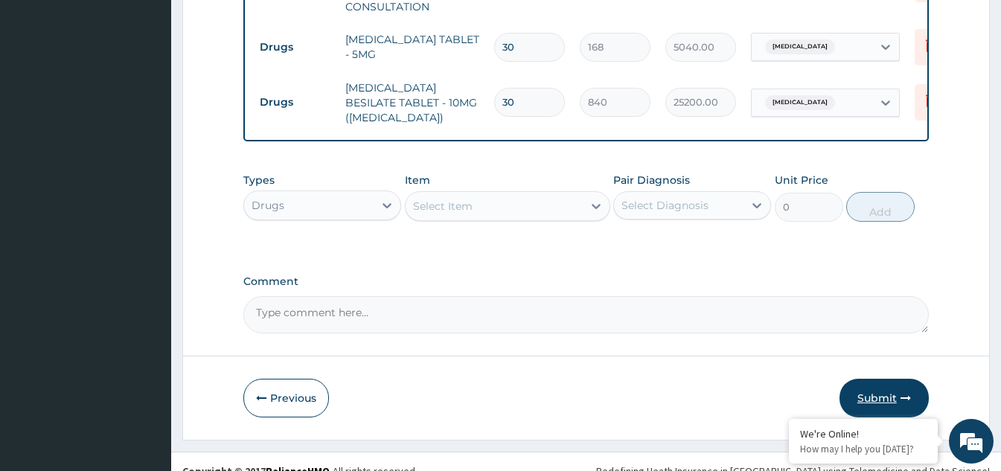
type input "30"
click at [866, 379] on button "Submit" at bounding box center [884, 398] width 89 height 39
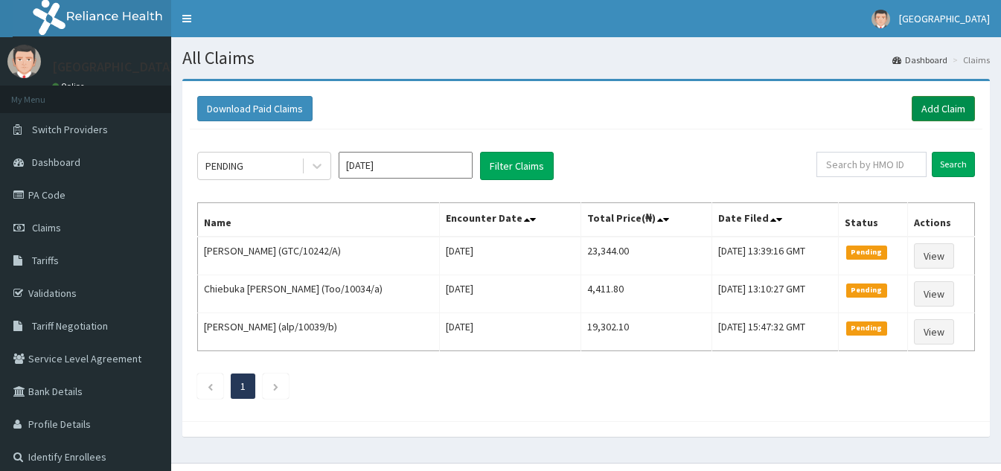
click at [942, 110] on link "Add Claim" at bounding box center [943, 108] width 63 height 25
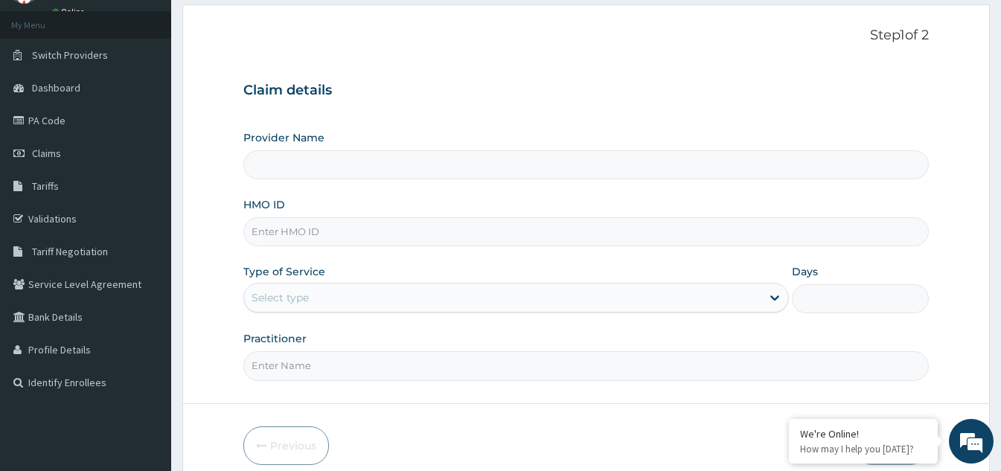
click at [373, 237] on input "HMO ID" at bounding box center [586, 231] width 686 height 29
type input "[GEOGRAPHIC_DATA]"
type input "TPW/10143/A"
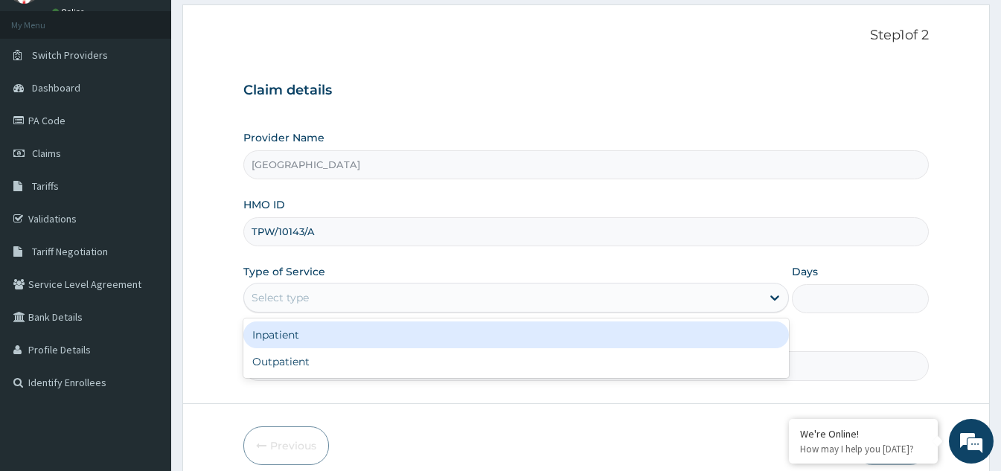
click at [402, 296] on div "Select type" at bounding box center [502, 298] width 517 height 24
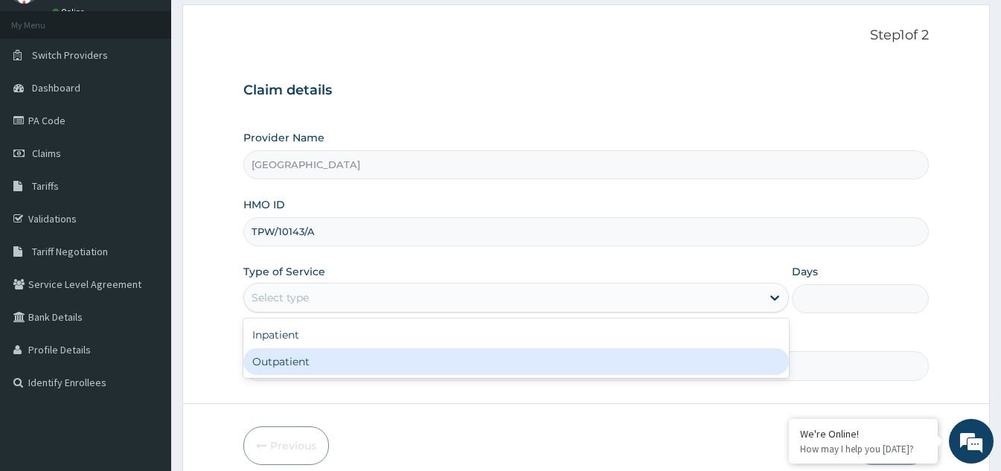
click at [364, 360] on div "Outpatient" at bounding box center [516, 361] width 546 height 27
type input "1"
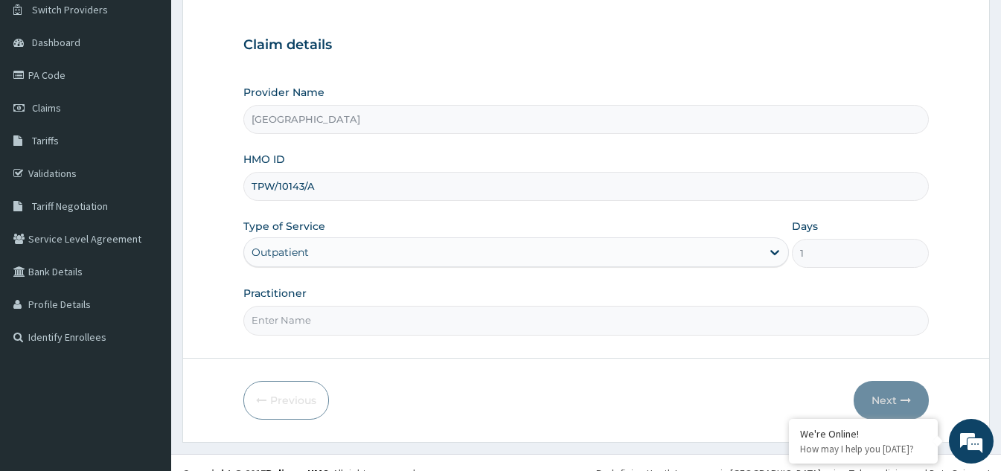
scroll to position [141, 0]
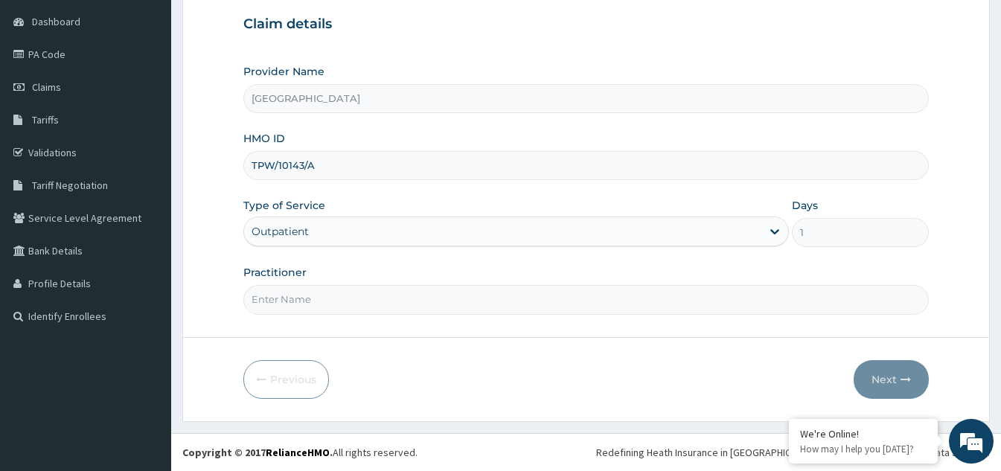
click at [449, 295] on input "Practitioner" at bounding box center [586, 299] width 686 height 29
type input "[PERSON_NAME]"
click at [888, 380] on button "Next" at bounding box center [891, 379] width 75 height 39
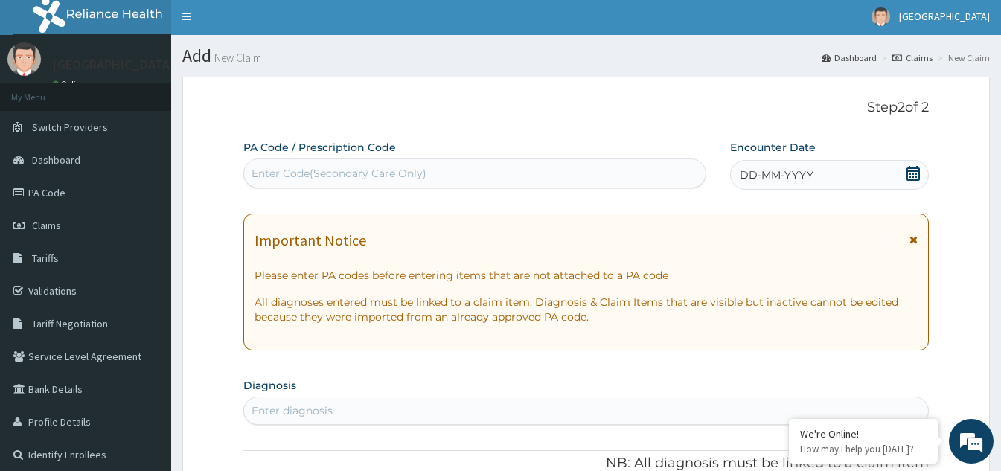
scroll to position [0, 0]
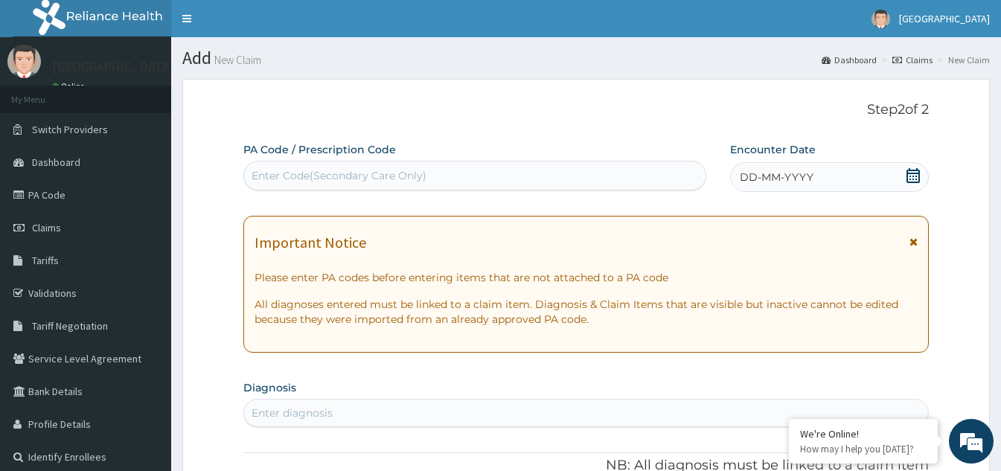
click at [910, 178] on icon at bounding box center [913, 175] width 15 height 15
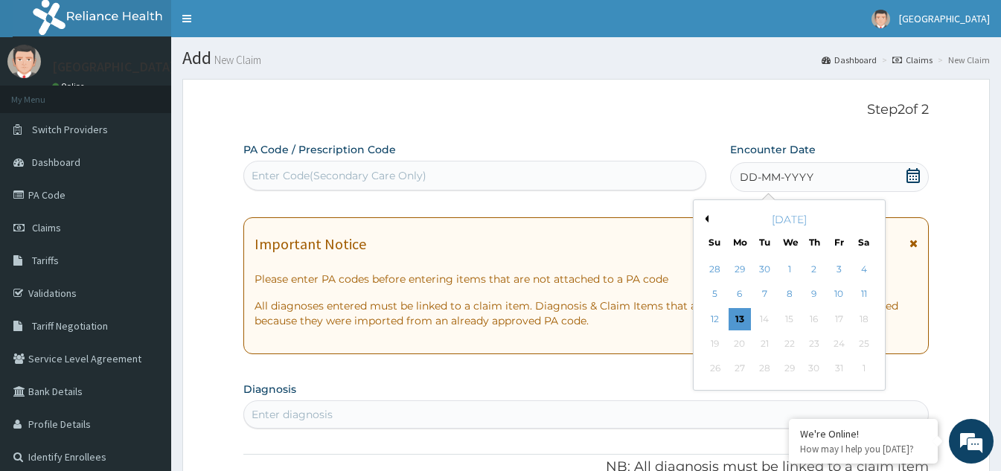
click at [840, 298] on div "10" at bounding box center [839, 295] width 22 height 22
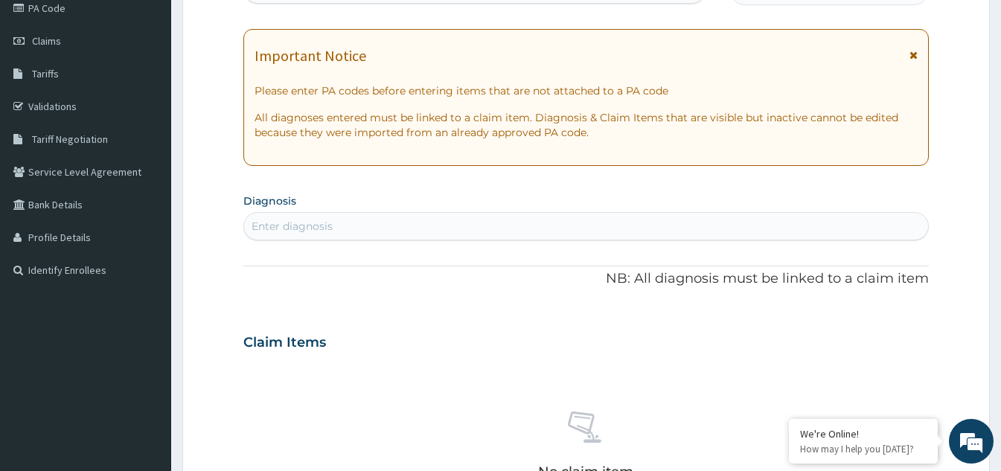
scroll to position [223, 0]
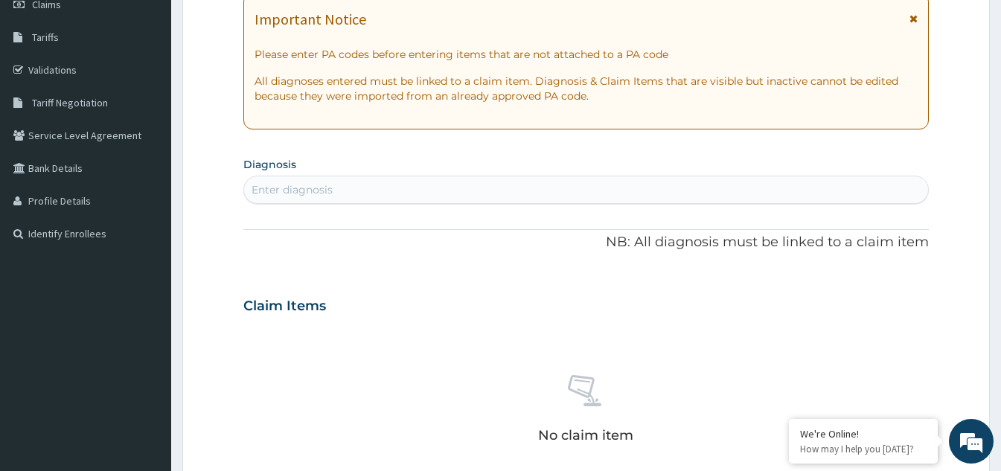
click at [417, 186] on div "Enter diagnosis" at bounding box center [586, 190] width 684 height 24
type input "[MEDICAL_DATA]"
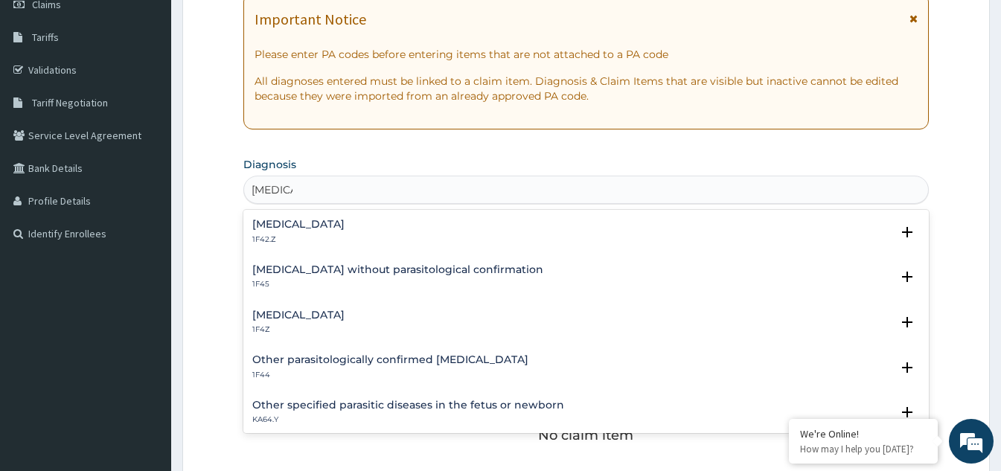
click at [308, 316] on h4 "Malaria, unspecified" at bounding box center [298, 315] width 92 height 11
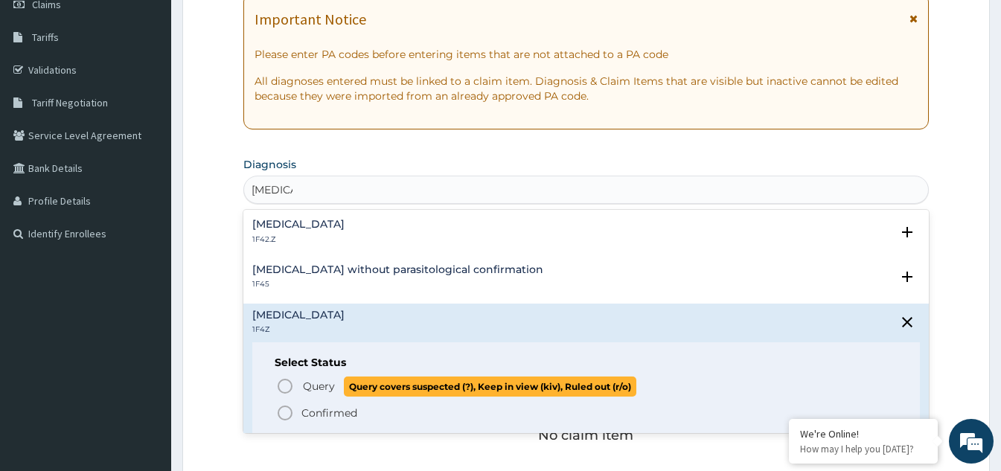
click at [281, 377] on span "Query Query covers suspected (?), Keep in view (kiv), Ruled out (r/o)" at bounding box center [587, 387] width 622 height 20
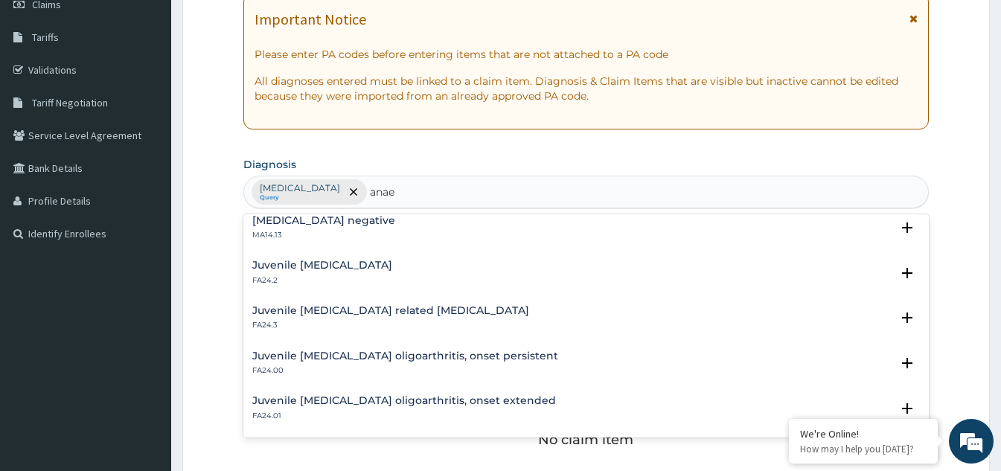
scroll to position [0, 0]
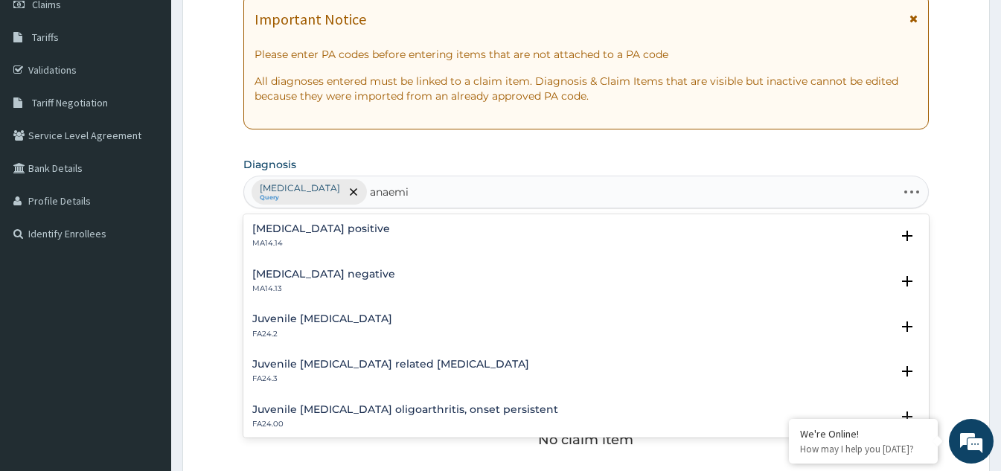
type input "anaemia"
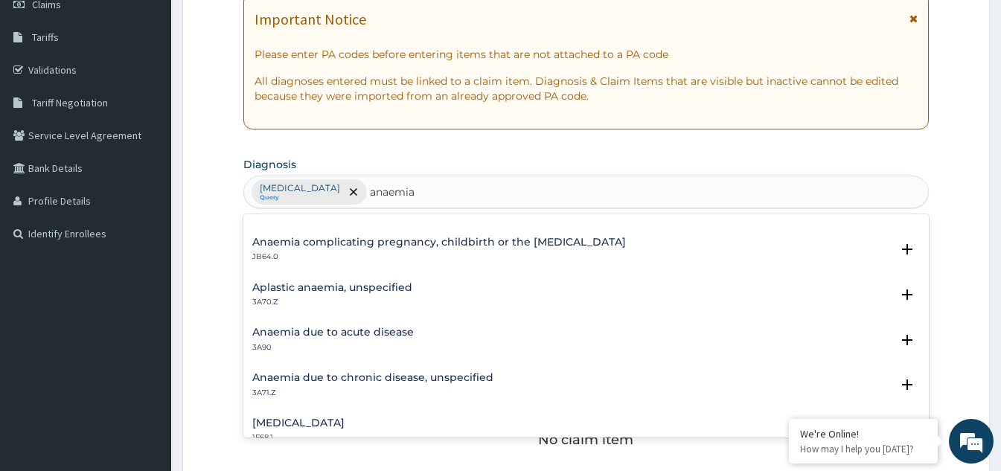
scroll to position [149, 0]
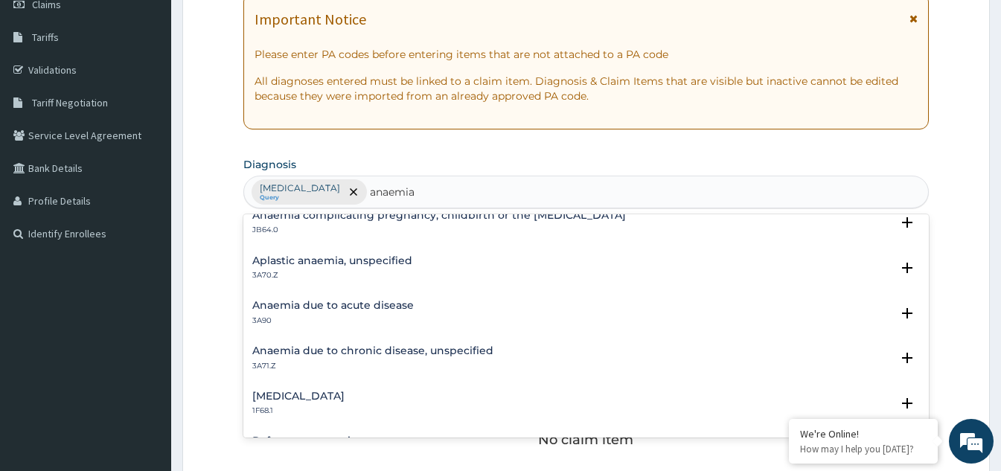
click at [398, 351] on h4 "Anaemia due to chronic disease, unspecified" at bounding box center [372, 350] width 241 height 11
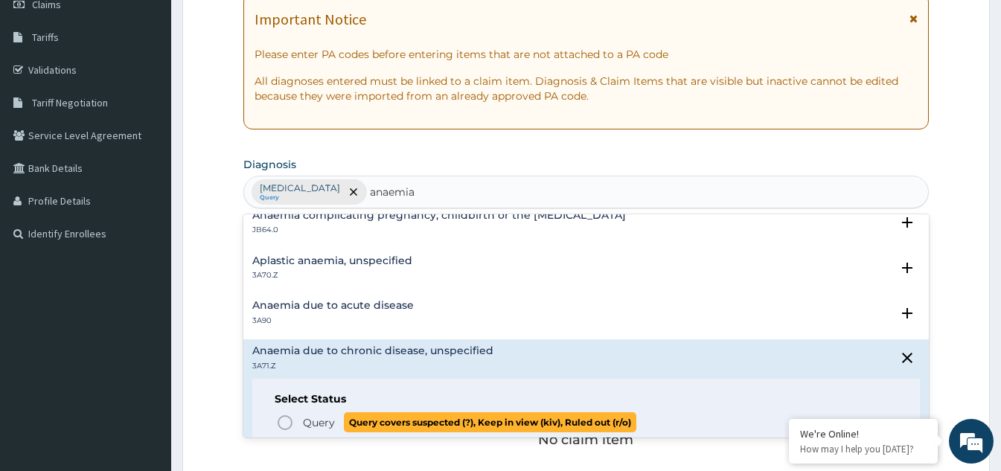
click at [289, 425] on icon "status option query" at bounding box center [285, 423] width 18 height 18
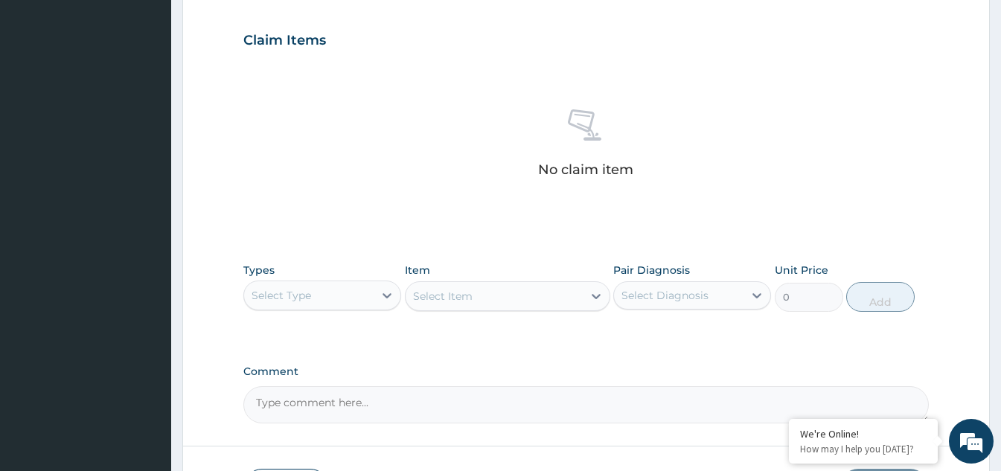
scroll to position [521, 0]
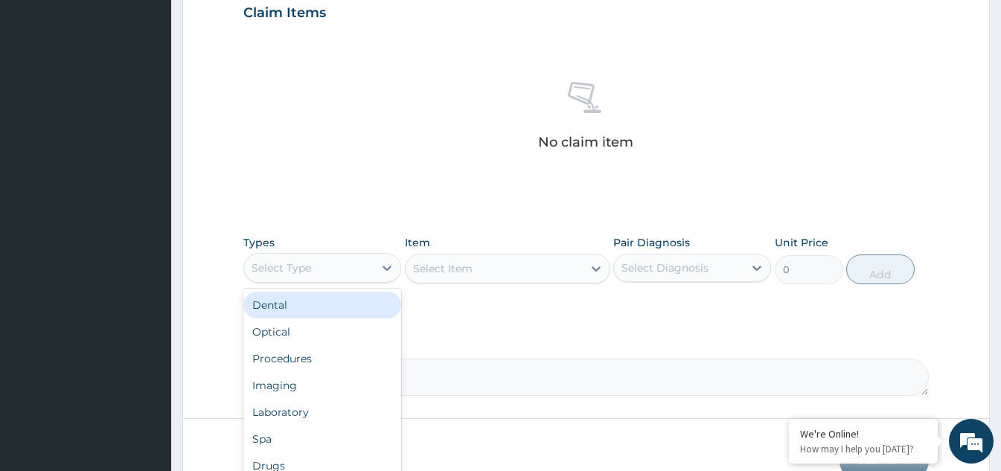
click at [350, 273] on div "Select Type" at bounding box center [309, 268] width 130 height 24
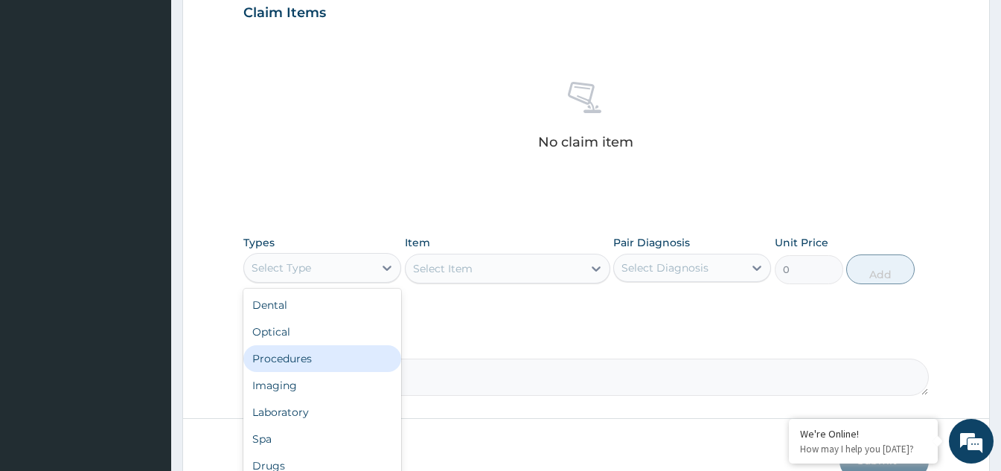
click at [298, 363] on div "Procedures" at bounding box center [322, 358] width 158 height 27
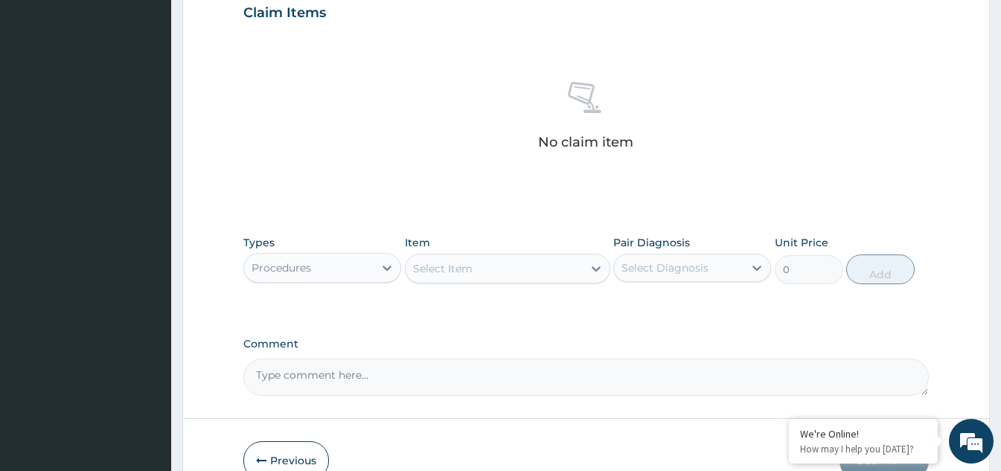
click at [534, 274] on div "Select Item" at bounding box center [494, 269] width 177 height 24
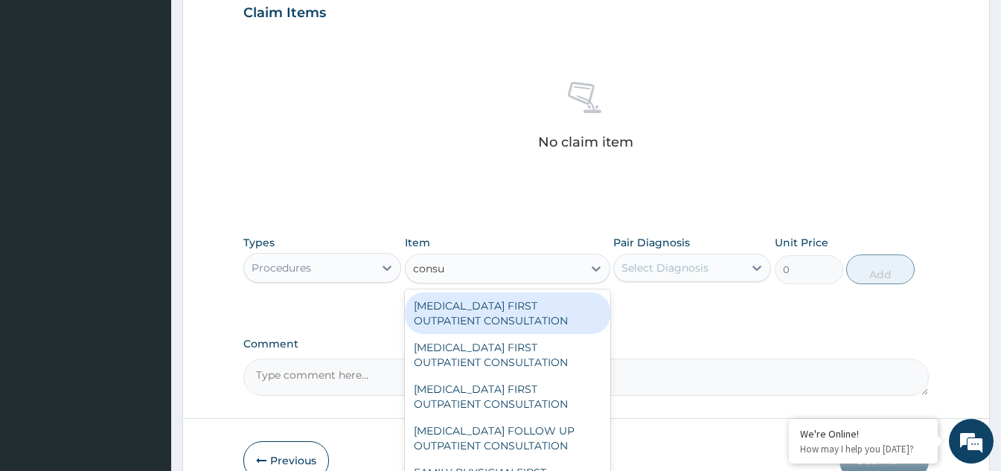
type input "consul"
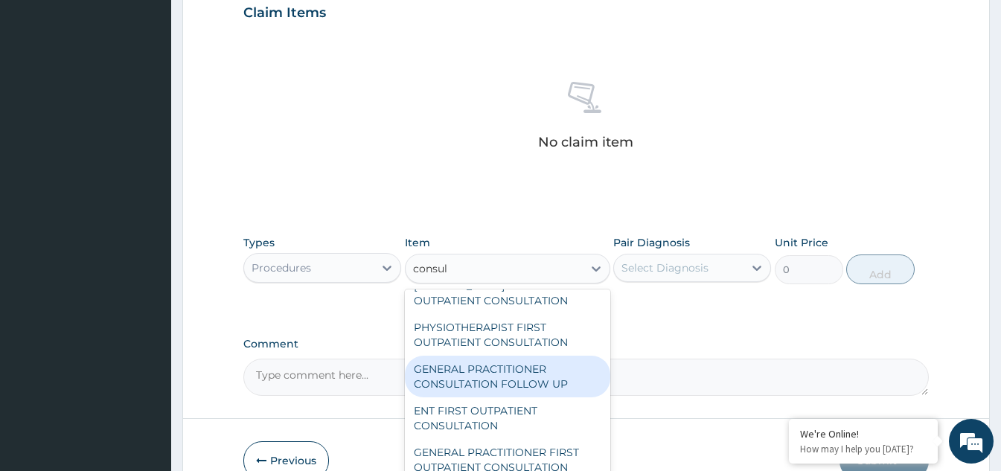
scroll to position [595, 0]
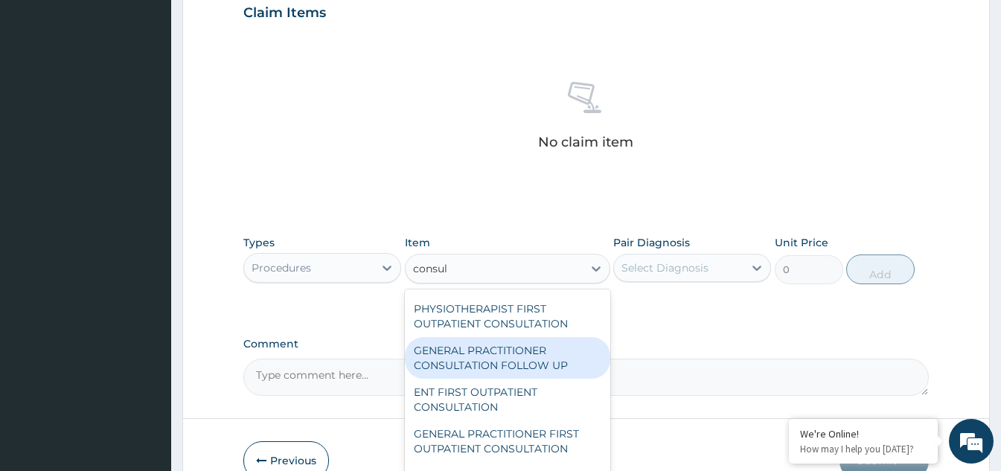
click at [522, 379] on div "GENERAL PRACTITIONER CONSULTATION FOLLOW UP" at bounding box center [507, 358] width 205 height 42
type input "1875"
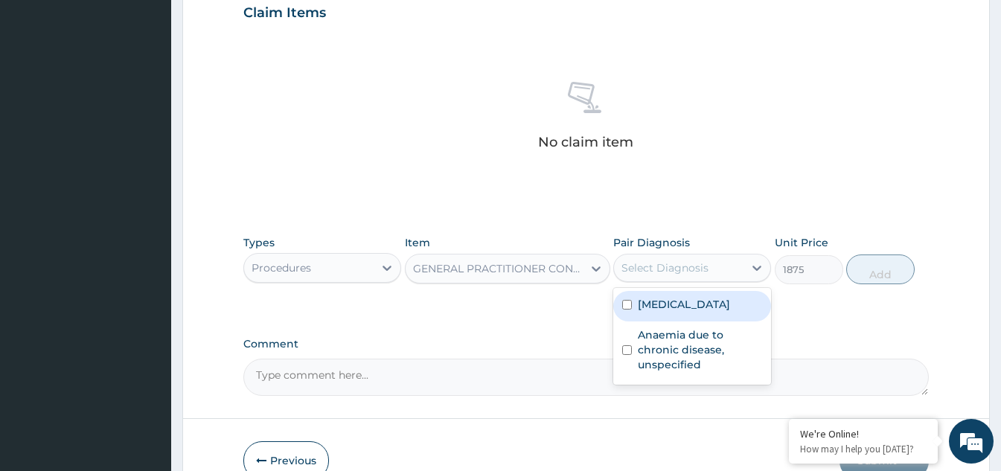
click at [695, 262] on div "Select Diagnosis" at bounding box center [665, 268] width 87 height 15
click at [627, 307] on input "checkbox" at bounding box center [627, 305] width 10 height 10
checkbox input "true"
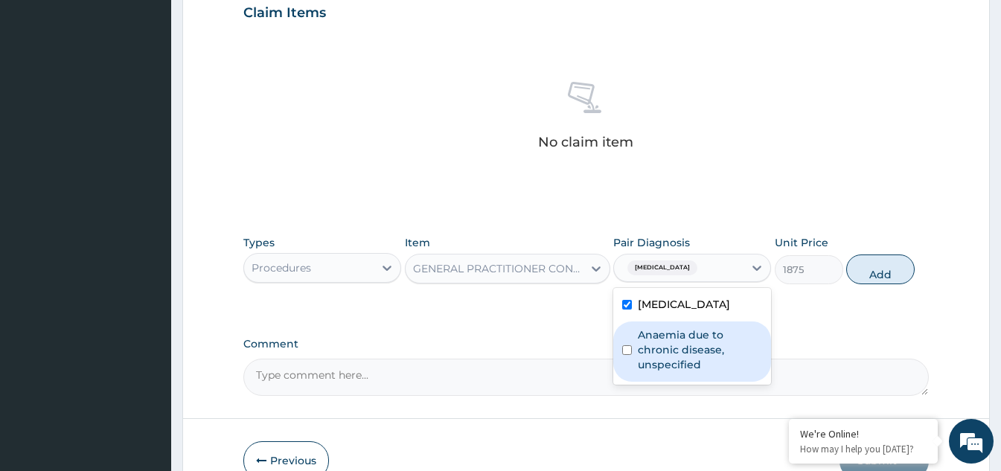
click at [633, 348] on div "Anaemia due to chronic disease, unspecified" at bounding box center [692, 352] width 158 height 60
checkbox input "true"
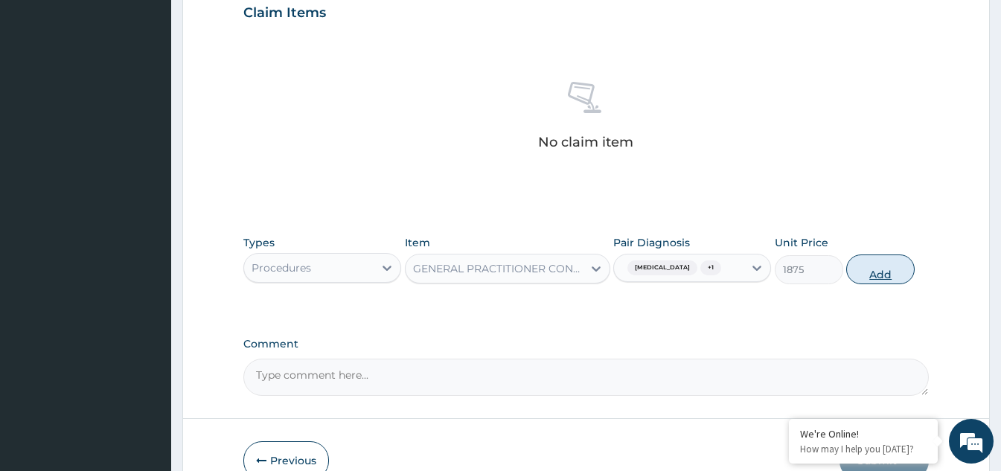
click at [889, 266] on button "Add" at bounding box center [880, 270] width 68 height 30
type input "0"
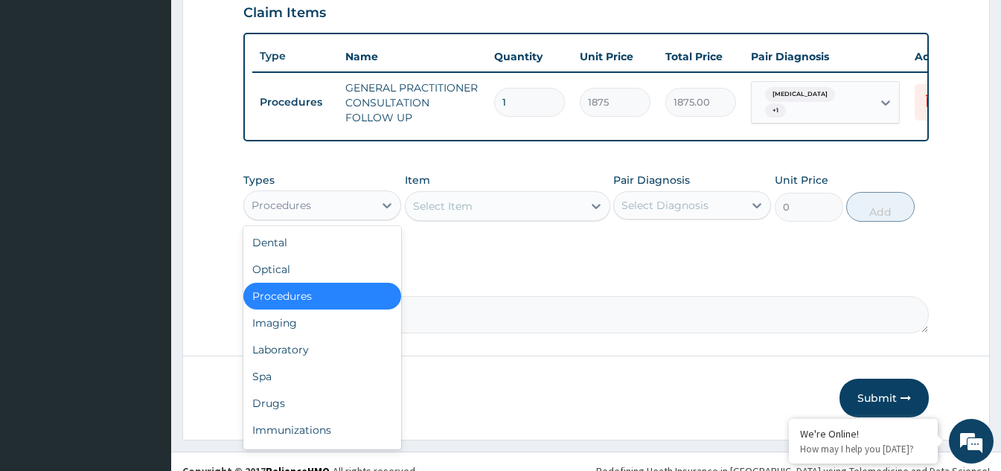
click at [360, 211] on div "Procedures" at bounding box center [309, 206] width 130 height 24
drag, startPoint x: 289, startPoint y: 357, endPoint x: 399, endPoint y: 343, distance: 111.1
click at [292, 358] on div "Laboratory" at bounding box center [322, 349] width 158 height 27
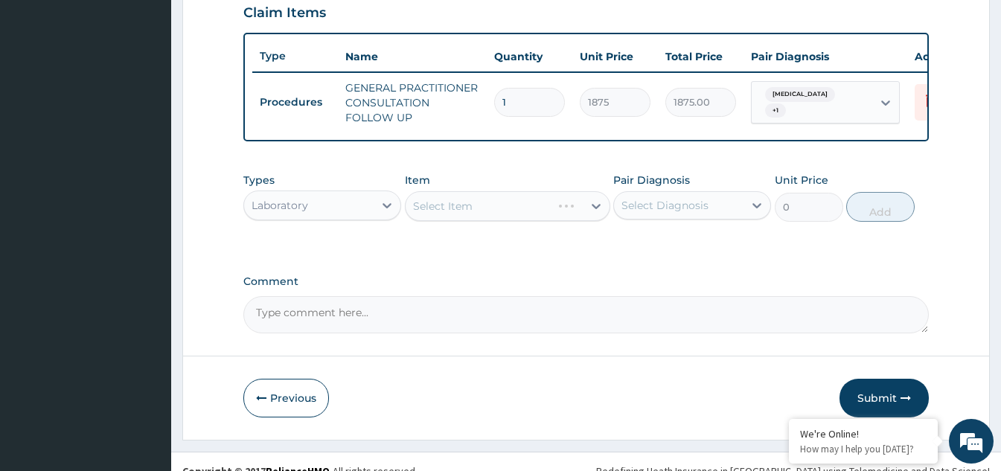
click at [588, 220] on div "Select Item" at bounding box center [507, 206] width 205 height 30
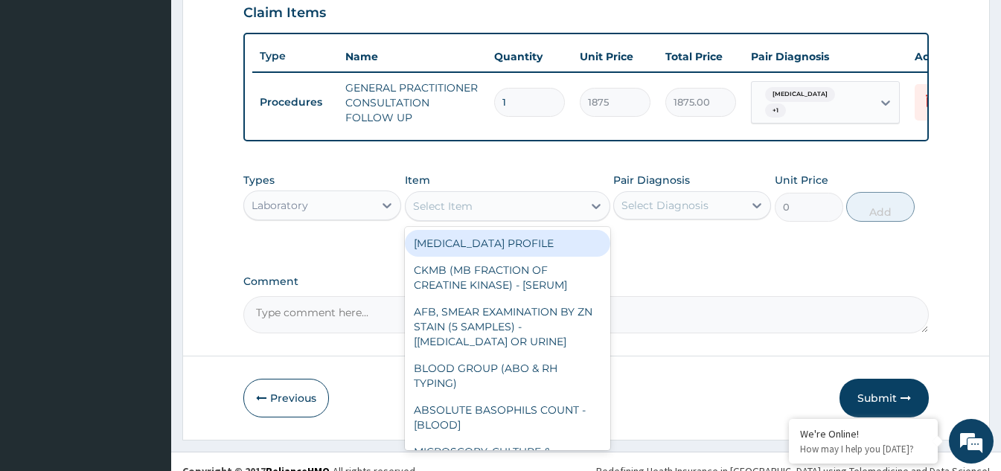
click at [563, 217] on div "Select Item" at bounding box center [494, 206] width 177 height 24
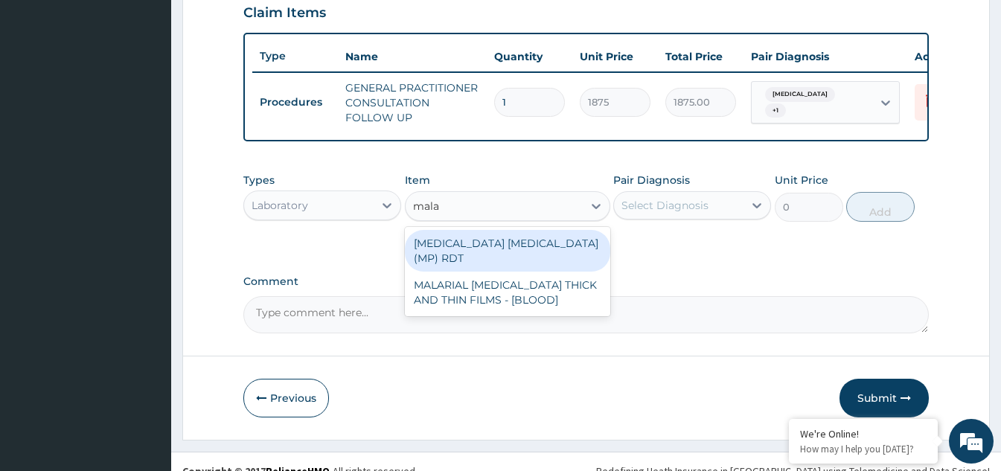
type input "malar"
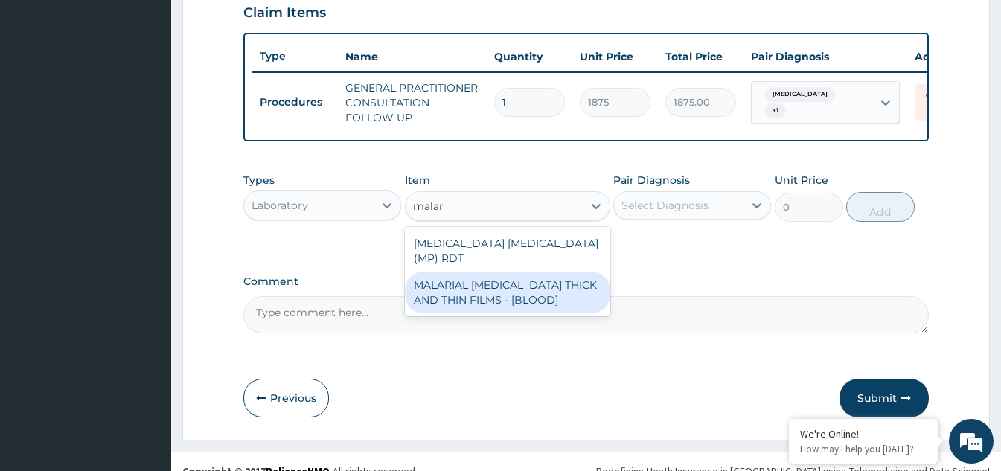
click at [515, 285] on div "MALARIAL [MEDICAL_DATA] THICK AND THIN FILMS - [BLOOD]" at bounding box center [507, 293] width 205 height 42
type input "2187.5"
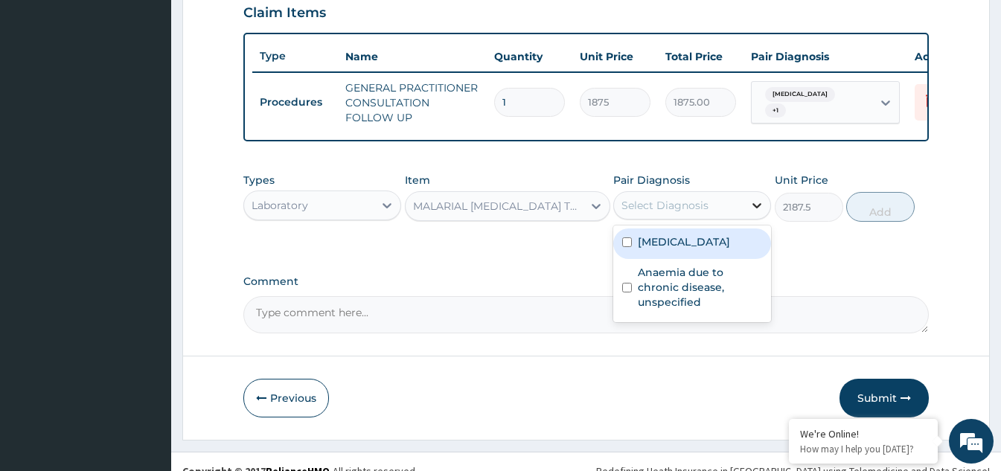
click at [751, 213] on icon at bounding box center [757, 205] width 15 height 15
click at [631, 247] on input "checkbox" at bounding box center [627, 242] width 10 height 10
checkbox input "true"
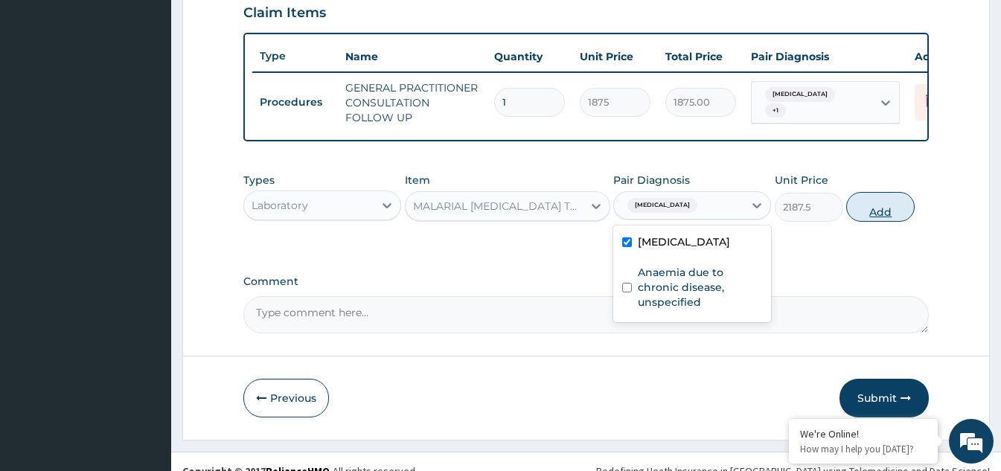
click at [875, 217] on button "Add" at bounding box center [880, 207] width 68 height 30
type input "0"
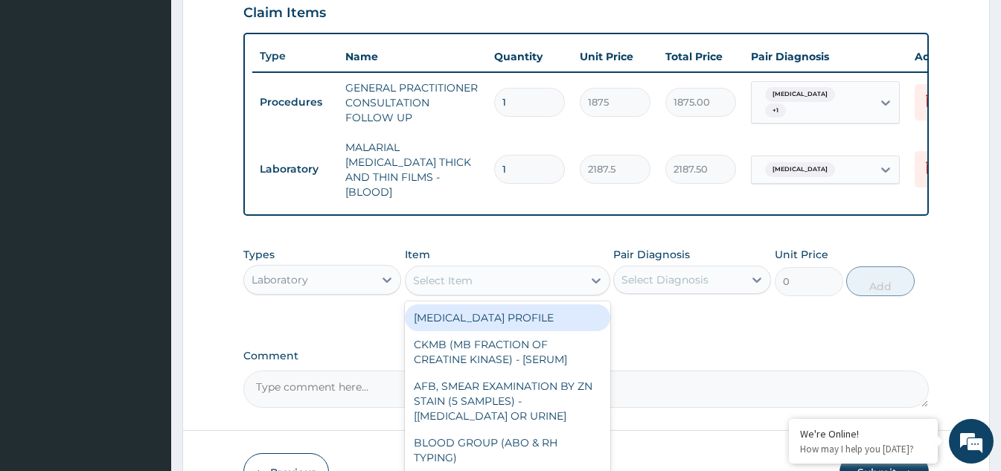
click at [461, 278] on div "Select Item" at bounding box center [443, 280] width 60 height 15
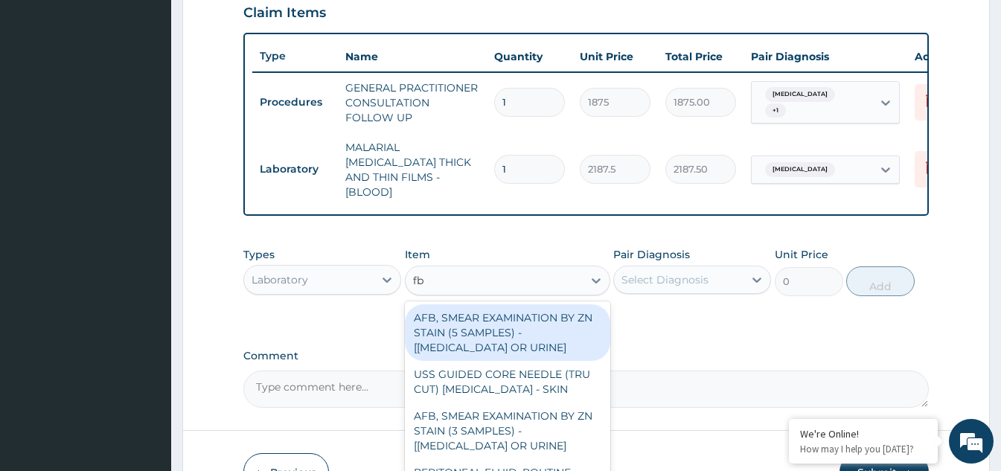
type input "fbc"
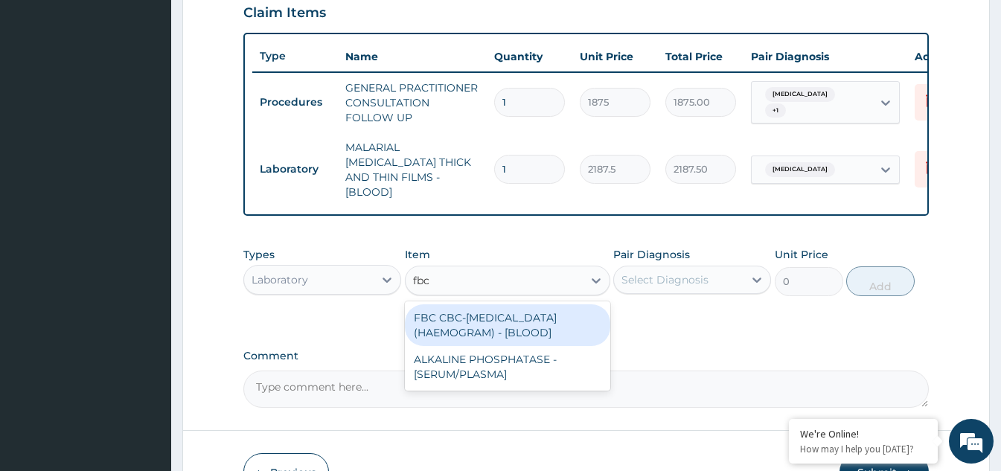
click at [519, 319] on div "FBC CBC-[MEDICAL_DATA] (HAEMOGRAM) - [BLOOD]" at bounding box center [507, 325] width 205 height 42
type input "5000"
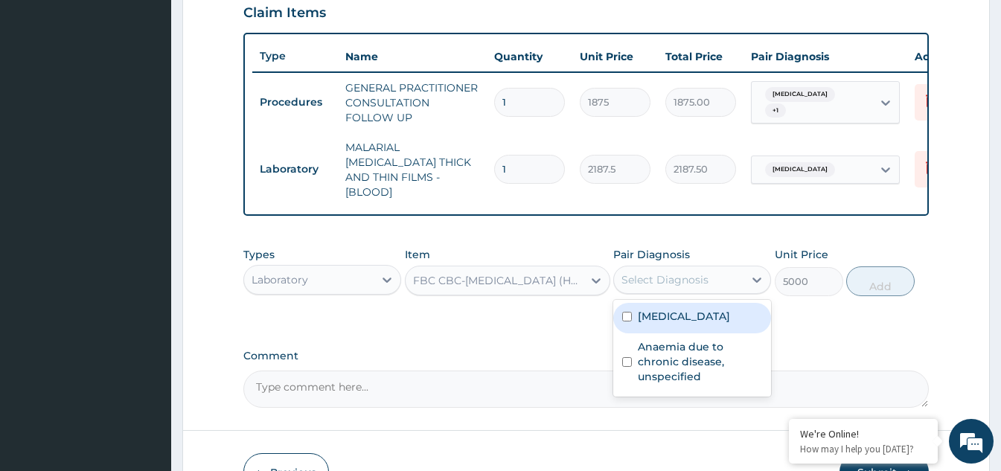
click at [722, 287] on div "Select Diagnosis" at bounding box center [679, 280] width 130 height 24
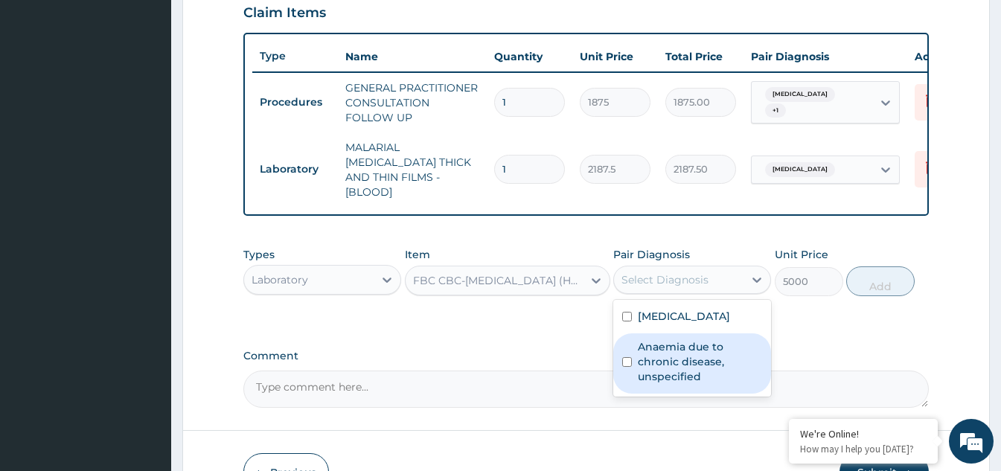
click at [670, 354] on label "Anaemia due to chronic disease, unspecified" at bounding box center [700, 361] width 124 height 45
checkbox input "true"
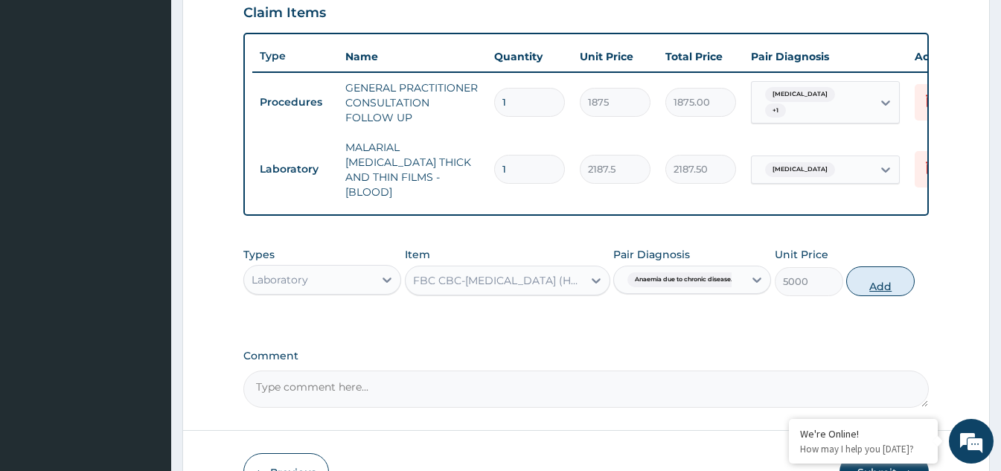
click at [879, 278] on button "Add" at bounding box center [880, 281] width 68 height 30
type input "0"
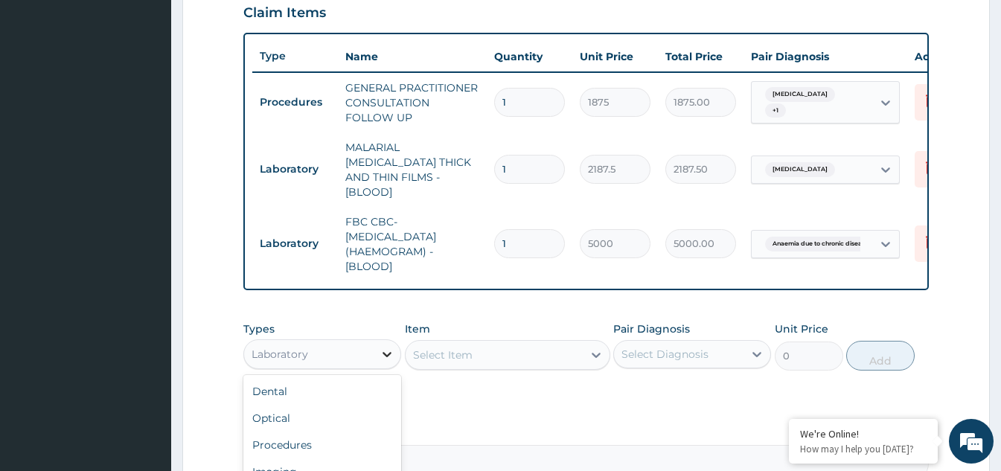
click at [389, 341] on div at bounding box center [387, 354] width 27 height 27
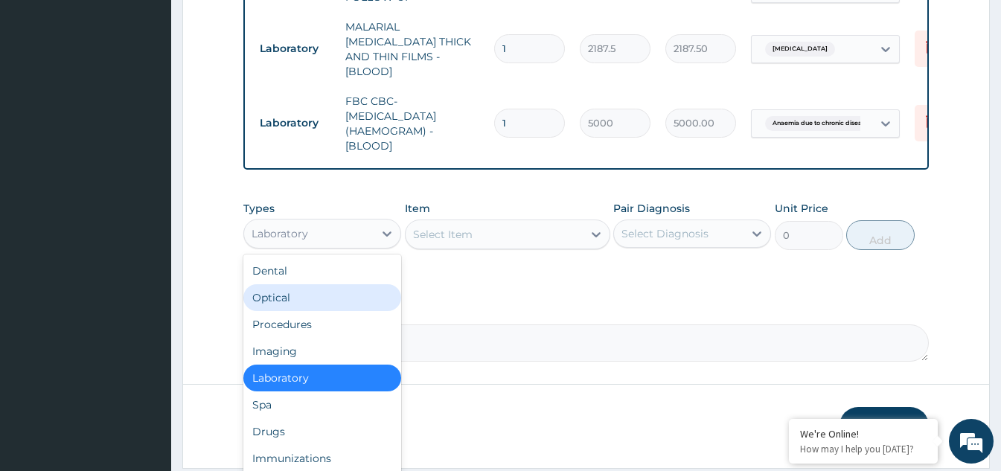
scroll to position [670, 0]
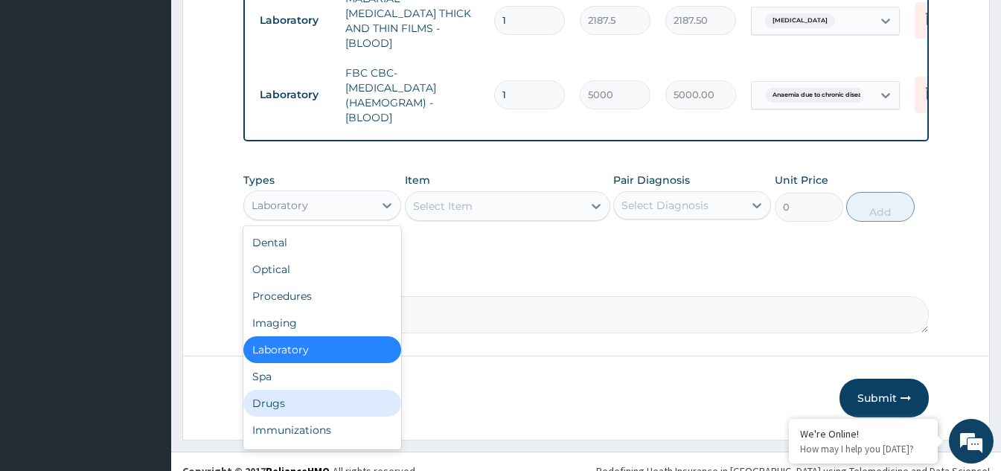
click at [286, 399] on div "Drugs" at bounding box center [322, 403] width 158 height 27
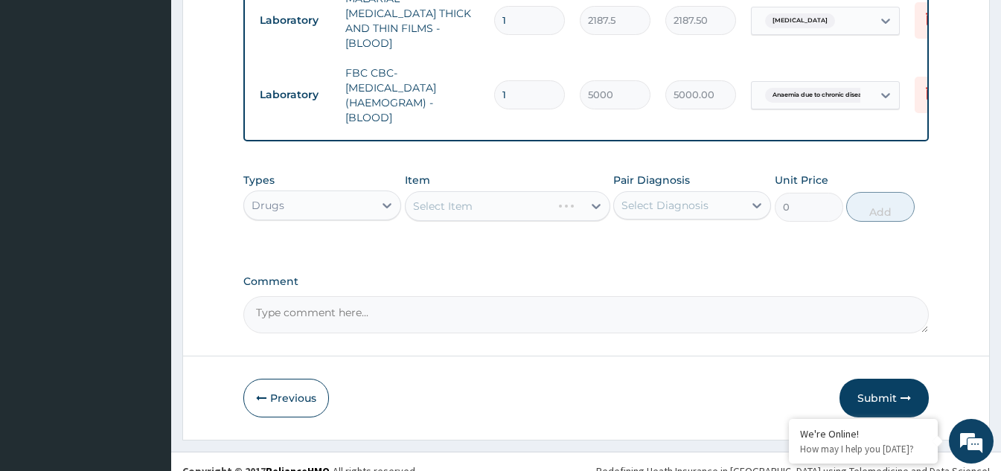
click at [524, 196] on div "Select Item" at bounding box center [507, 206] width 205 height 30
click at [589, 205] on icon at bounding box center [596, 206] width 15 height 15
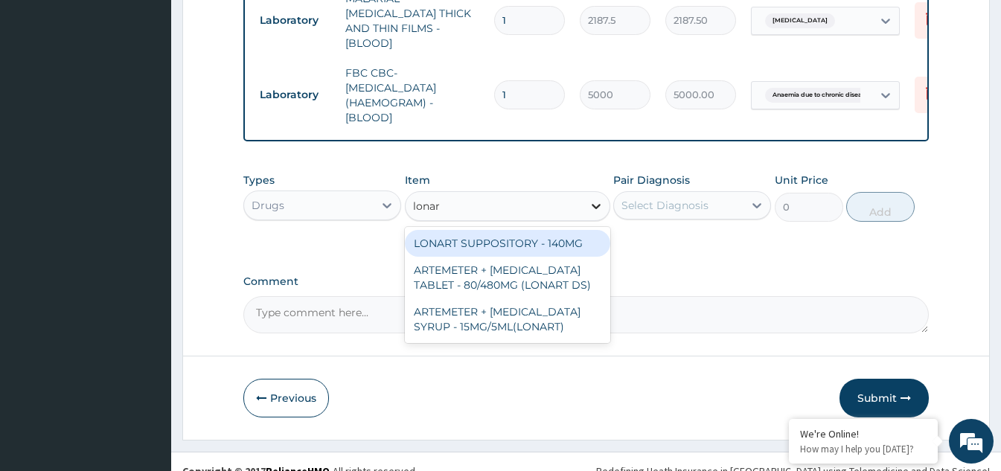
type input "lonart"
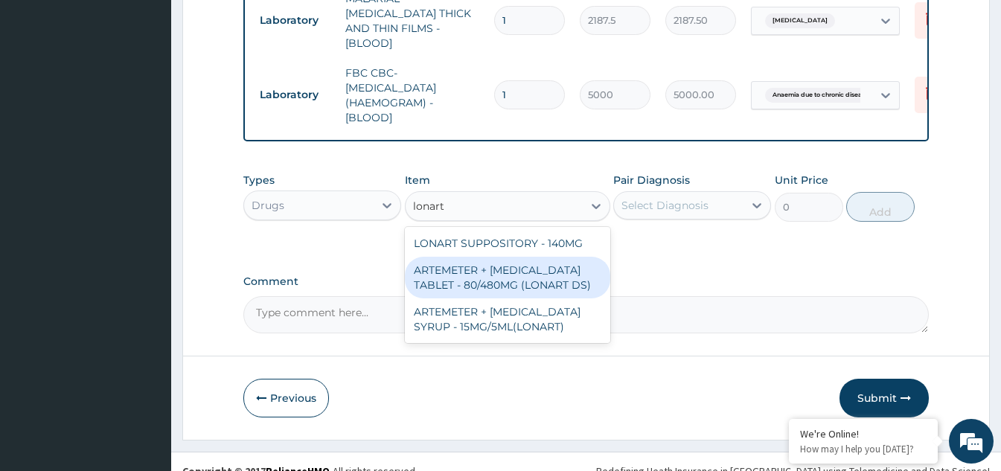
click at [555, 272] on div "ARTEMETER + [MEDICAL_DATA] TABLET - 80/480MG (LONART DS)" at bounding box center [507, 278] width 205 height 42
type input "588"
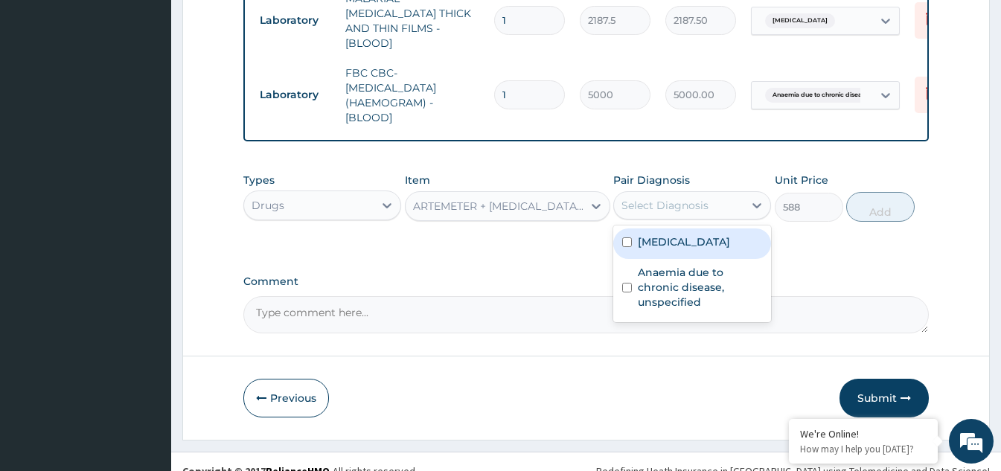
click at [708, 194] on div "Select Diagnosis" at bounding box center [679, 206] width 130 height 24
click at [663, 240] on label "[MEDICAL_DATA]" at bounding box center [684, 241] width 92 height 15
checkbox input "true"
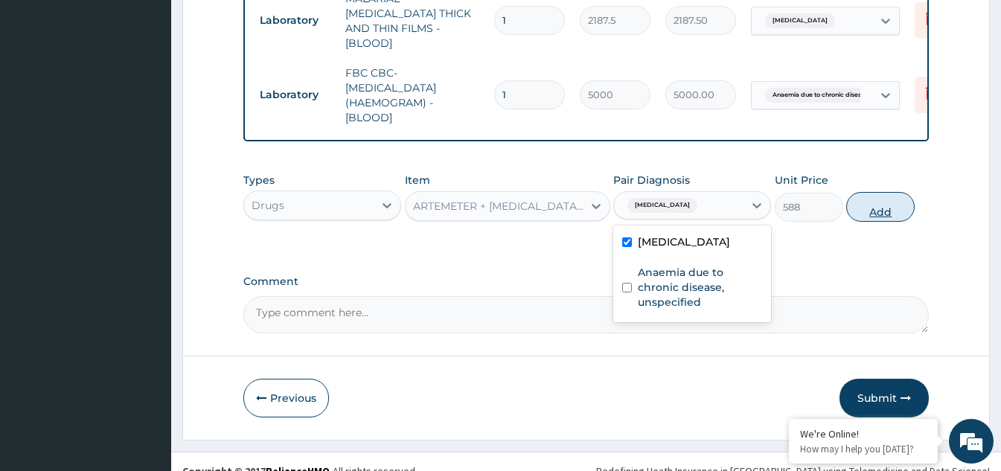
click at [894, 211] on button "Add" at bounding box center [880, 207] width 68 height 30
type input "0"
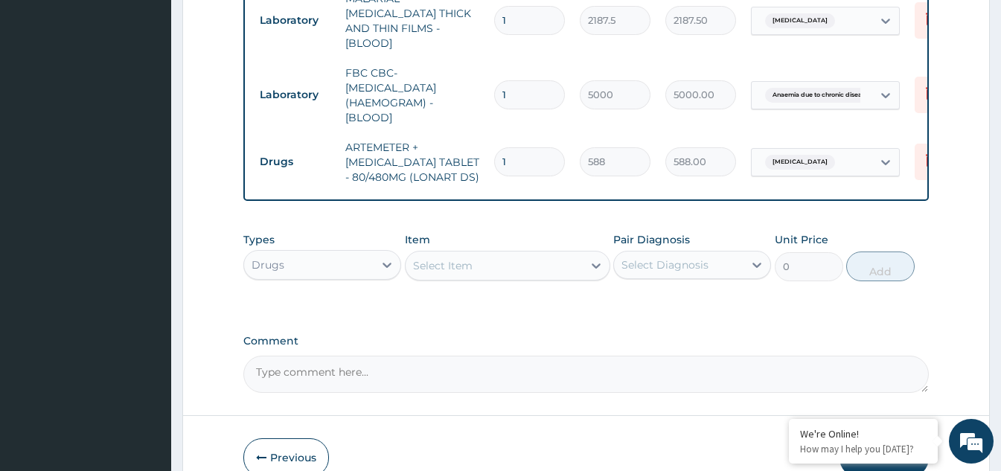
drag, startPoint x: 499, startPoint y: 157, endPoint x: 483, endPoint y: 159, distance: 15.8
click at [483, 159] on tr "Drugs ARTEMETER + LUMEFANTRINE TABLET - 80/480MG (LONART DS) 1 588 588.00 Malar…" at bounding box center [616, 162] width 729 height 60
type input "6"
type input "3528.00"
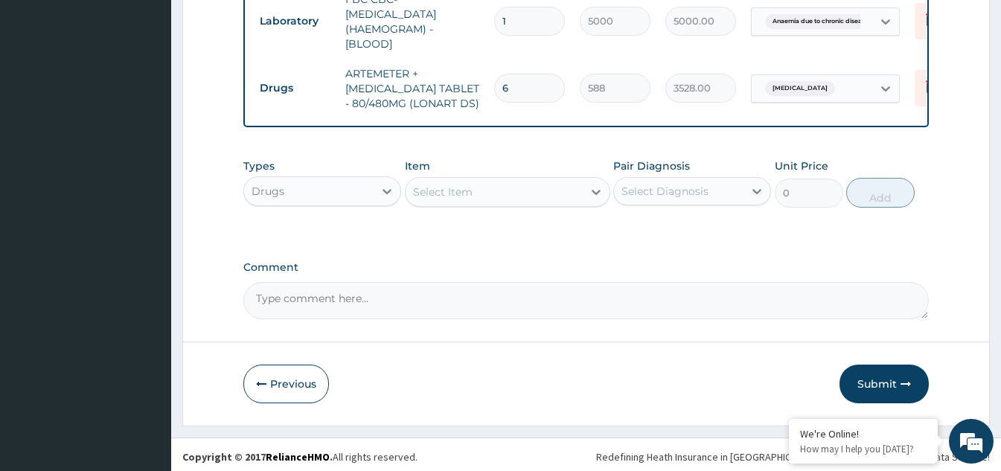
scroll to position [744, 0]
type input "6"
click at [492, 182] on div "Select Item" at bounding box center [494, 191] width 177 height 24
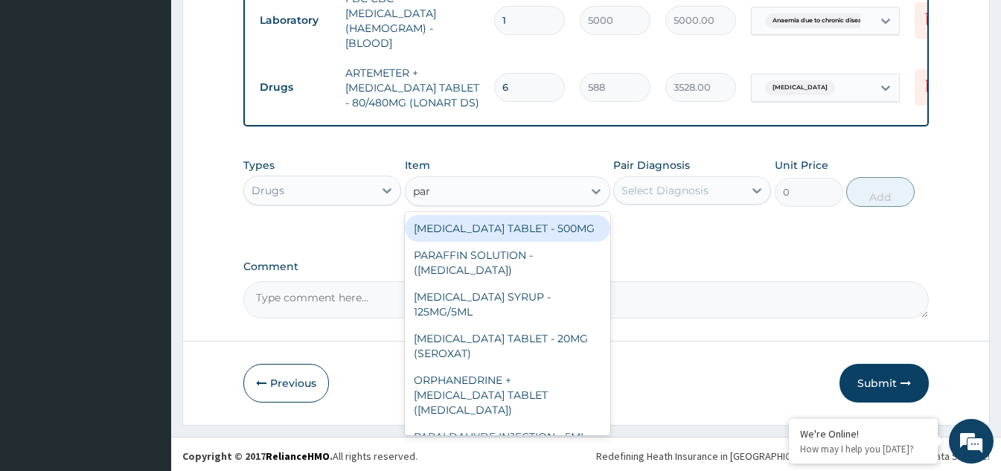
type input "para"
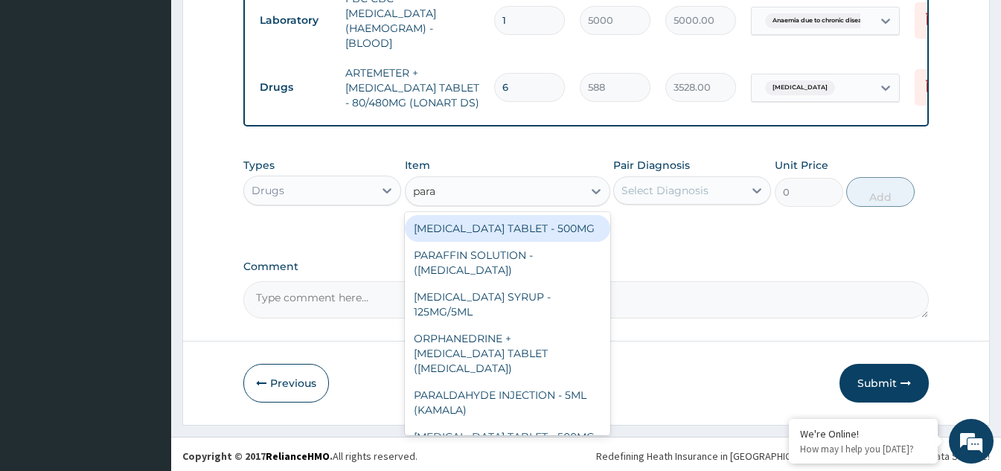
click at [575, 228] on div "[MEDICAL_DATA] TABLET - 500MG" at bounding box center [507, 228] width 205 height 27
type input "33.599999999999994"
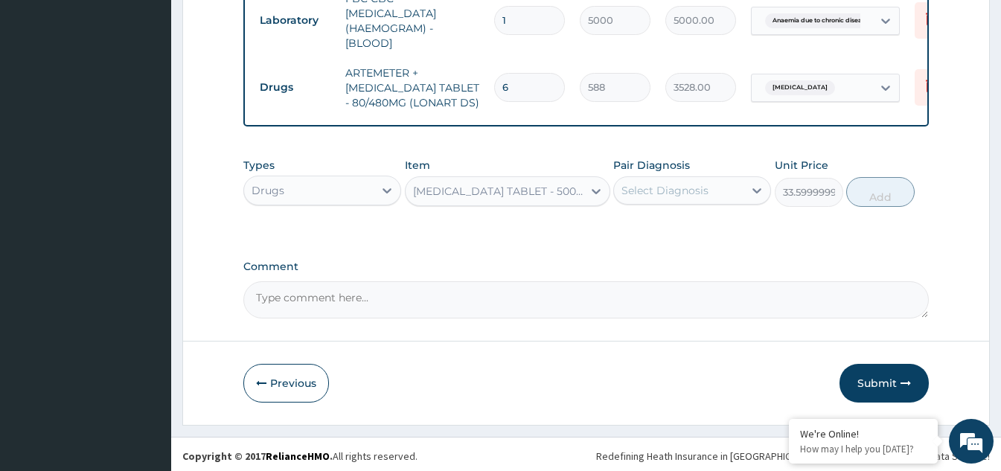
click at [735, 186] on div "Select Diagnosis" at bounding box center [679, 191] width 130 height 24
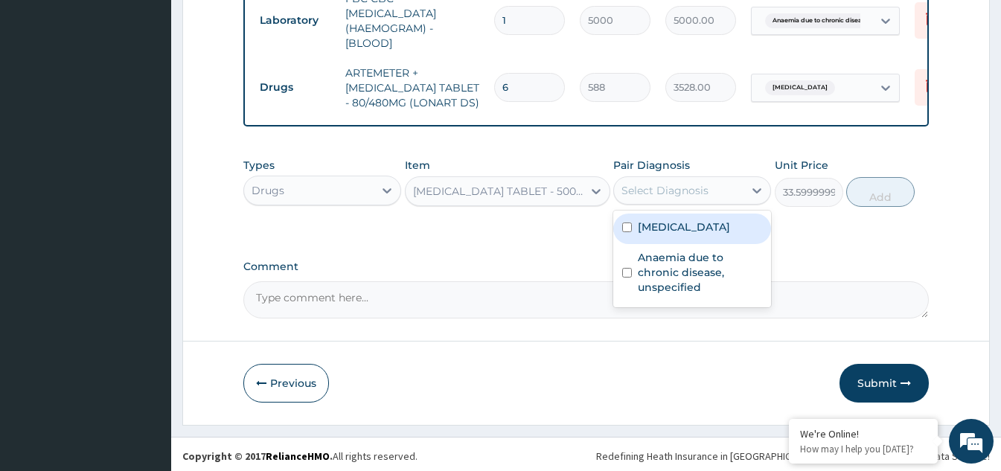
click at [624, 225] on input "checkbox" at bounding box center [627, 228] width 10 height 10
checkbox input "true"
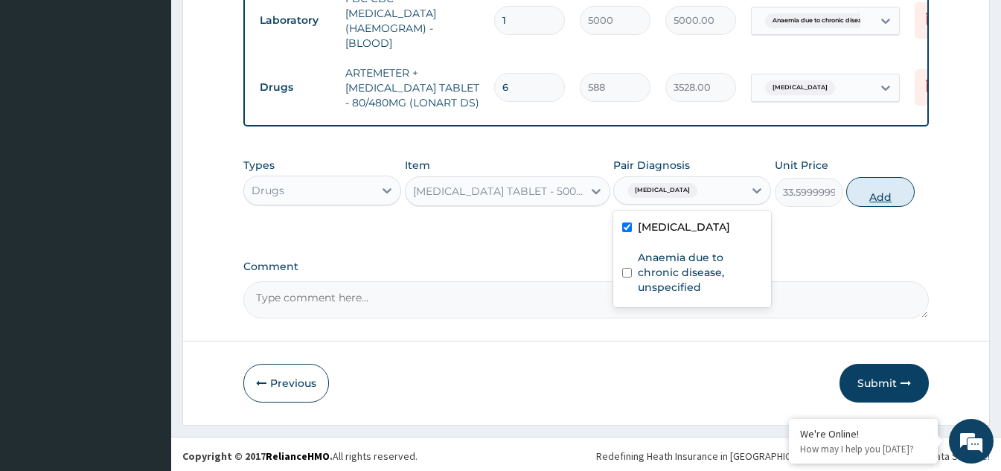
click at [869, 190] on button "Add" at bounding box center [880, 192] width 68 height 30
type input "0"
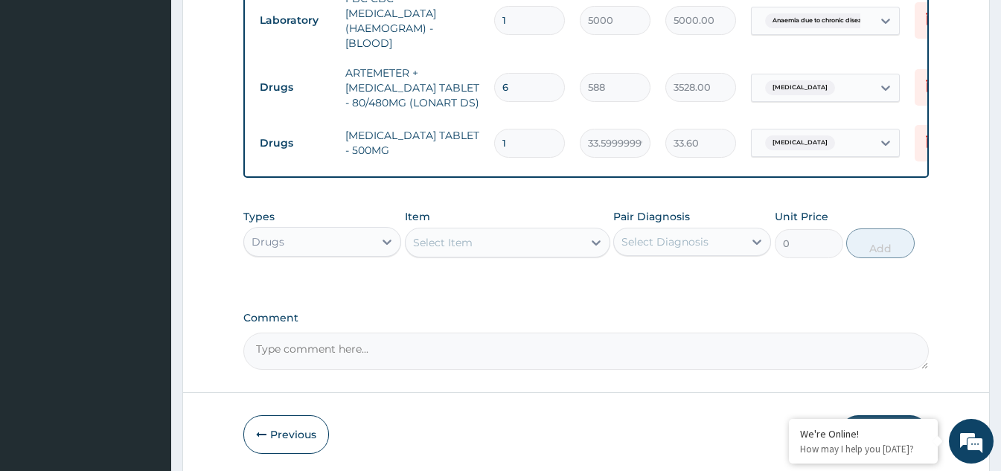
type input "18"
type input "604.80"
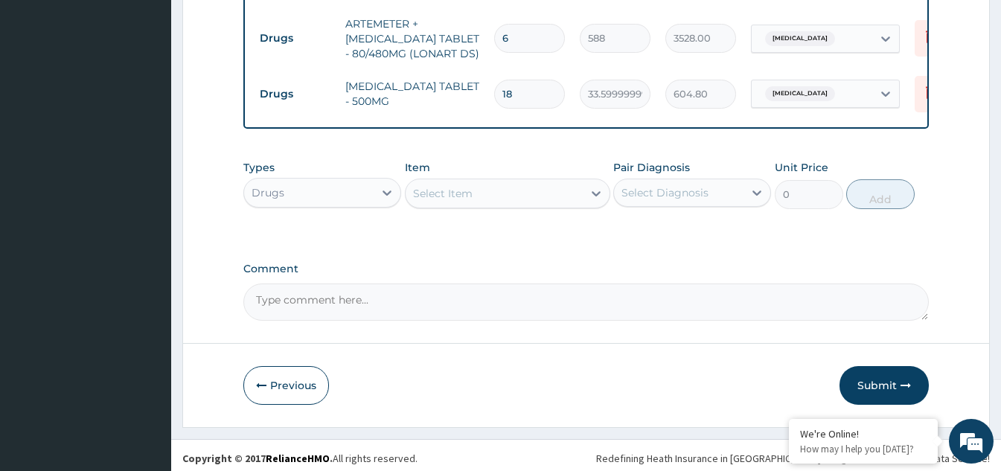
scroll to position [796, 0]
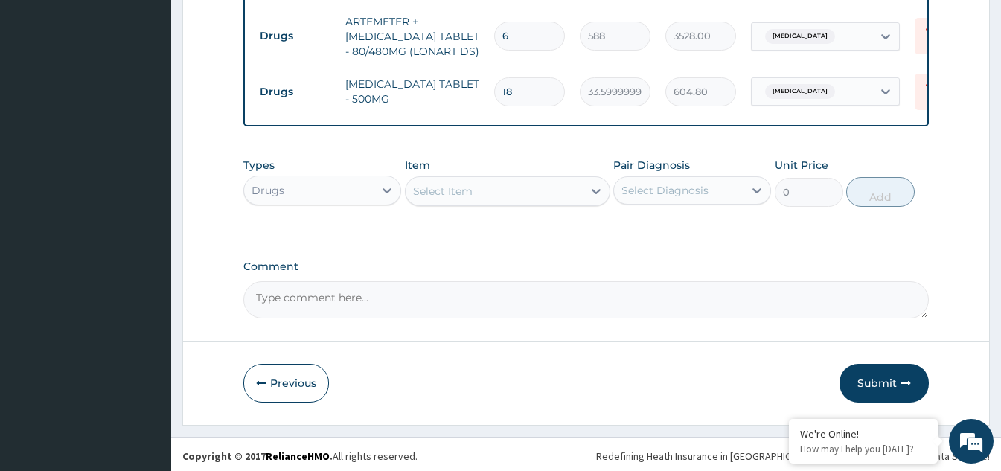
type input "18"
click at [501, 185] on div "Select Item" at bounding box center [494, 191] width 177 height 24
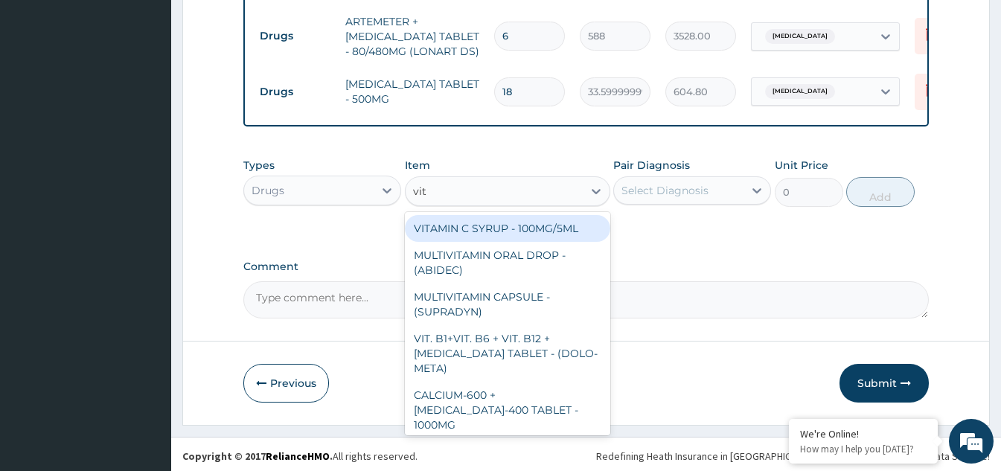
type input "vita"
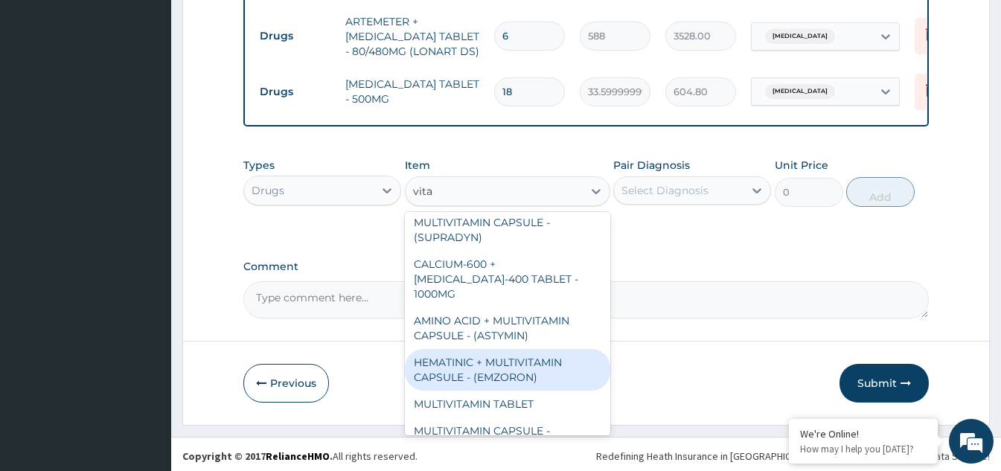
scroll to position [149, 0]
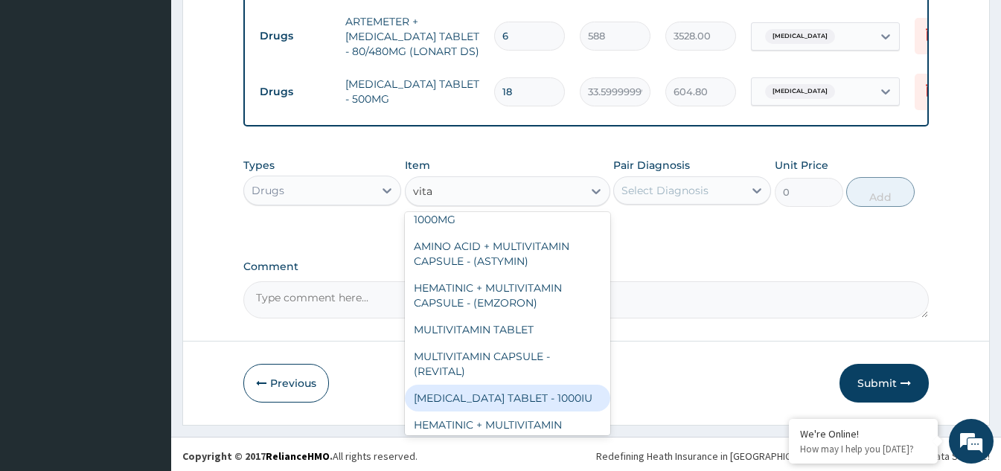
click at [485, 392] on div "[MEDICAL_DATA] TABLET - 1000IU" at bounding box center [507, 398] width 205 height 27
type input "112"
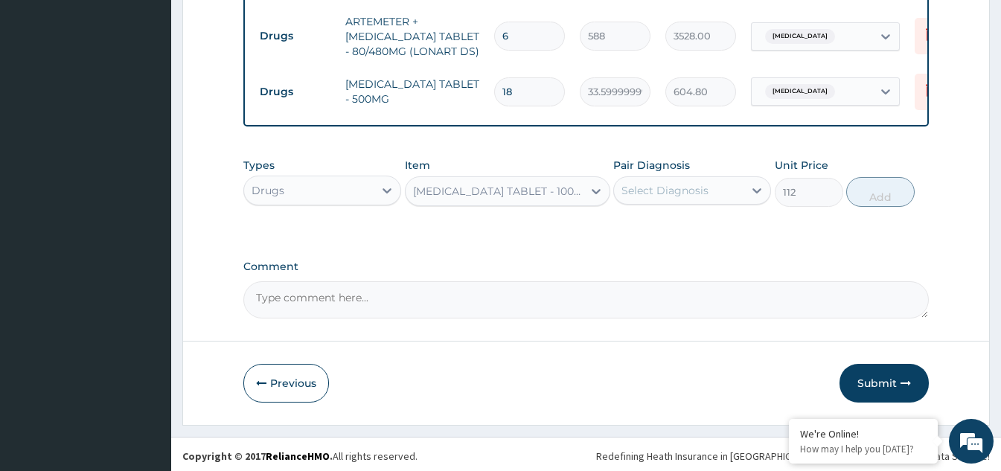
click at [733, 196] on div "Select Diagnosis" at bounding box center [679, 191] width 130 height 24
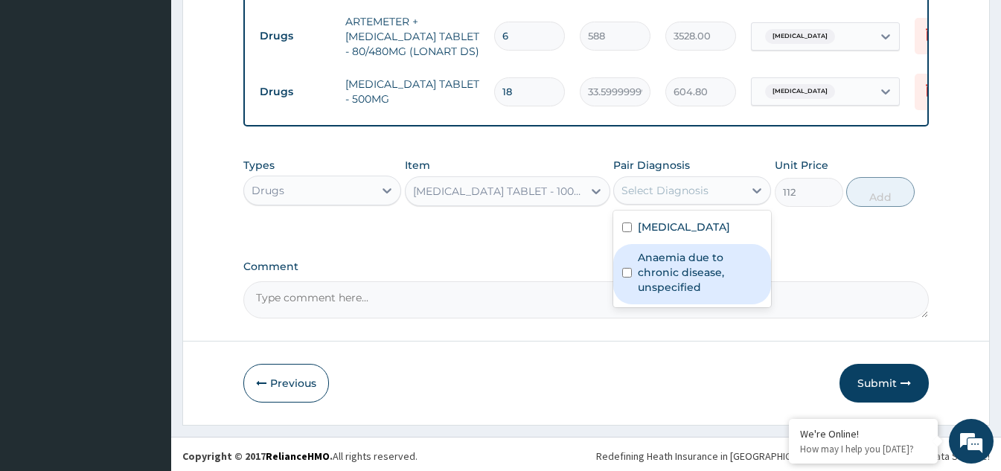
click at [682, 273] on label "Anaemia due to chronic disease, unspecified" at bounding box center [700, 272] width 124 height 45
checkbox input "true"
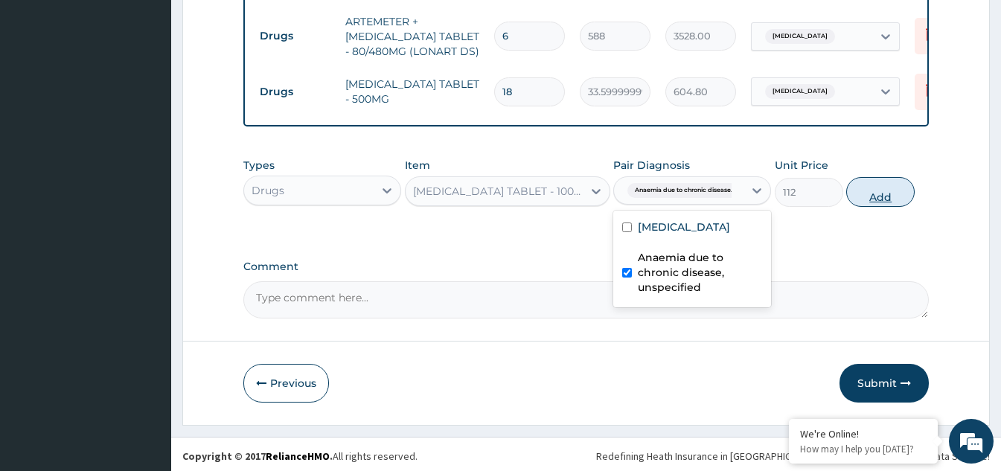
click at [872, 201] on button "Add" at bounding box center [880, 192] width 68 height 30
type input "0"
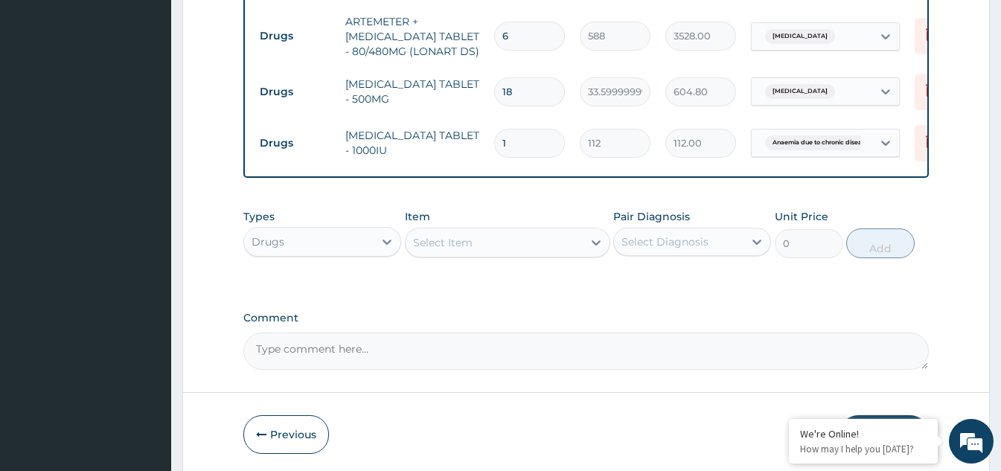
drag, startPoint x: 523, startPoint y: 133, endPoint x: 501, endPoint y: 124, distance: 23.4
click at [501, 129] on input "1" at bounding box center [529, 143] width 71 height 29
type input "0"
type input "0.00"
type input "1"
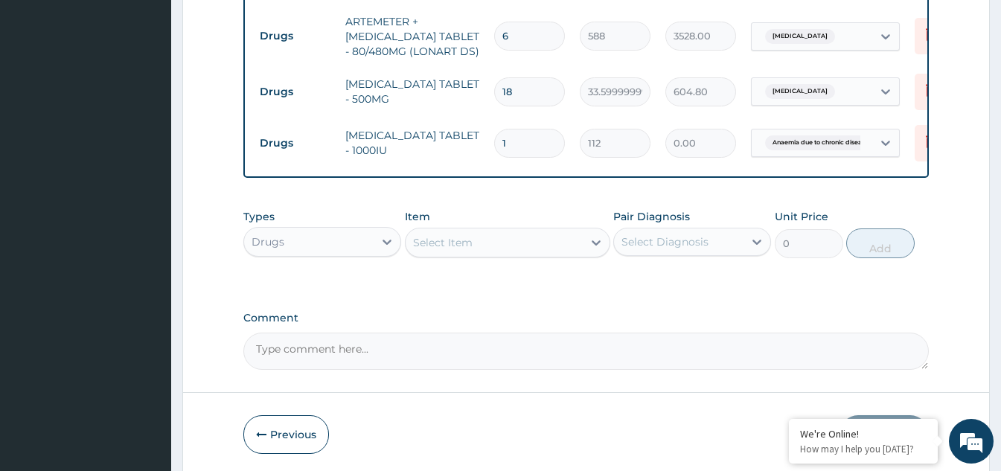
type input "112.00"
type input "10"
type input "1120.00"
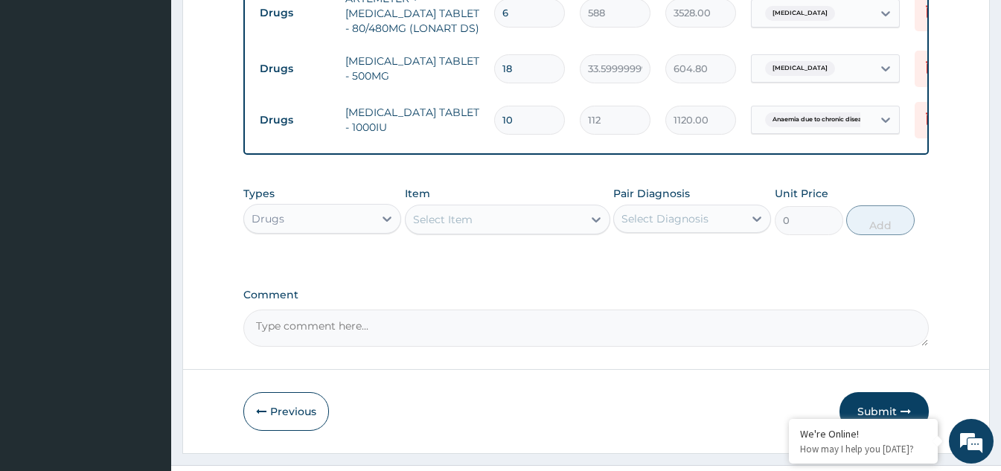
scroll to position [847, 0]
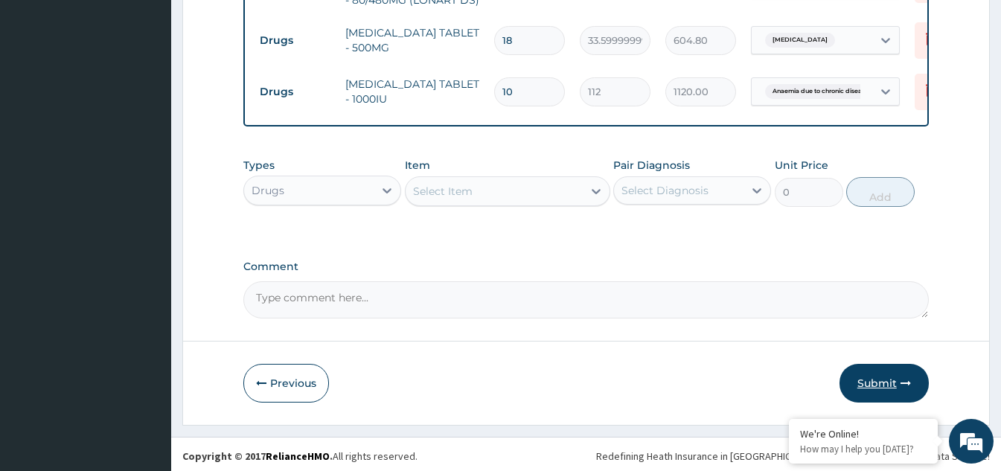
type input "10"
click at [880, 373] on button "Submit" at bounding box center [884, 383] width 89 height 39
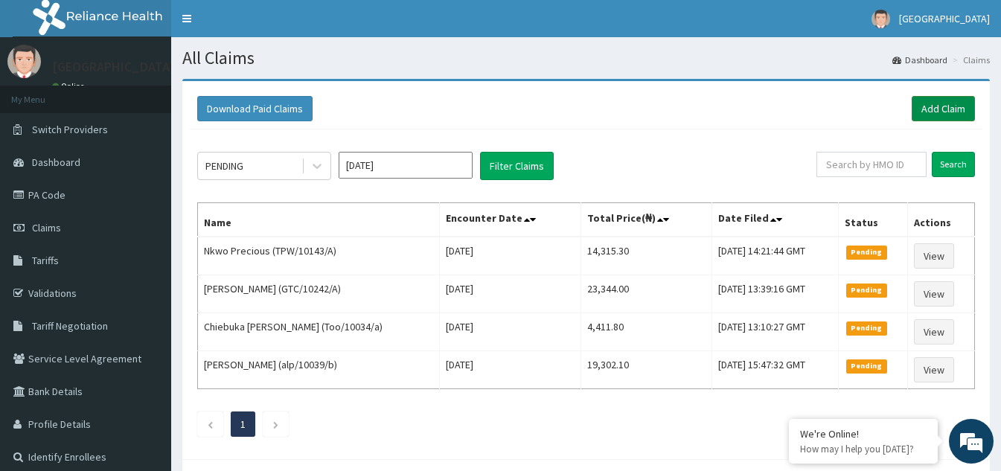
click at [948, 110] on link "Add Claim" at bounding box center [943, 108] width 63 height 25
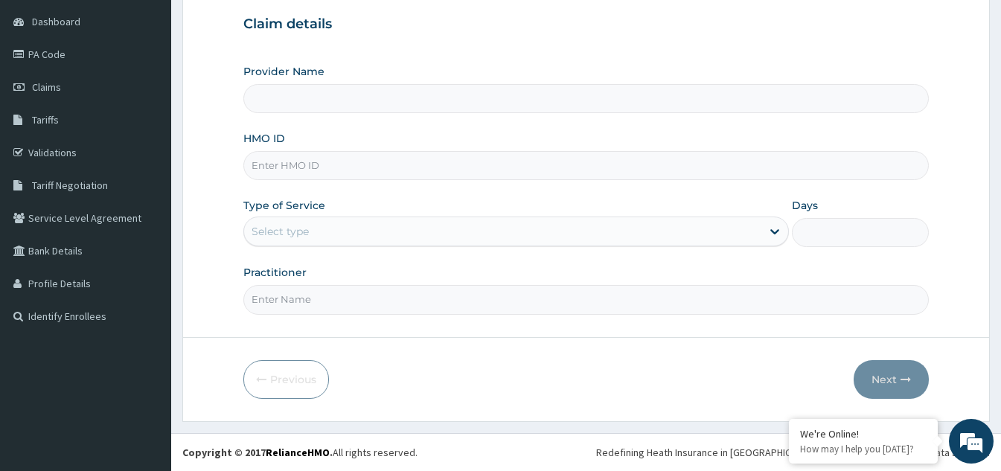
type input "[GEOGRAPHIC_DATA]"
type input "WSD/10008/B"
click at [385, 227] on div "Select type" at bounding box center [502, 232] width 517 height 24
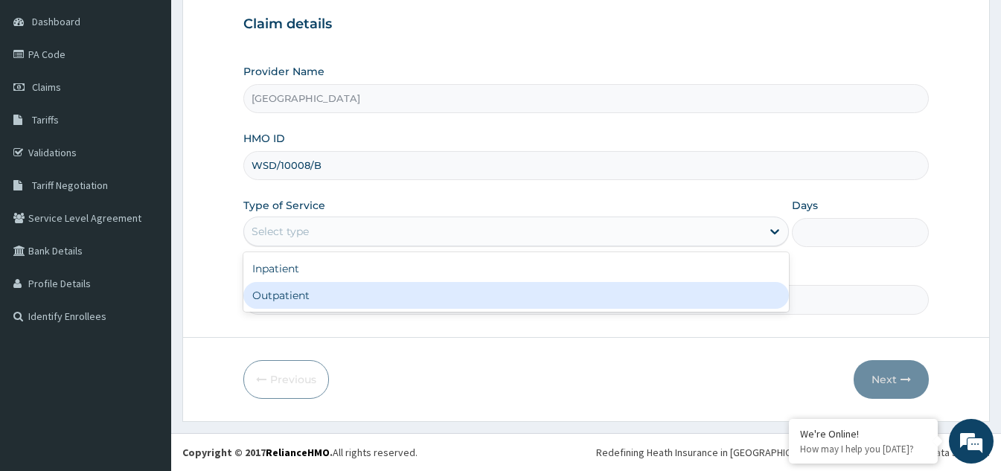
click at [357, 292] on div "Outpatient" at bounding box center [516, 295] width 546 height 27
type input "1"
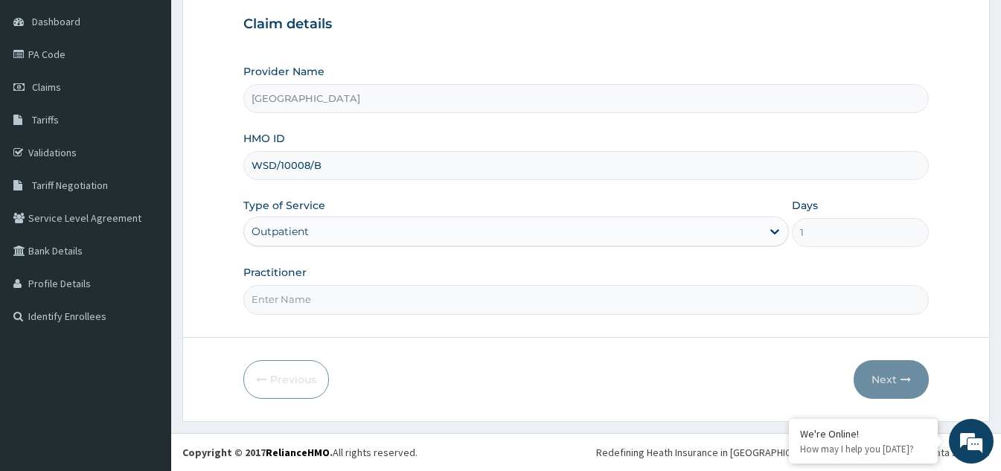
click at [383, 307] on input "Practitioner" at bounding box center [586, 299] width 686 height 29
type input "DR [PERSON_NAME]"
click at [884, 386] on button "Next" at bounding box center [891, 379] width 75 height 39
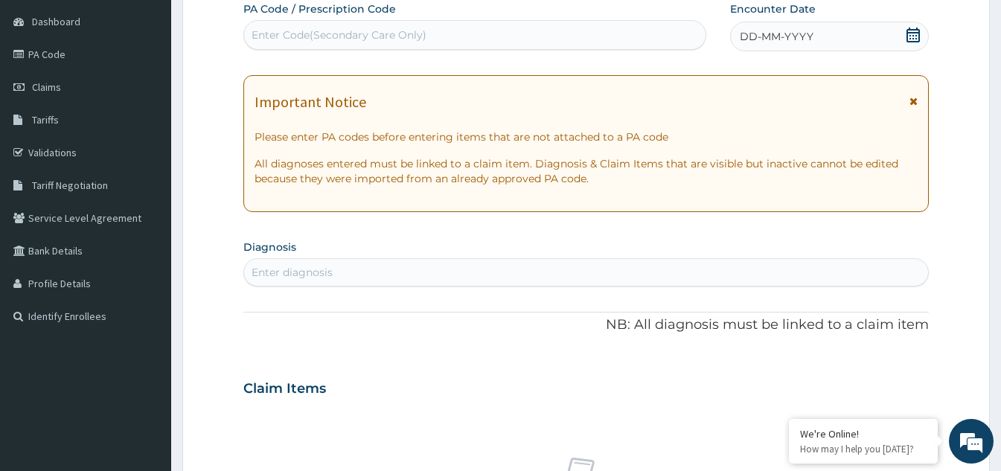
click at [914, 39] on icon at bounding box center [913, 35] width 15 height 15
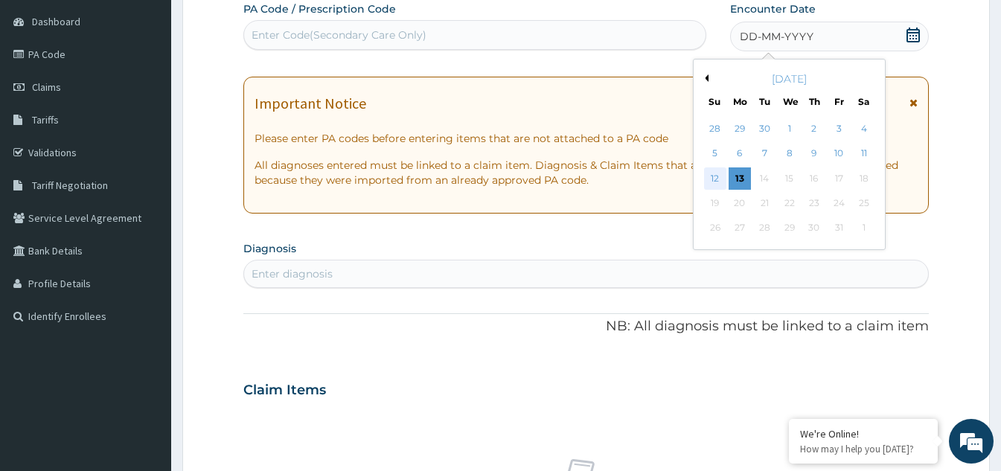
click at [709, 176] on div "12" at bounding box center [715, 178] width 22 height 22
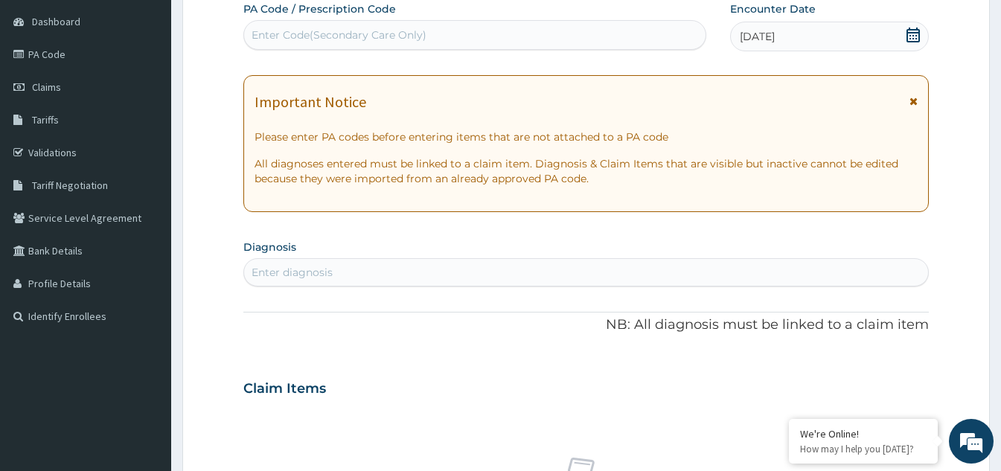
click at [425, 275] on div "Enter diagnosis" at bounding box center [586, 273] width 684 height 24
type input "[MEDICAL_DATA]"
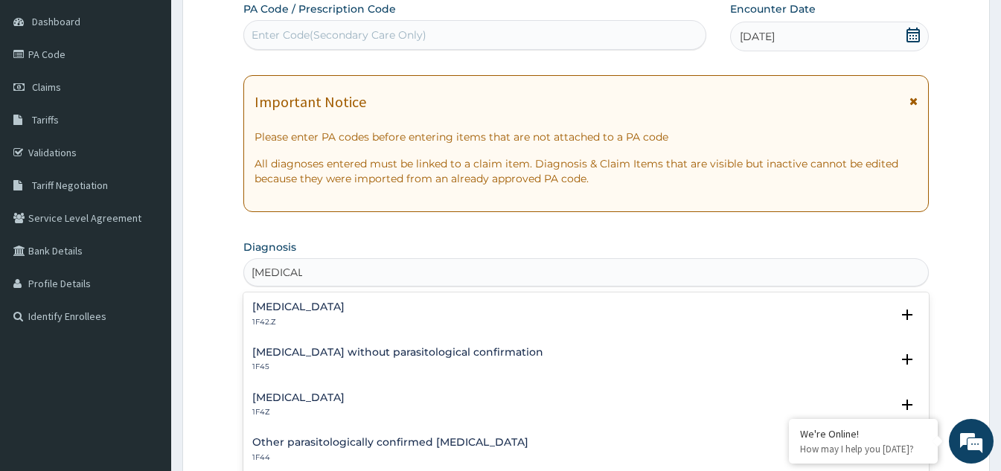
click at [295, 401] on h4 "[MEDICAL_DATA]" at bounding box center [298, 397] width 92 height 11
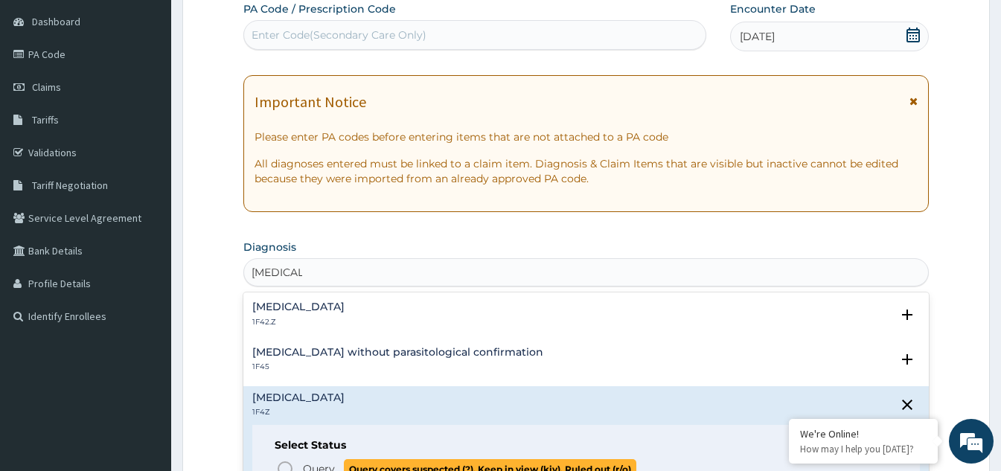
click at [286, 462] on circle "status option query" at bounding box center [284, 468] width 13 height 13
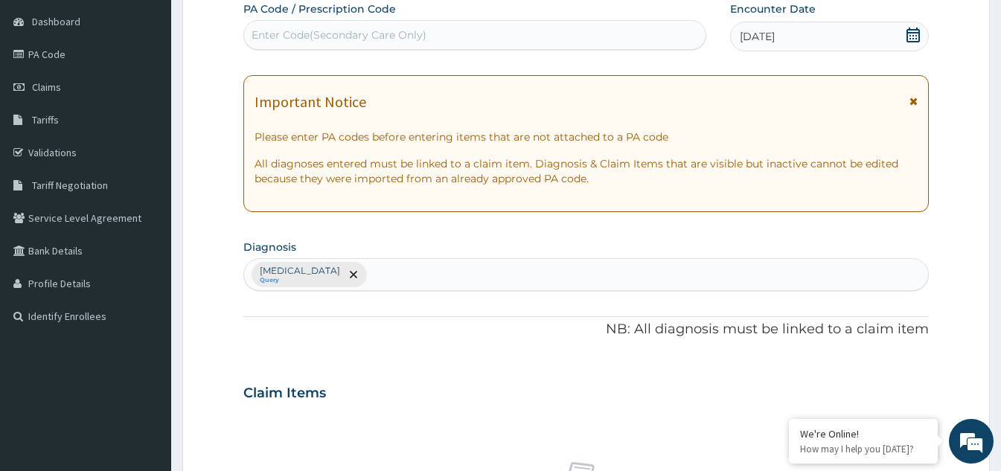
click at [397, 271] on div "[MEDICAL_DATA] Query" at bounding box center [586, 274] width 684 height 31
type input "[MEDICAL_DATA]"
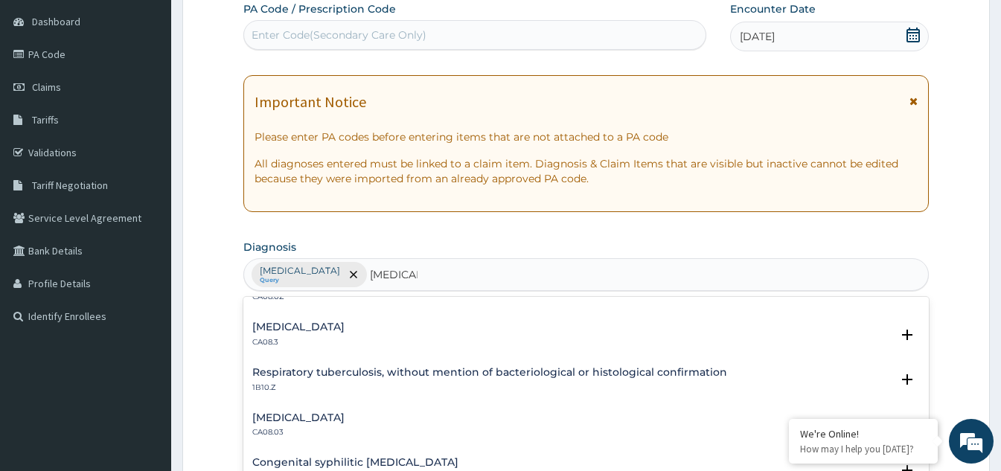
scroll to position [372, 0]
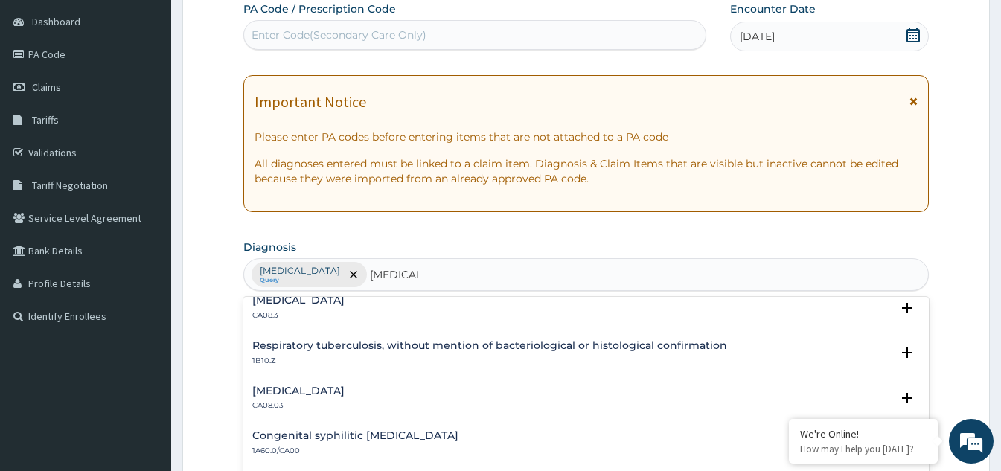
click at [329, 400] on div "Other allergic rhinitis CA08.03" at bounding box center [298, 399] width 92 height 26
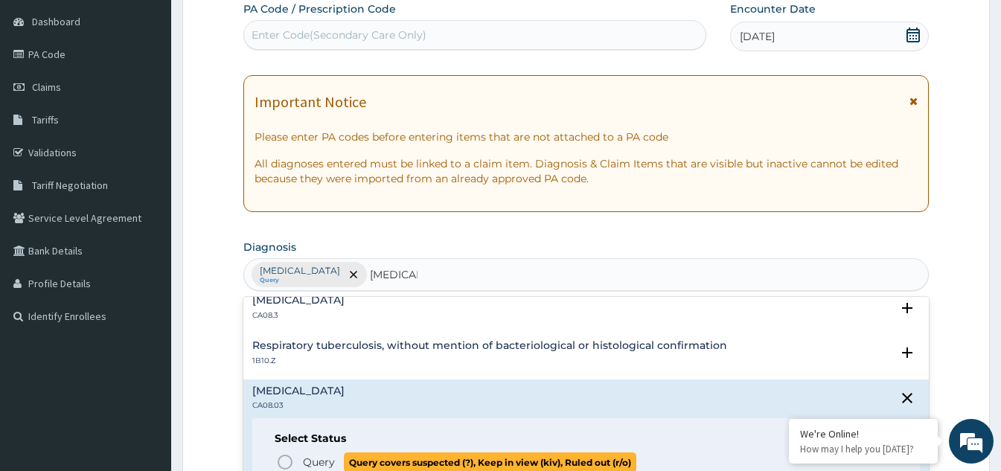
click at [288, 457] on circle "status option query" at bounding box center [284, 462] width 13 height 13
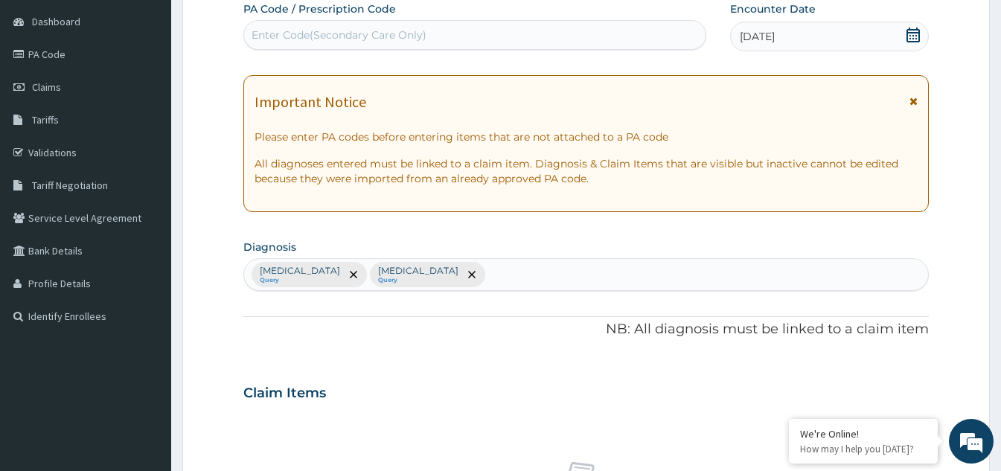
click at [546, 283] on div "Malaria, unspecified Query Other allergic rhinitis Query" at bounding box center [586, 274] width 684 height 31
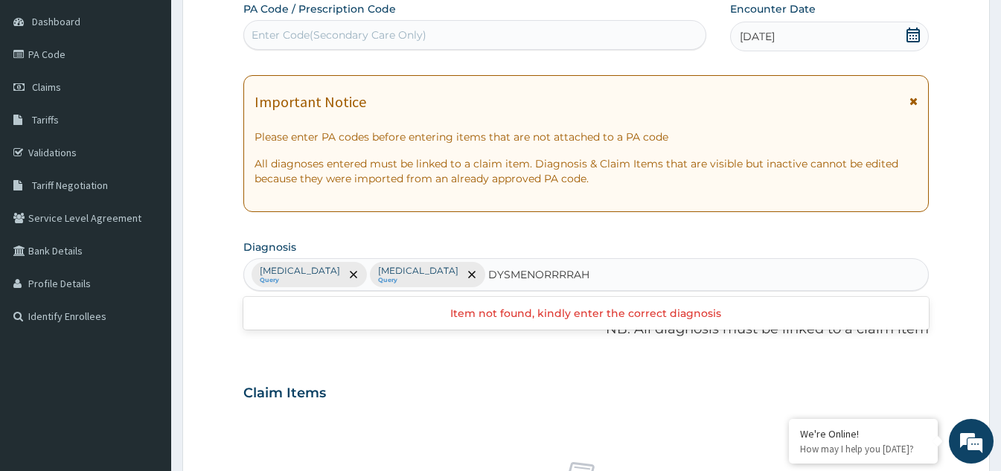
click at [591, 269] on input "DYSMENORRRRAH" at bounding box center [539, 274] width 103 height 15
type input "DYSMENORRAH"
type input "DYSMENORRHOEA"
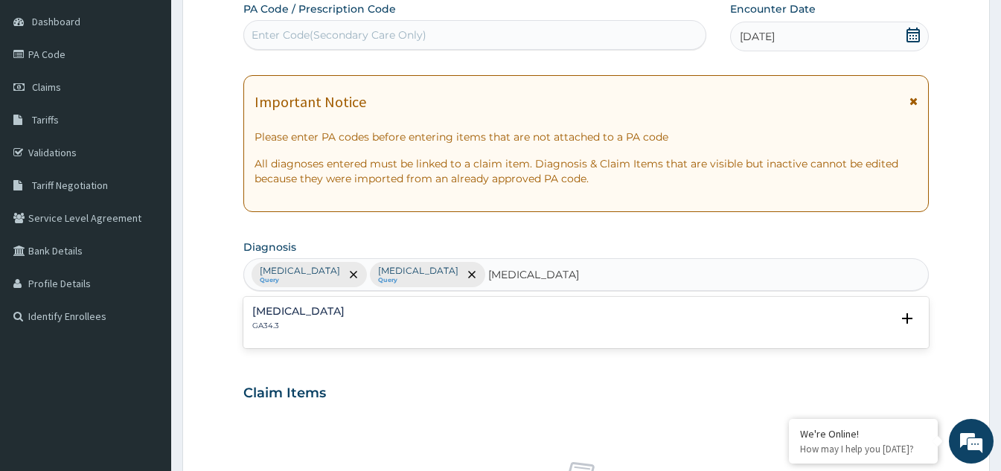
click at [304, 326] on p "GA34.3" at bounding box center [298, 326] width 92 height 10
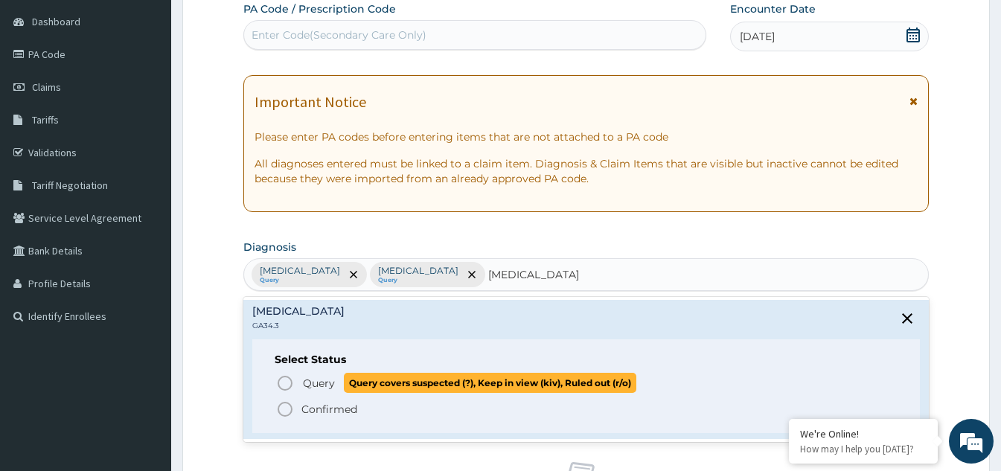
click at [290, 386] on icon "status option query" at bounding box center [285, 383] width 18 height 18
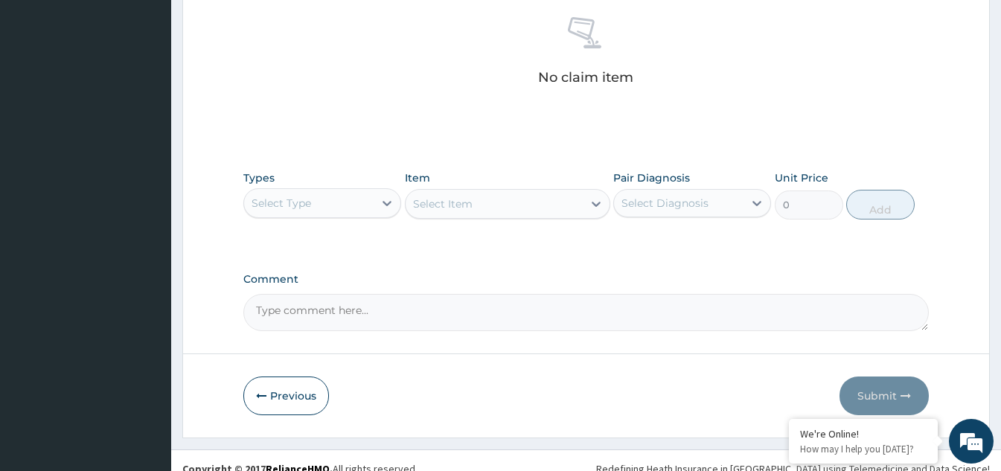
scroll to position [587, 0]
click at [387, 202] on icon at bounding box center [387, 201] width 15 height 15
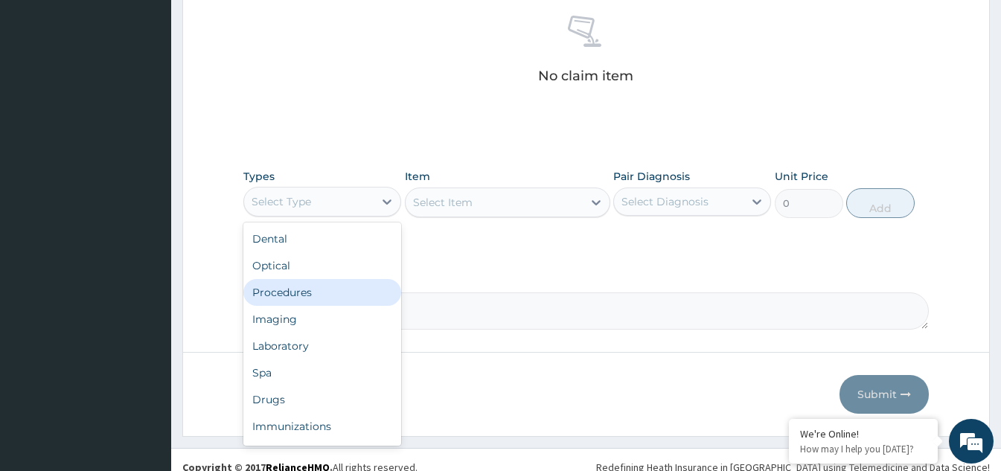
click at [316, 291] on div "Procedures" at bounding box center [322, 292] width 158 height 27
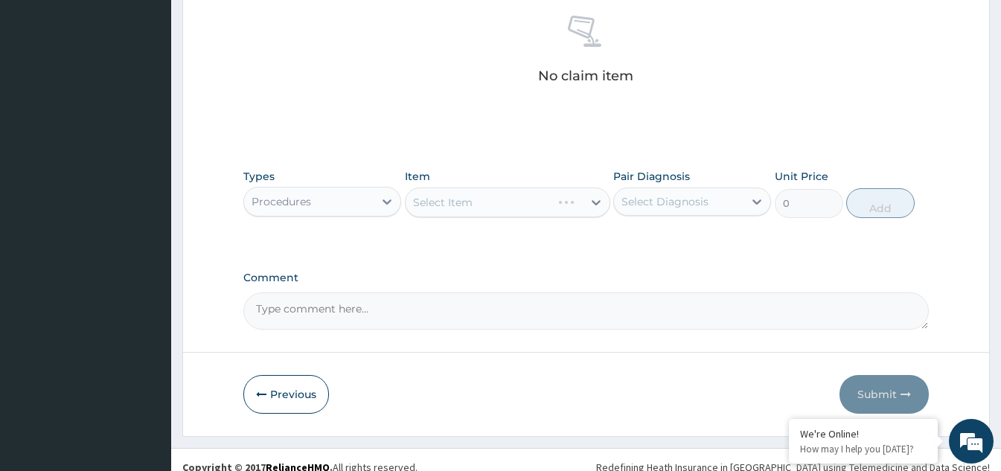
click at [572, 212] on div "Select Item" at bounding box center [507, 203] width 205 height 30
click at [541, 204] on div "Select Item" at bounding box center [494, 203] width 177 height 24
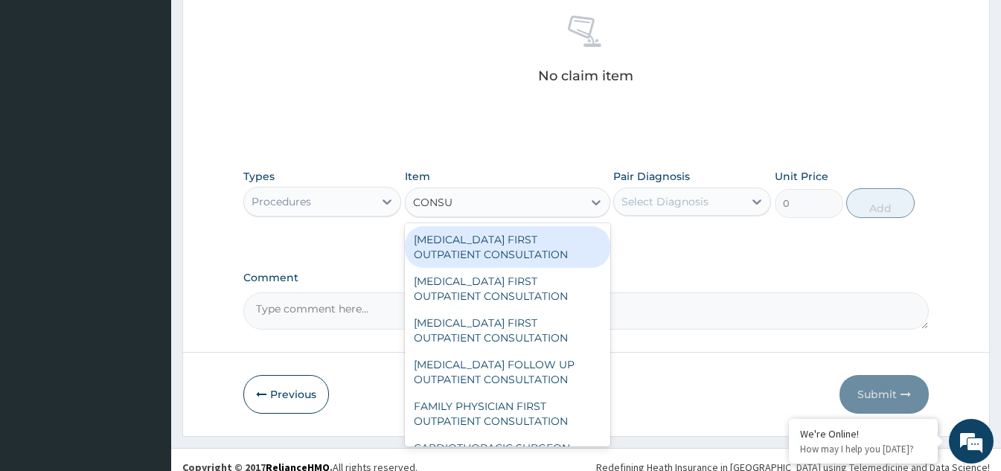
type input "CONSUL"
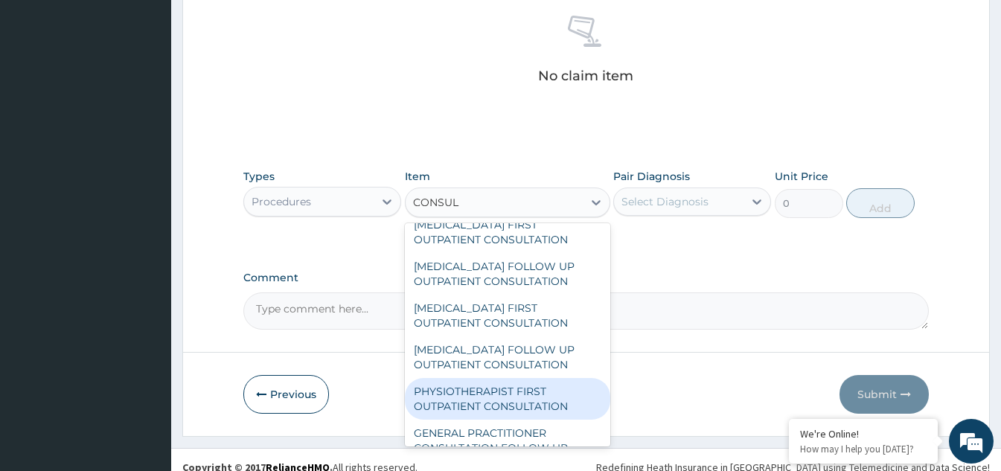
scroll to position [521, 0]
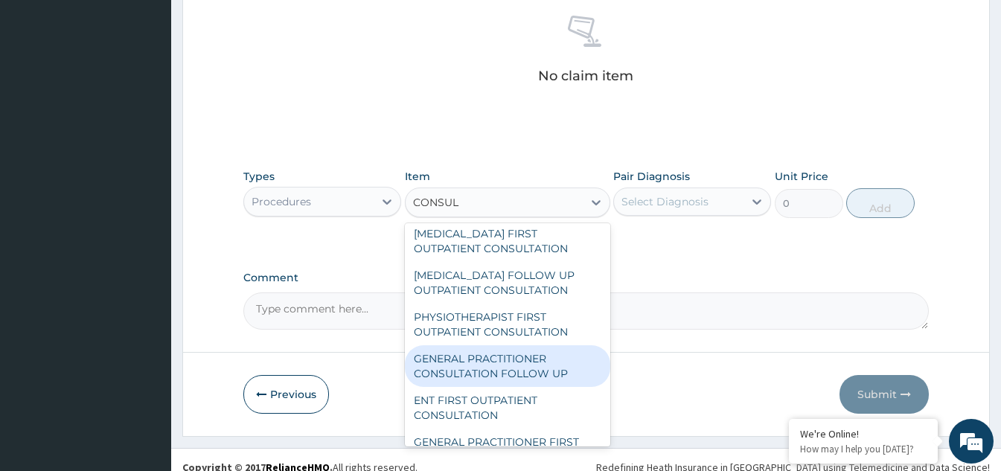
click at [476, 384] on div "GENERAL PRACTITIONER CONSULTATION FOLLOW UP" at bounding box center [507, 366] width 205 height 42
type input "1875"
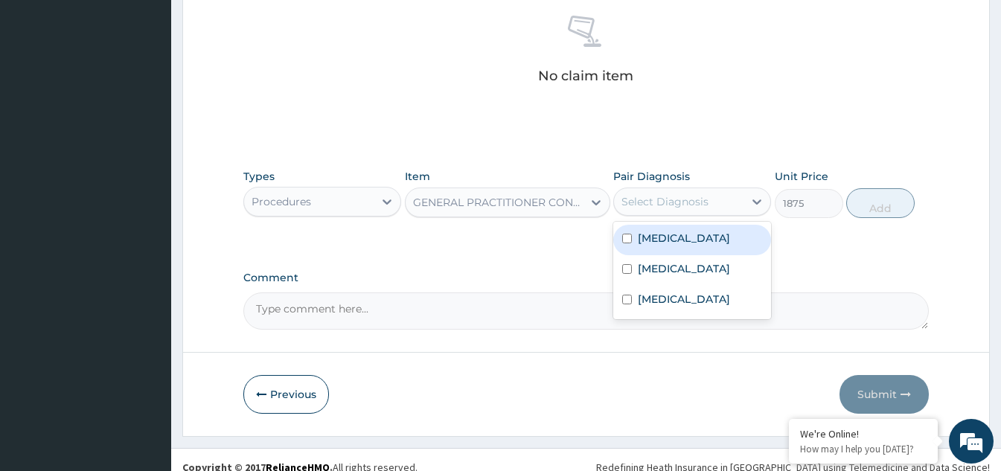
click at [709, 197] on div "Select Diagnosis" at bounding box center [679, 202] width 130 height 24
drag, startPoint x: 627, startPoint y: 241, endPoint x: 632, endPoint y: 277, distance: 36.0
click at [628, 260] on div "Malaria, unspecified Other allergic rhinitis Dysmenorrhoea" at bounding box center [692, 271] width 158 height 98
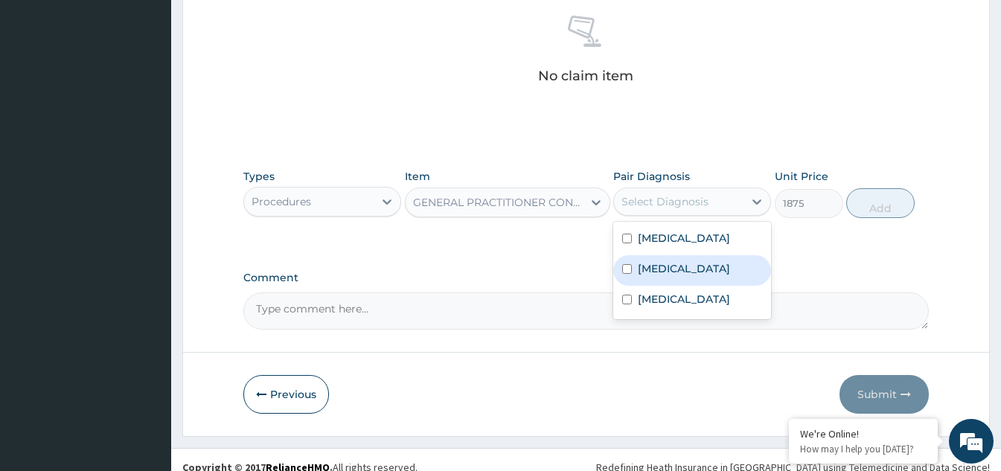
click at [632, 277] on div "[MEDICAL_DATA]" at bounding box center [692, 270] width 158 height 31
checkbox input "true"
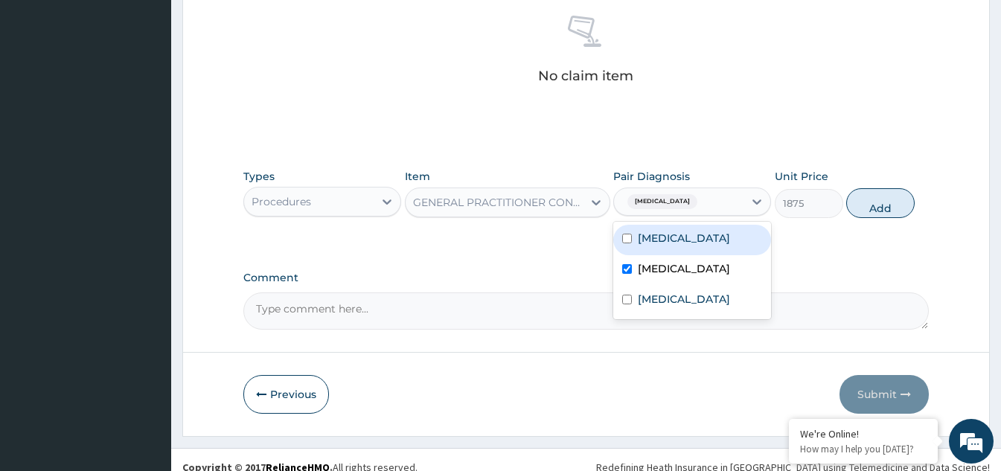
click at [623, 240] on input "checkbox" at bounding box center [627, 239] width 10 height 10
checkbox input "true"
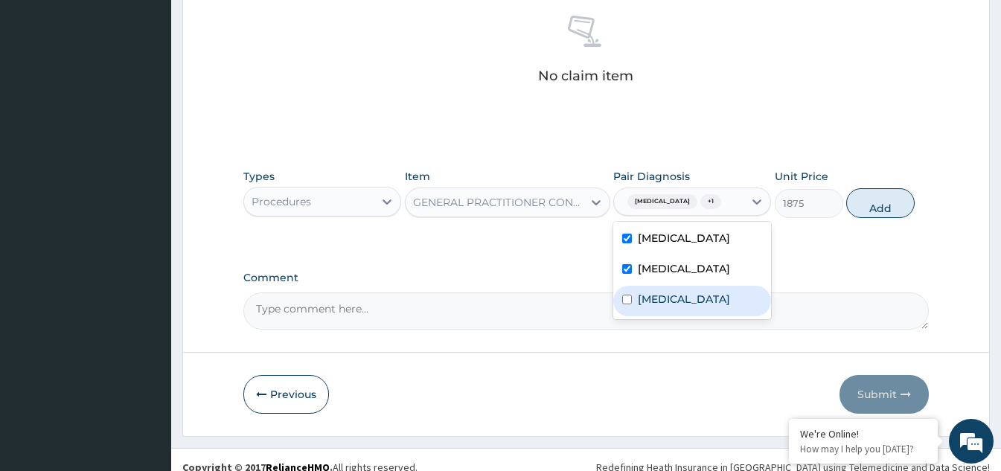
click at [627, 304] on input "checkbox" at bounding box center [627, 300] width 10 height 10
checkbox input "true"
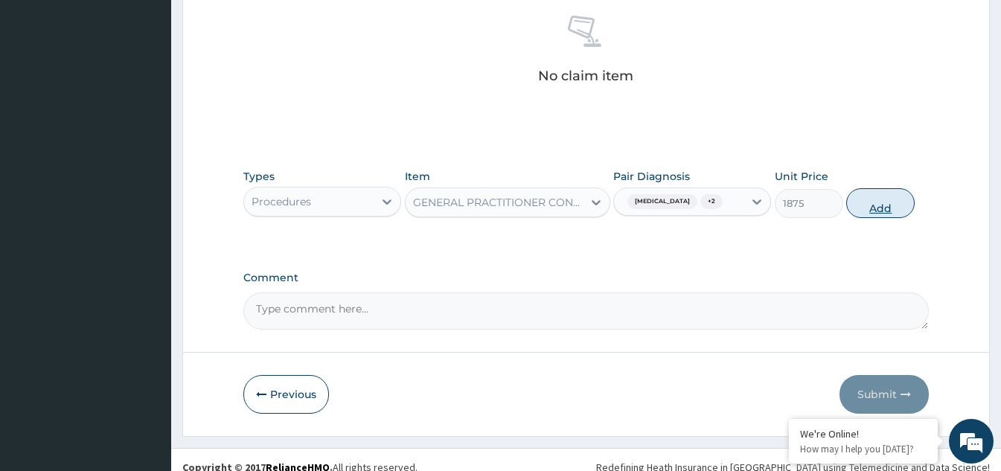
click at [883, 218] on button "Add" at bounding box center [880, 203] width 68 height 30
type input "0"
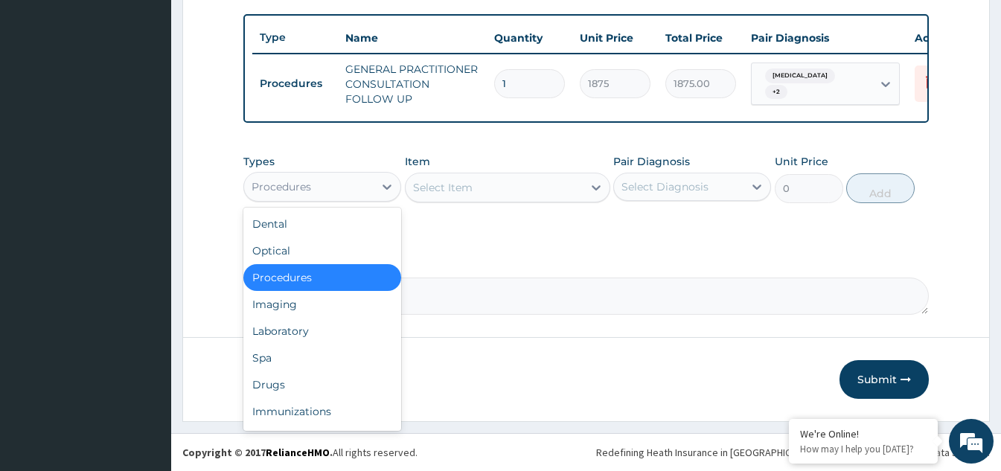
click at [371, 191] on div "Procedures" at bounding box center [309, 187] width 130 height 24
drag, startPoint x: 304, startPoint y: 336, endPoint x: 392, endPoint y: 336, distance: 87.8
click at [308, 336] on div "Laboratory" at bounding box center [322, 331] width 158 height 27
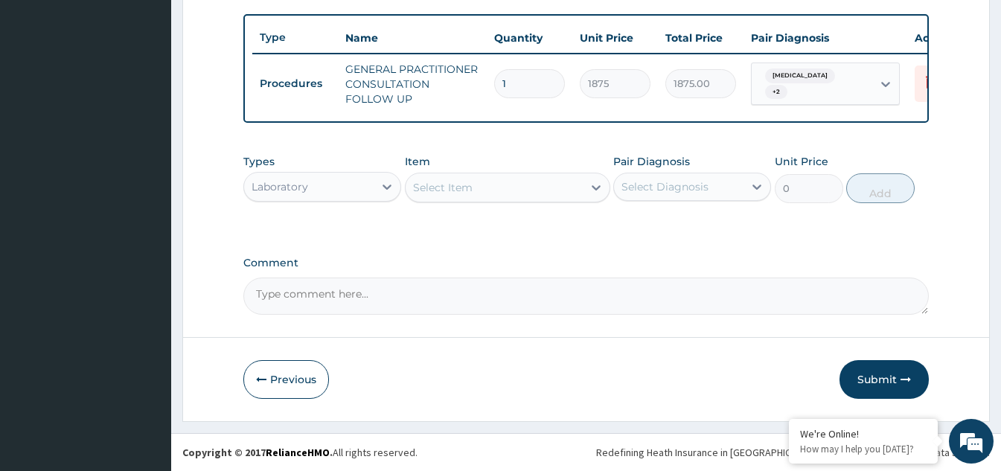
click at [569, 194] on div "Select Item" at bounding box center [494, 188] width 177 height 24
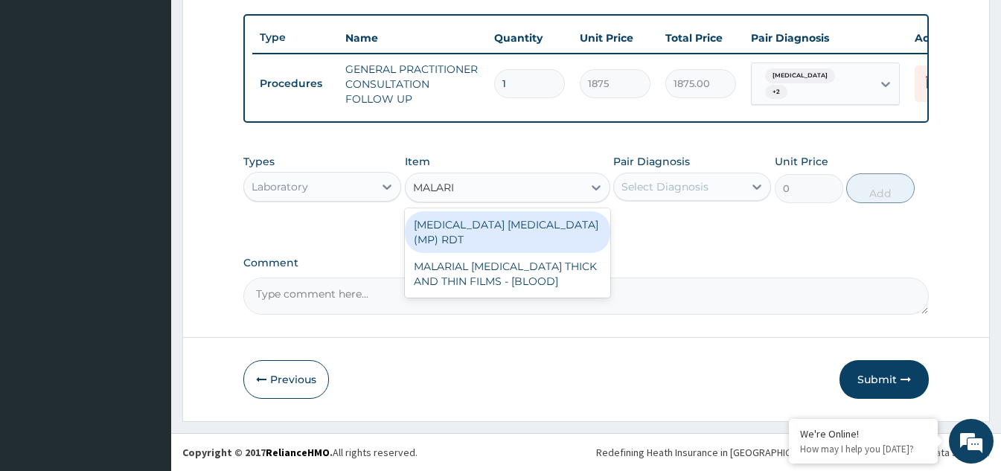
type input "MALARIA"
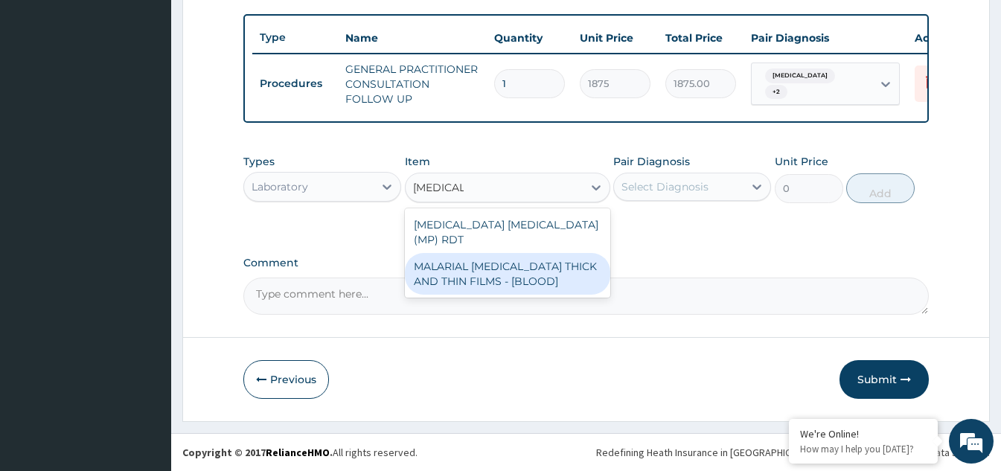
click at [511, 255] on div "MALARIAL PARASITE THICK AND THIN FILMS - [BLOOD]" at bounding box center [507, 274] width 205 height 42
type input "2187.5"
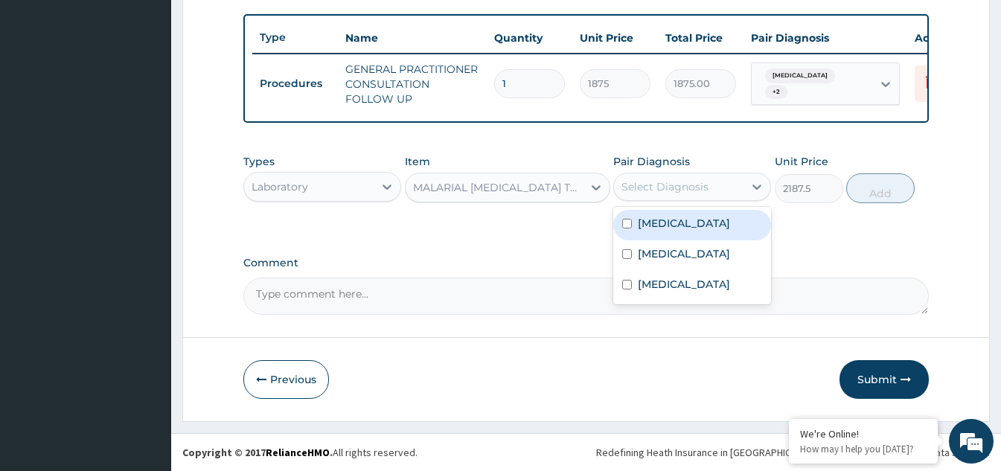
click at [710, 188] on div "Select Diagnosis" at bounding box center [679, 187] width 130 height 24
click at [621, 222] on div "Malaria, unspecified" at bounding box center [692, 225] width 158 height 31
checkbox input "true"
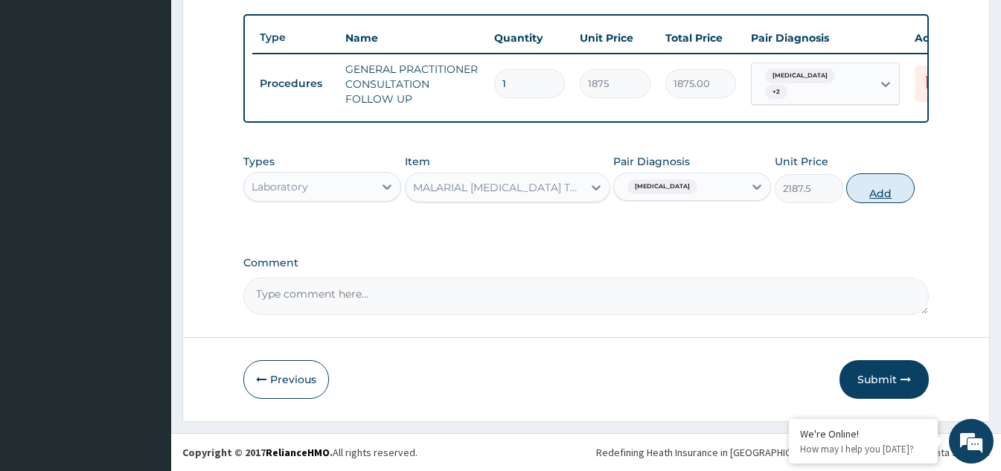
click at [875, 194] on button "Add" at bounding box center [880, 188] width 68 height 30
type input "0"
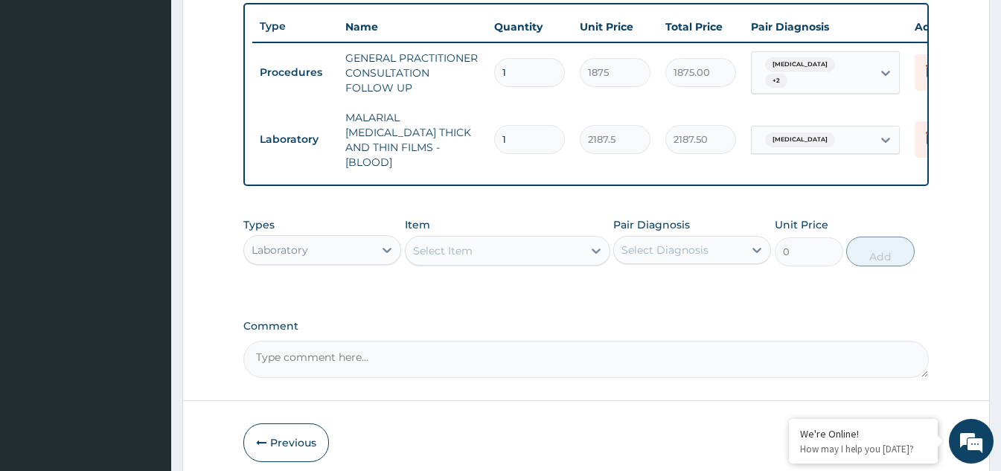
click at [518, 253] on div "Select Item" at bounding box center [494, 251] width 177 height 24
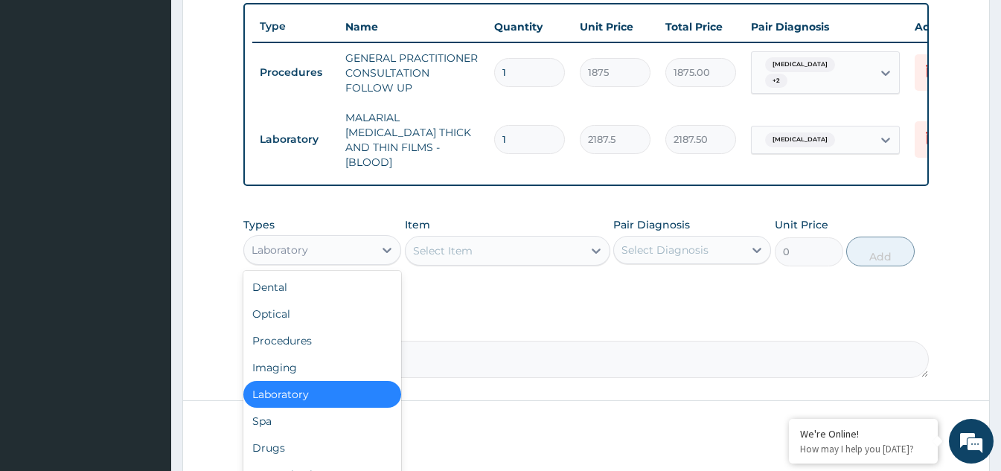
click at [353, 242] on div "Laboratory" at bounding box center [309, 250] width 130 height 24
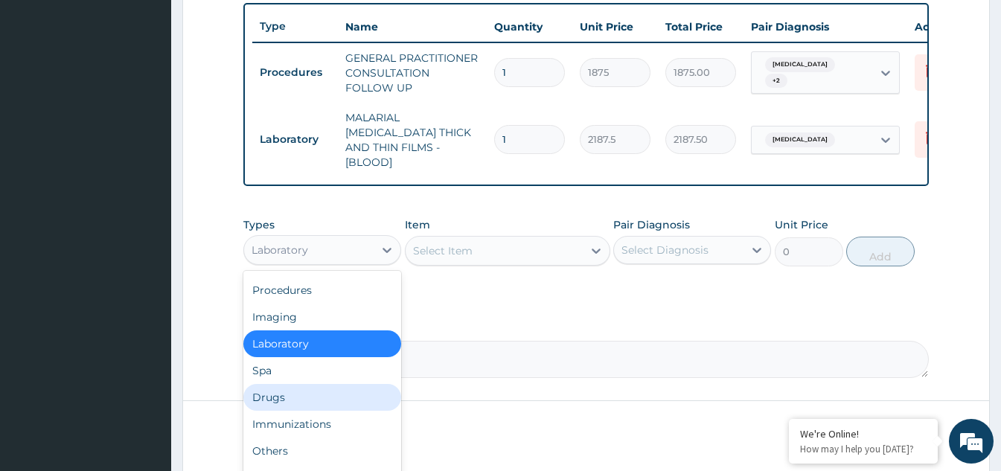
click at [299, 403] on div "Drugs" at bounding box center [322, 397] width 158 height 27
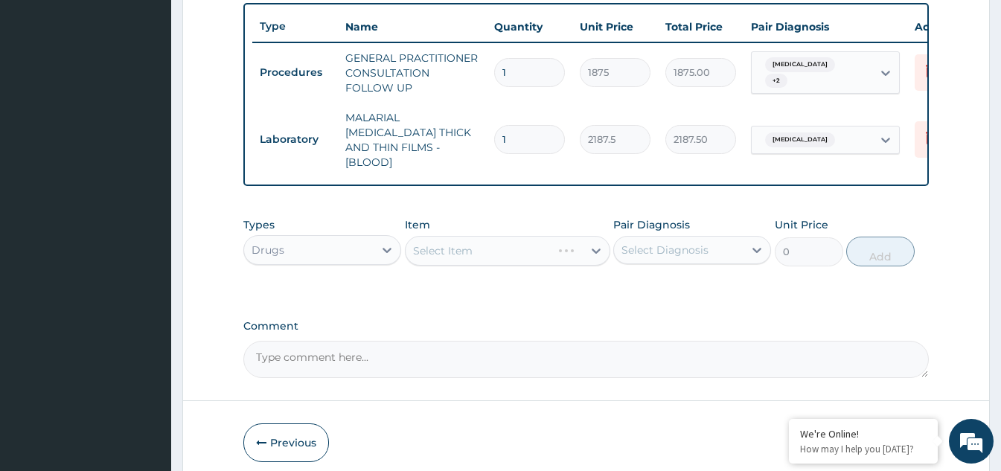
click at [592, 251] on div "Select Item" at bounding box center [507, 251] width 205 height 30
click at [592, 251] on icon at bounding box center [596, 250] width 15 height 15
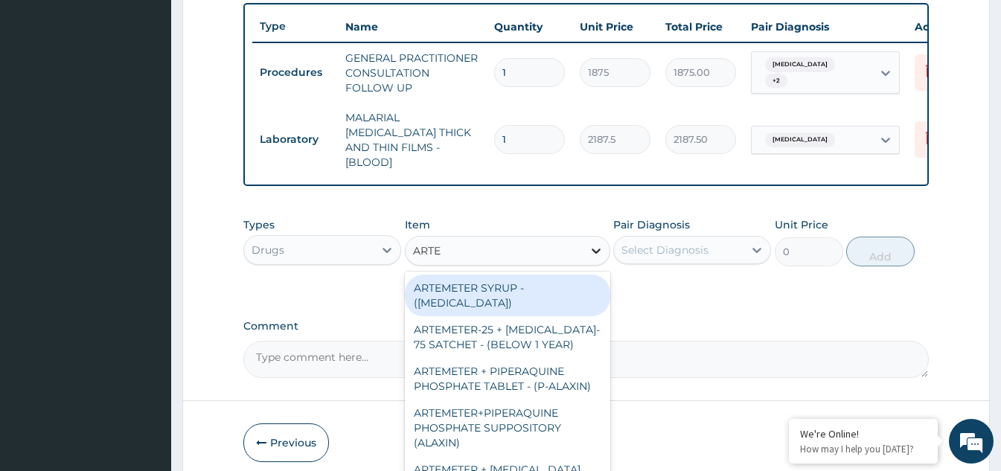
type input "ARTEM"
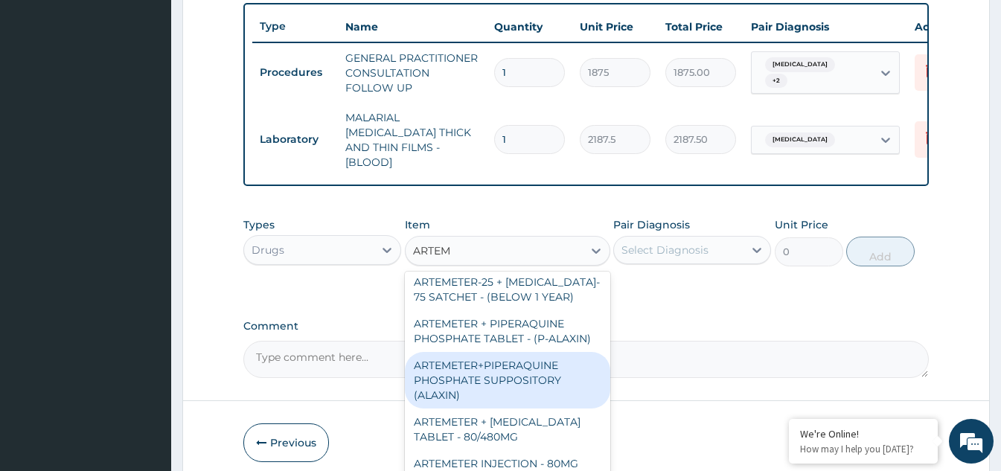
scroll to position [74, 0]
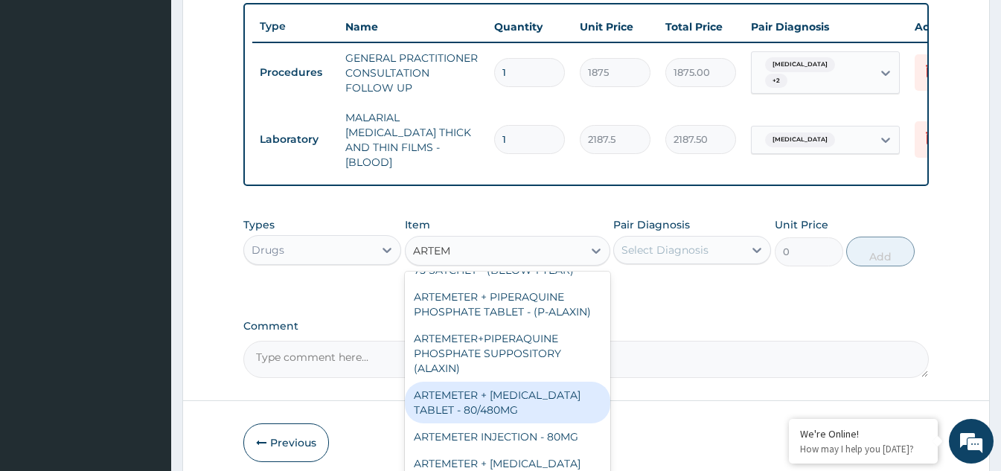
click at [493, 418] on div "ARTEMETER + LUMEFANTRINE TABLET - 80/480MG" at bounding box center [507, 403] width 205 height 42
type input "364"
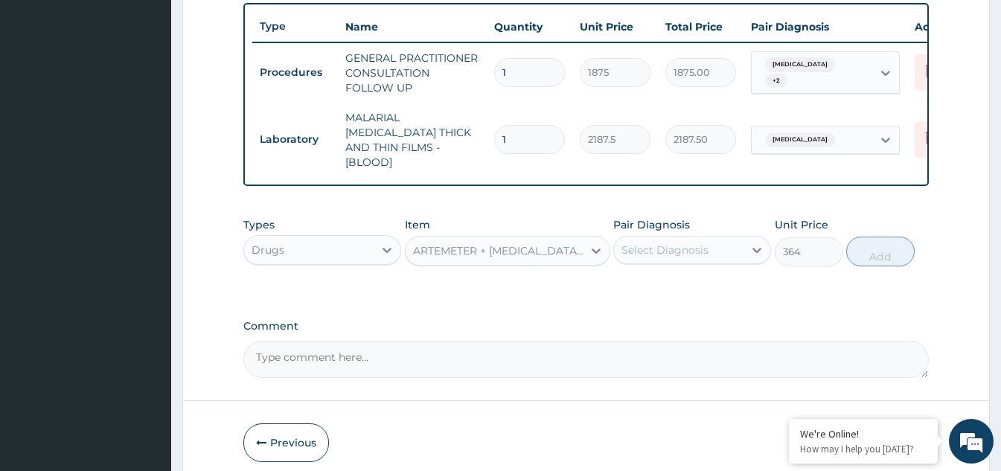
click at [704, 252] on div "Select Diagnosis" at bounding box center [665, 250] width 87 height 15
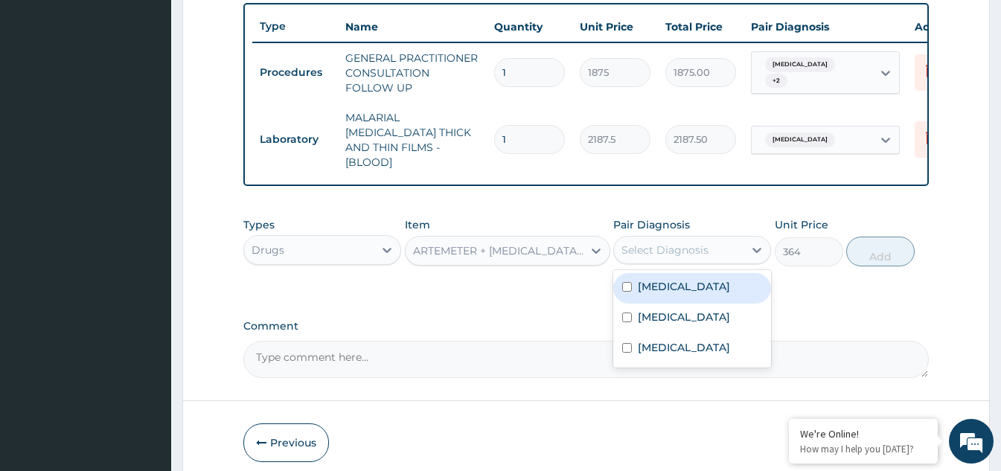
click at [659, 287] on label "Malaria, unspecified" at bounding box center [684, 286] width 92 height 15
checkbox input "true"
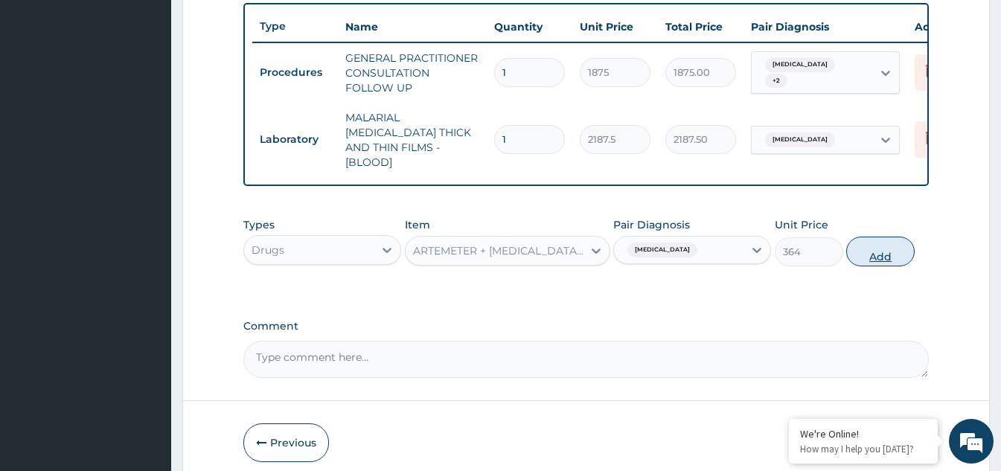
click at [875, 253] on button "Add" at bounding box center [880, 252] width 68 height 30
type input "0"
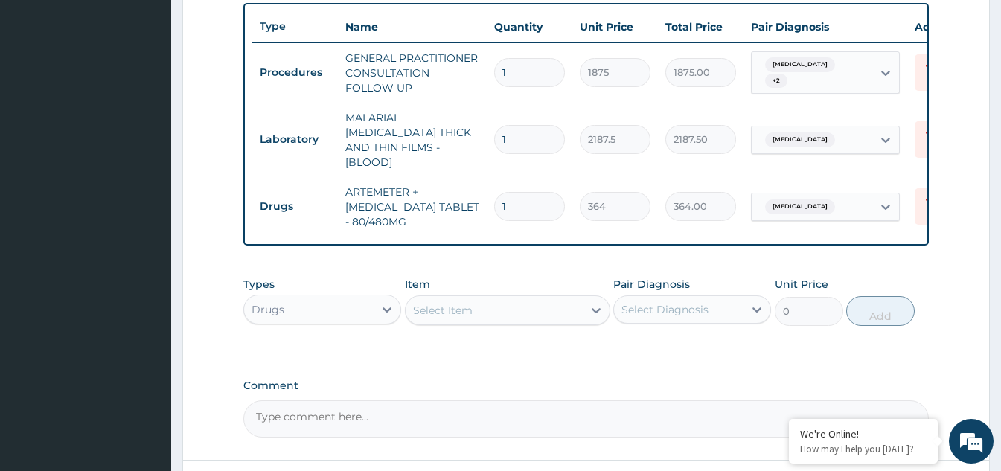
type input "0.00"
type input "6"
type input "2184.00"
type input "6"
click at [523, 304] on div "Select Item" at bounding box center [494, 310] width 177 height 24
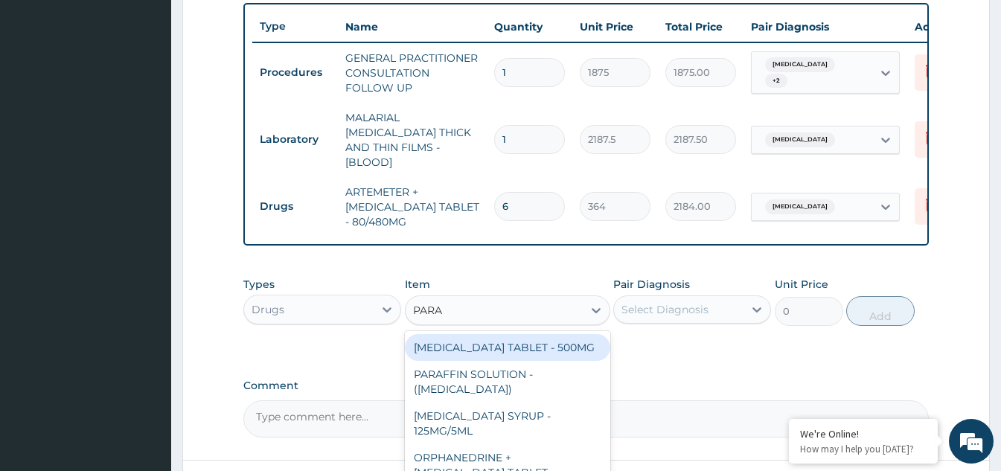
type input "PARAC"
click at [502, 342] on div "PARACETAMOL TABLET - 500MG" at bounding box center [507, 347] width 205 height 27
type input "33.599999999999994"
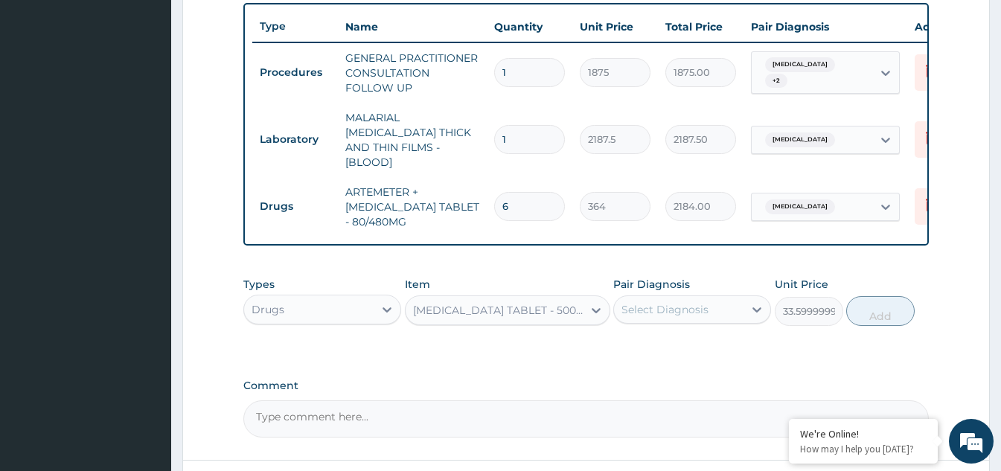
click at [683, 310] on div "Select Diagnosis" at bounding box center [665, 309] width 87 height 15
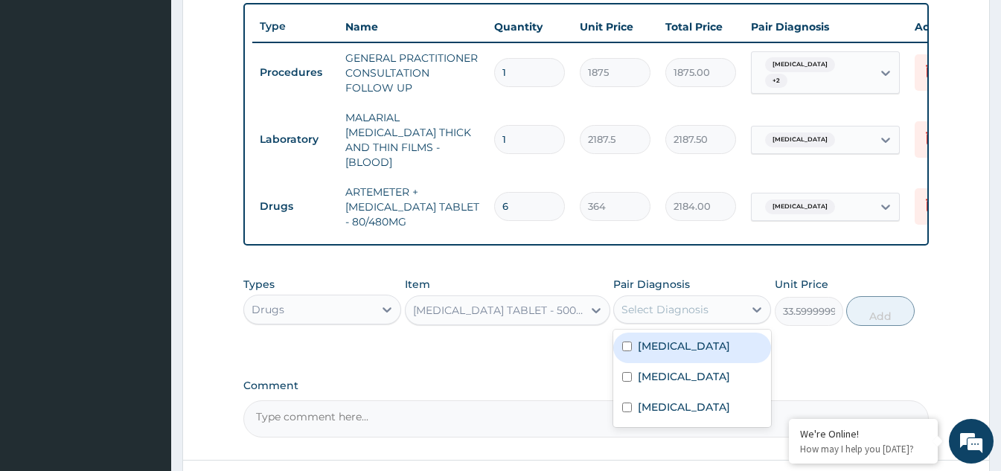
click at [622, 345] on div "Malaria, unspecified" at bounding box center [692, 348] width 158 height 31
checkbox input "true"
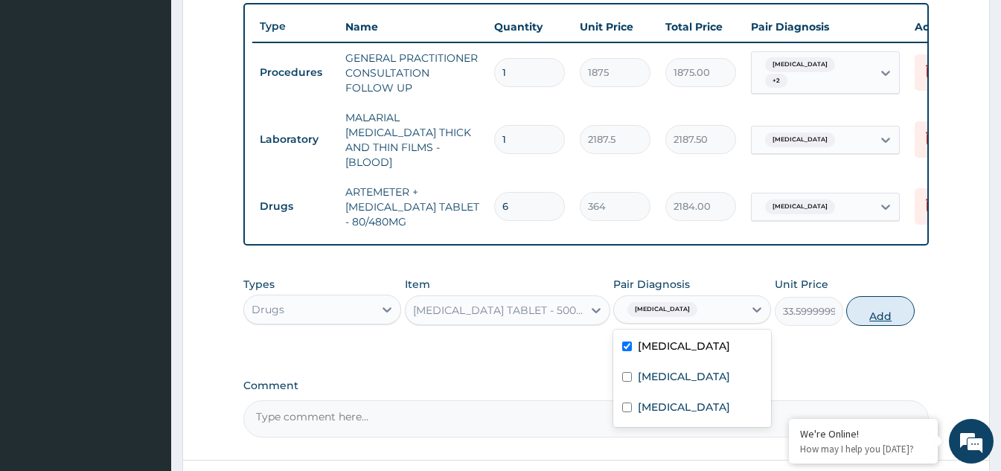
click at [860, 304] on button "Add" at bounding box center [880, 311] width 68 height 30
type input "0"
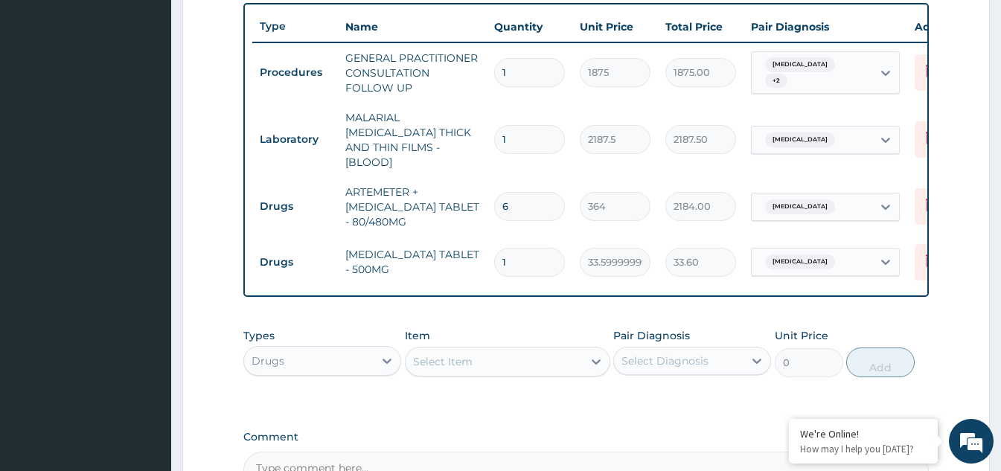
type input "18"
type input "604.80"
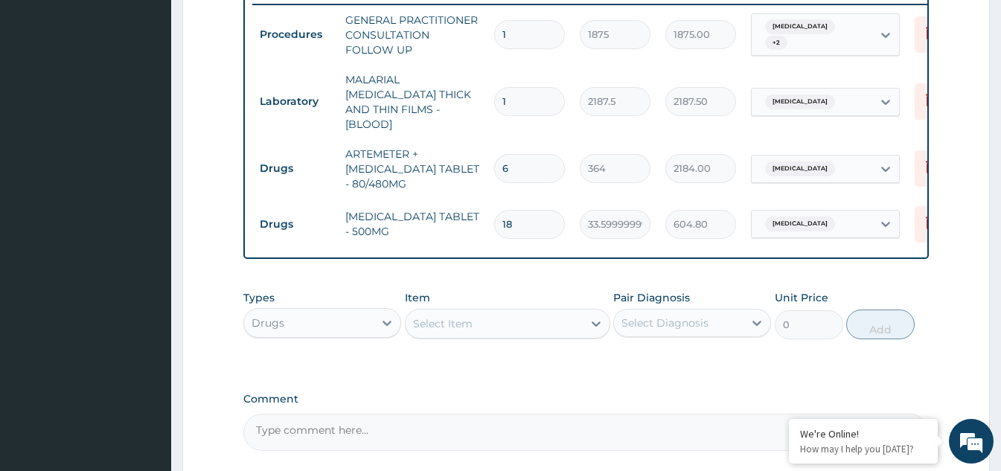
scroll to position [625, 0]
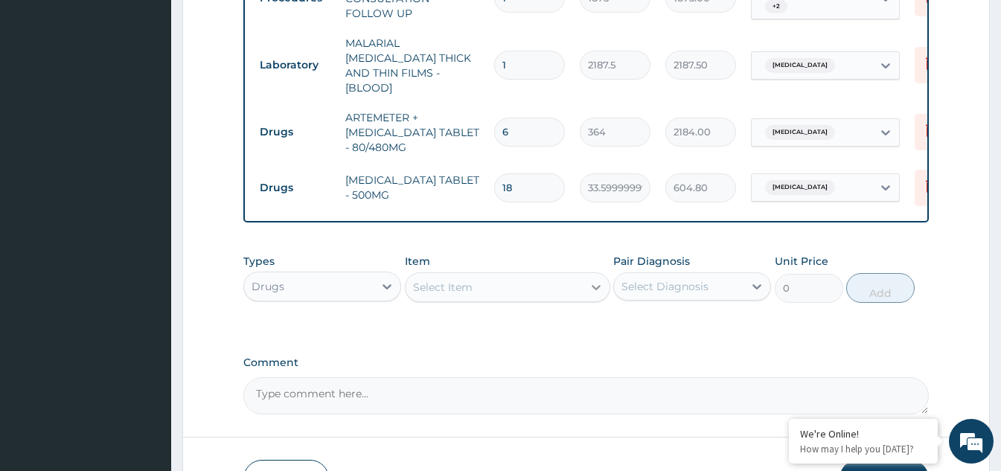
type input "18"
click at [584, 282] on div at bounding box center [596, 287] width 27 height 27
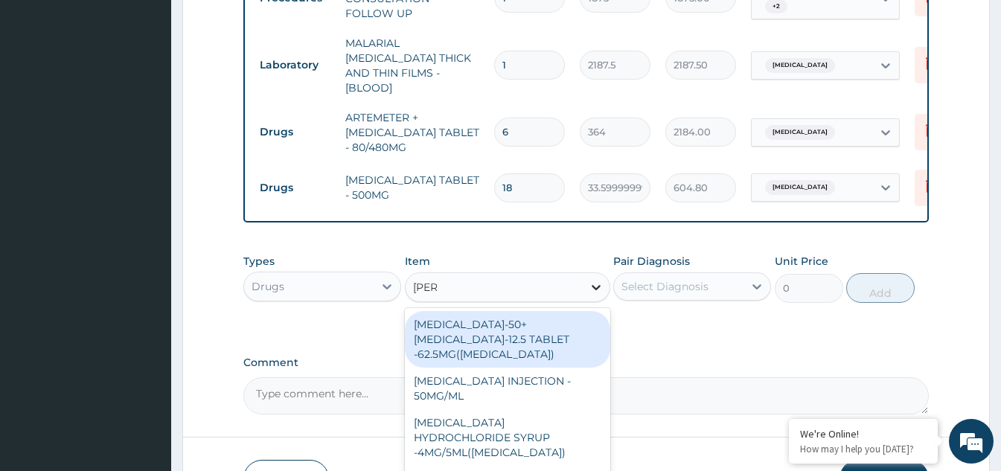
type input "LORAT"
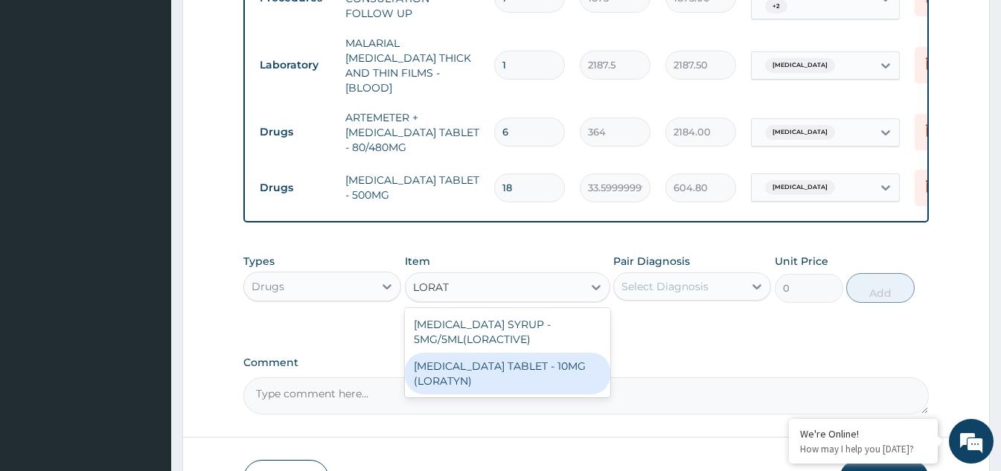
click at [481, 377] on div "LORATADINE TABLET - 10MG (LORATYN)" at bounding box center [507, 374] width 205 height 42
type input "98"
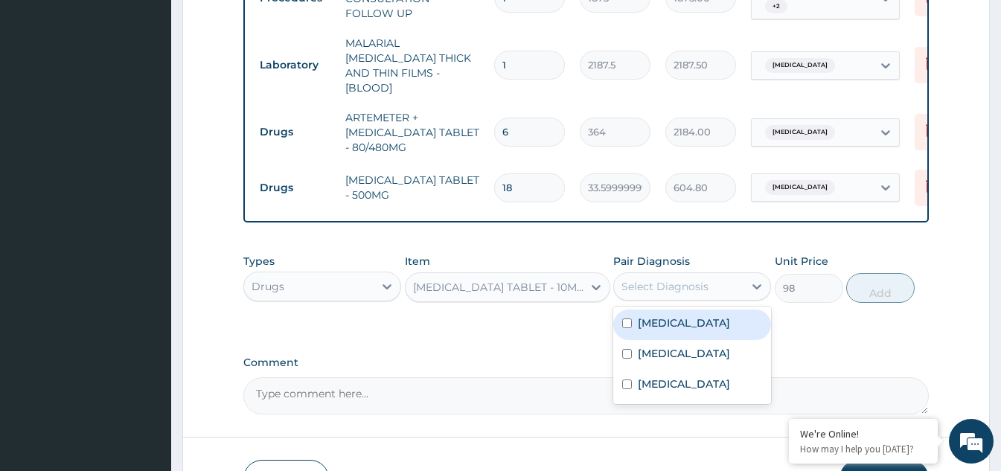
click at [728, 287] on div "Select Diagnosis" at bounding box center [679, 287] width 130 height 24
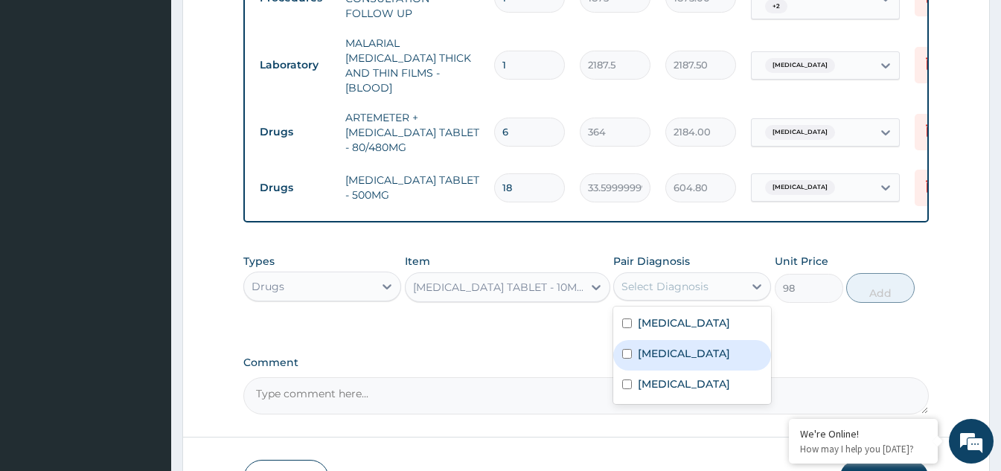
click at [626, 353] on input "checkbox" at bounding box center [627, 354] width 10 height 10
checkbox input "true"
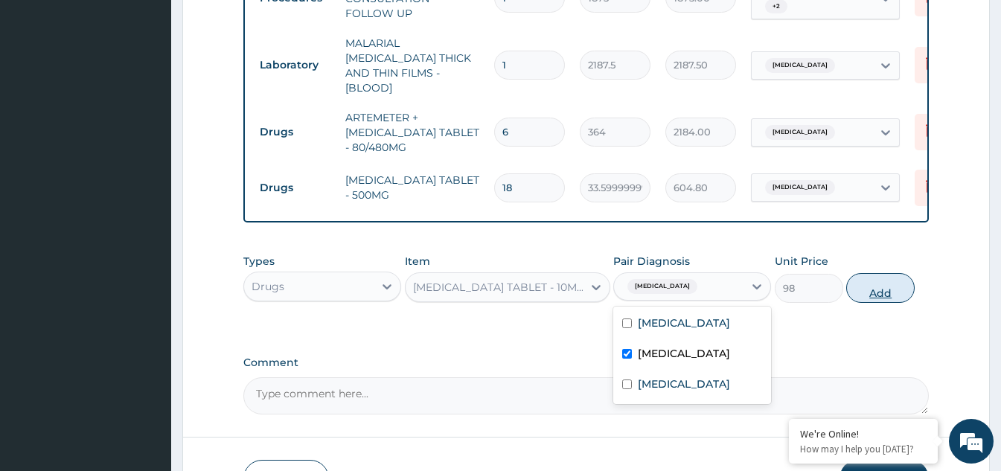
click at [893, 287] on button "Add" at bounding box center [880, 288] width 68 height 30
type input "0"
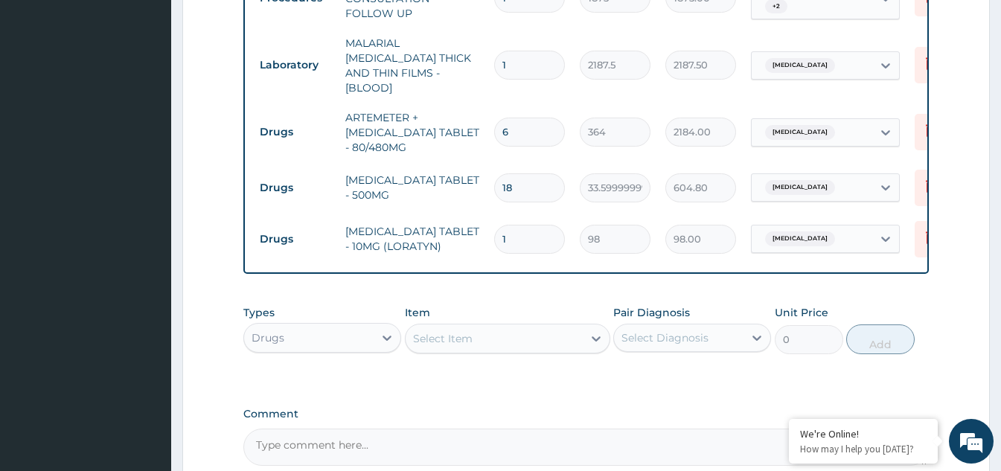
type input "0.00"
type input "5"
type input "490.00"
type input "5"
click at [548, 343] on div "Select Item" at bounding box center [494, 339] width 177 height 24
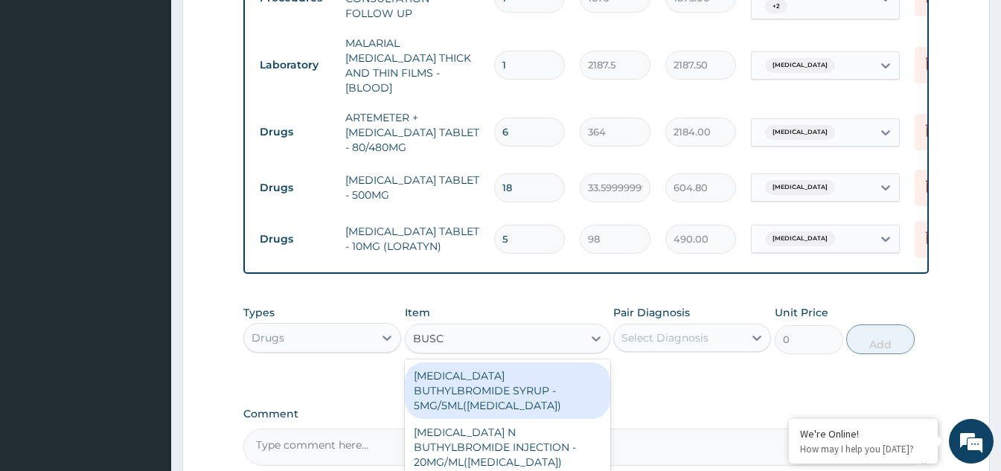
type input "BUSCO"
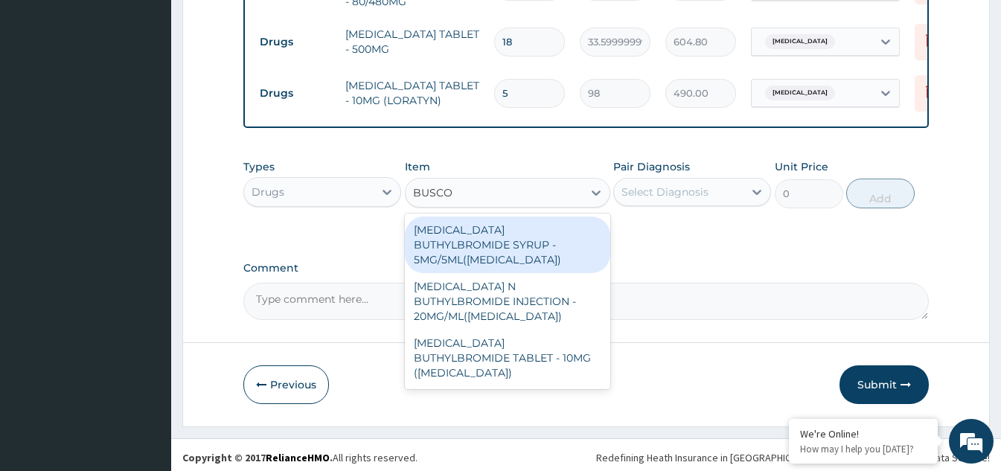
scroll to position [773, 0]
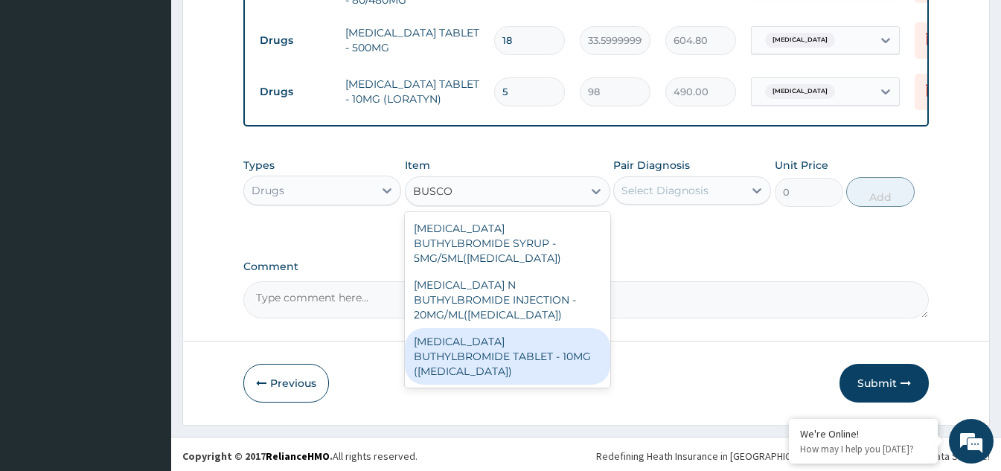
click at [449, 329] on div "HYOSCINE BUTHYLBROMIDE TABLET - 10MG (BUSCOPAN)" at bounding box center [507, 356] width 205 height 57
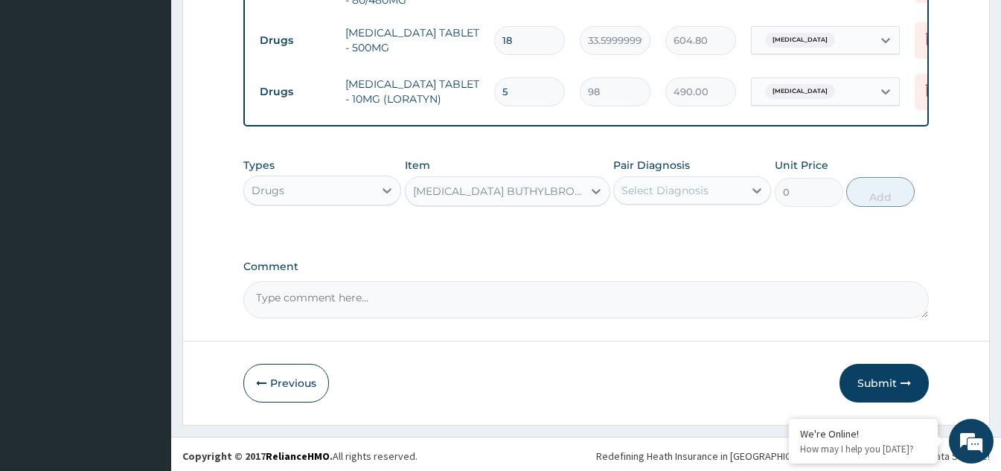
type input "56"
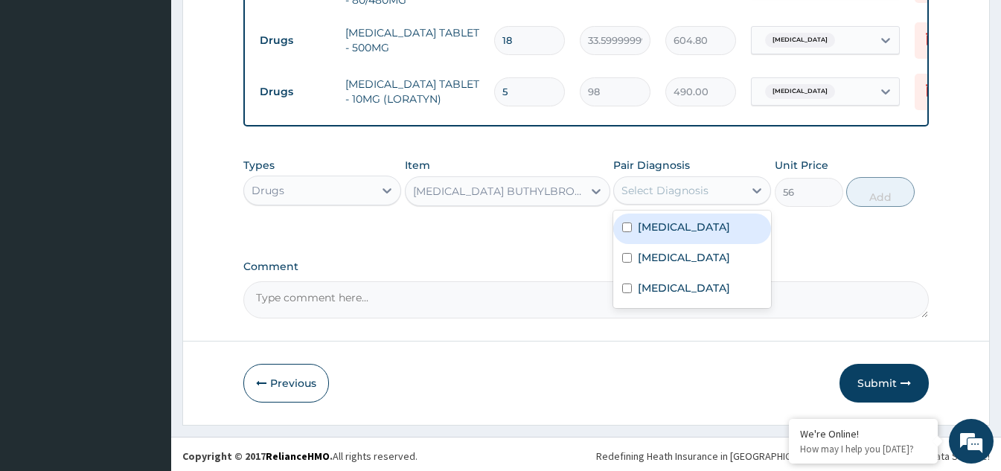
click at [723, 187] on div "Select Diagnosis" at bounding box center [679, 191] width 130 height 24
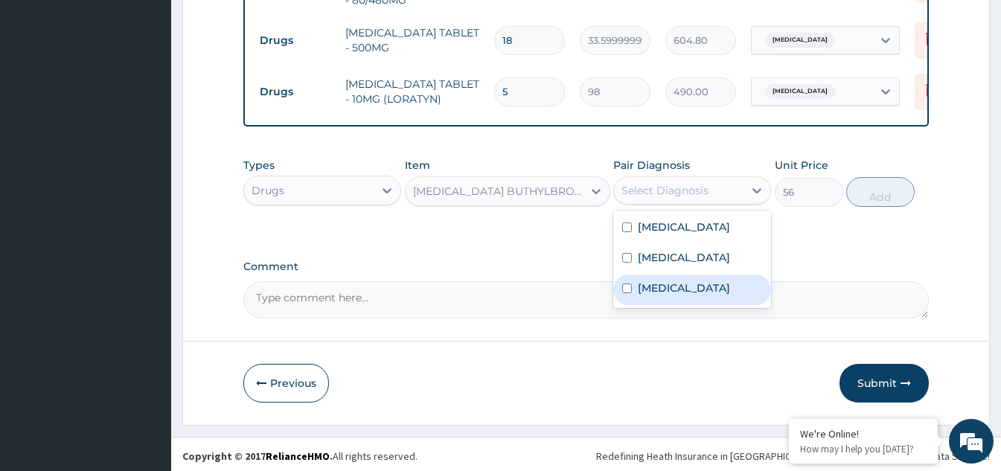
click at [646, 281] on label "Dysmenorrhoea" at bounding box center [684, 288] width 92 height 15
checkbox input "true"
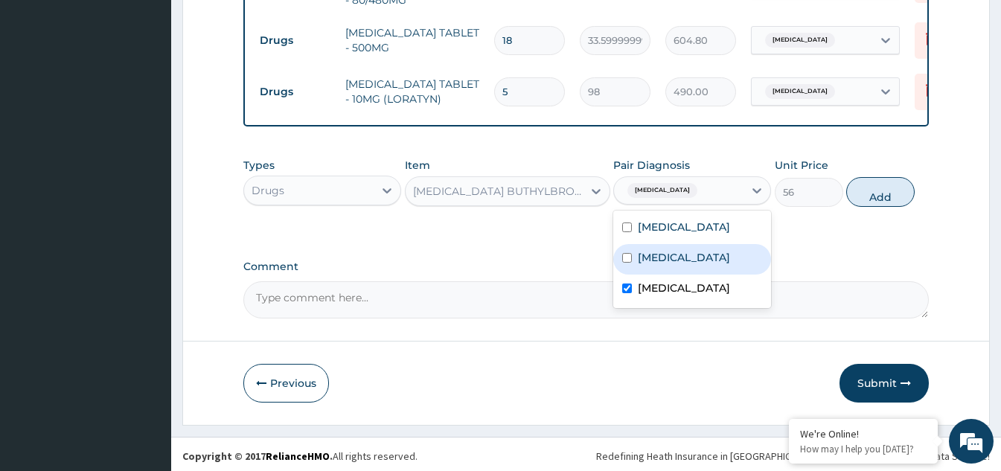
click at [884, 189] on button "Add" at bounding box center [880, 192] width 68 height 30
type input "0"
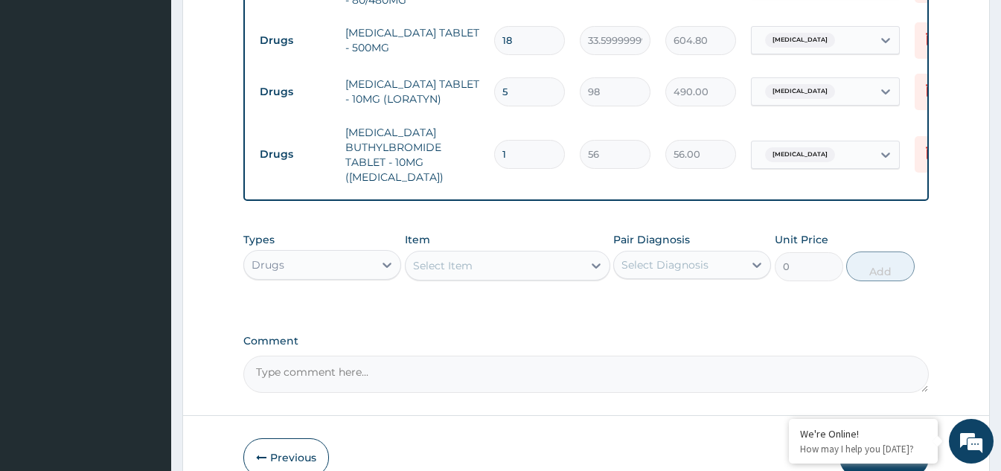
drag, startPoint x: 505, startPoint y: 144, endPoint x: 493, endPoint y: 144, distance: 11.9
click at [493, 144] on td "1" at bounding box center [530, 154] width 86 height 44
drag, startPoint x: 517, startPoint y: 136, endPoint x: 495, endPoint y: 140, distance: 22.6
click at [495, 140] on input "1" at bounding box center [529, 154] width 71 height 29
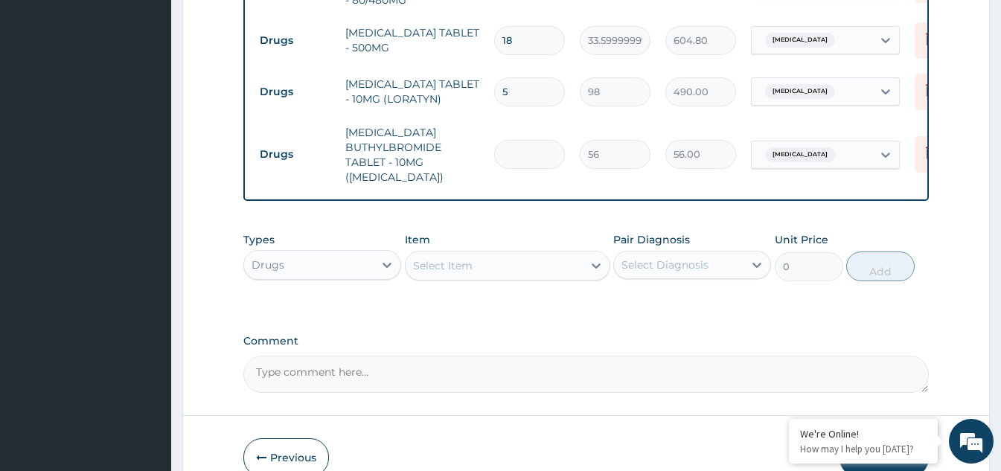
type input "0.00"
type input "9"
type input "504.00"
type input "10"
type input "560.00"
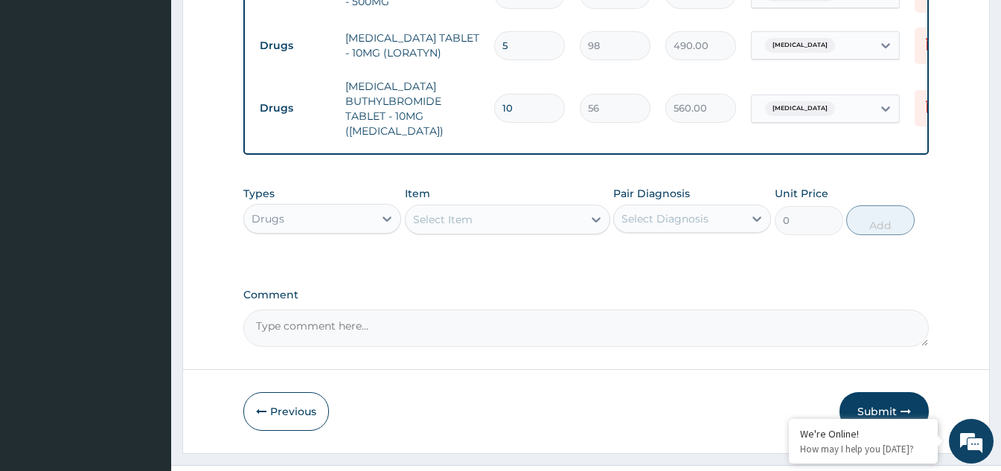
scroll to position [847, 0]
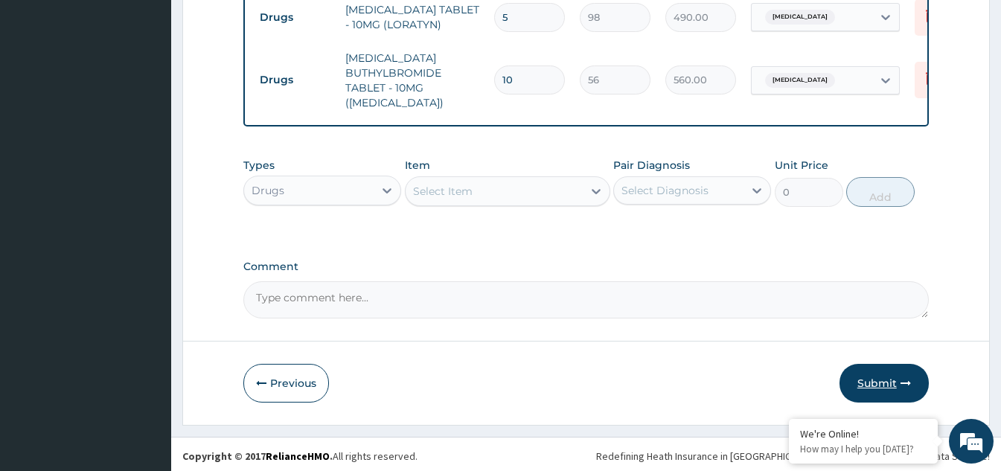
type input "10"
click at [896, 380] on button "Submit" at bounding box center [884, 383] width 89 height 39
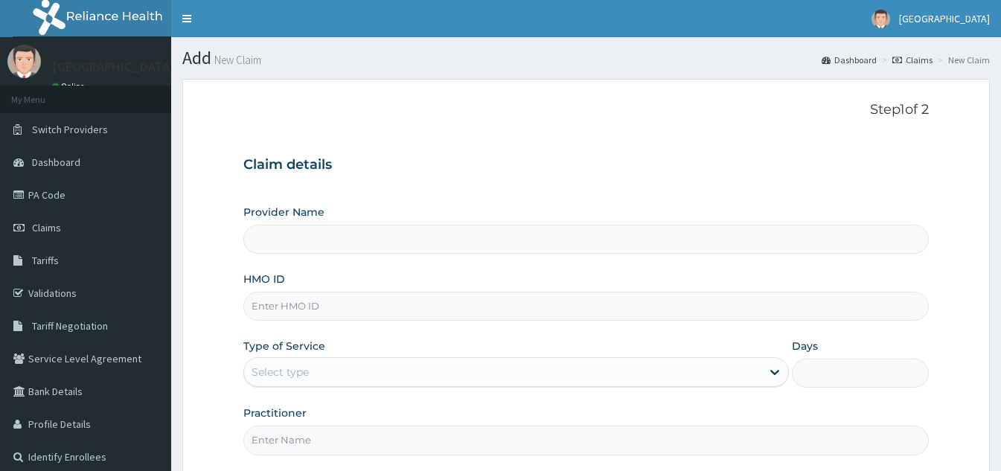
type input "W"
type input "[GEOGRAPHIC_DATA]"
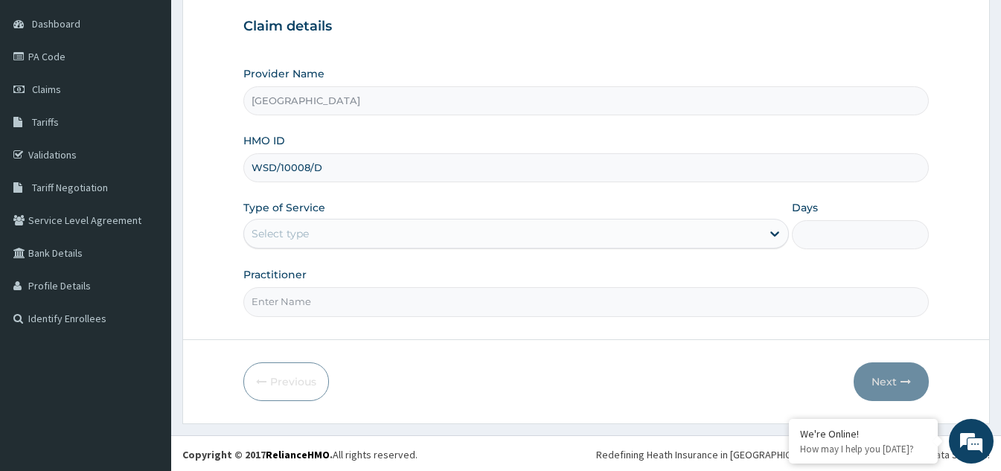
scroll to position [141, 0]
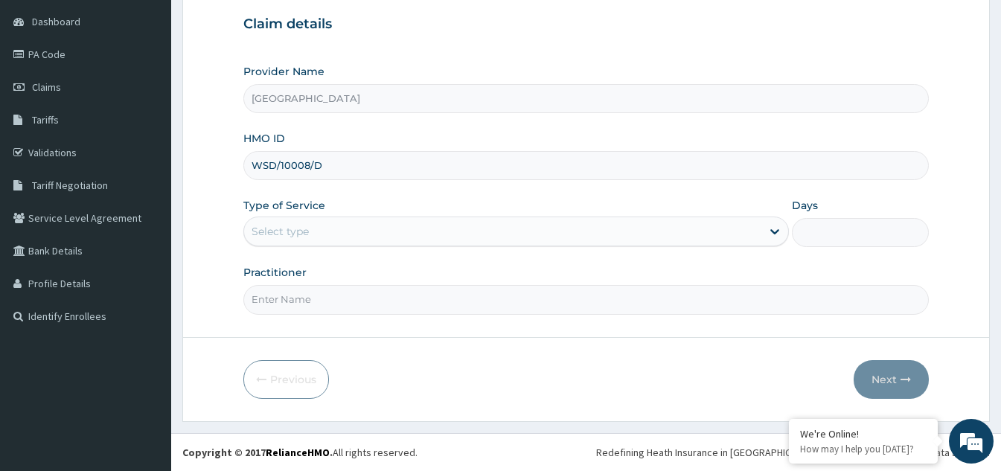
type input "WSD/10008/D"
click at [652, 226] on div "Select type" at bounding box center [502, 232] width 517 height 24
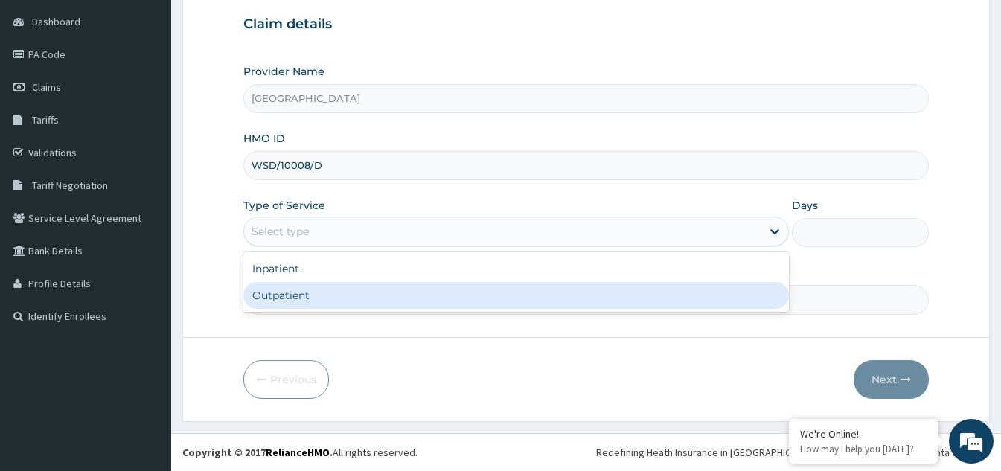
click at [366, 290] on div "Outpatient" at bounding box center [516, 295] width 546 height 27
type input "1"
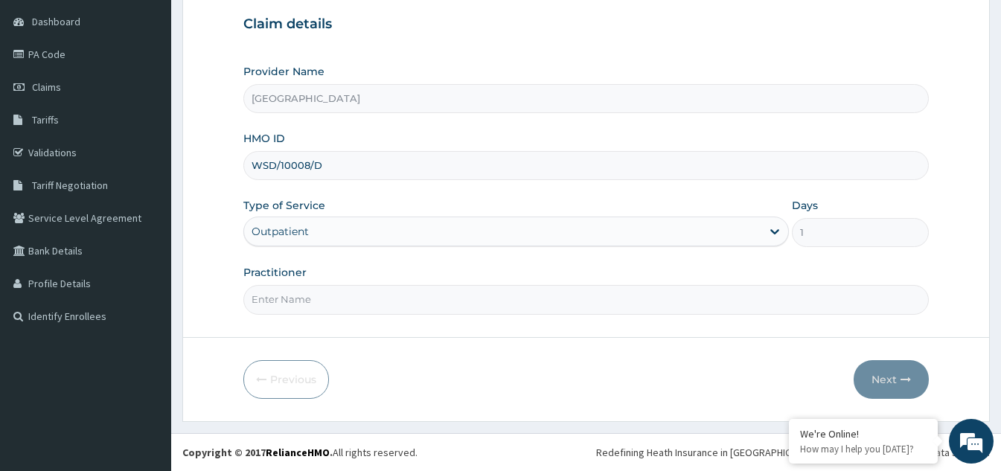
click at [363, 307] on input "Practitioner" at bounding box center [586, 299] width 686 height 29
click at [319, 313] on input "Dr [PERSON_NAME]" at bounding box center [586, 299] width 686 height 29
type input "DR [PERSON_NAME]"
click at [881, 375] on button "Next" at bounding box center [891, 379] width 75 height 39
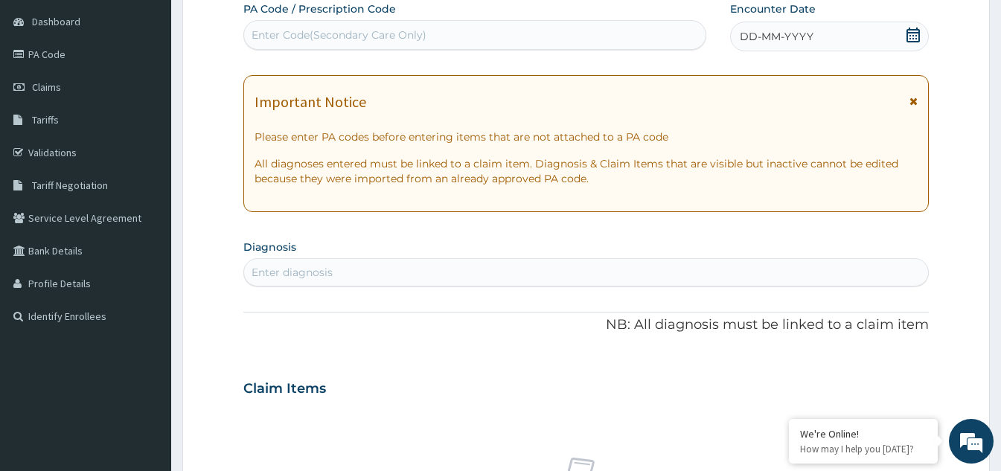
click at [915, 34] on icon at bounding box center [913, 35] width 15 height 15
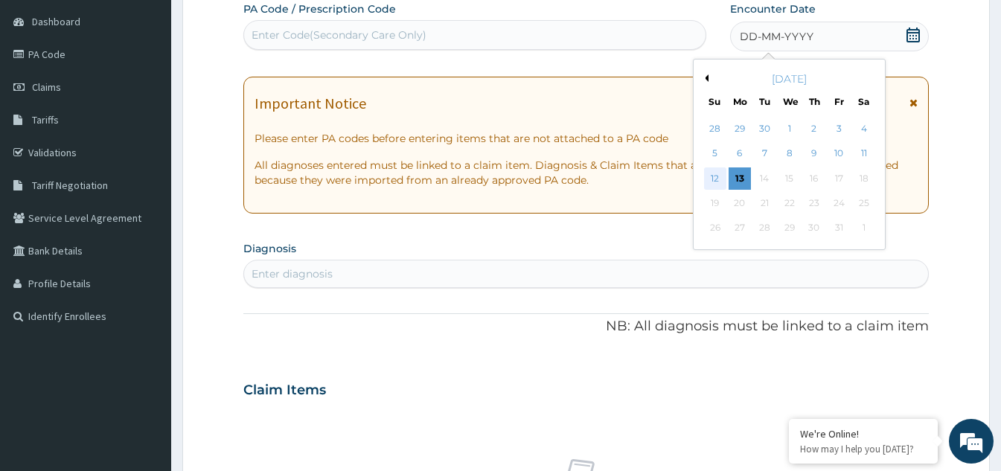
click at [716, 179] on div "12" at bounding box center [715, 178] width 22 height 22
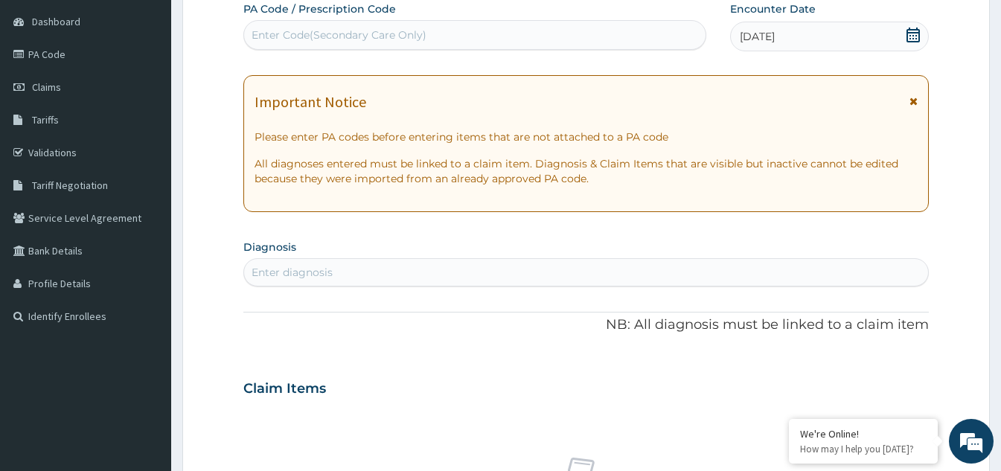
click at [438, 276] on div "Enter diagnosis" at bounding box center [586, 273] width 684 height 24
type input "[MEDICAL_DATA]"
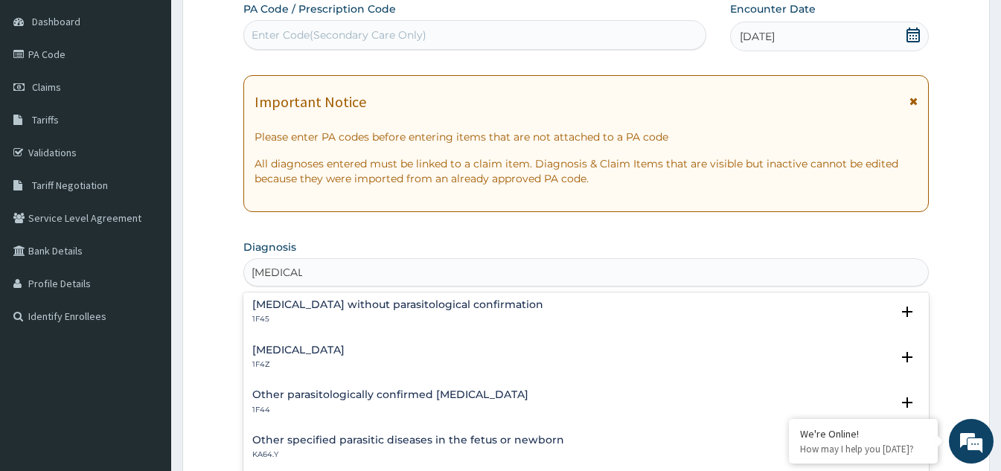
scroll to position [74, 0]
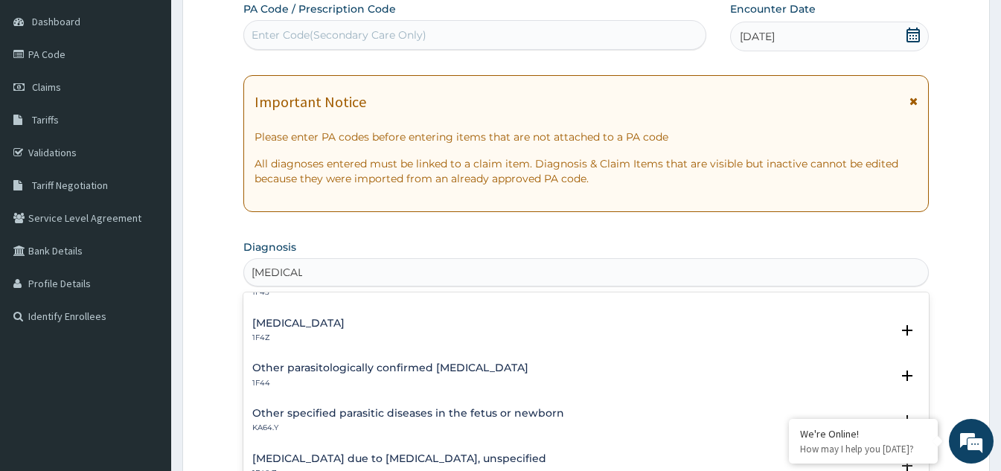
click at [345, 325] on h4 "Malaria, unspecified" at bounding box center [298, 323] width 92 height 11
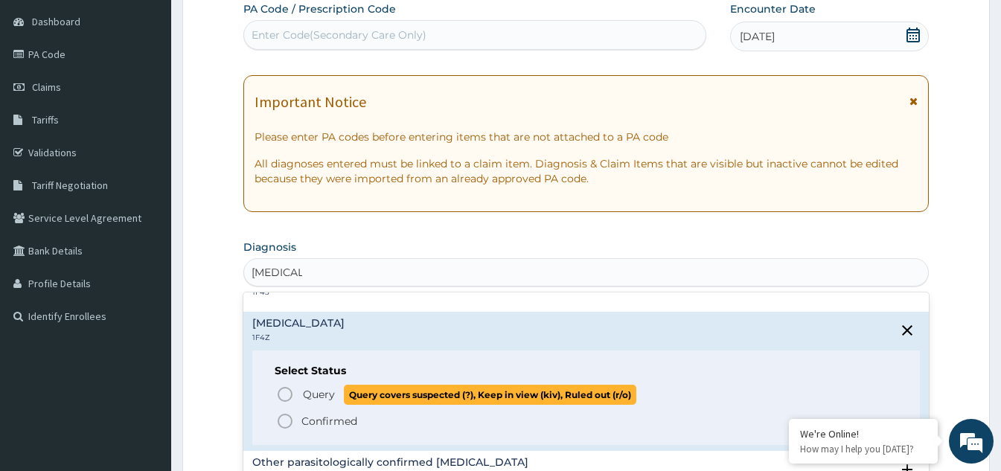
click at [287, 392] on icon "status option query" at bounding box center [285, 395] width 18 height 18
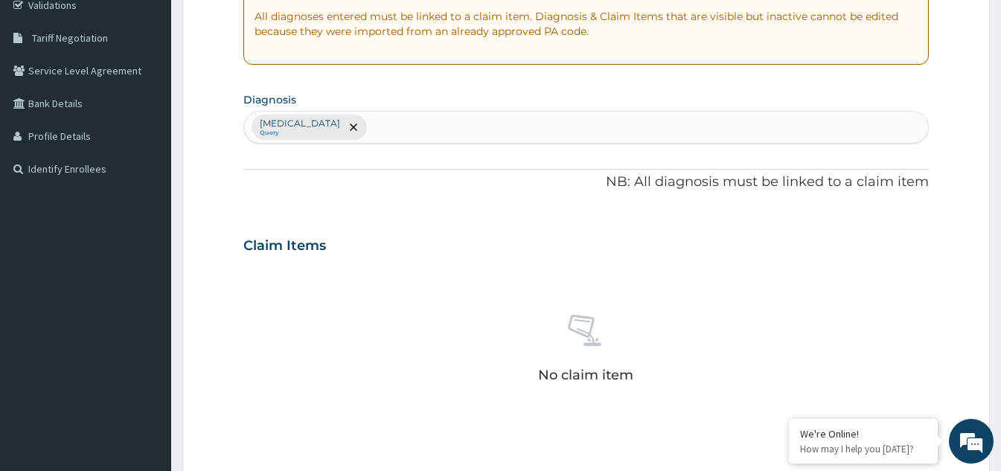
scroll to position [290, 0]
click at [387, 126] on div "Malaria, unspecified Query" at bounding box center [586, 125] width 684 height 31
type input "H"
type input "RHINITIS"
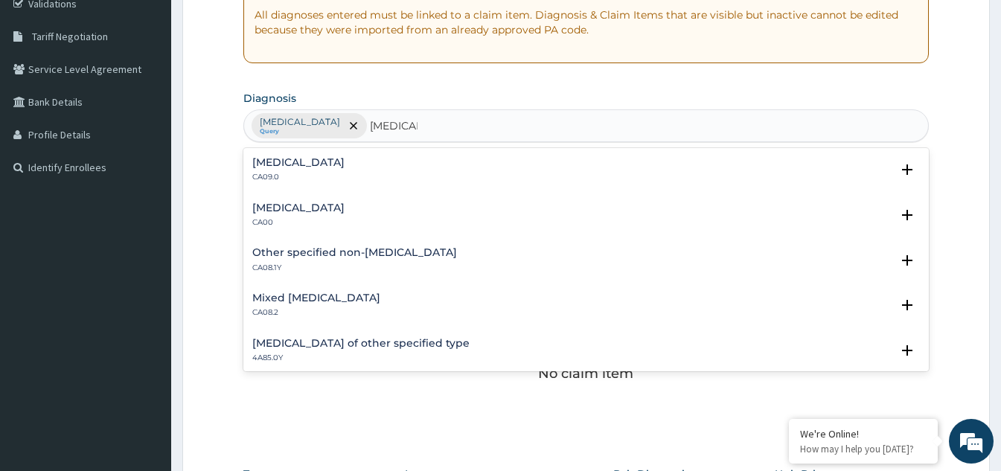
click at [317, 172] on p "CA09.0" at bounding box center [298, 177] width 92 height 10
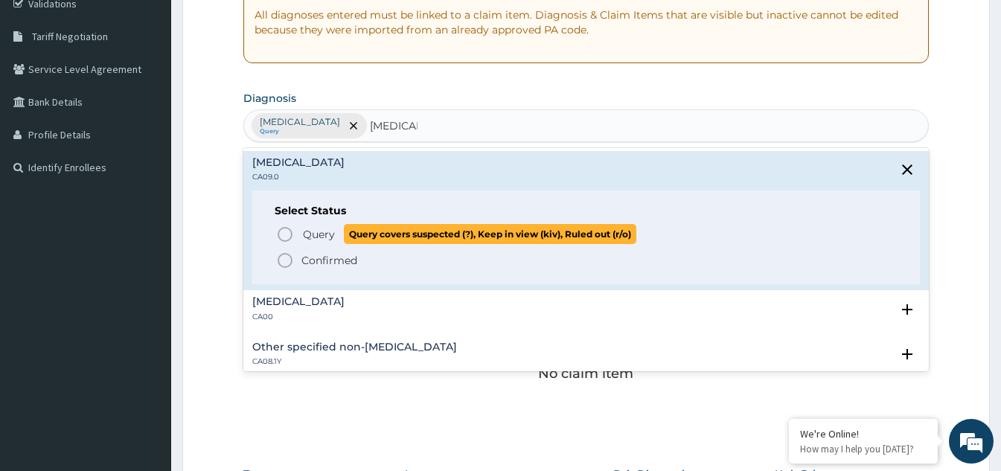
click at [295, 234] on span "Query Query covers suspected (?), Keep in view (kiv), Ruled out (r/o)" at bounding box center [587, 234] width 622 height 20
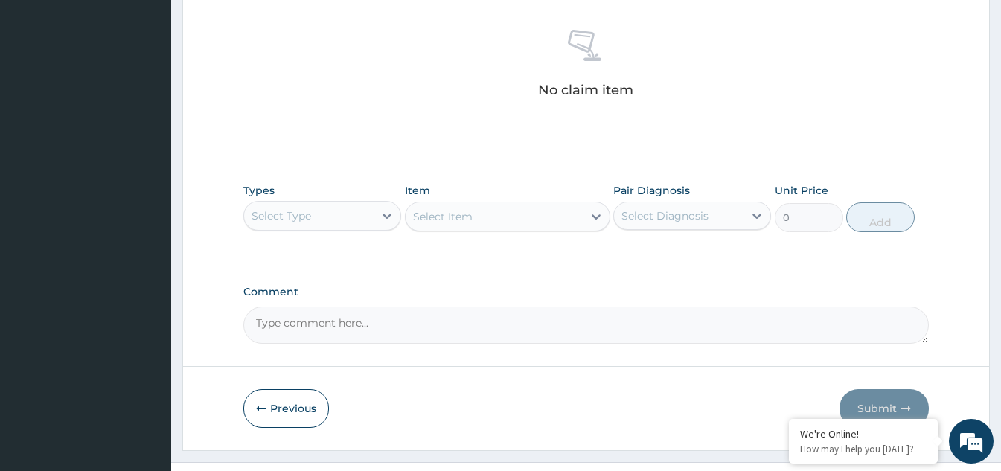
scroll to position [587, 0]
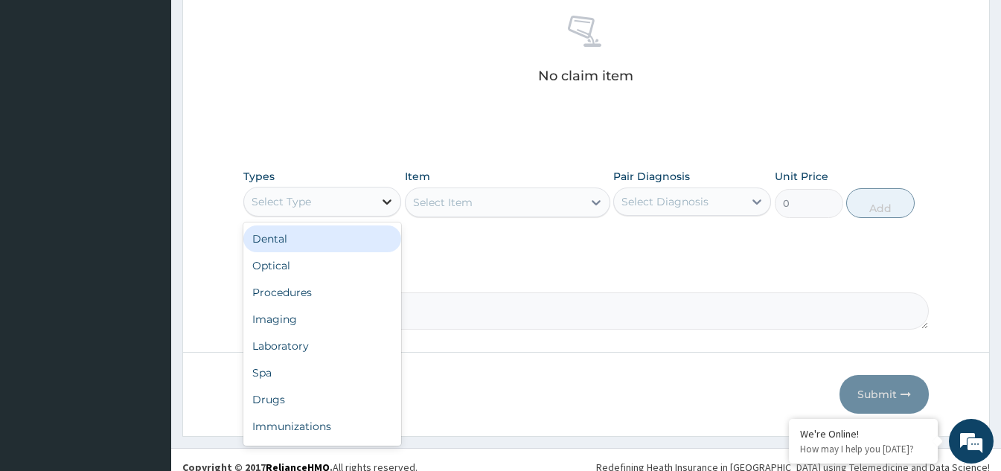
click at [375, 194] on div at bounding box center [387, 201] width 27 height 27
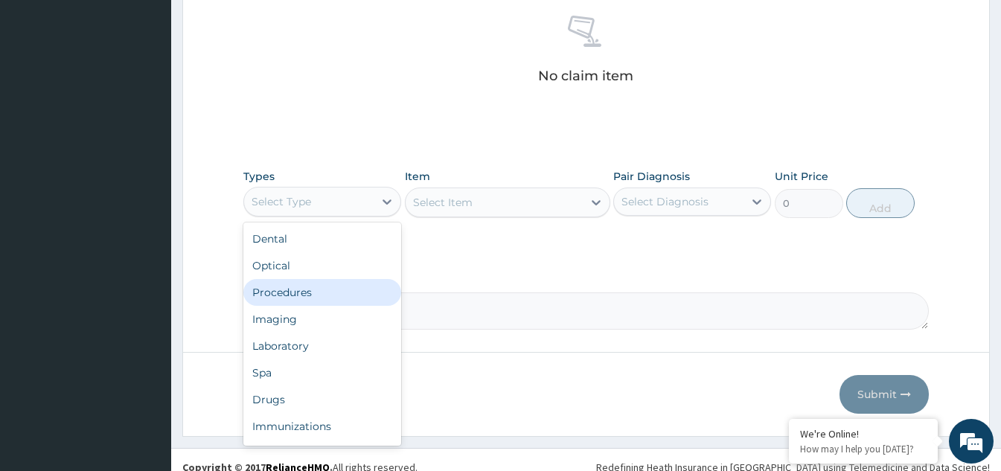
click at [310, 293] on div "Procedures" at bounding box center [322, 292] width 158 height 27
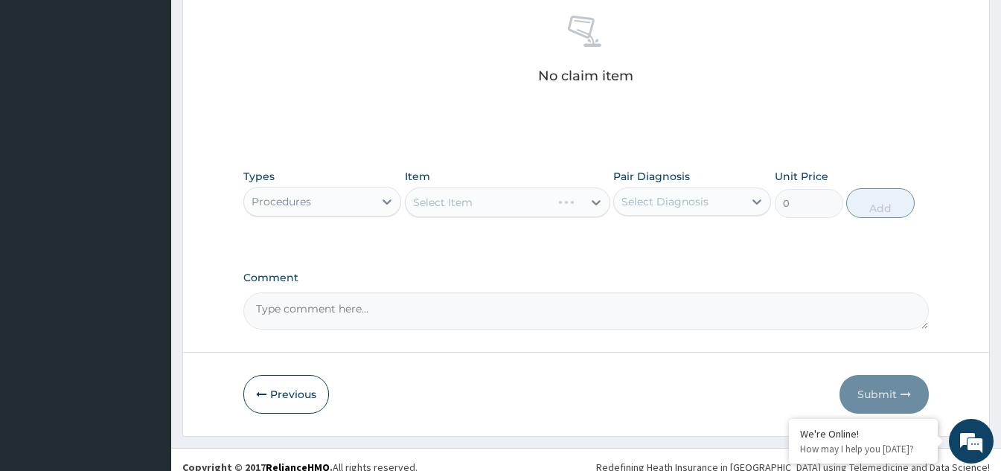
click at [563, 211] on div "Select Item" at bounding box center [507, 203] width 205 height 30
click at [587, 207] on div "Select Item" at bounding box center [507, 203] width 205 height 30
click at [579, 204] on div "Select Item" at bounding box center [494, 203] width 177 height 24
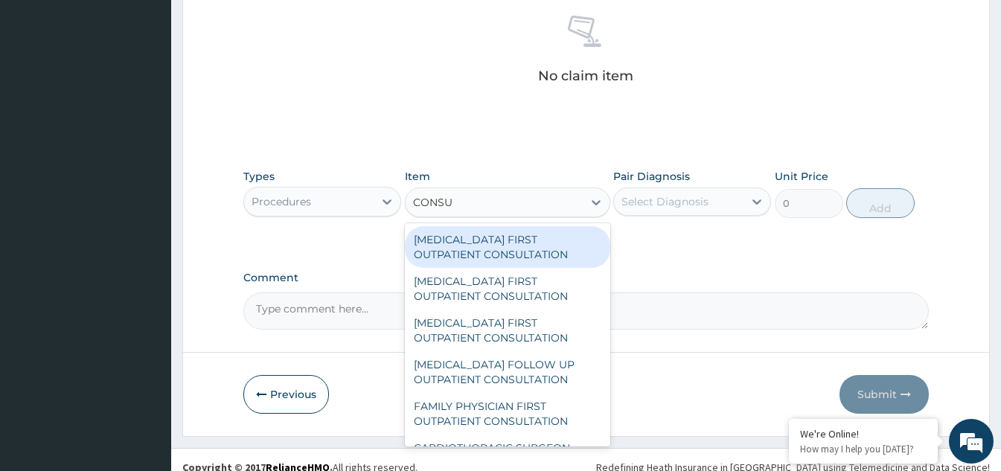
type input "CONSUL"
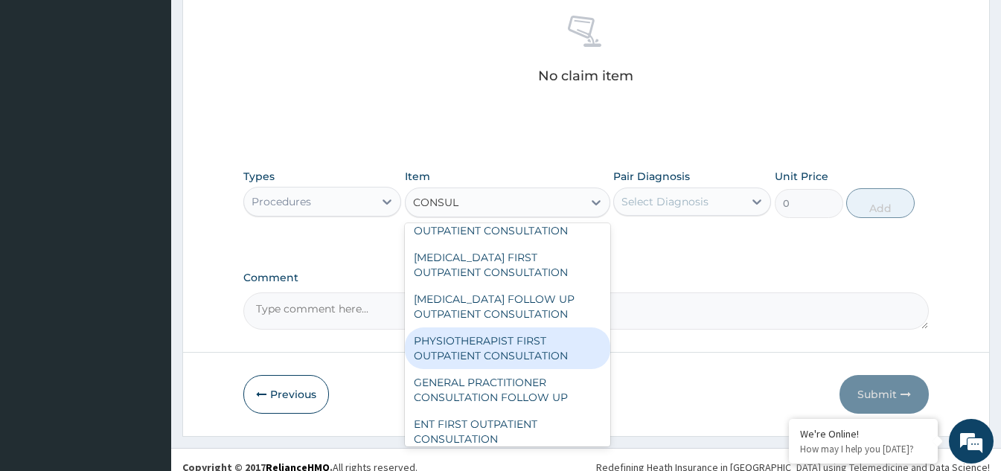
scroll to position [521, 0]
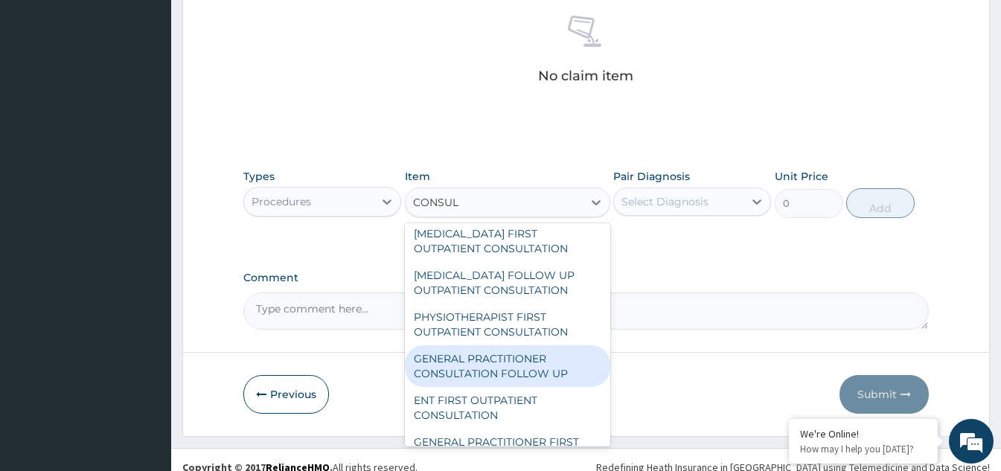
click at [497, 377] on div "GENERAL PRACTITIONER CONSULTATION FOLLOW UP" at bounding box center [507, 366] width 205 height 42
type input "1875"
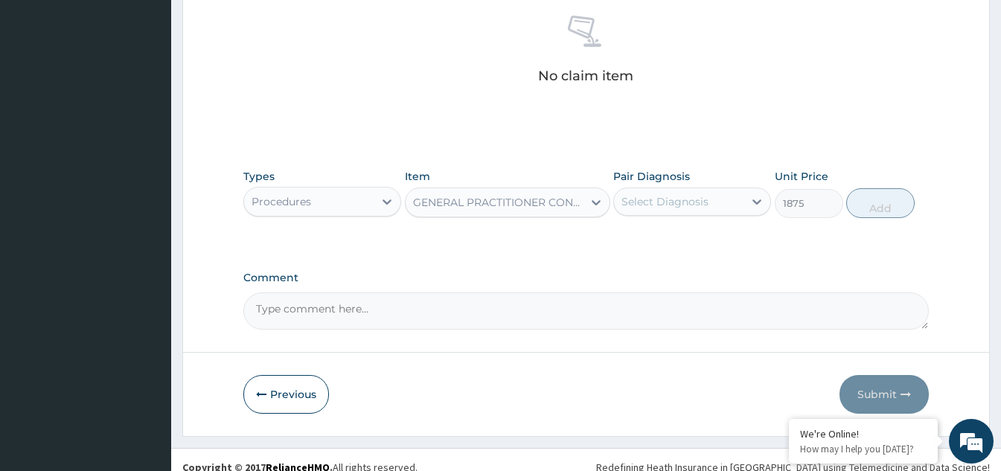
click at [723, 207] on div "Select Diagnosis" at bounding box center [679, 202] width 130 height 24
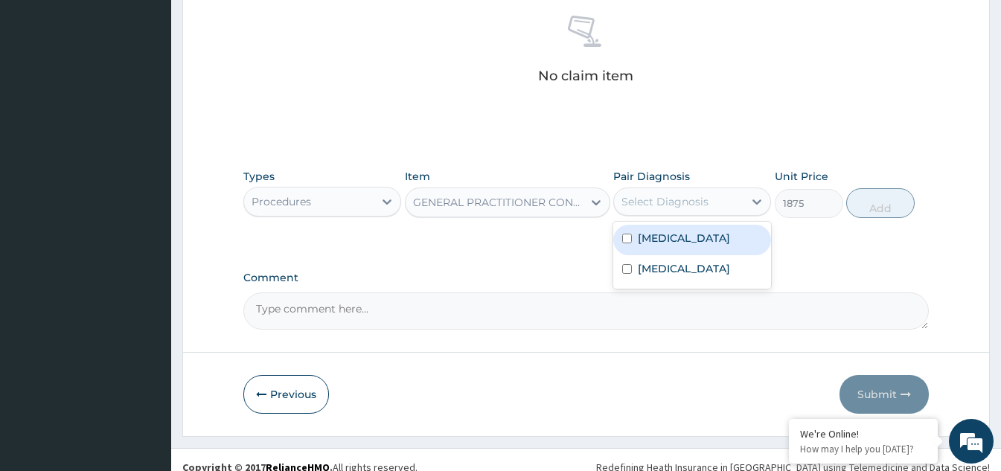
click at [633, 240] on div "Malaria, unspecified" at bounding box center [692, 240] width 158 height 31
checkbox input "true"
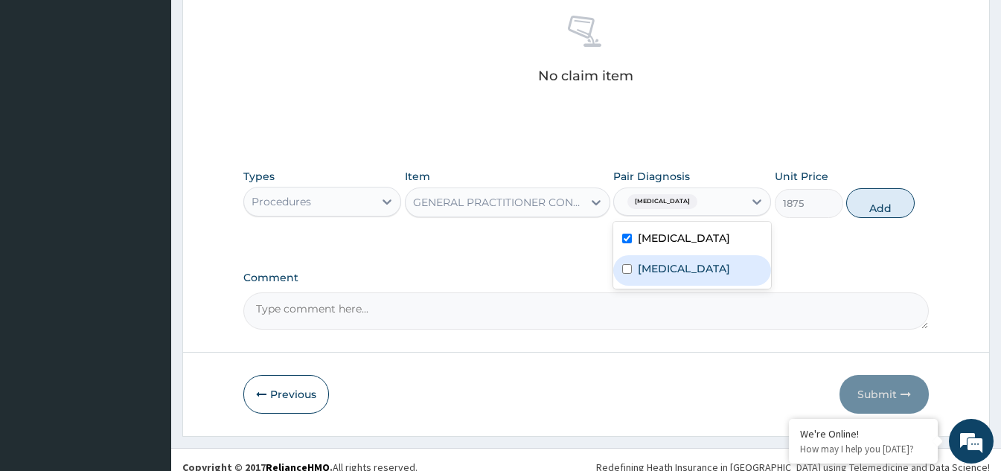
click at [630, 266] on input "checkbox" at bounding box center [627, 269] width 10 height 10
checkbox input "true"
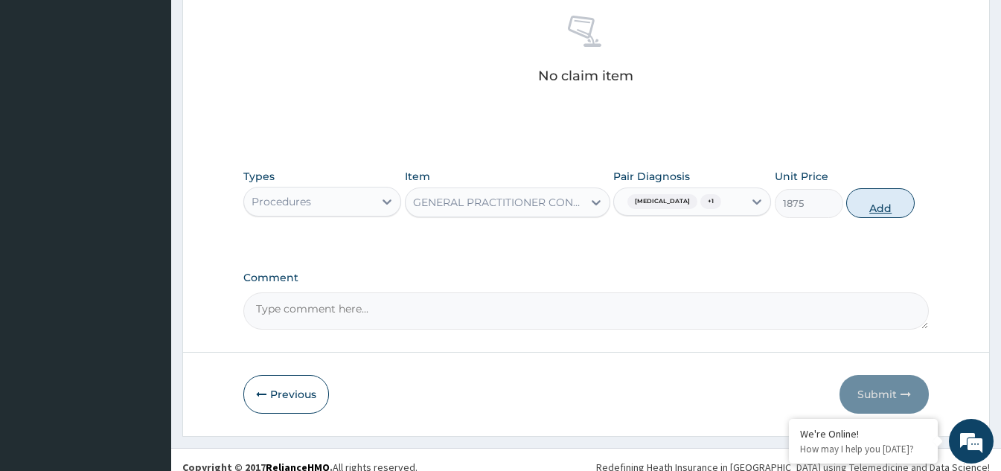
click at [891, 199] on button "Add" at bounding box center [880, 203] width 68 height 30
type input "0"
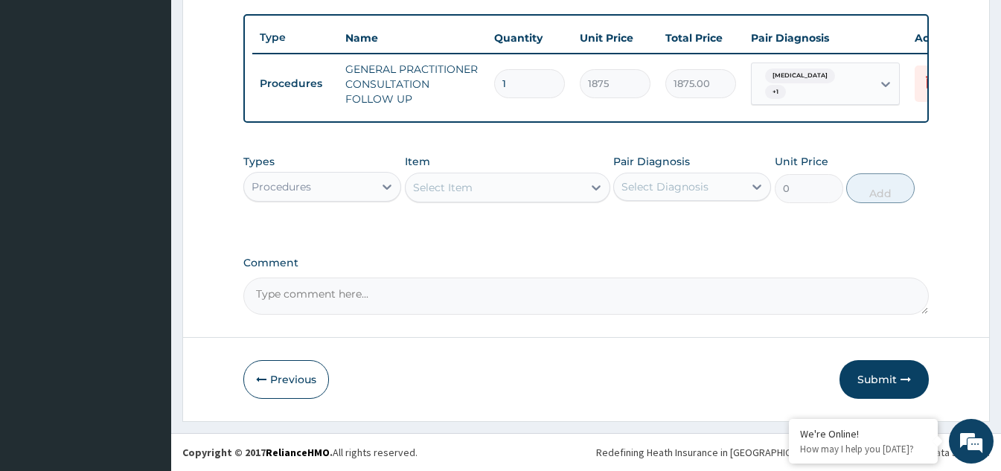
scroll to position [551, 0]
click at [373, 185] on div "Procedures" at bounding box center [309, 187] width 130 height 24
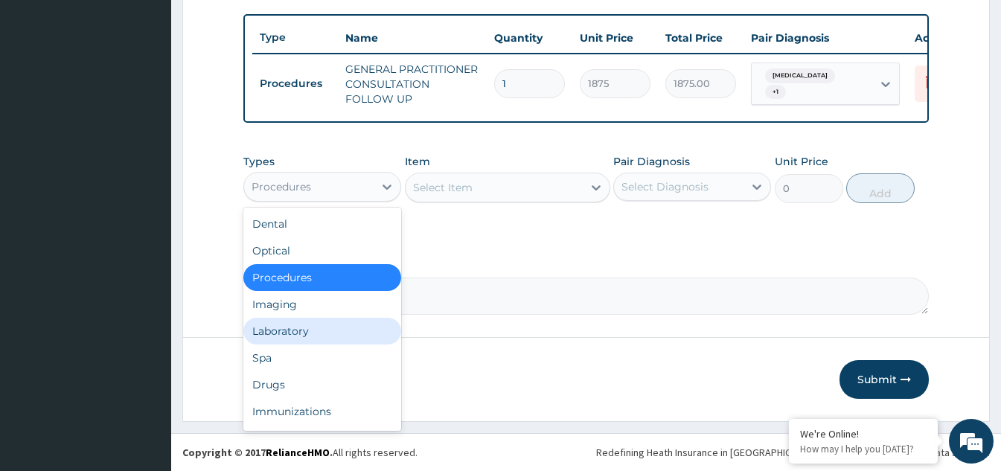
drag, startPoint x: 314, startPoint y: 323, endPoint x: 432, endPoint y: 305, distance: 119.7
click at [314, 324] on div "Laboratory" at bounding box center [322, 331] width 158 height 27
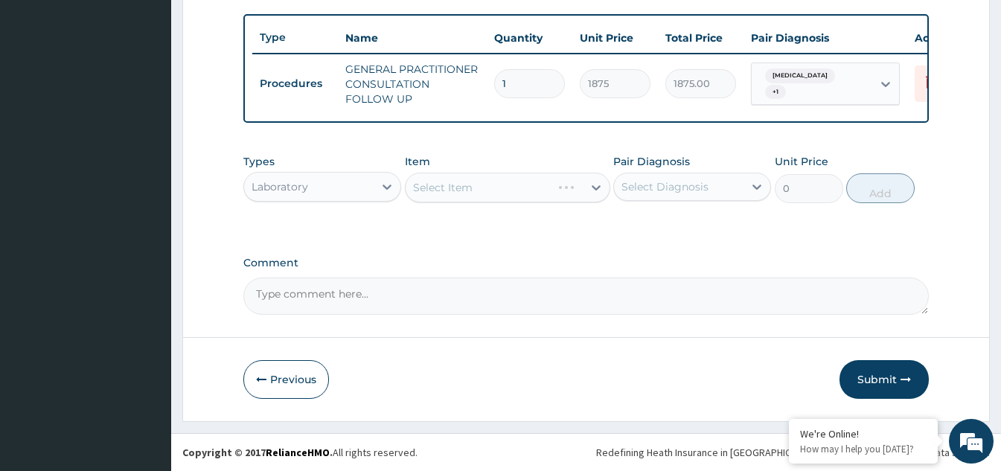
click at [588, 190] on div "Select Item" at bounding box center [507, 188] width 205 height 30
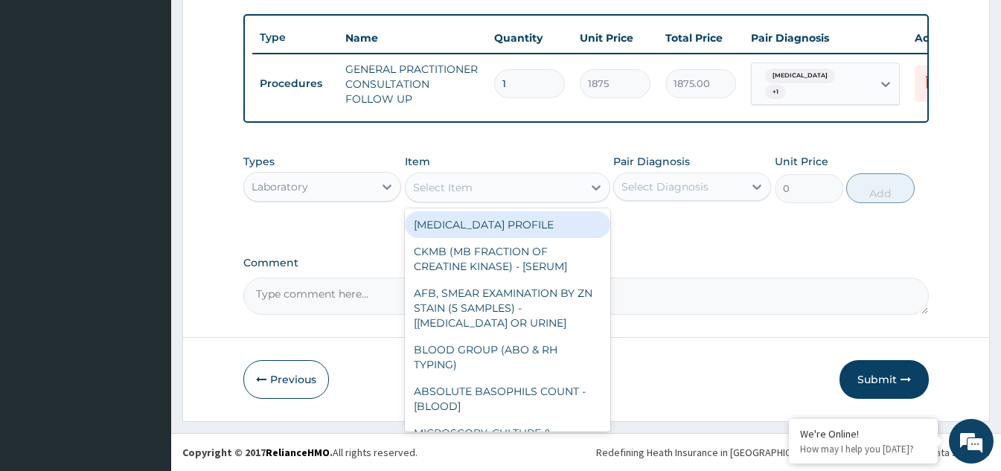
click at [582, 192] on div "Select Item" at bounding box center [494, 188] width 177 height 24
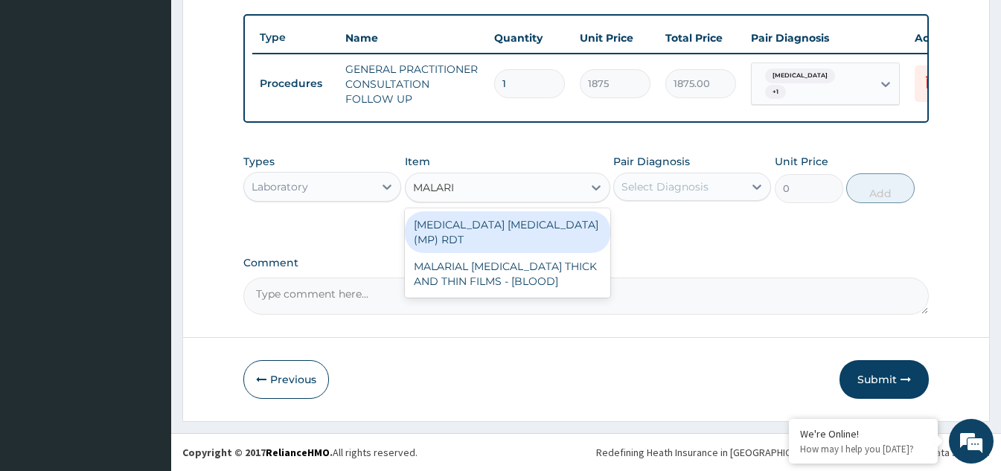
type input "MALARIA"
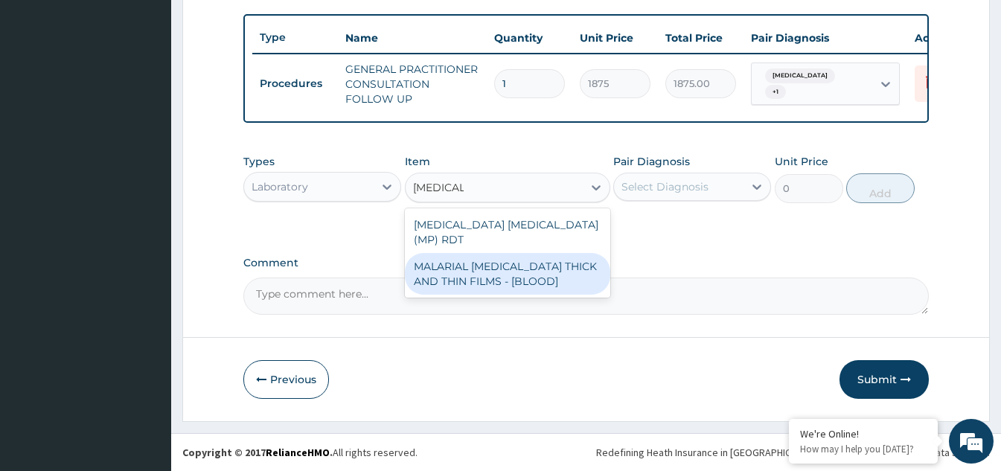
click at [525, 256] on div "MALARIAL PARASITE THICK AND THIN FILMS - [BLOOD]" at bounding box center [507, 274] width 205 height 42
type input "2187.5"
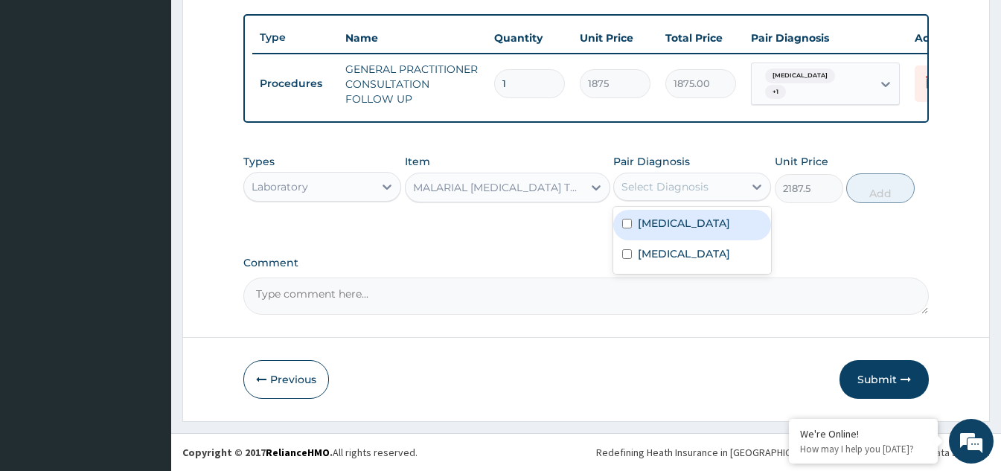
click at [691, 192] on div "Select Diagnosis" at bounding box center [665, 186] width 87 height 15
click at [631, 228] on input "checkbox" at bounding box center [627, 224] width 10 height 10
checkbox input "true"
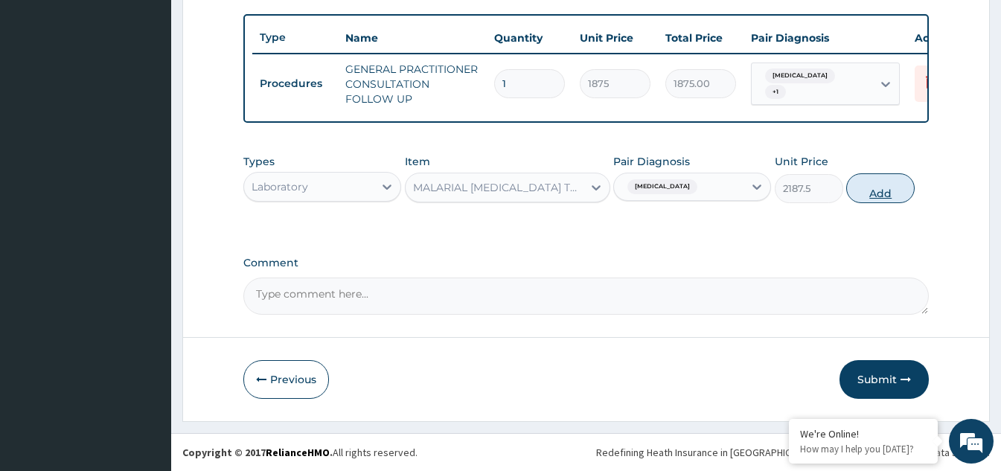
click at [878, 188] on button "Add" at bounding box center [880, 188] width 68 height 30
type input "0"
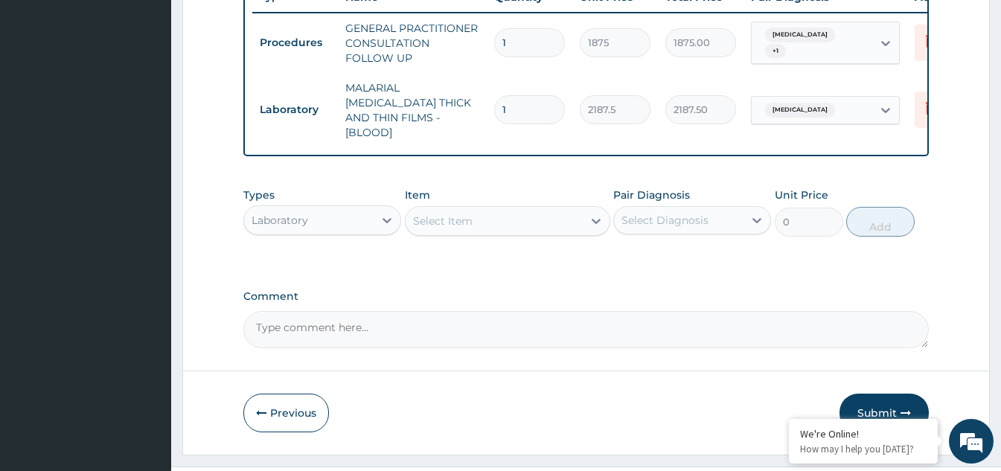
scroll to position [610, 0]
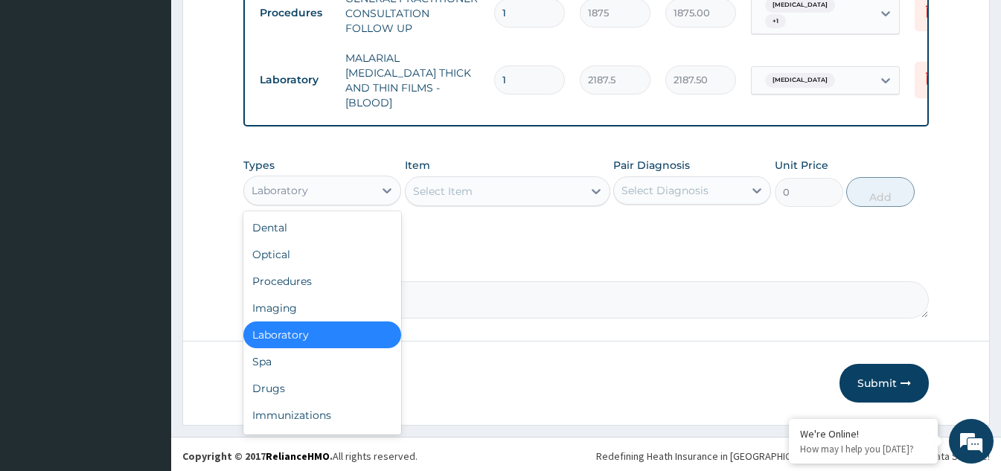
click at [371, 191] on div "Laboratory" at bounding box center [309, 191] width 130 height 24
click at [292, 390] on div "Drugs" at bounding box center [322, 388] width 158 height 27
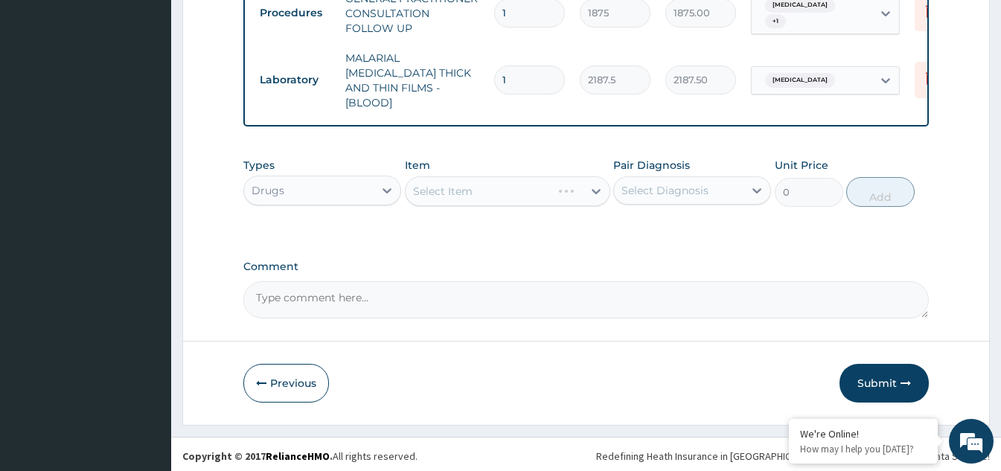
click at [587, 193] on div "Select Item" at bounding box center [507, 191] width 205 height 30
click at [583, 195] on div "Select Item" at bounding box center [507, 191] width 205 height 30
click at [590, 194] on icon at bounding box center [596, 191] width 15 height 15
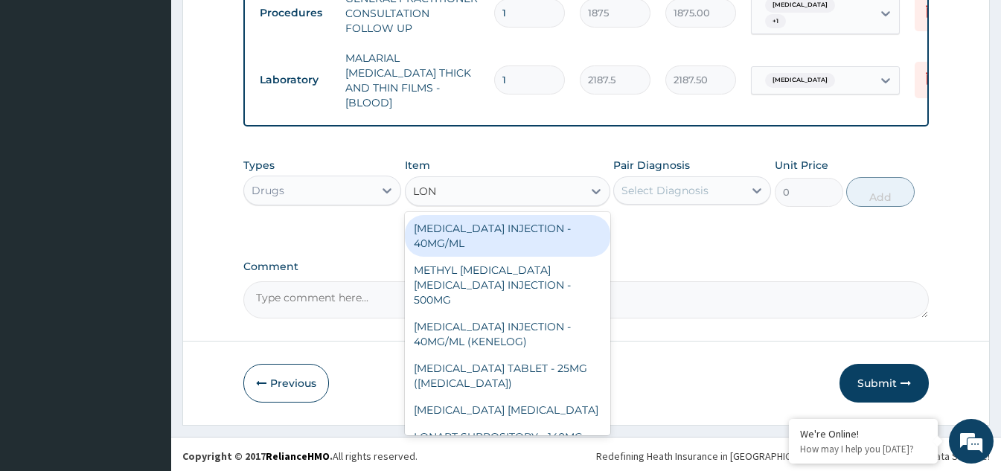
type input "LONA"
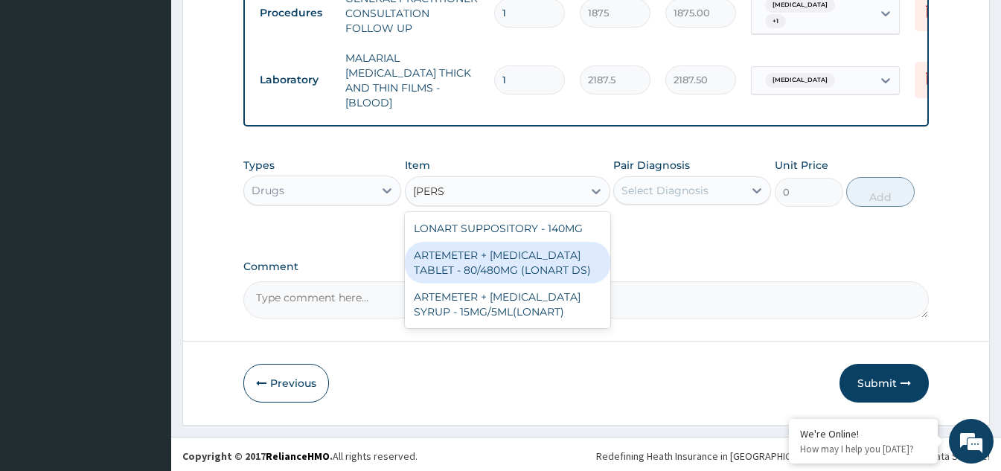
click at [539, 254] on div "ARTEMETER + LUMEFANTRINE TABLET - 80/480MG (LONART DS)" at bounding box center [507, 263] width 205 height 42
type input "588"
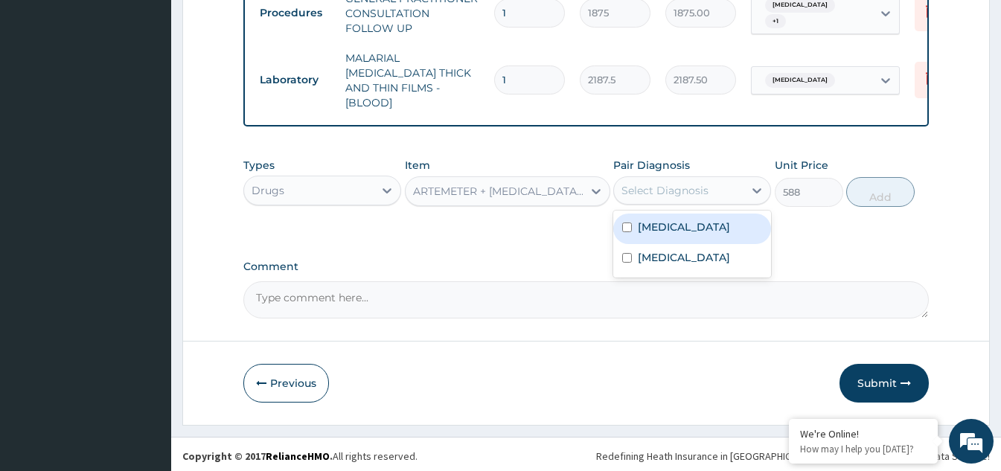
click at [682, 185] on div "Select Diagnosis" at bounding box center [665, 190] width 87 height 15
click at [628, 223] on input "checkbox" at bounding box center [627, 228] width 10 height 10
checkbox input "true"
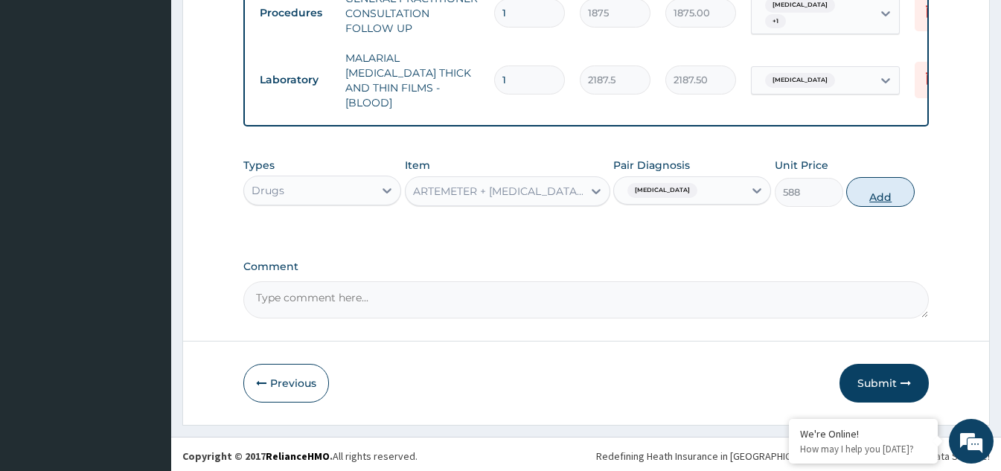
click at [866, 188] on button "Add" at bounding box center [880, 192] width 68 height 30
type input "0"
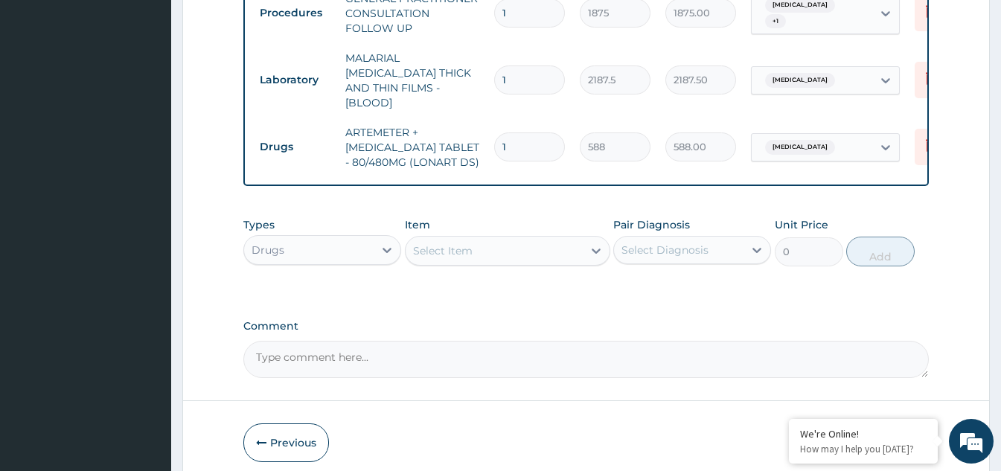
type input "0.00"
type input "6"
type input "3528.00"
type input "6"
click at [573, 241] on div "Select Item" at bounding box center [494, 251] width 177 height 24
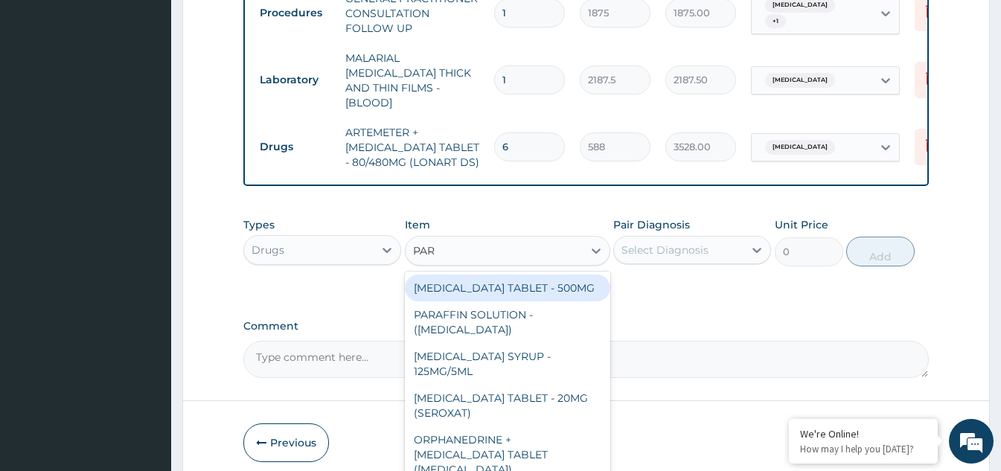
type input "PARA"
click at [551, 284] on div "PARACETAMOL TABLET - 500MG" at bounding box center [507, 288] width 205 height 27
type input "33.599999999999994"
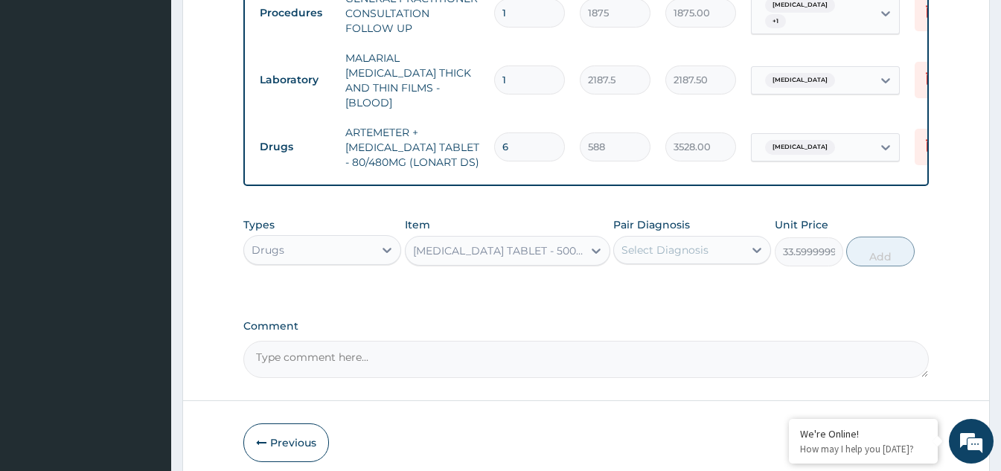
click at [659, 246] on div "Select Diagnosis" at bounding box center [665, 250] width 87 height 15
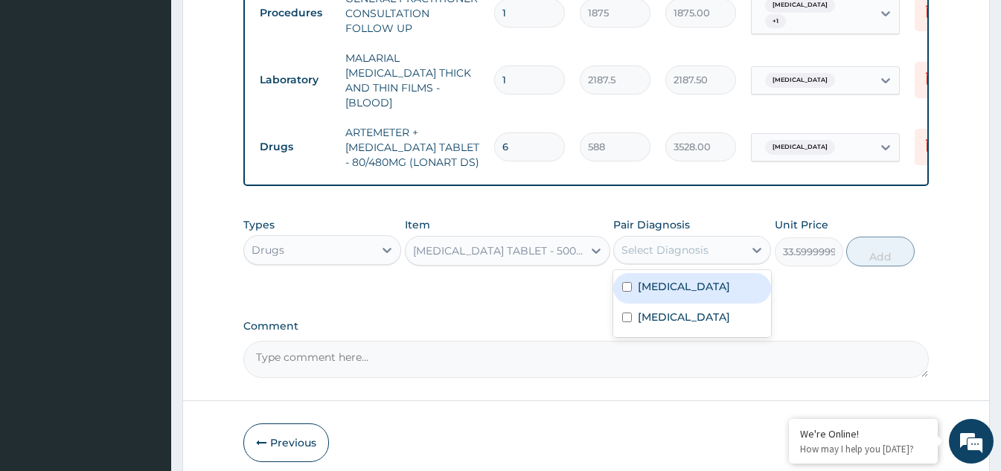
click at [642, 283] on label "Malaria, unspecified" at bounding box center [684, 286] width 92 height 15
checkbox input "true"
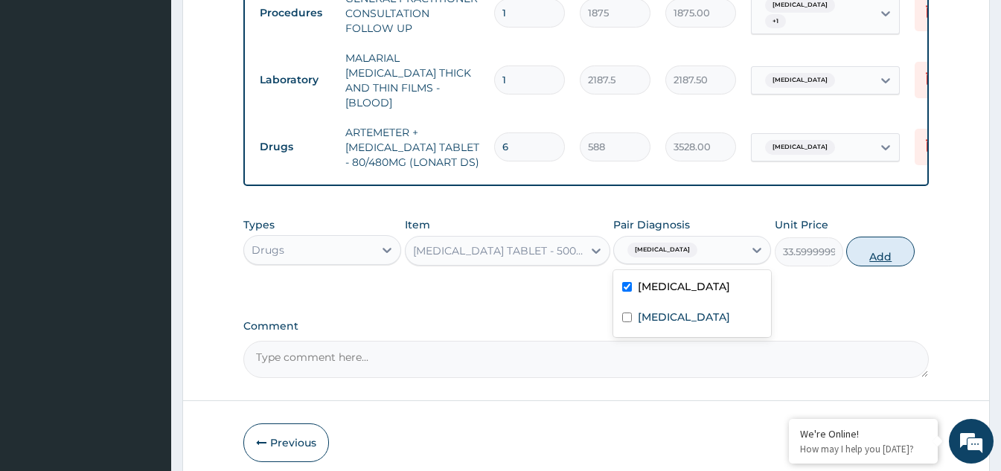
click at [867, 249] on button "Add" at bounding box center [880, 252] width 68 height 30
type input "0"
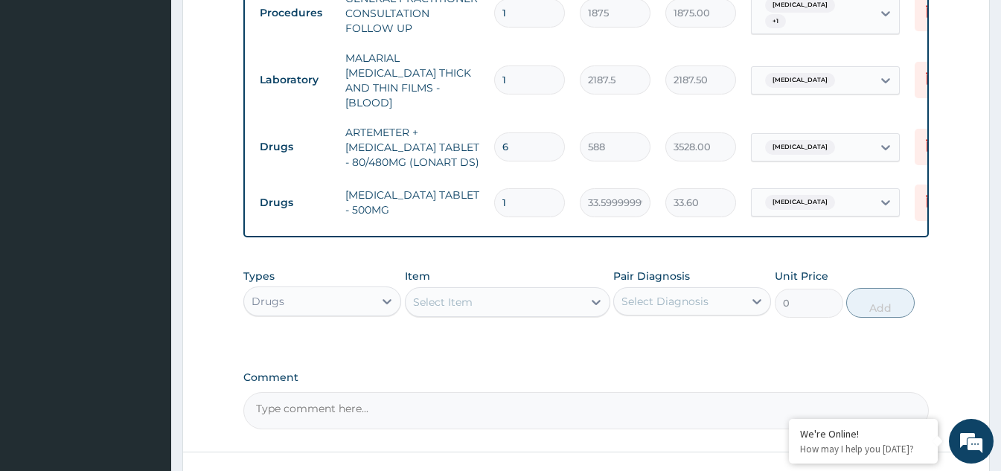
type input "18"
type input "604.80"
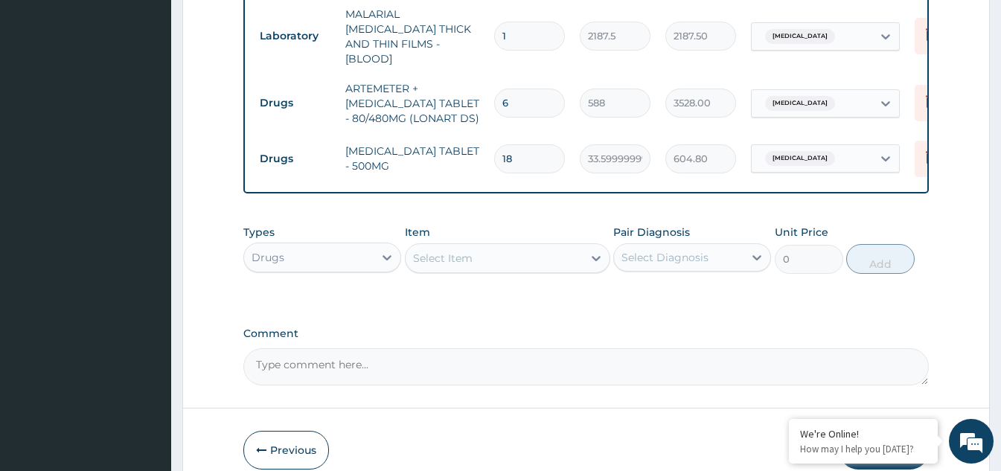
scroll to position [685, 0]
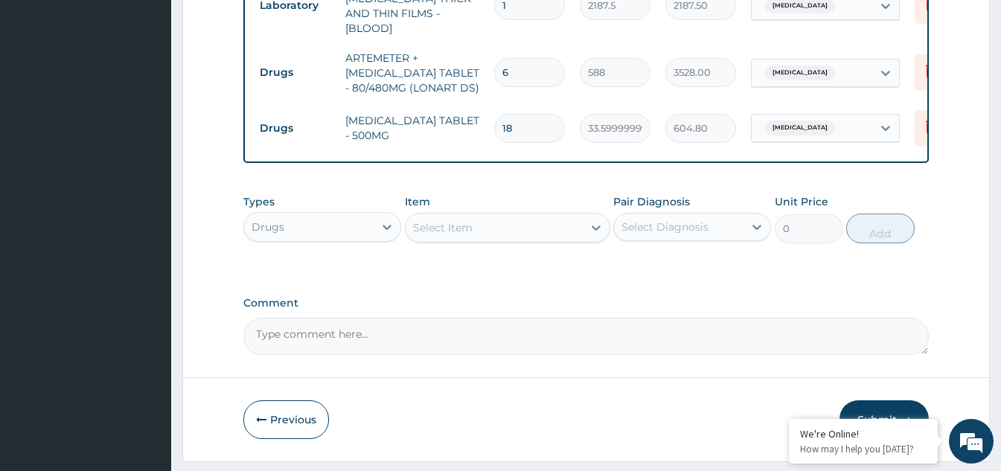
type input "18"
click at [514, 216] on div "Select Item" at bounding box center [494, 228] width 177 height 24
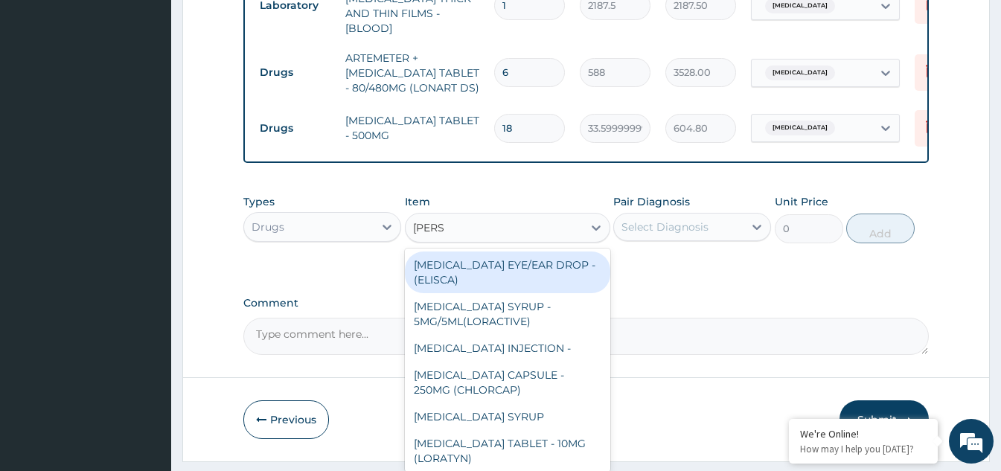
type input "LORAT"
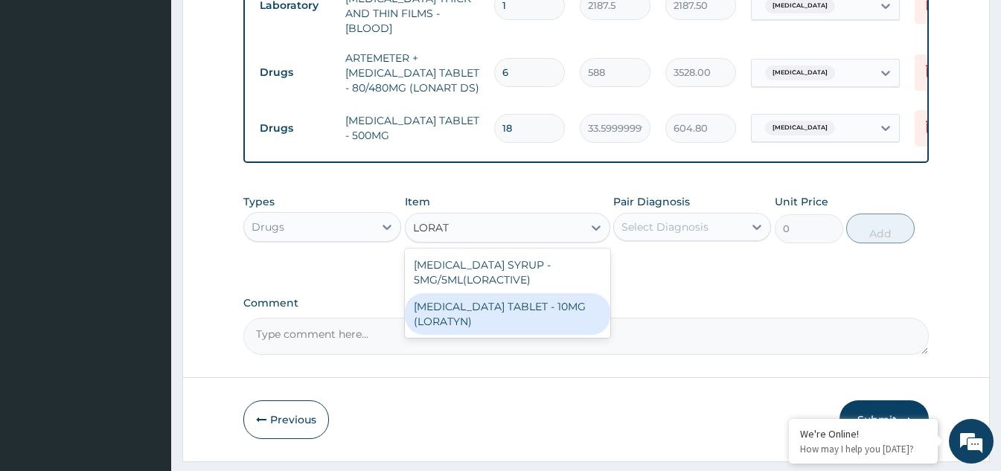
click at [517, 321] on div "LORATADINE TABLET - 10MG (LORATYN)" at bounding box center [507, 314] width 205 height 42
type input "98"
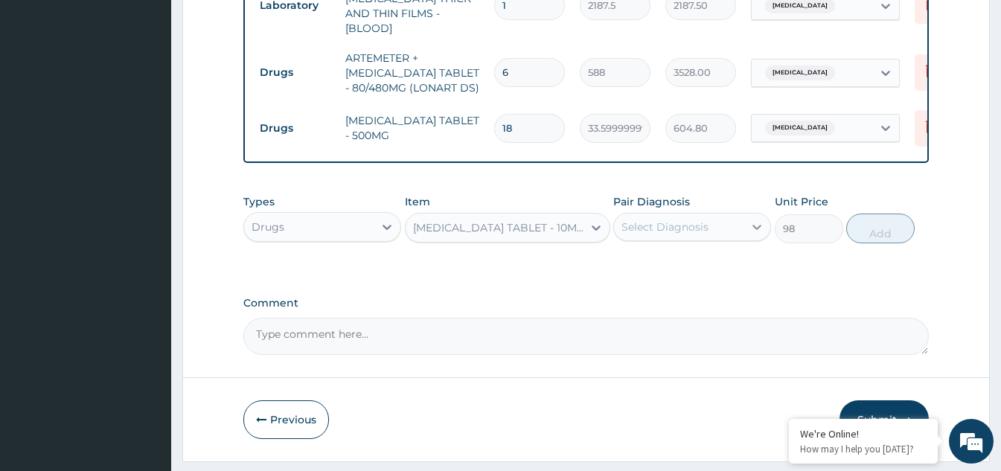
click at [755, 226] on icon at bounding box center [757, 227] width 15 height 15
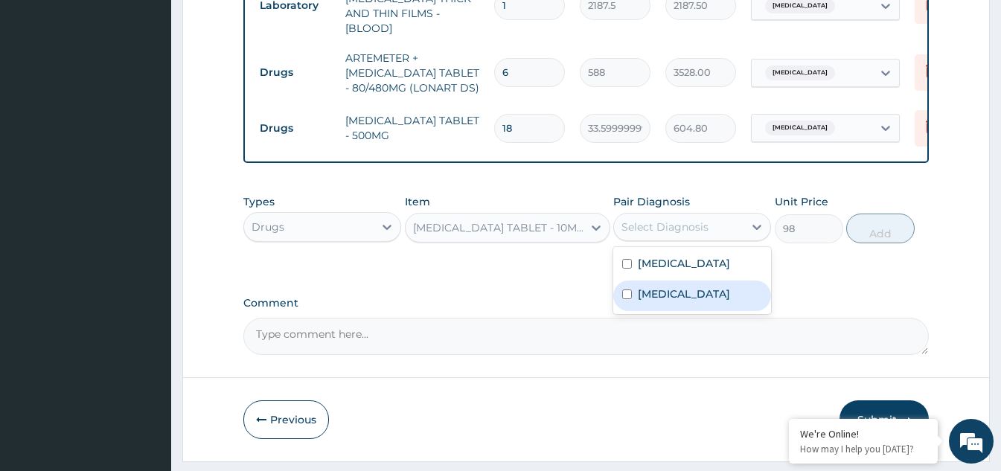
click at [630, 295] on input "checkbox" at bounding box center [627, 295] width 10 height 10
checkbox input "true"
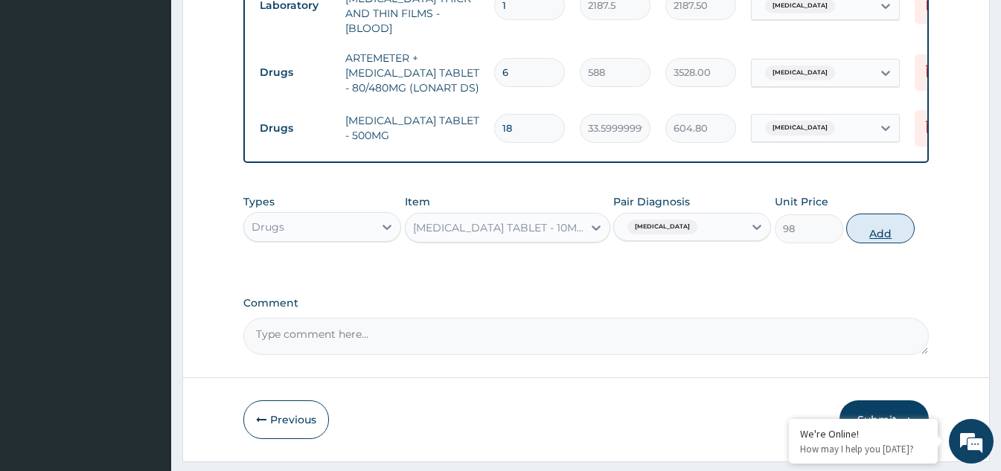
click at [881, 232] on button "Add" at bounding box center [880, 229] width 68 height 30
type input "0"
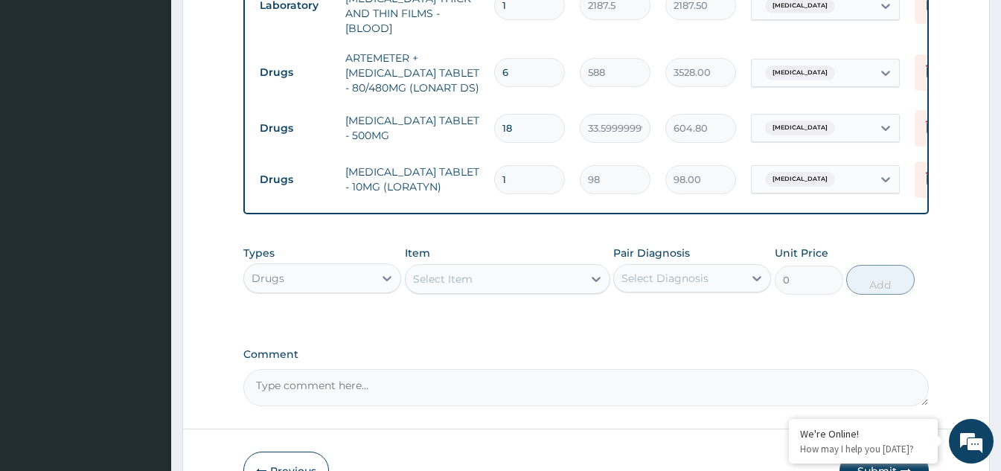
drag, startPoint x: 516, startPoint y: 171, endPoint x: 505, endPoint y: 171, distance: 11.2
click at [505, 171] on input "1" at bounding box center [529, 179] width 71 height 29
type input "0.00"
type input "5"
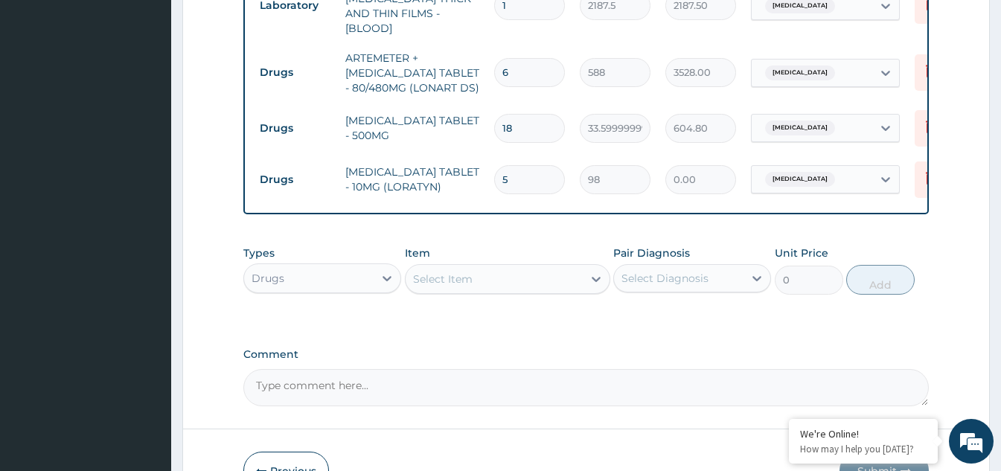
type input "490.00"
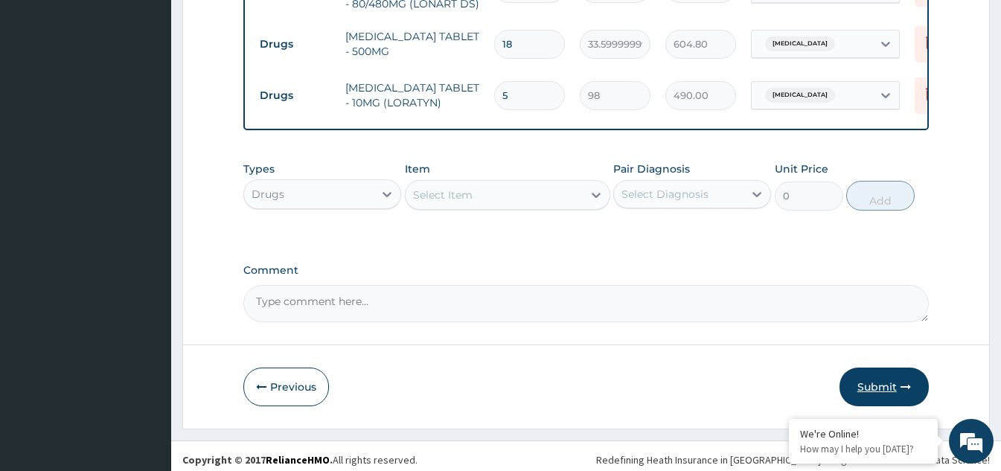
scroll to position [773, 0]
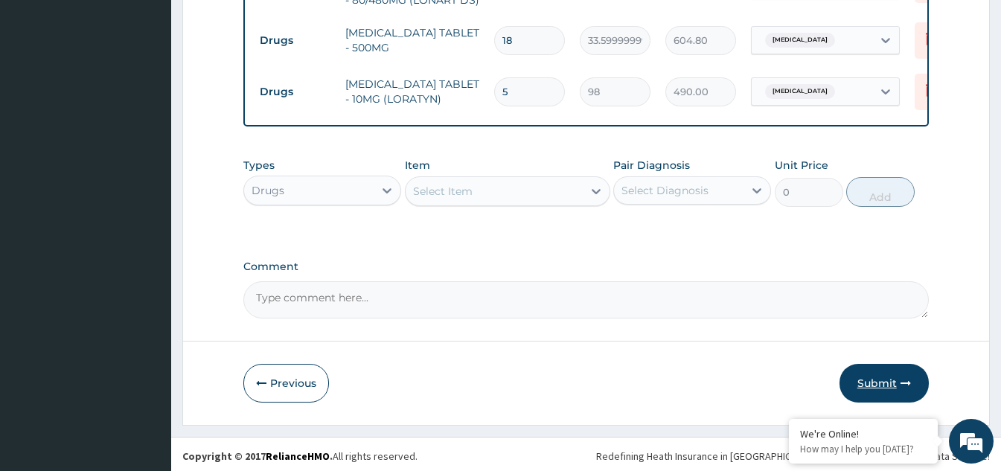
type input "5"
click at [890, 376] on button "Submit" at bounding box center [884, 383] width 89 height 39
